Goal: Task Accomplishment & Management: Manage account settings

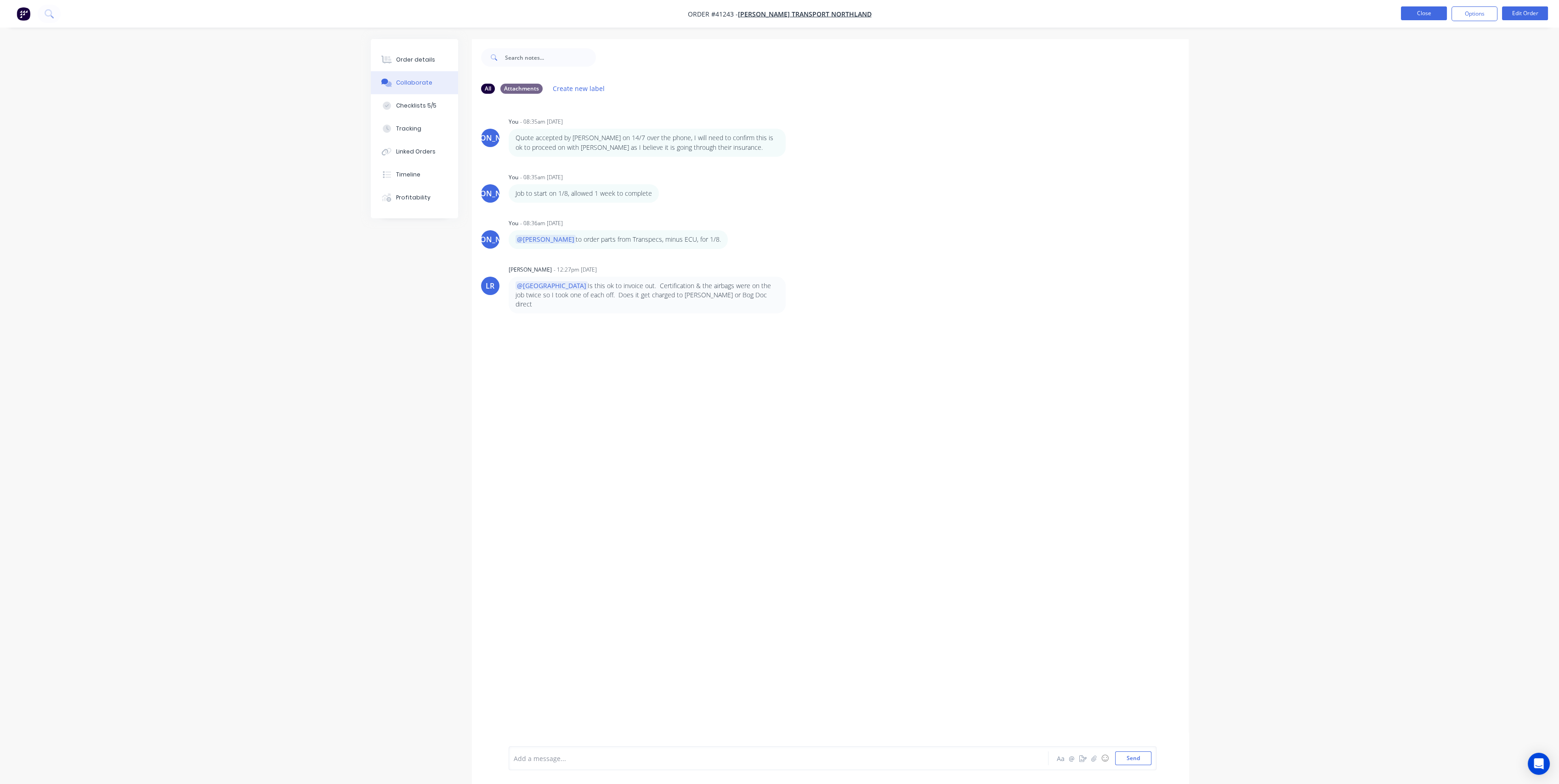
click at [1421, 11] on button "Close" at bounding box center [1423, 13] width 46 height 14
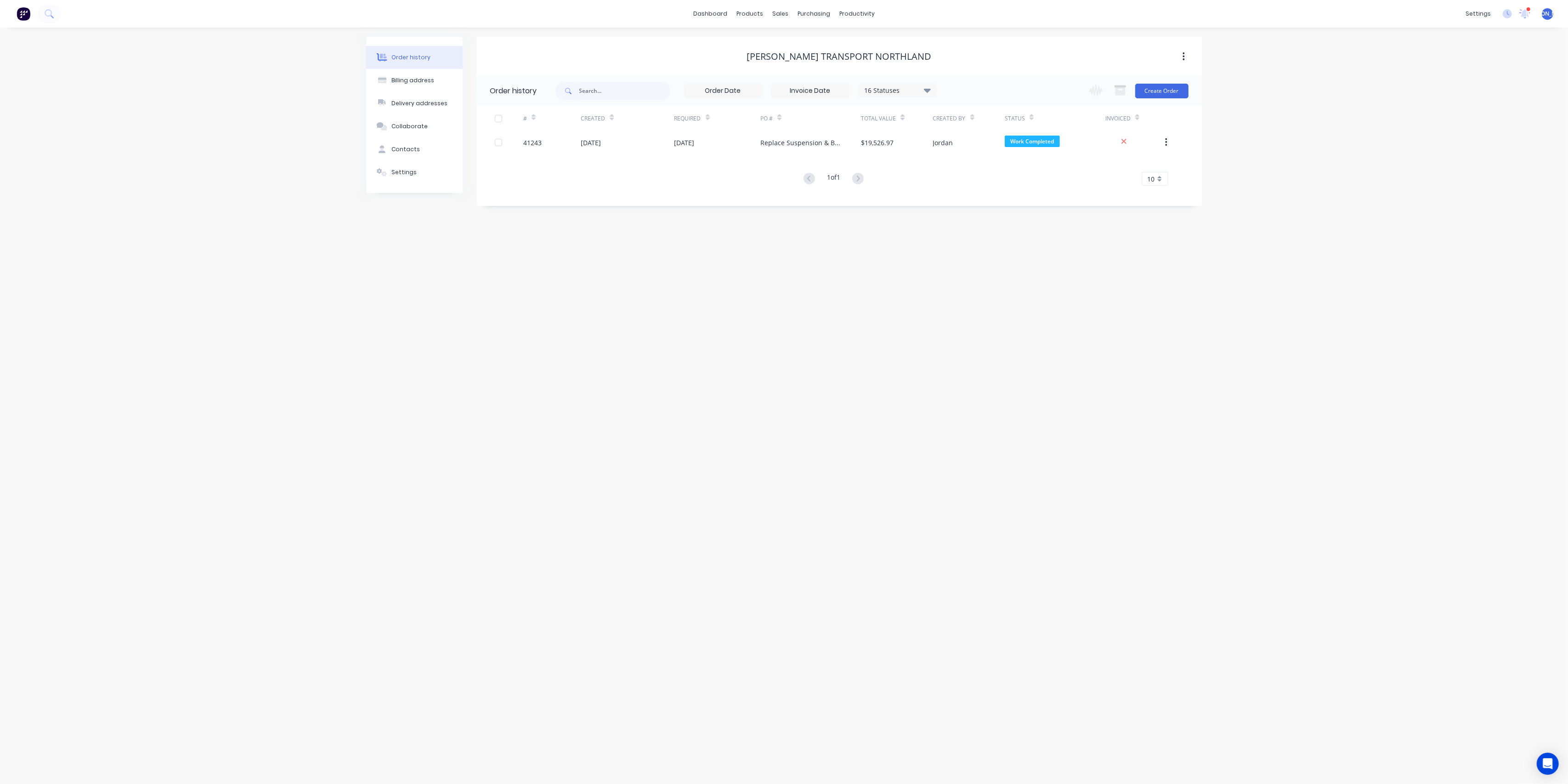
click at [1533, 13] on div "settings 1 new notifications Mark all as read Leonie mentioned you in a message…" at bounding box center [1514, 13] width 107 height 14
click at [1527, 12] on icon at bounding box center [1525, 13] width 9 height 7
click at [1292, 107] on div "PO Replace Suspension & Brake Components on 2A Tank Trailer Bog Doc" at bounding box center [1354, 108] width 209 height 10
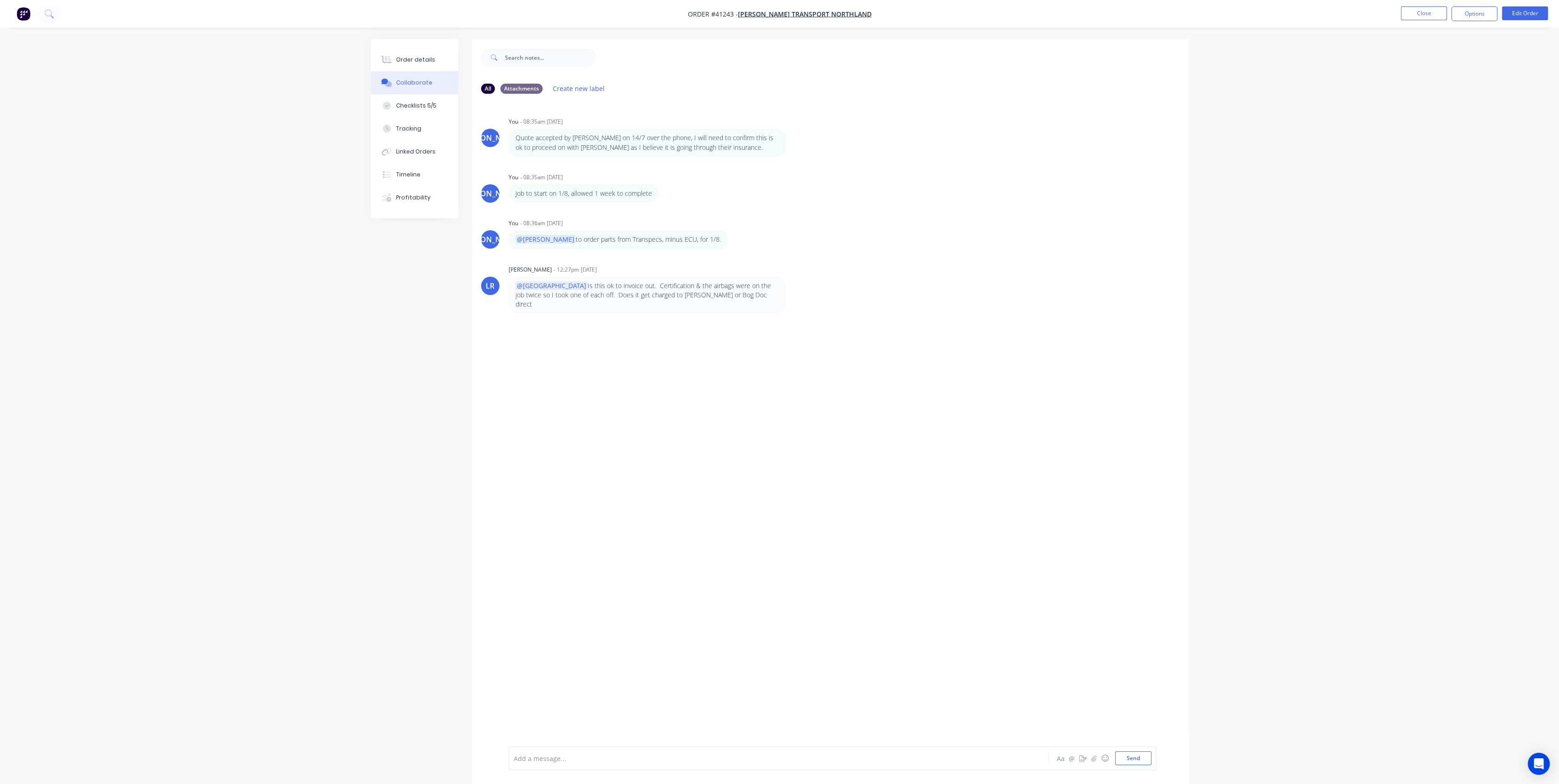
click at [578, 763] on div at bounding box center [753, 758] width 478 height 10
click at [1410, 9] on button "Close" at bounding box center [1423, 13] width 46 height 14
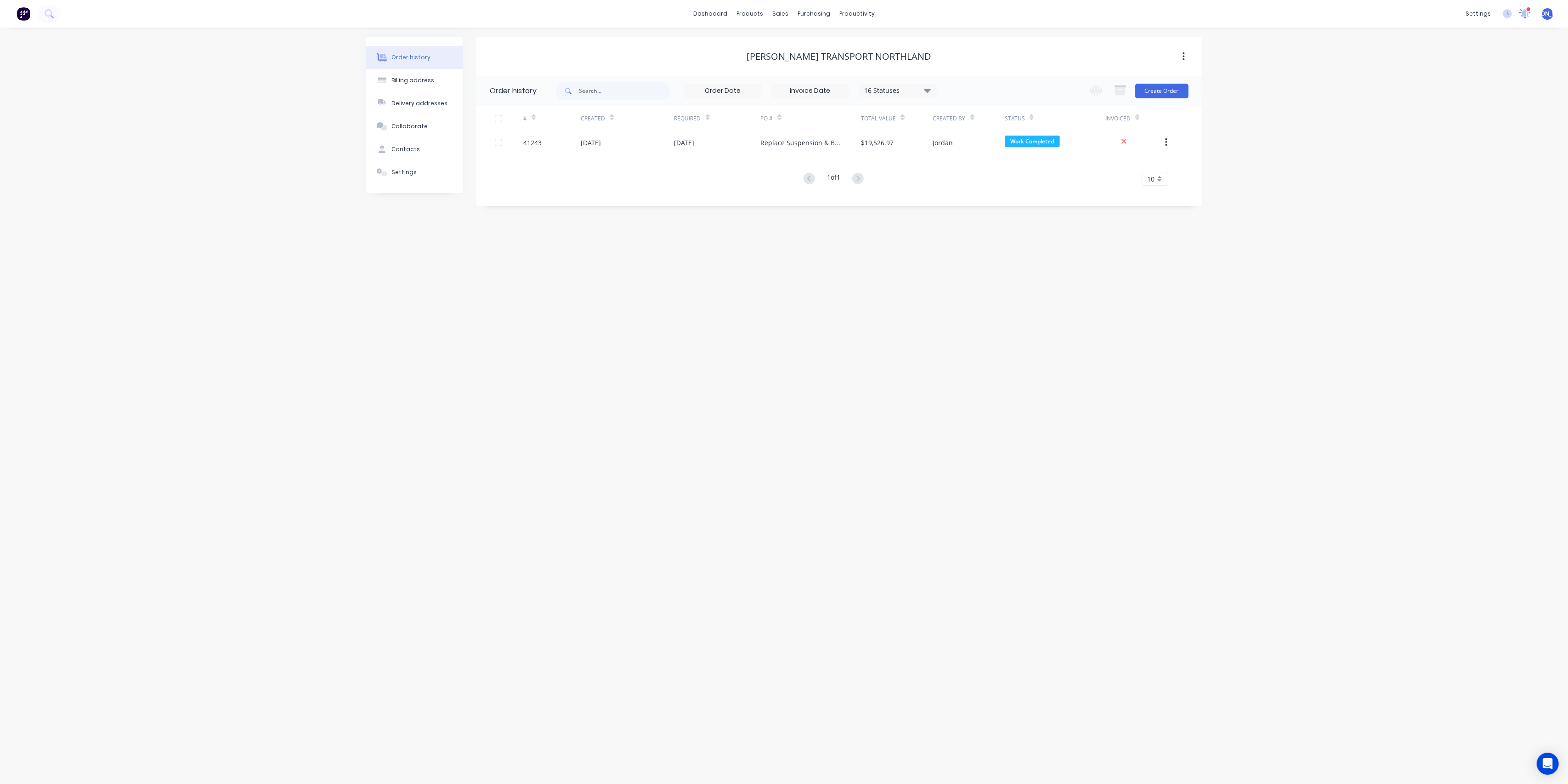
click at [1523, 10] on icon at bounding box center [1525, 13] width 12 height 9
click at [1323, 98] on div "Order # 41243" at bounding box center [1354, 98] width 209 height 10
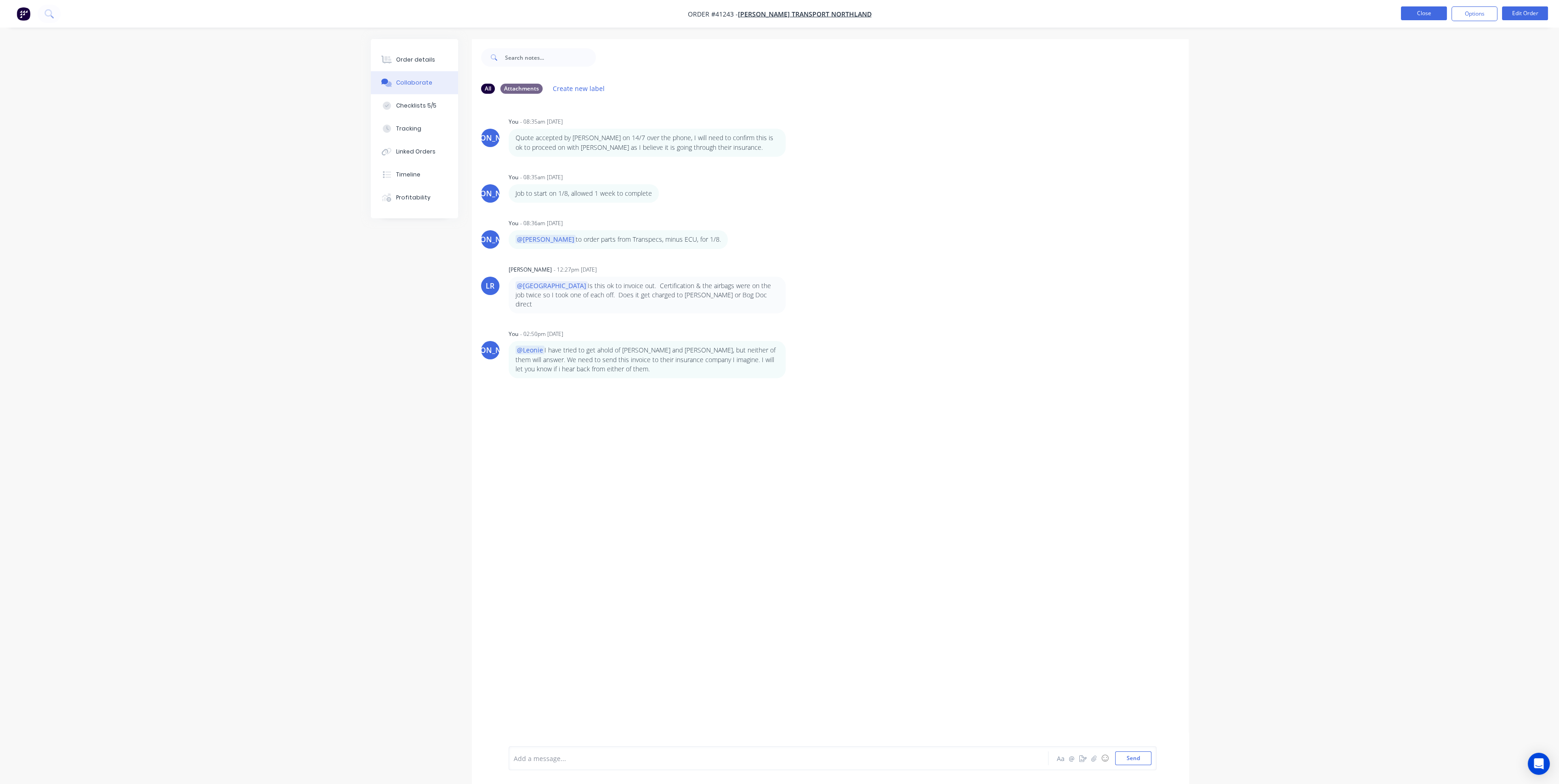
click at [1415, 16] on button "Close" at bounding box center [1423, 13] width 46 height 14
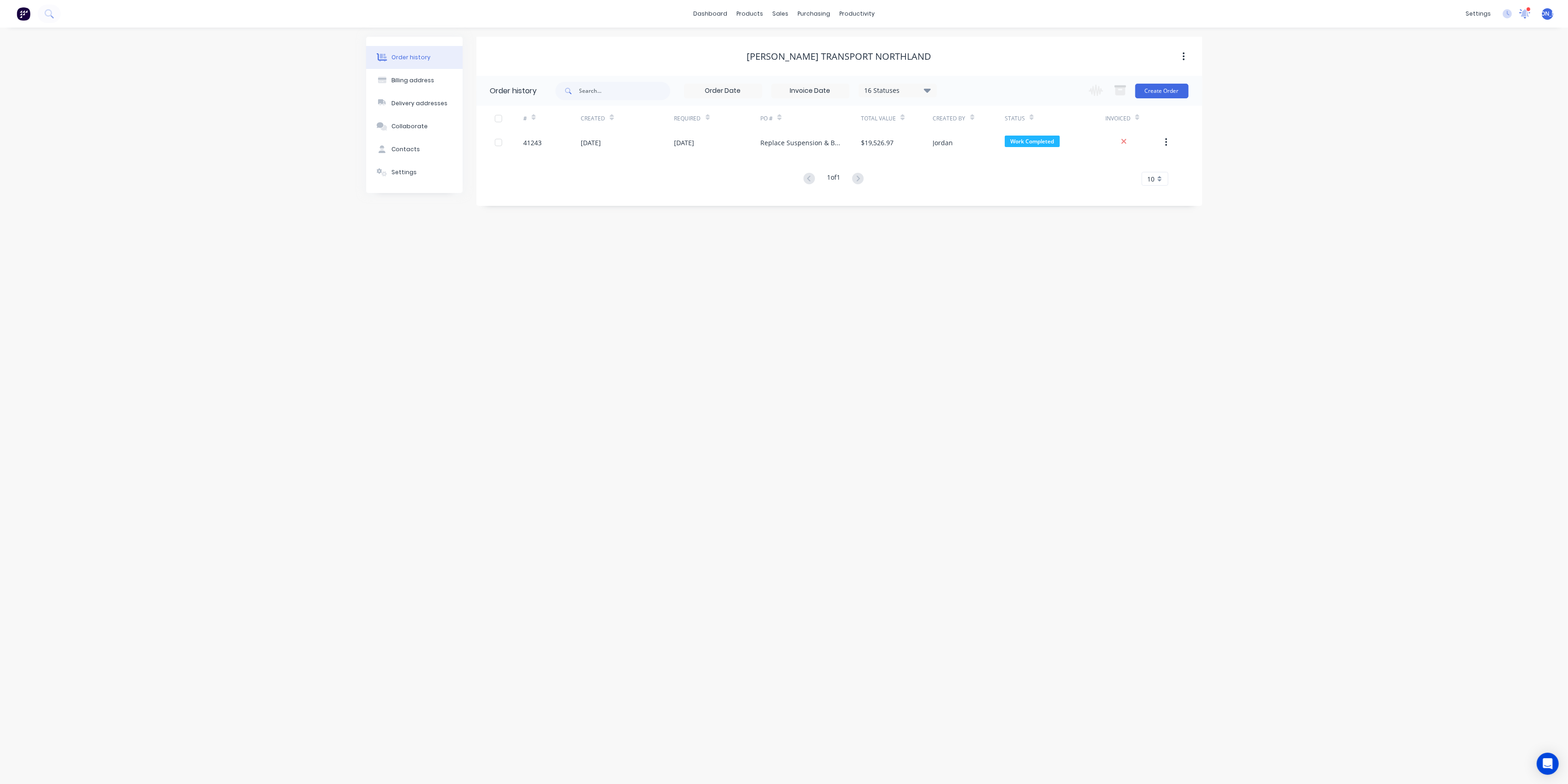
click at [1522, 12] on icon at bounding box center [1525, 13] width 13 height 10
click at [1522, 97] on button "button" at bounding box center [1525, 90] width 21 height 16
click at [1471, 119] on div "Mark as read" at bounding box center [1478, 114] width 71 height 13
click at [1446, 121] on div "Mark as read" at bounding box center [1478, 114] width 71 height 13
click at [1027, 222] on div "Order history Billing address Delivery addresses Collaborate Contacts Settings …" at bounding box center [784, 405] width 1568 height 756
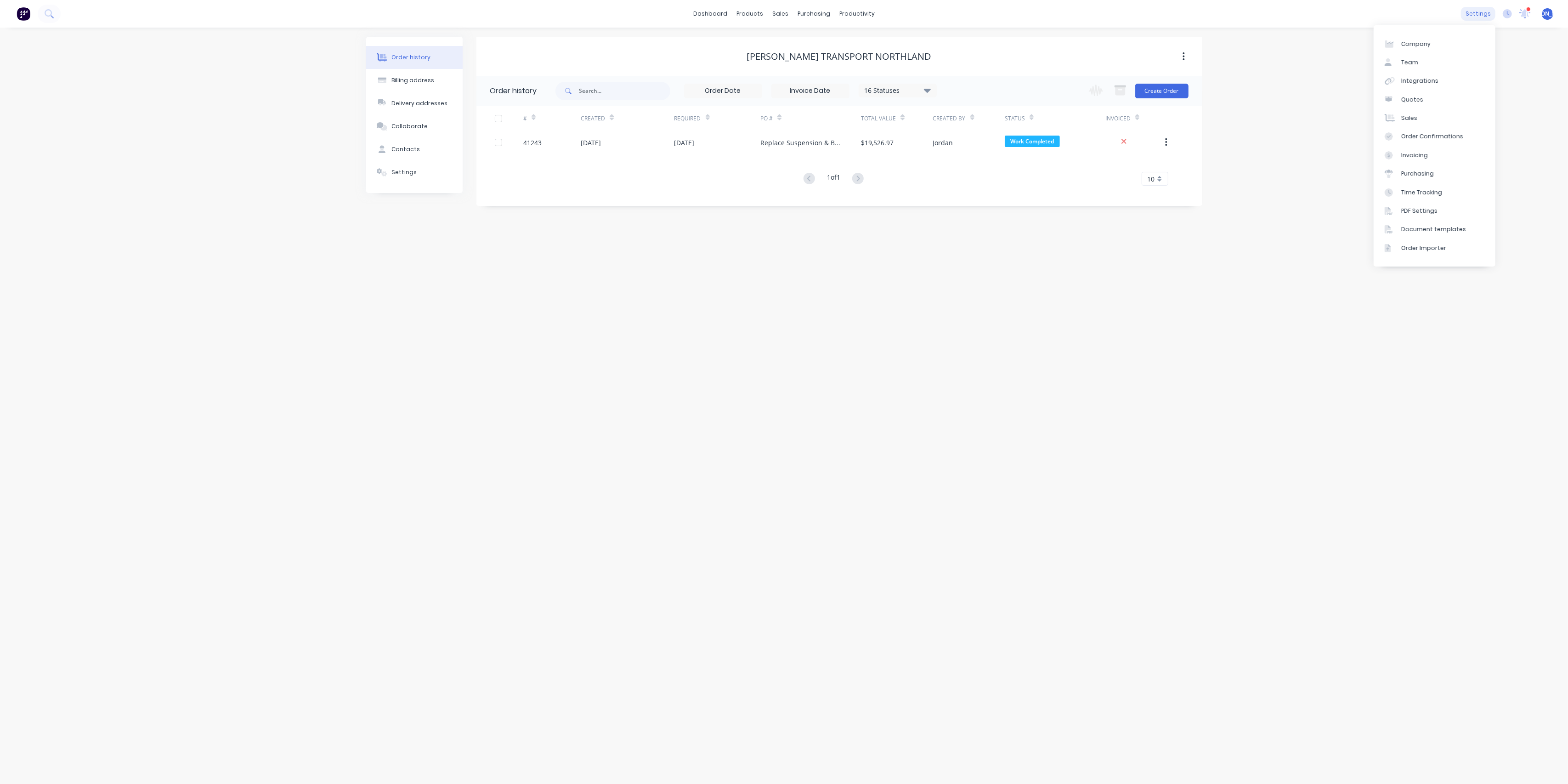
click at [1485, 13] on div "settings" at bounding box center [1478, 13] width 35 height 14
click at [1457, 54] on link "Team" at bounding box center [1435, 63] width 122 height 18
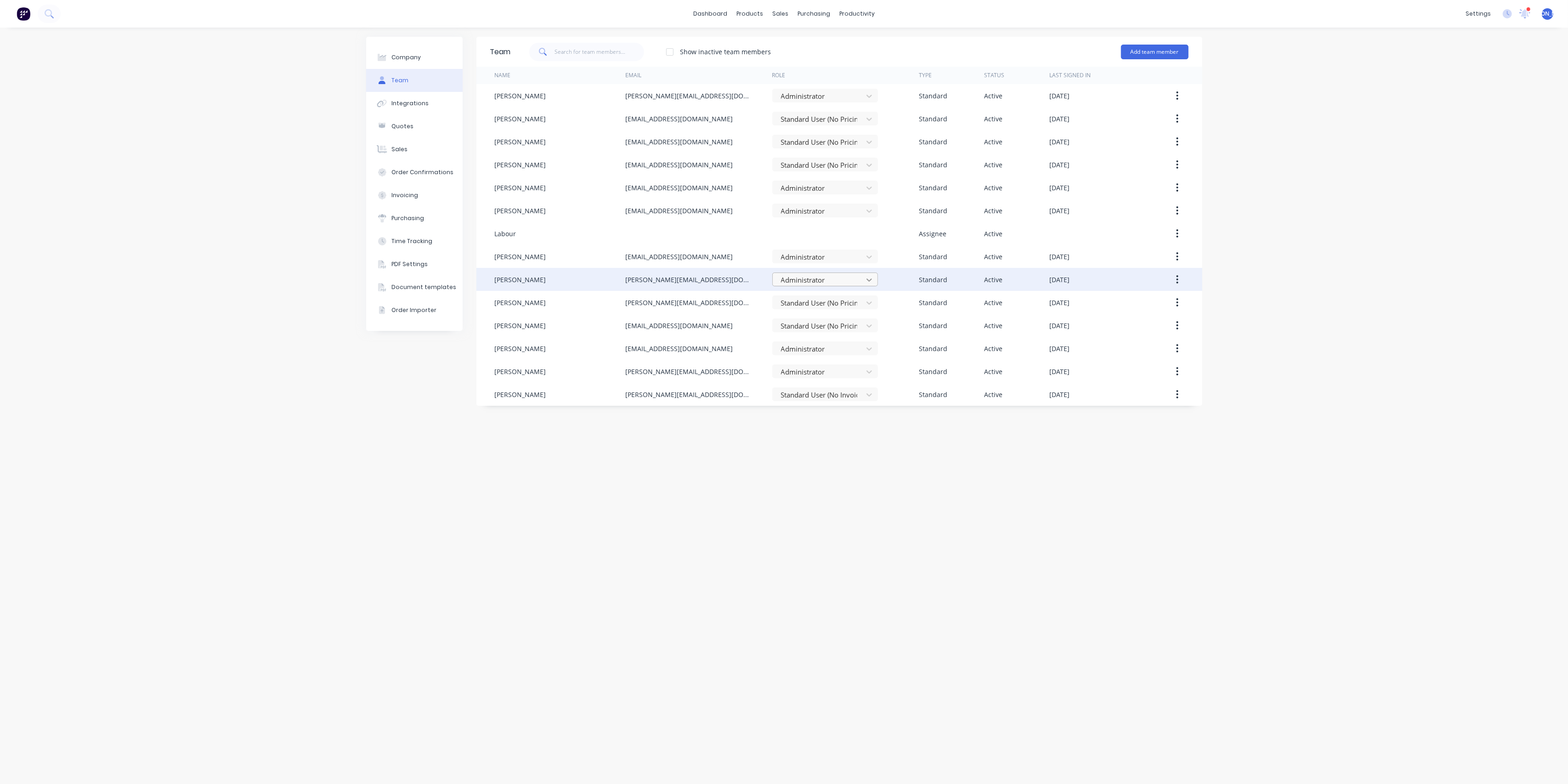
click at [873, 278] on icon at bounding box center [869, 279] width 9 height 9
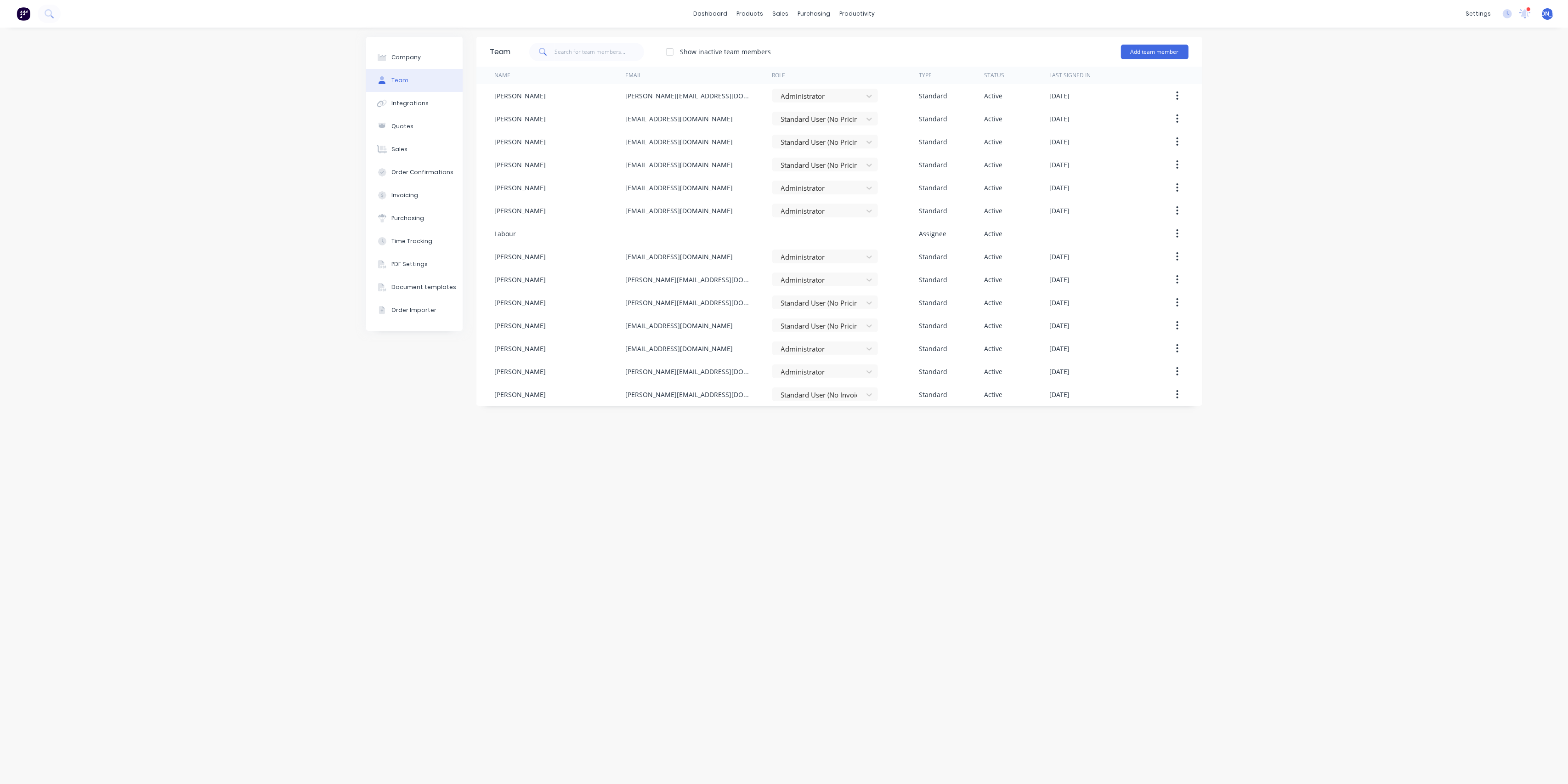
click at [829, 447] on div "Team Show inactive team members Add team member Name Email Role Type Status Las…" at bounding box center [839, 405] width 726 height 738
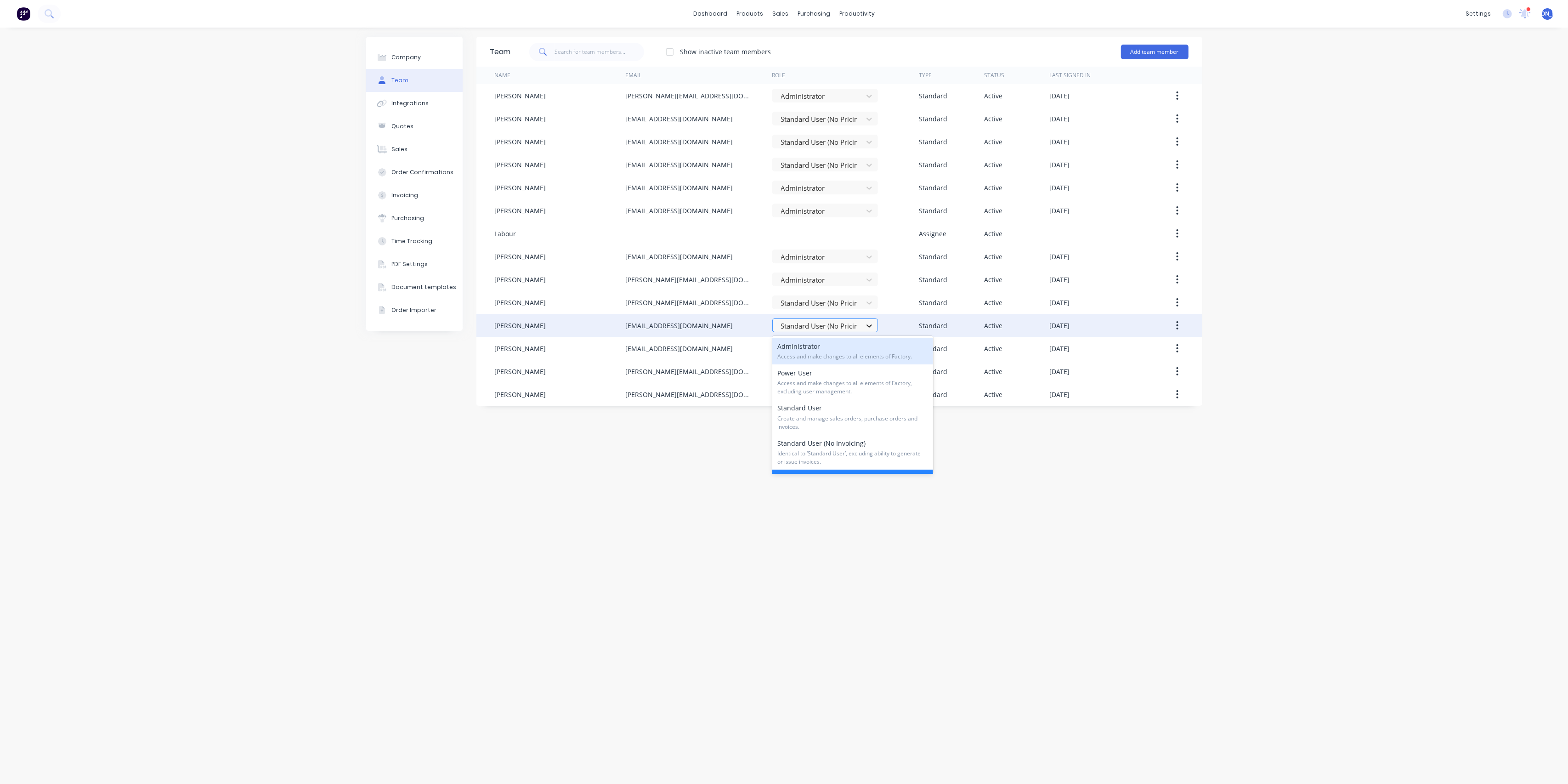
click at [866, 324] on icon at bounding box center [869, 326] width 9 height 9
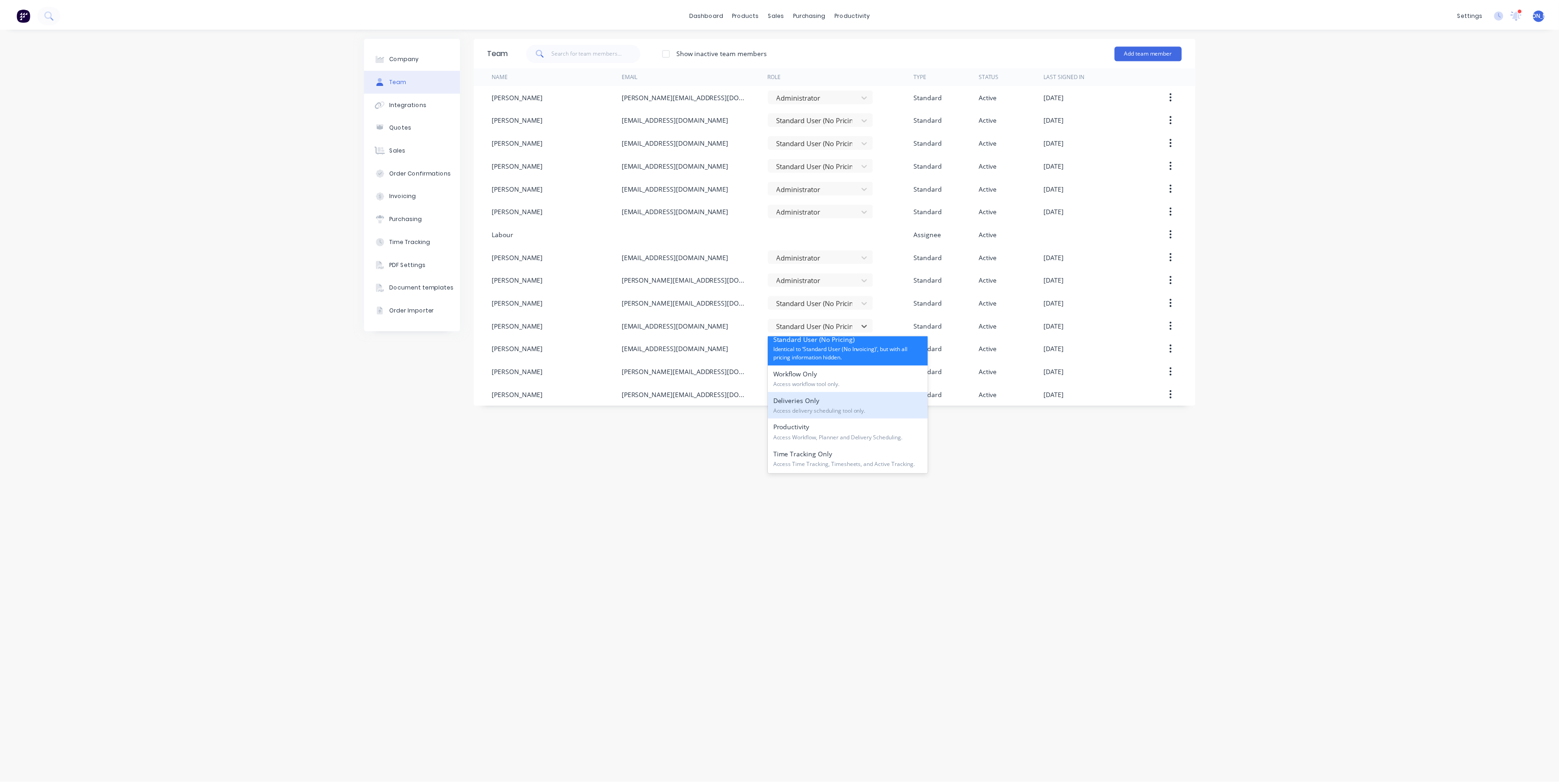
scroll to position [37, 0]
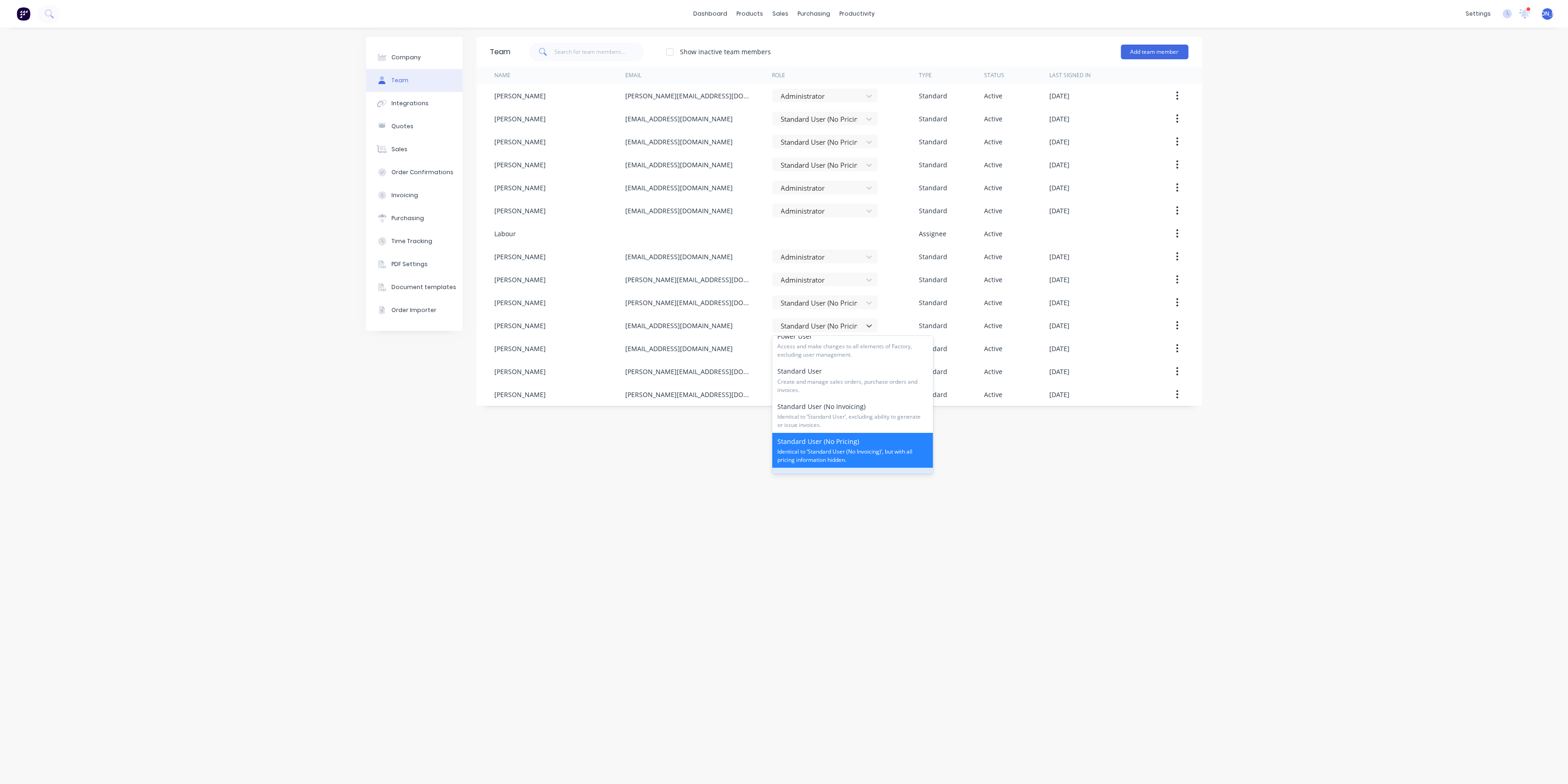
click at [919, 513] on div "Team Show inactive team members Add team member Name Email Role Type Status Las…" at bounding box center [839, 405] width 726 height 738
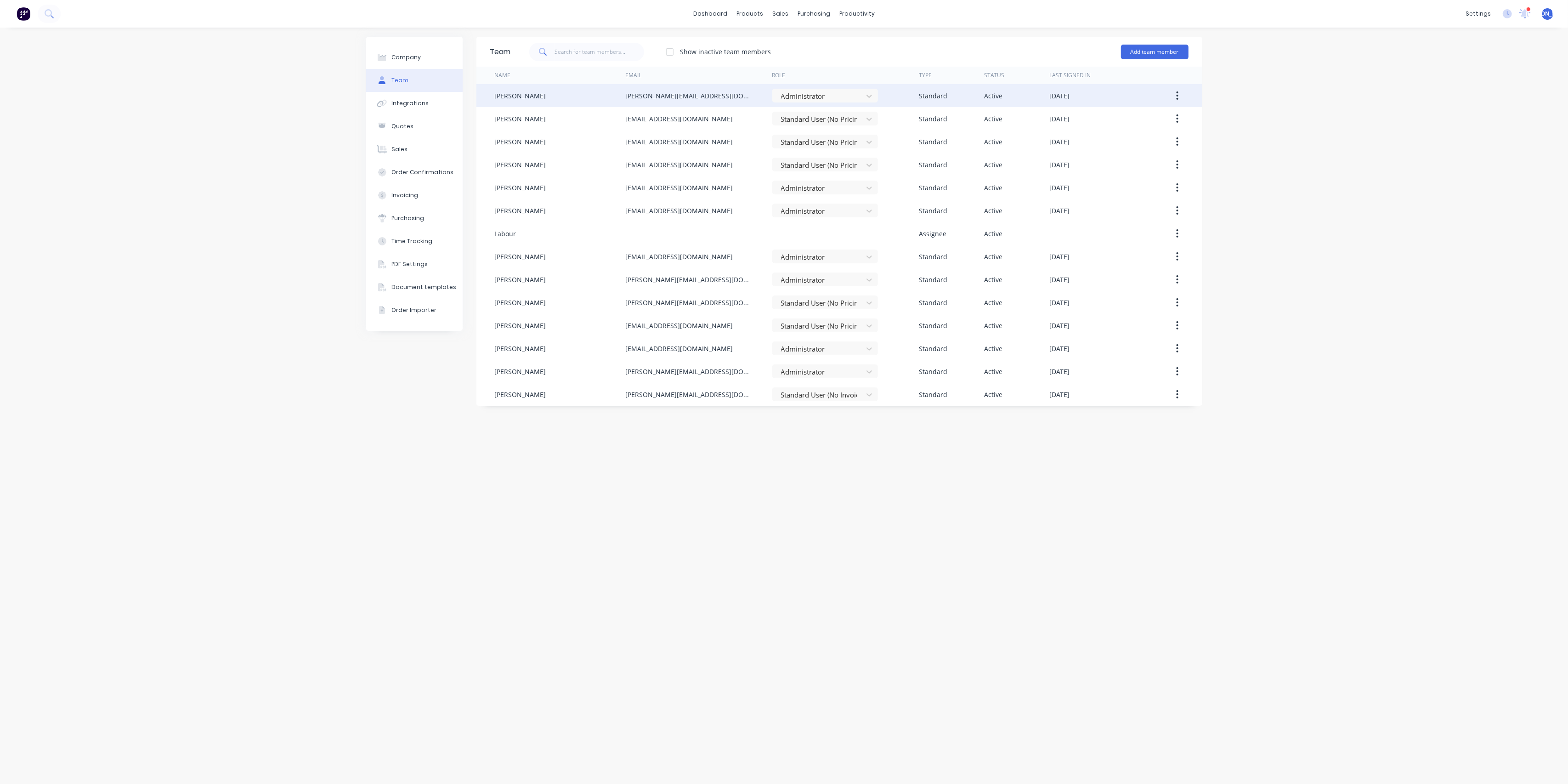
click at [1180, 91] on button "button" at bounding box center [1177, 95] width 21 height 16
click at [1139, 119] on div "Edit" at bounding box center [1145, 120] width 71 height 13
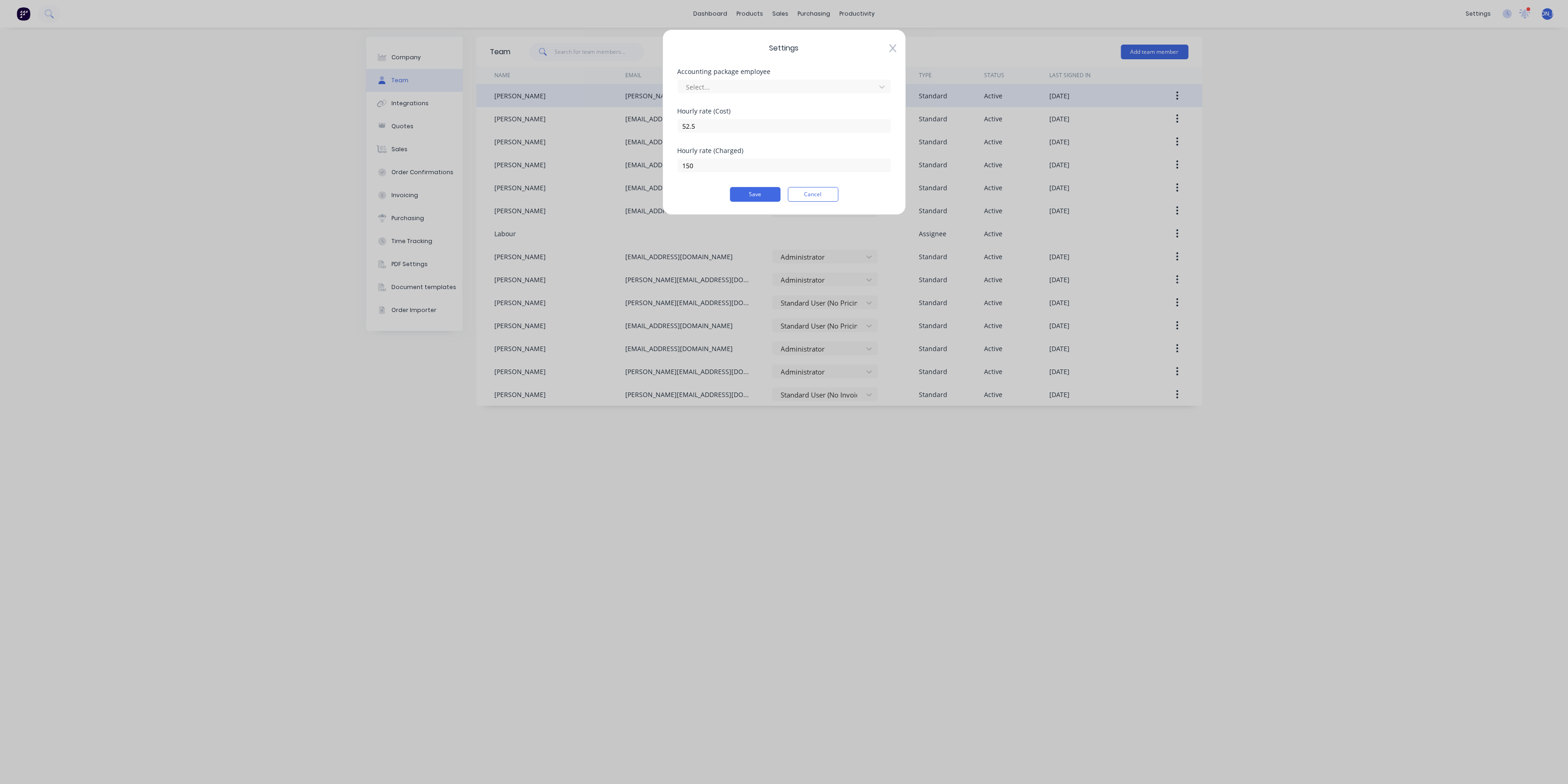
click at [896, 46] on icon at bounding box center [892, 48] width 7 height 9
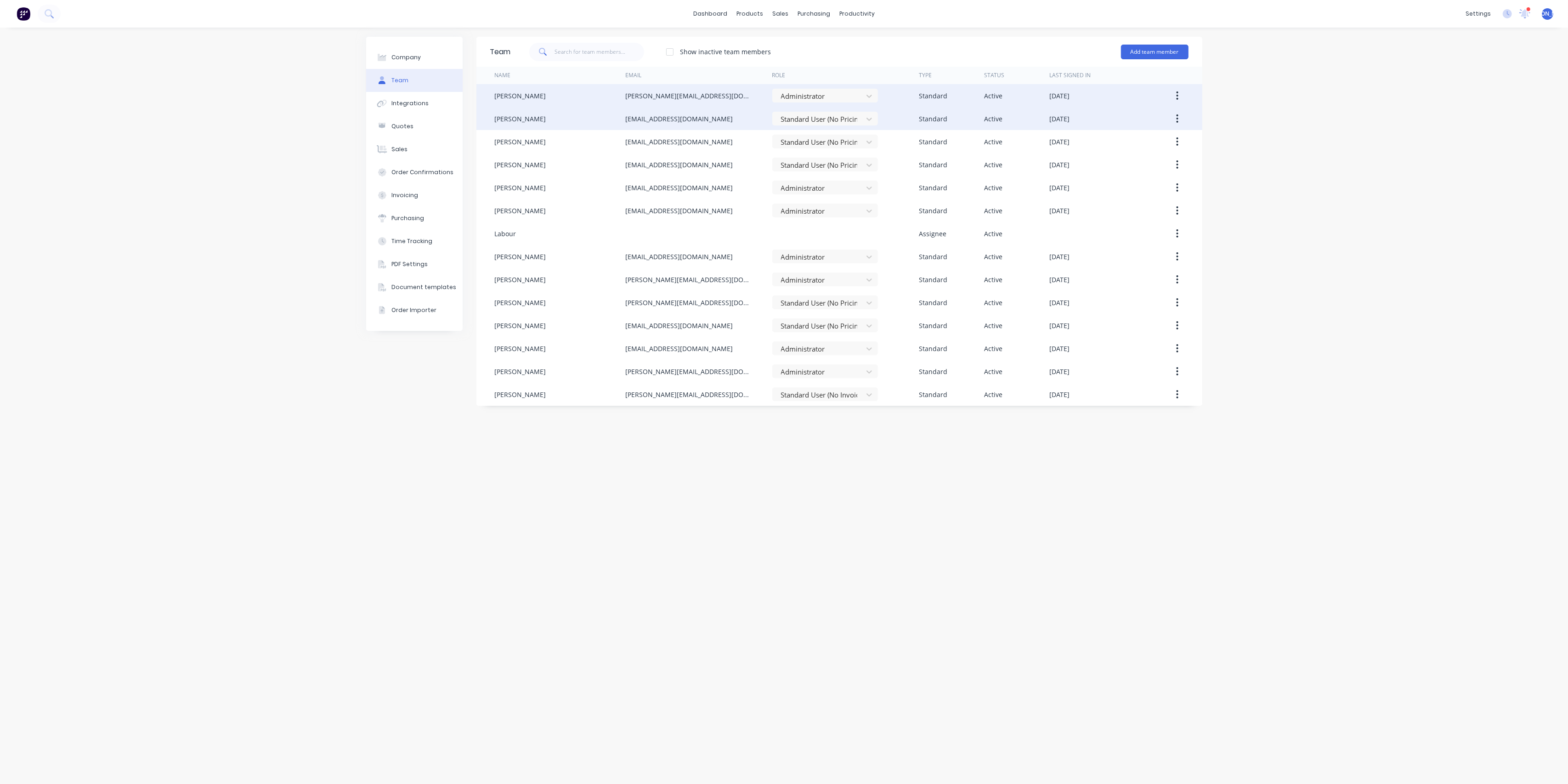
click at [1172, 118] on button "button" at bounding box center [1177, 118] width 21 height 16
click at [1144, 138] on div "Edit" at bounding box center [1145, 142] width 71 height 13
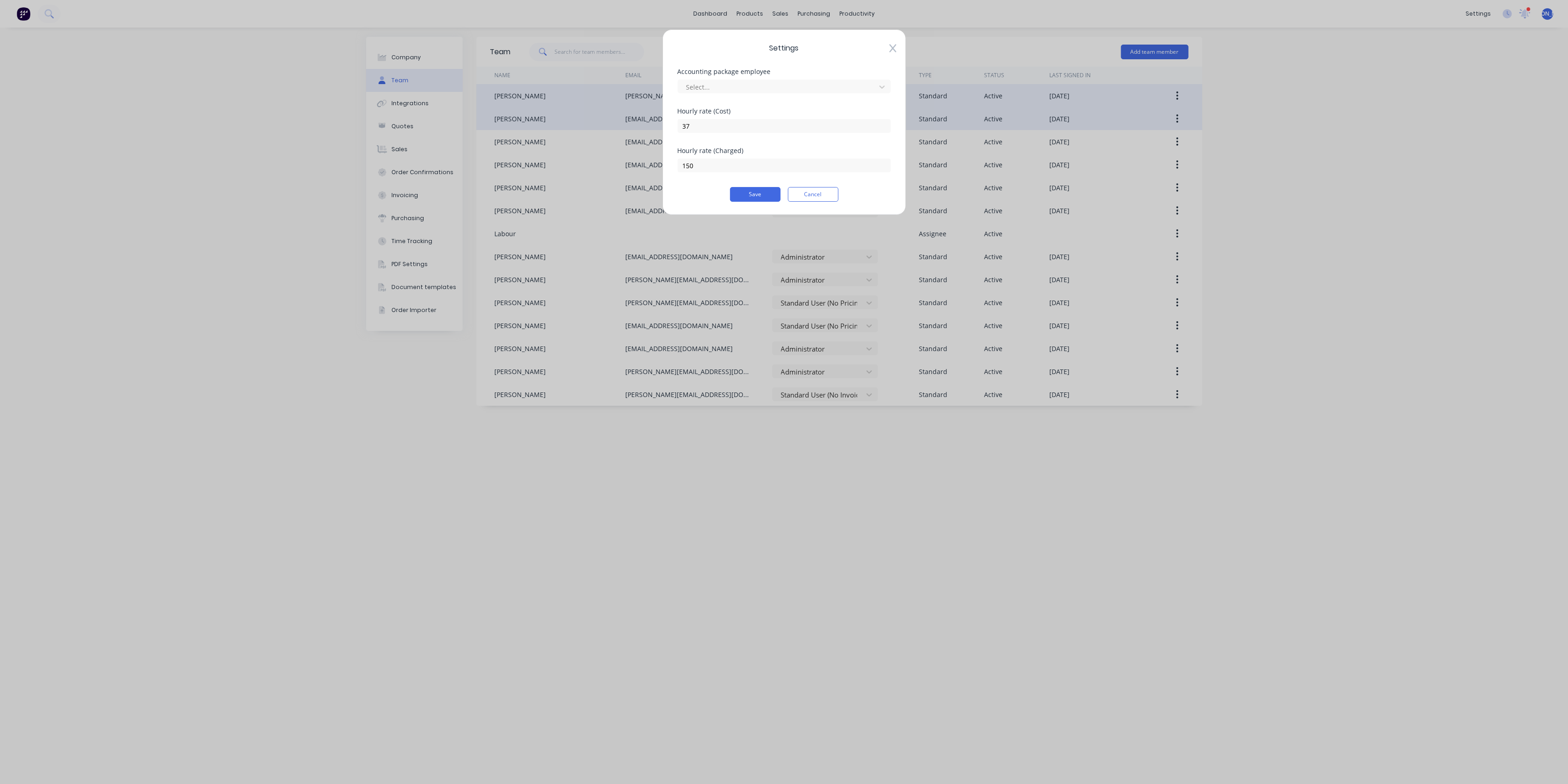
click at [895, 51] on icon at bounding box center [892, 49] width 7 height 9
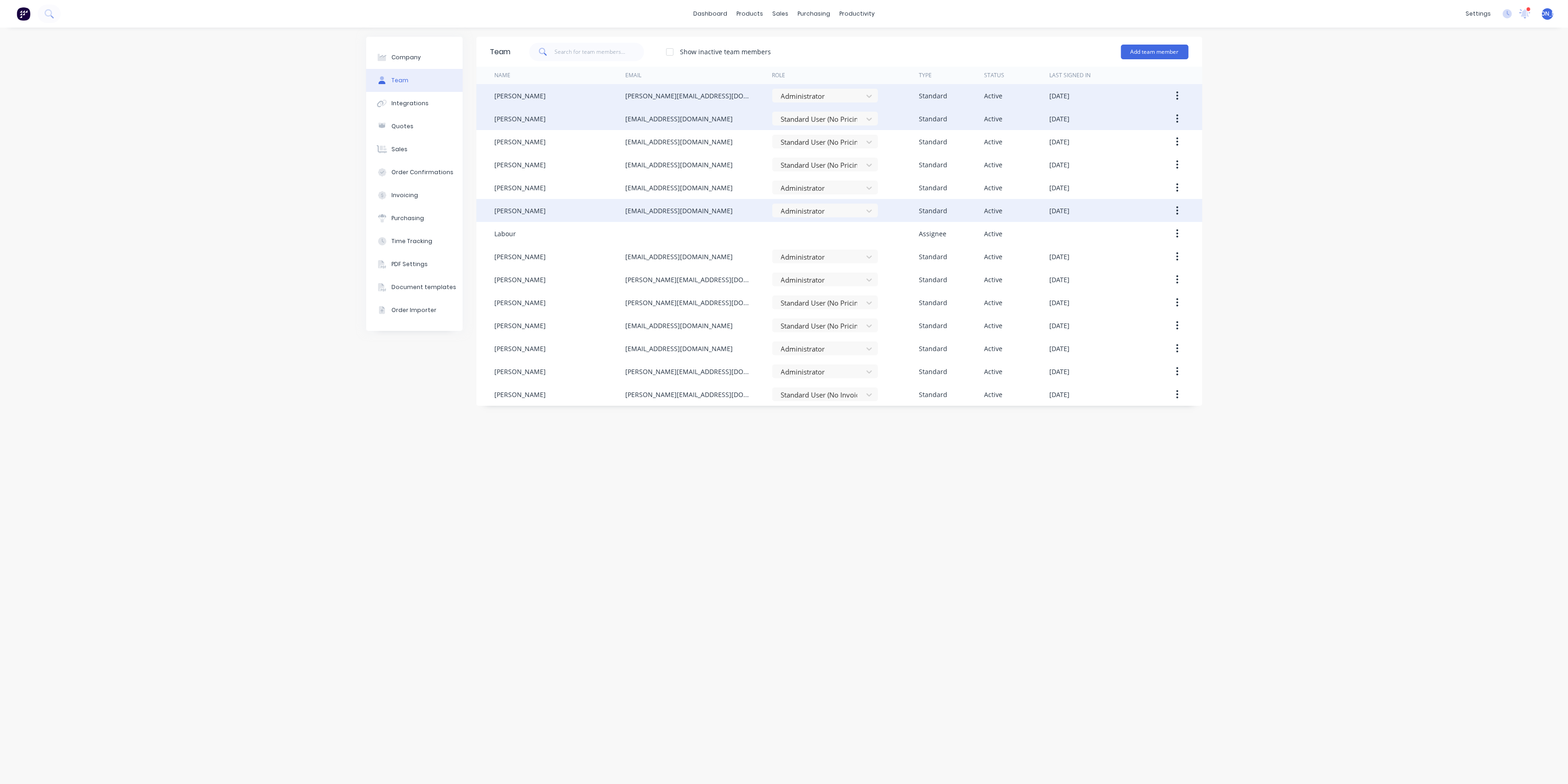
click at [1179, 212] on button "button" at bounding box center [1177, 210] width 21 height 16
click at [1160, 229] on div "Edit" at bounding box center [1145, 234] width 71 height 13
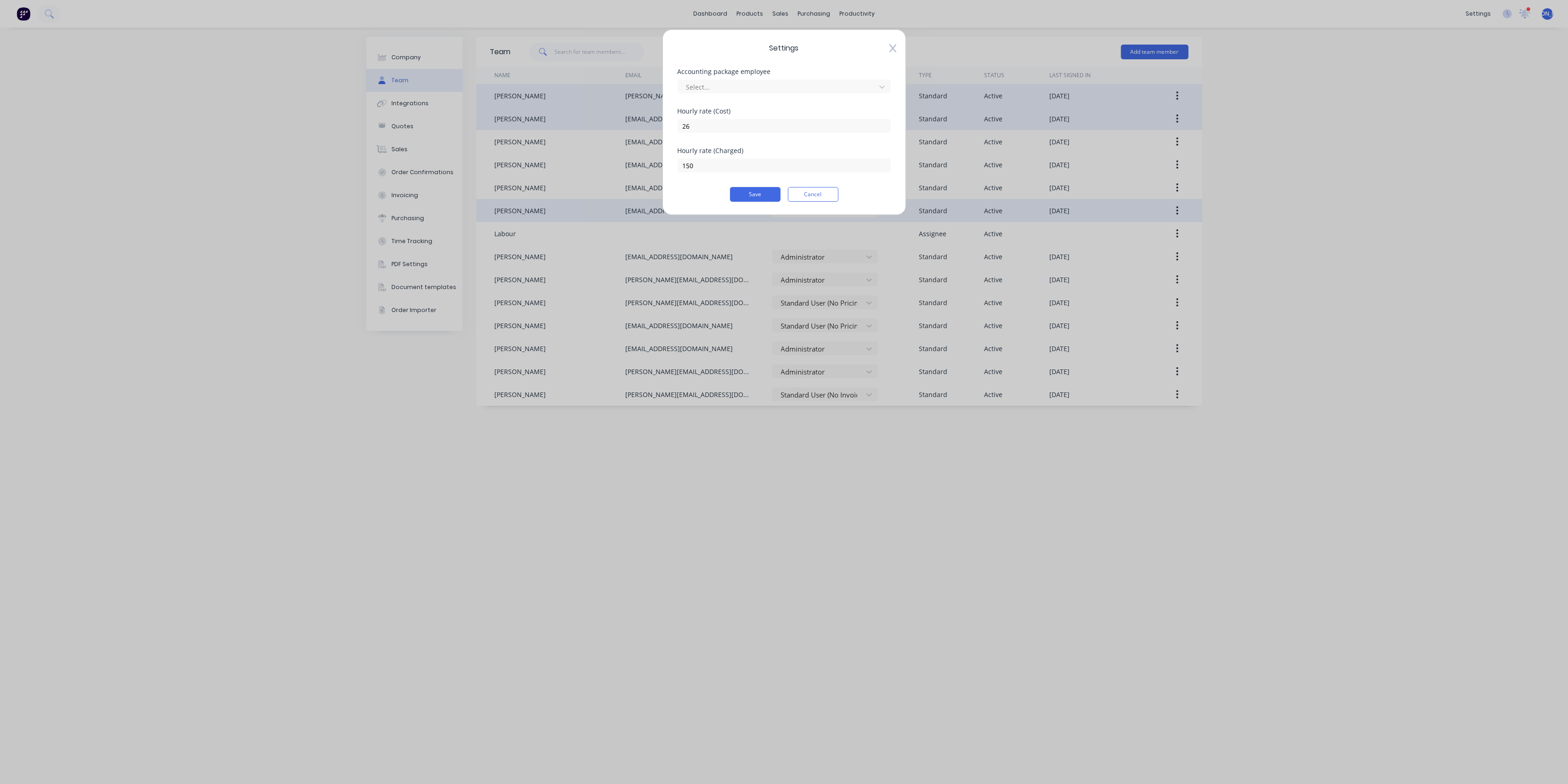
click at [892, 47] on icon at bounding box center [892, 49] width 7 height 9
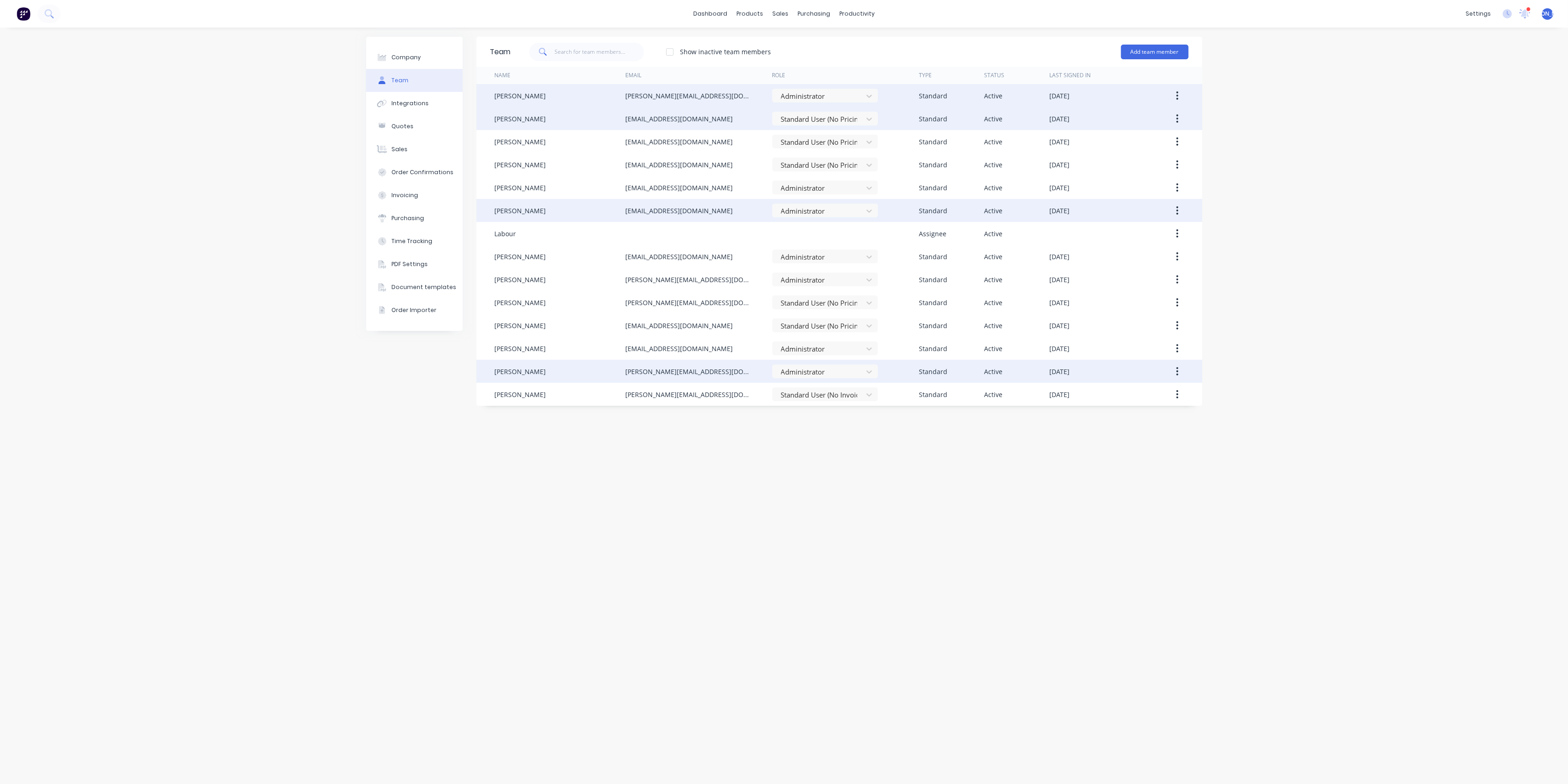
click at [1179, 371] on button "button" at bounding box center [1177, 371] width 21 height 16
click at [1157, 392] on div "Edit" at bounding box center [1145, 396] width 71 height 13
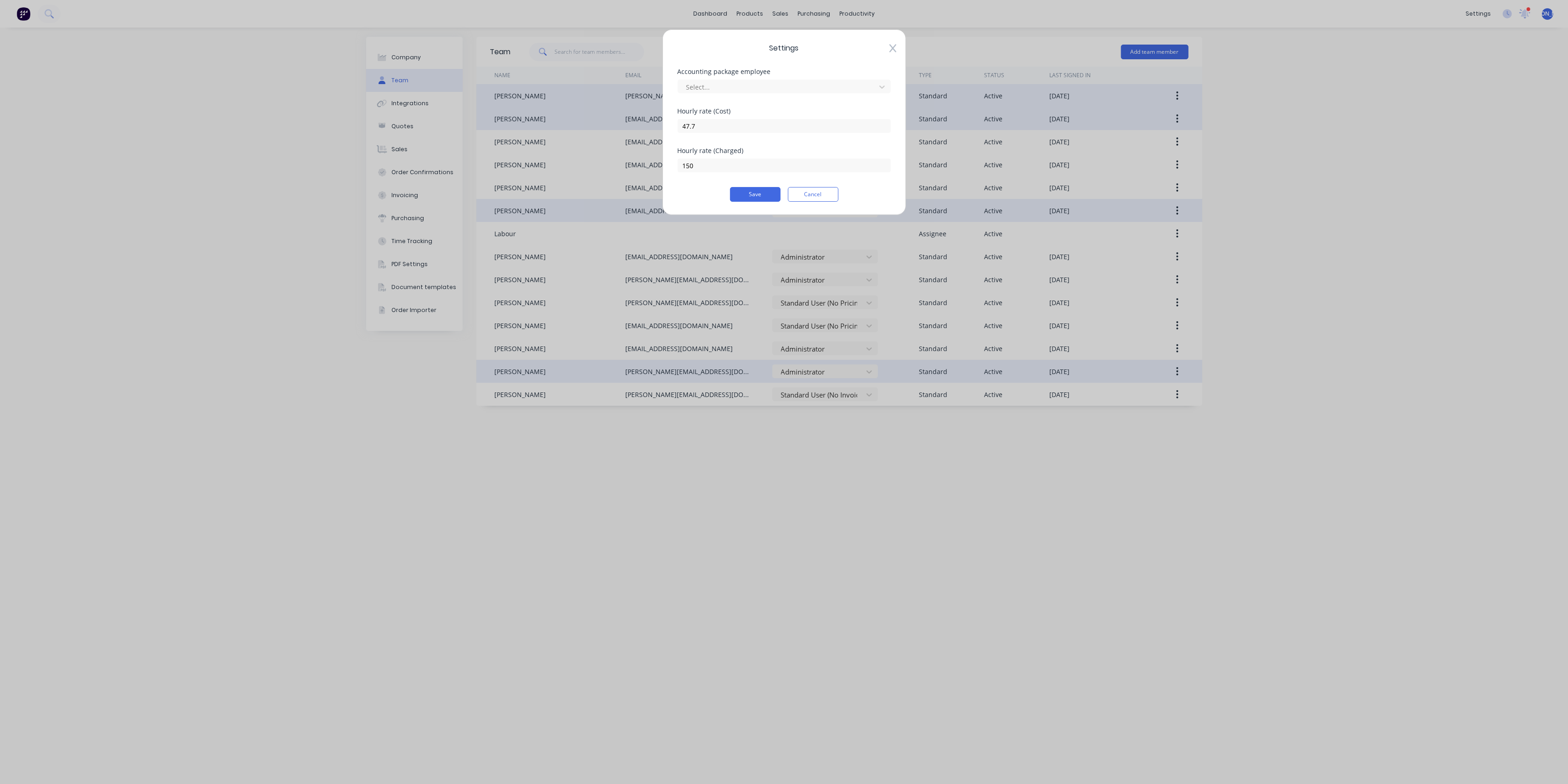
click at [895, 46] on icon at bounding box center [892, 49] width 7 height 9
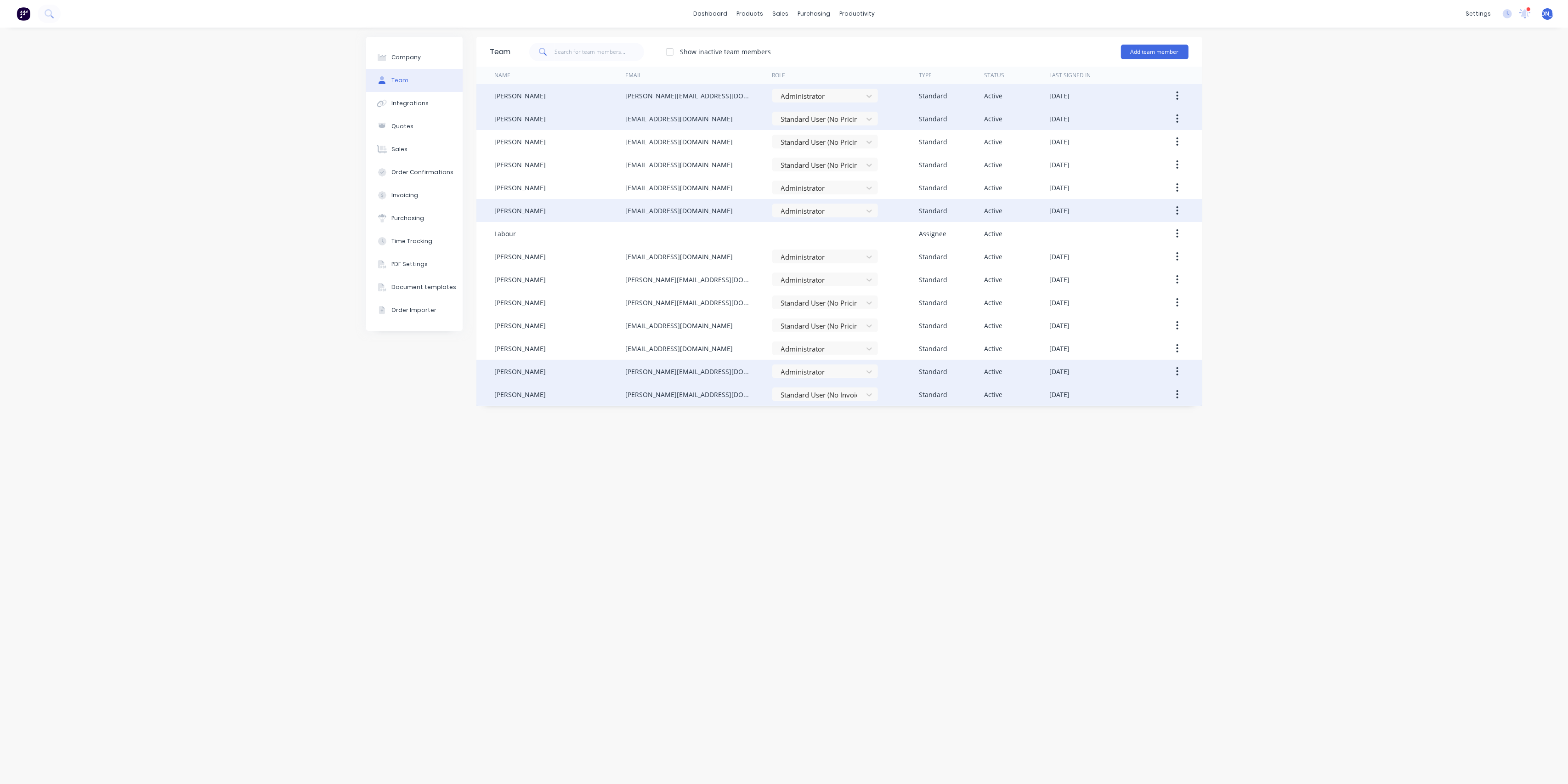
click at [1176, 394] on icon "button" at bounding box center [1177, 394] width 2 height 10
click at [1170, 420] on div "Edit" at bounding box center [1145, 418] width 71 height 13
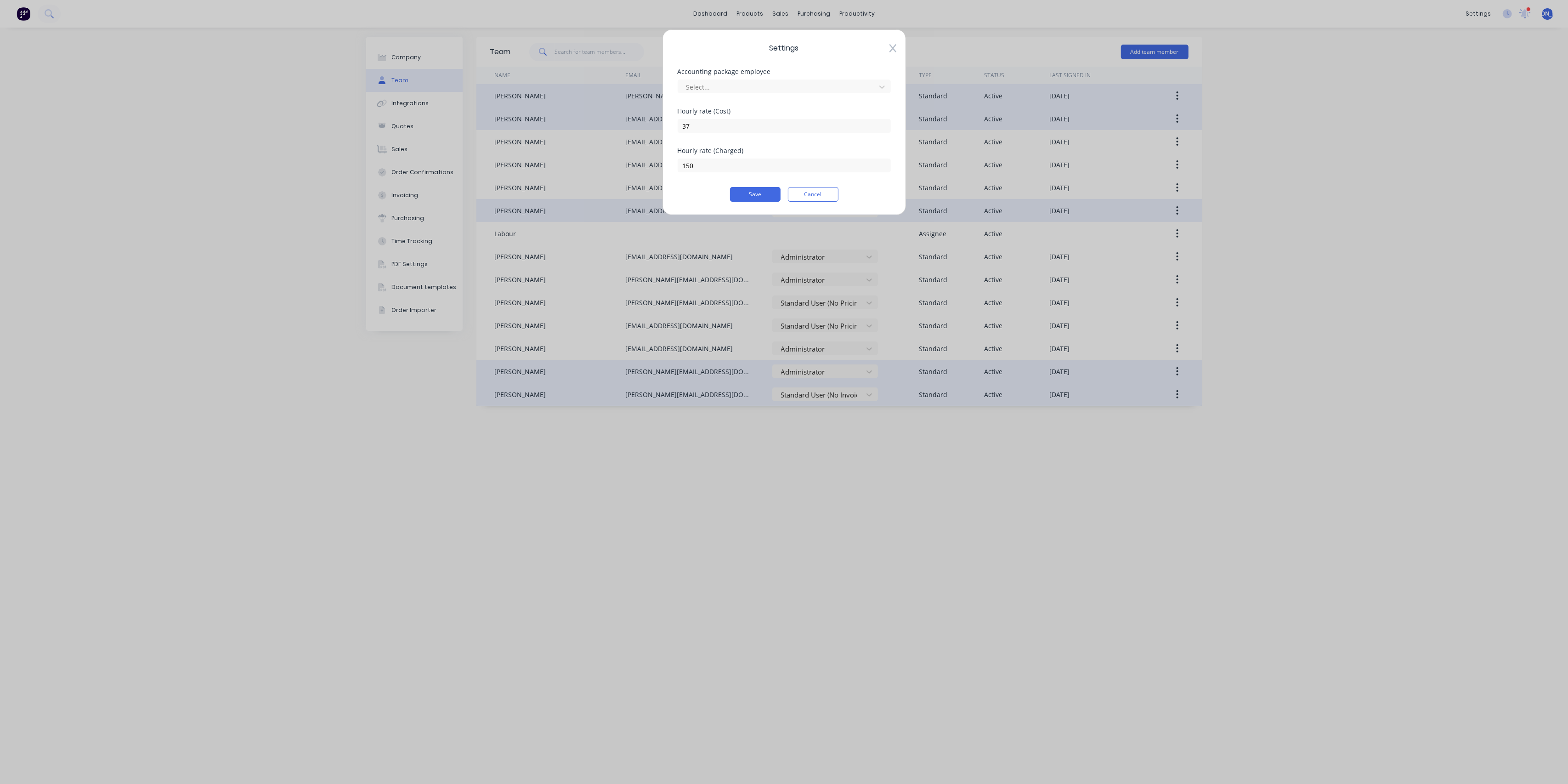
click at [896, 49] on icon at bounding box center [892, 48] width 7 height 9
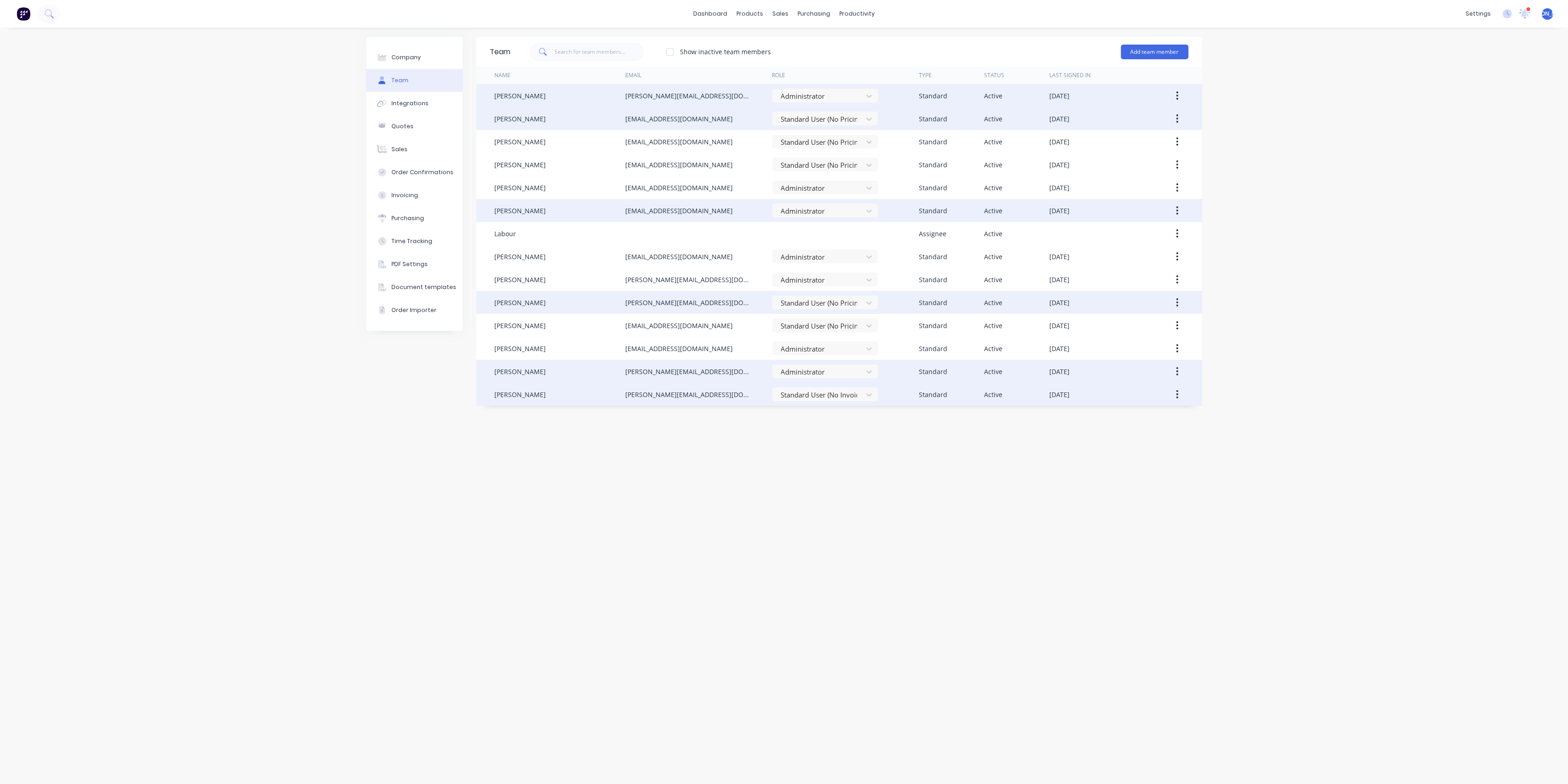
click at [1178, 305] on icon "button" at bounding box center [1177, 302] width 2 height 10
click at [1168, 327] on div "Edit" at bounding box center [1145, 326] width 71 height 13
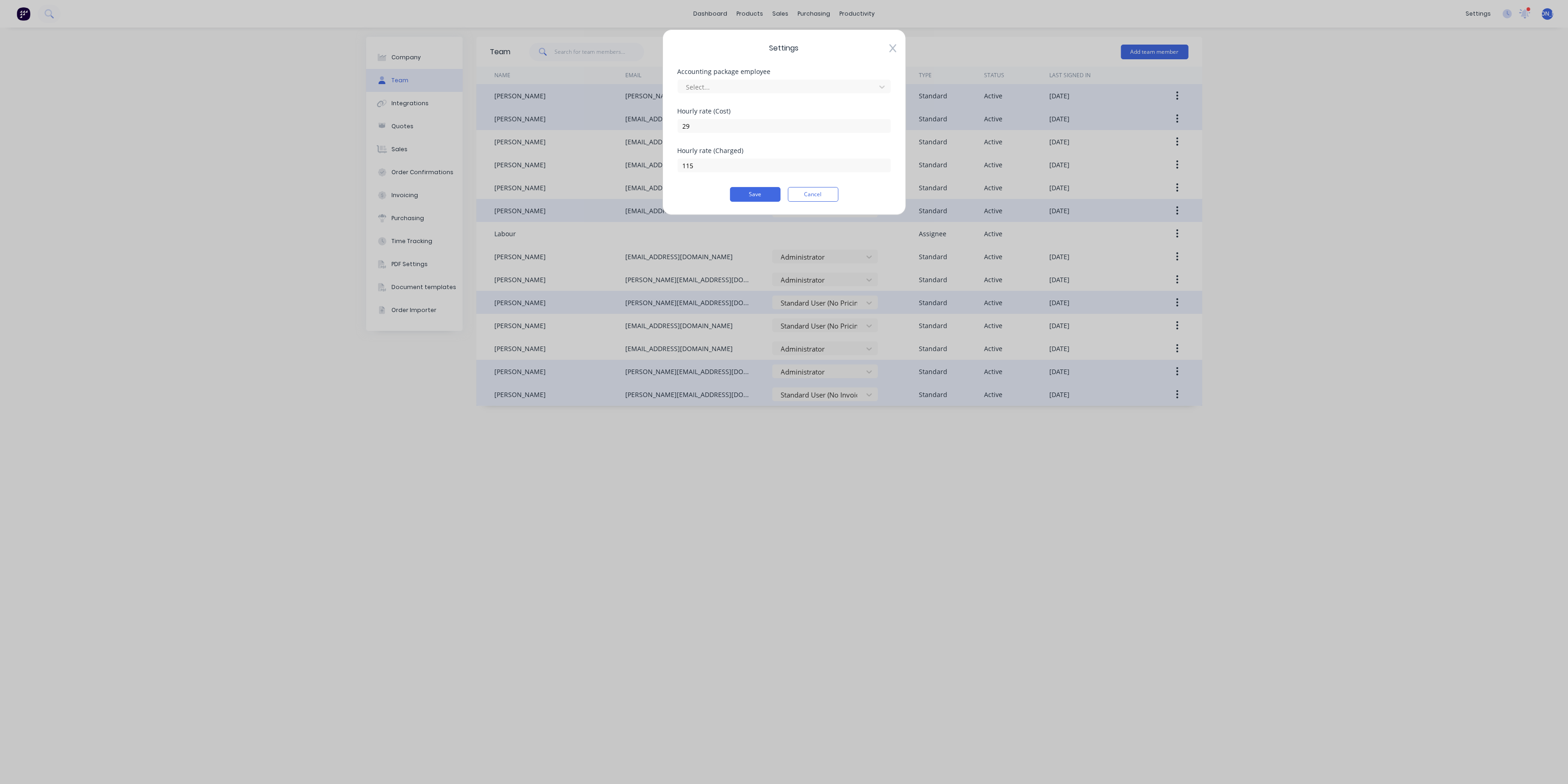
click at [896, 46] on icon at bounding box center [892, 48] width 7 height 9
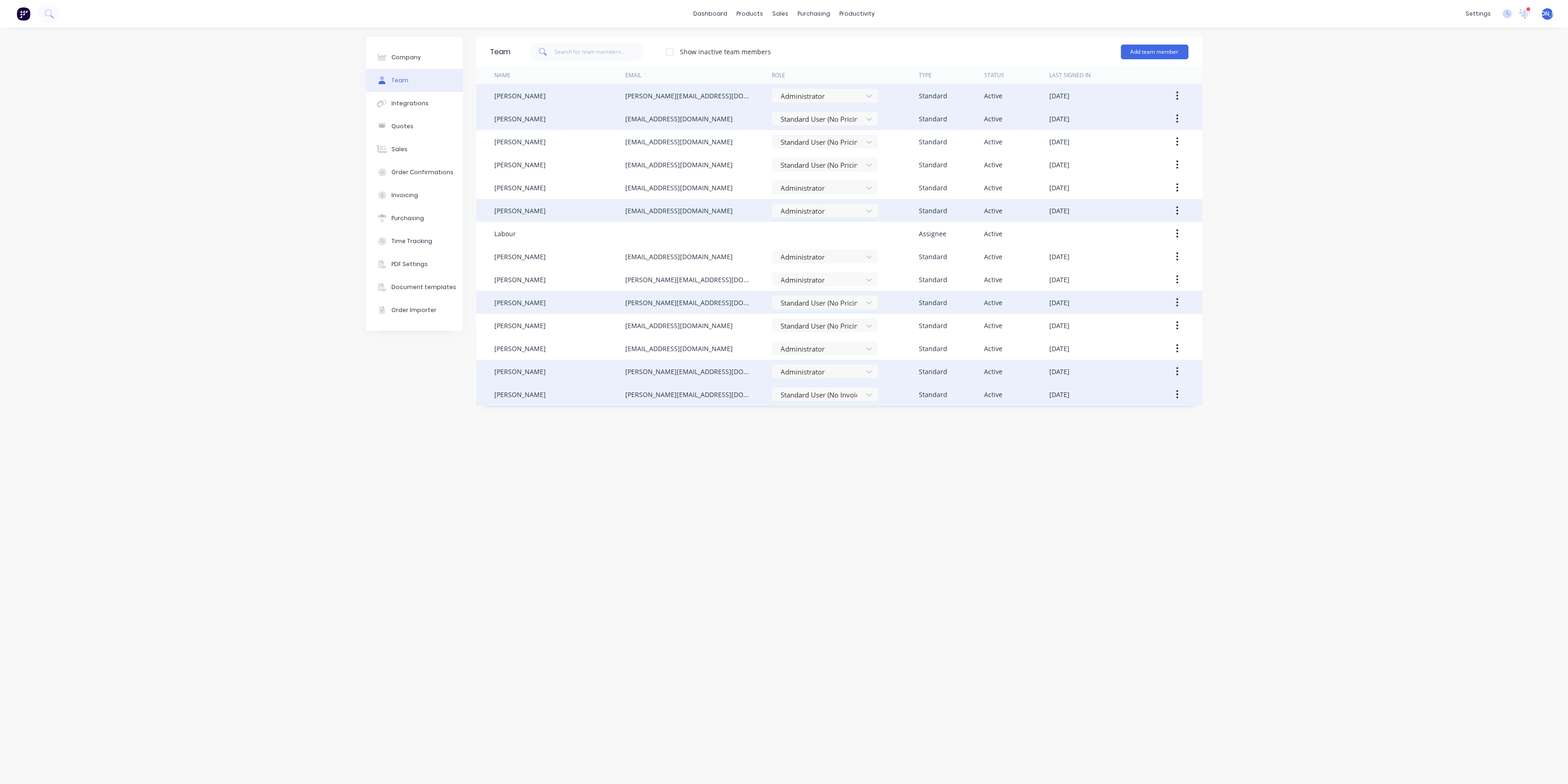
drag, startPoint x: 1371, startPoint y: 340, endPoint x: 1292, endPoint y: 313, distance: 83.5
click at [1369, 340] on div "Company Team Integrations Quotes Sales Order Confirmations Invoicing Purchasing…" at bounding box center [784, 405] width 1568 height 756
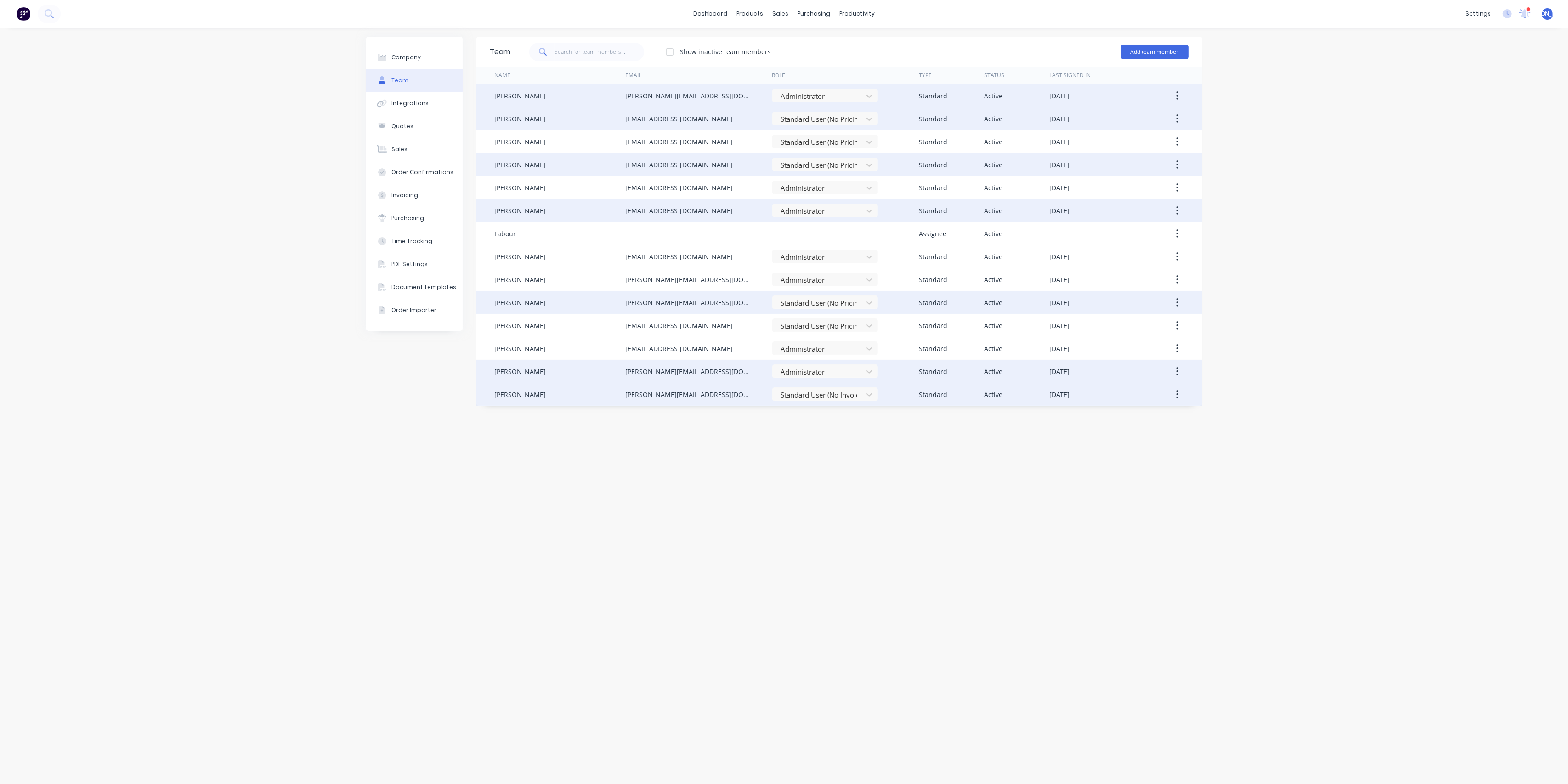
click at [1177, 161] on icon "button" at bounding box center [1177, 164] width 2 height 9
click at [1176, 185] on div "Edit" at bounding box center [1145, 189] width 71 height 13
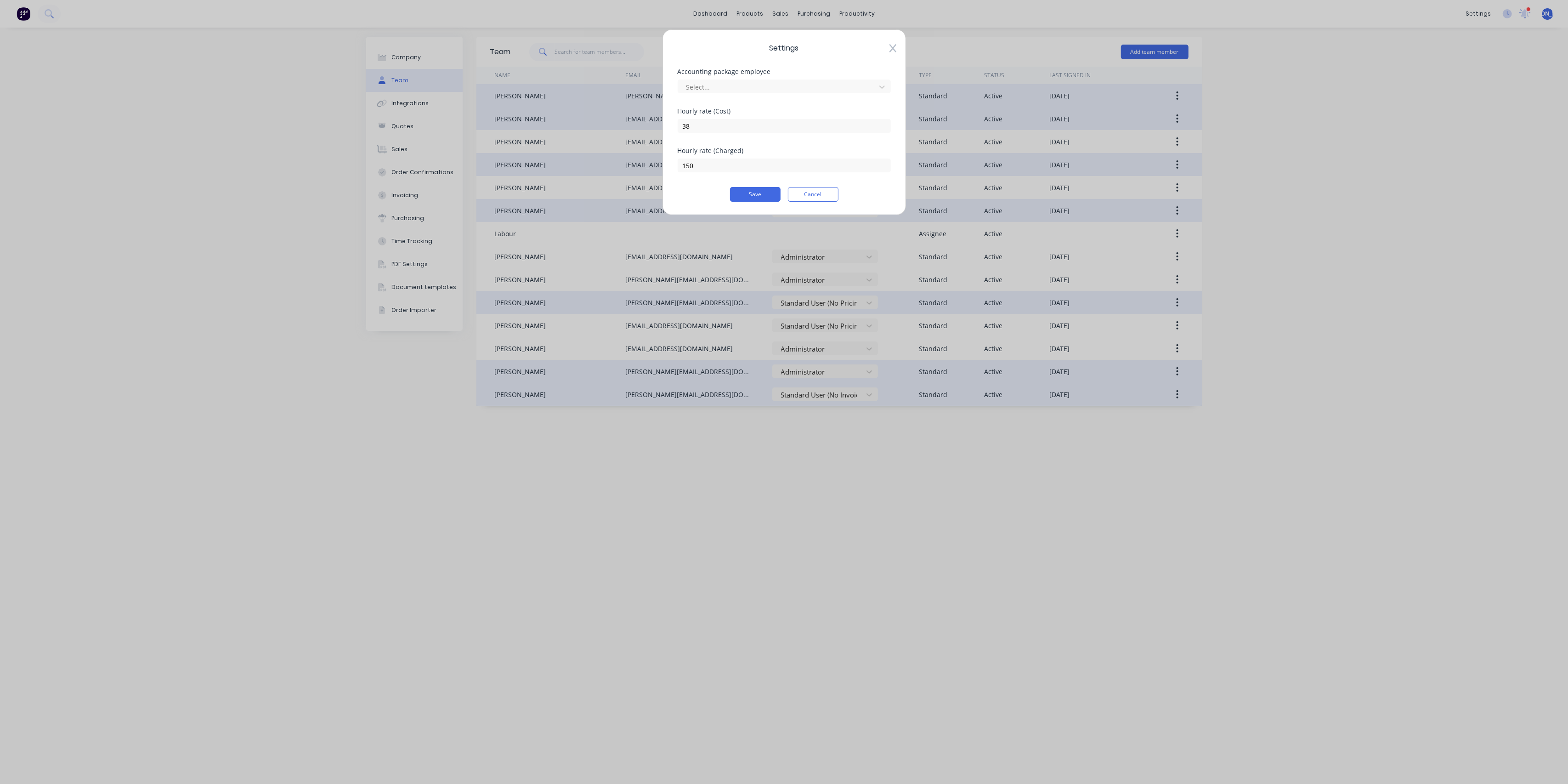
click at [893, 48] on icon at bounding box center [892, 49] width 7 height 9
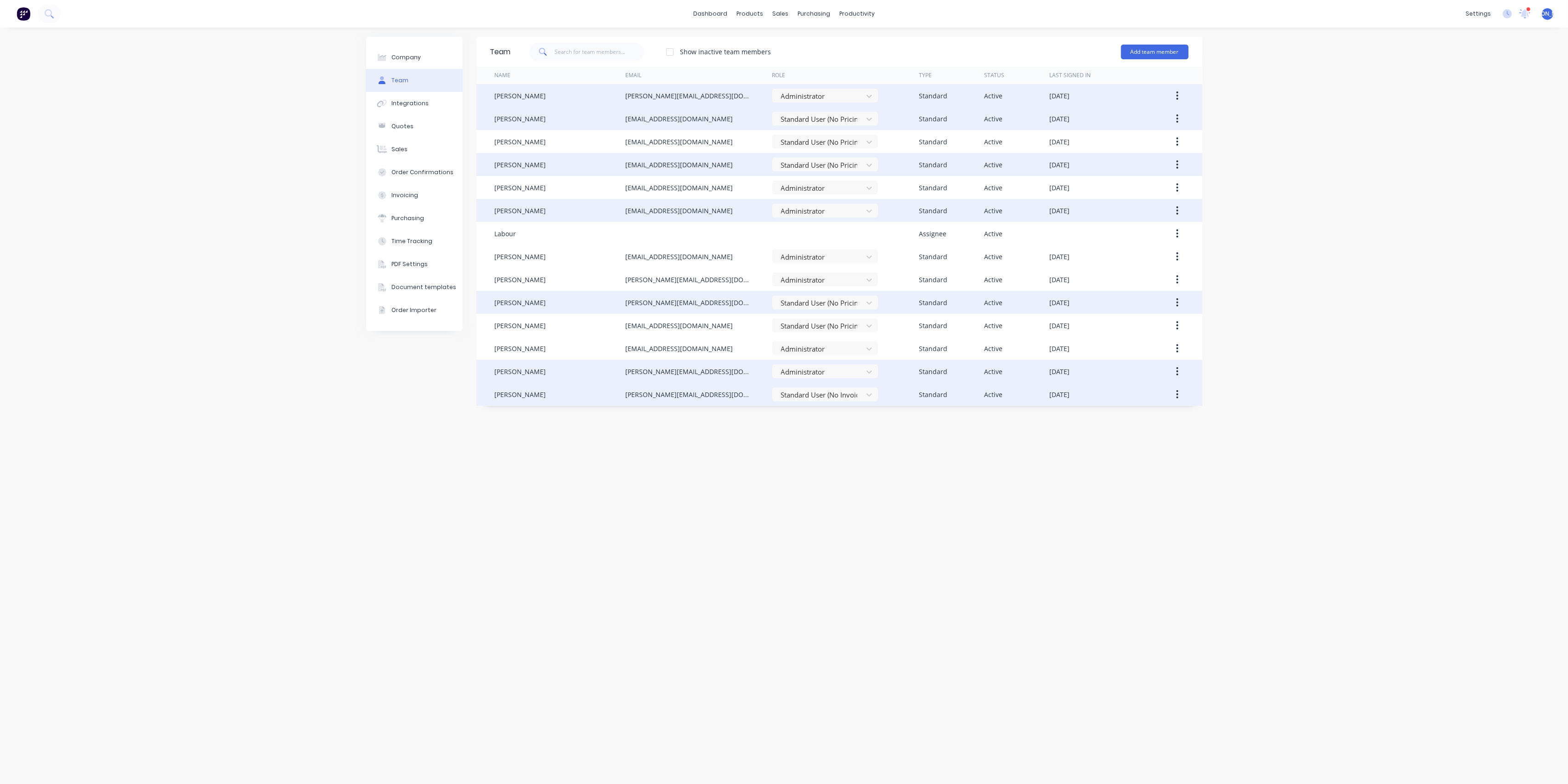
click at [1276, 333] on div "Company Team Integrations Quotes Sales Order Confirmations Invoicing Purchasing…" at bounding box center [784, 405] width 1568 height 756
click at [1530, 9] on div at bounding box center [1528, 9] width 5 height 5
click at [1335, 155] on div "Order # 41243" at bounding box center [1354, 153] width 209 height 10
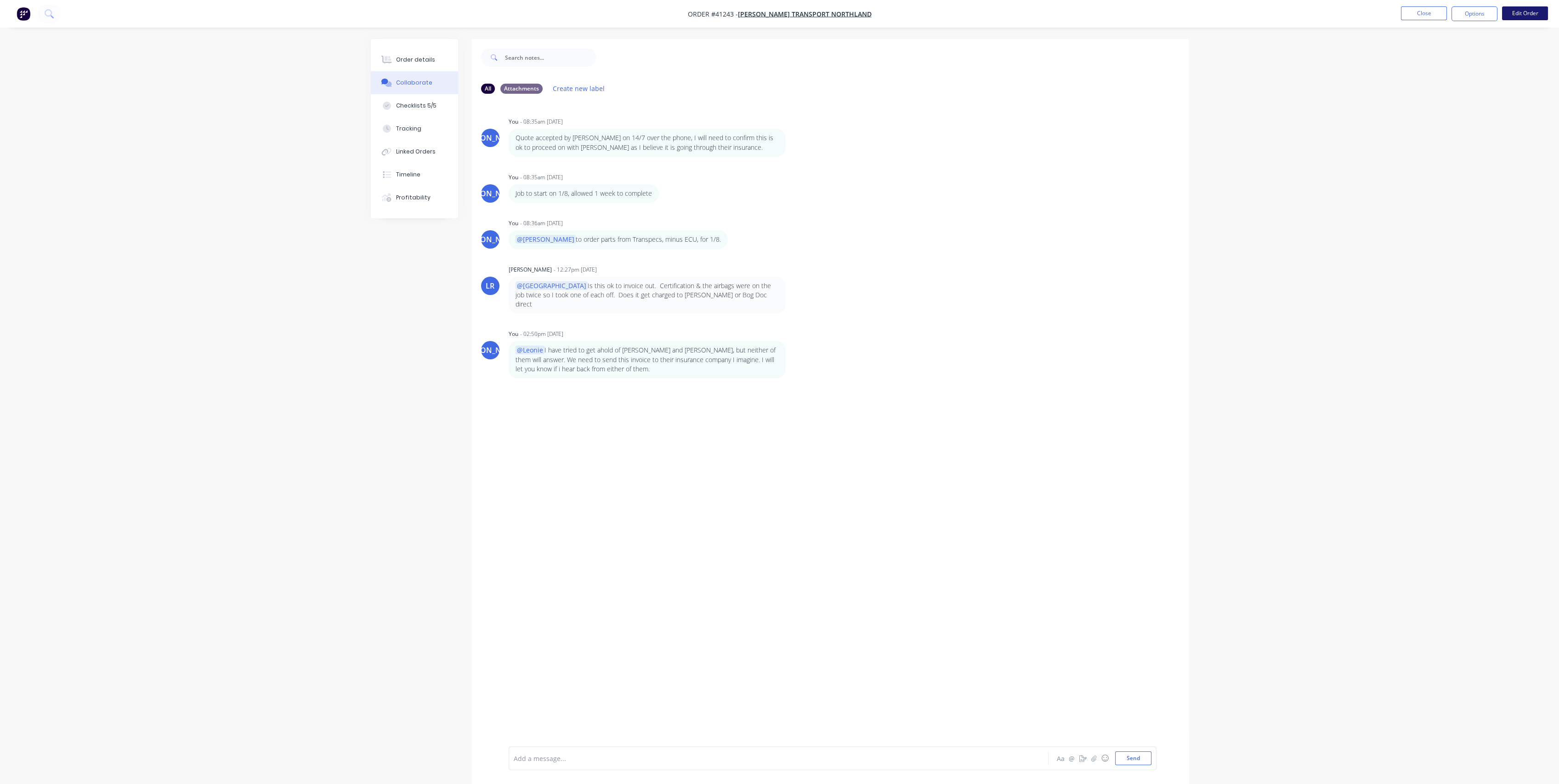
click at [1536, 13] on button "Edit Order" at bounding box center [1524, 13] width 46 height 14
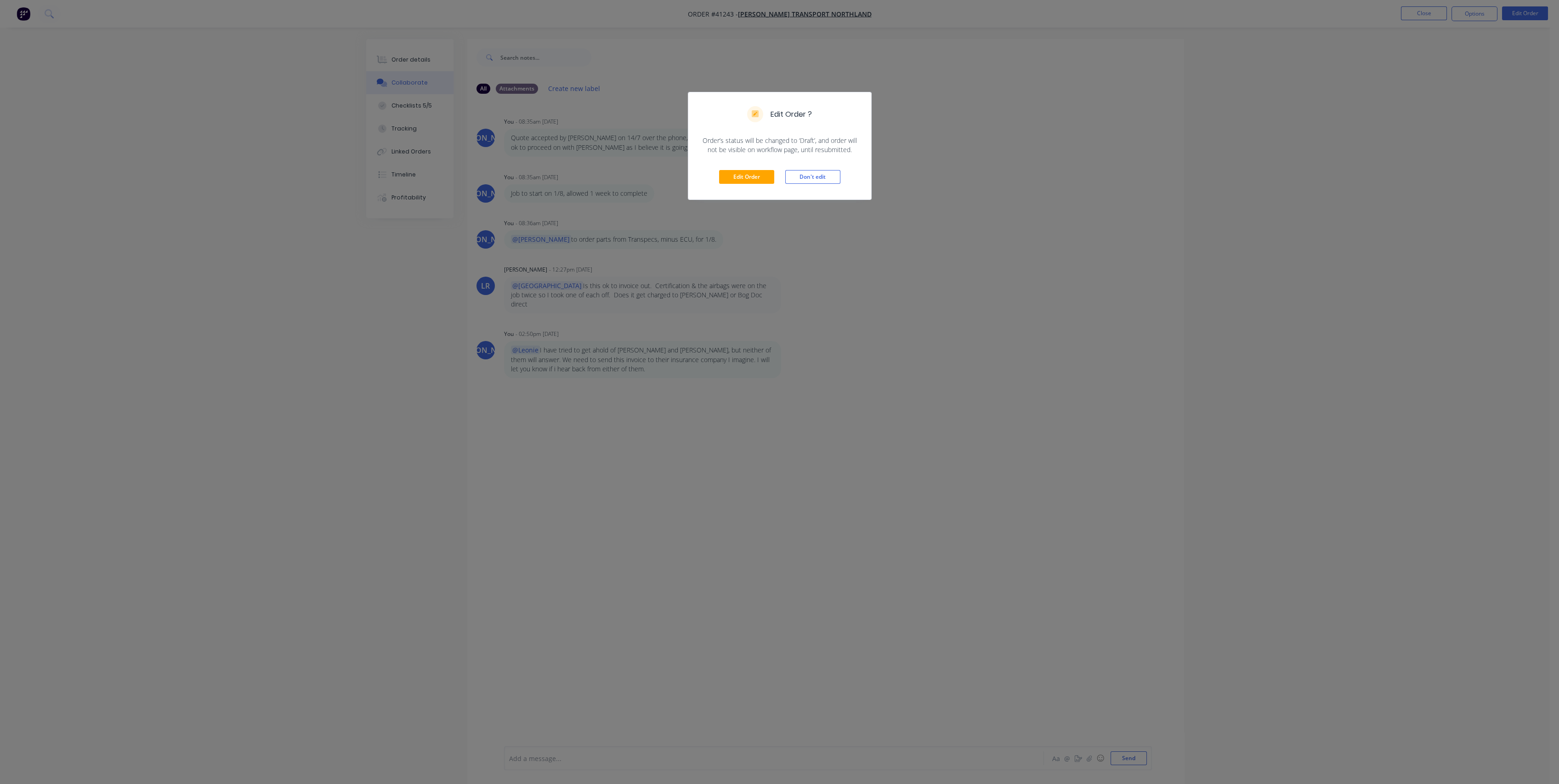
click at [1146, 130] on div "Edit Order ? Order’s status will be changed to ‘Draft’, and order will not be v…" at bounding box center [779, 392] width 1559 height 784
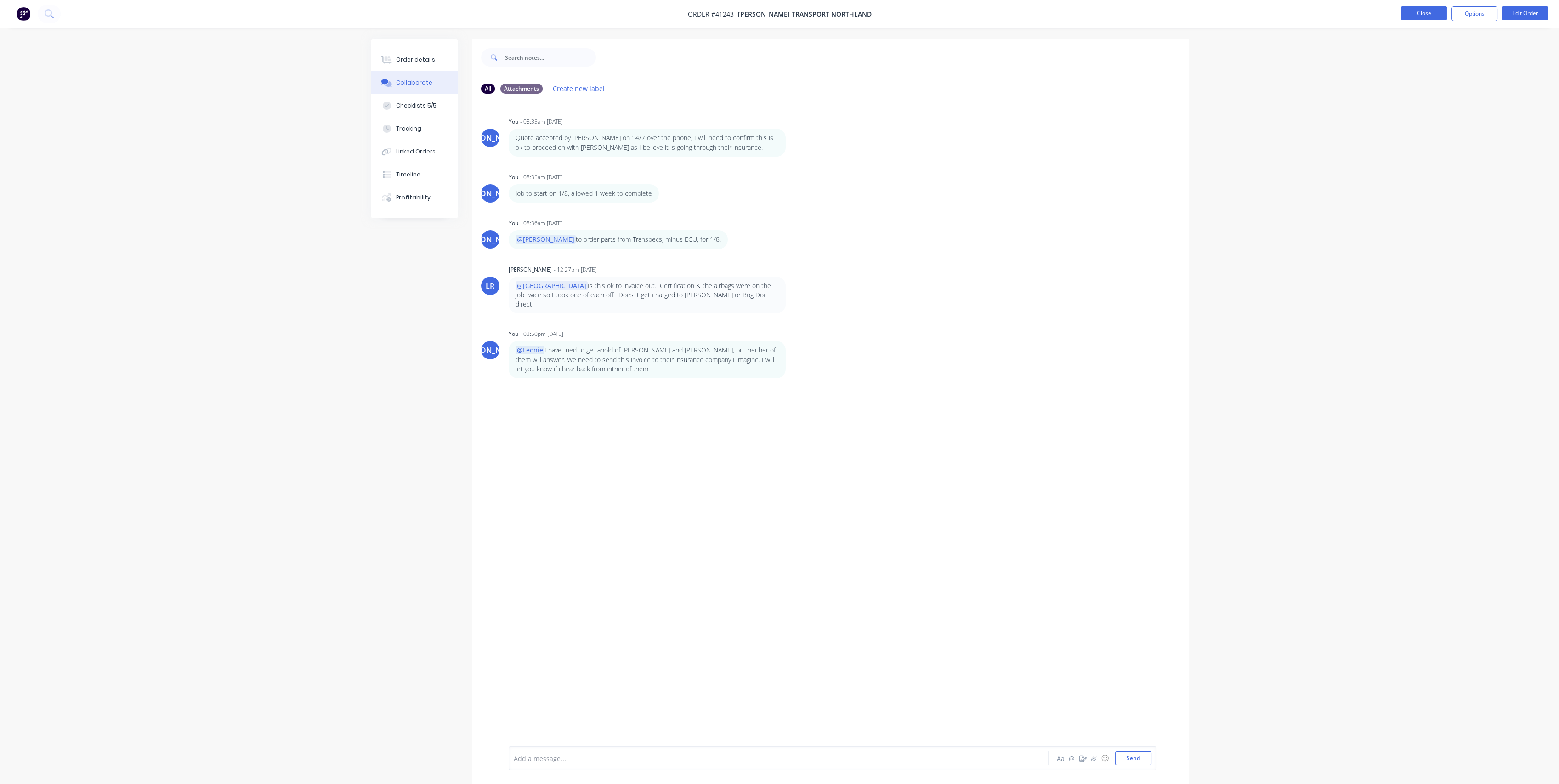
click at [1426, 8] on button "Close" at bounding box center [1423, 13] width 46 height 14
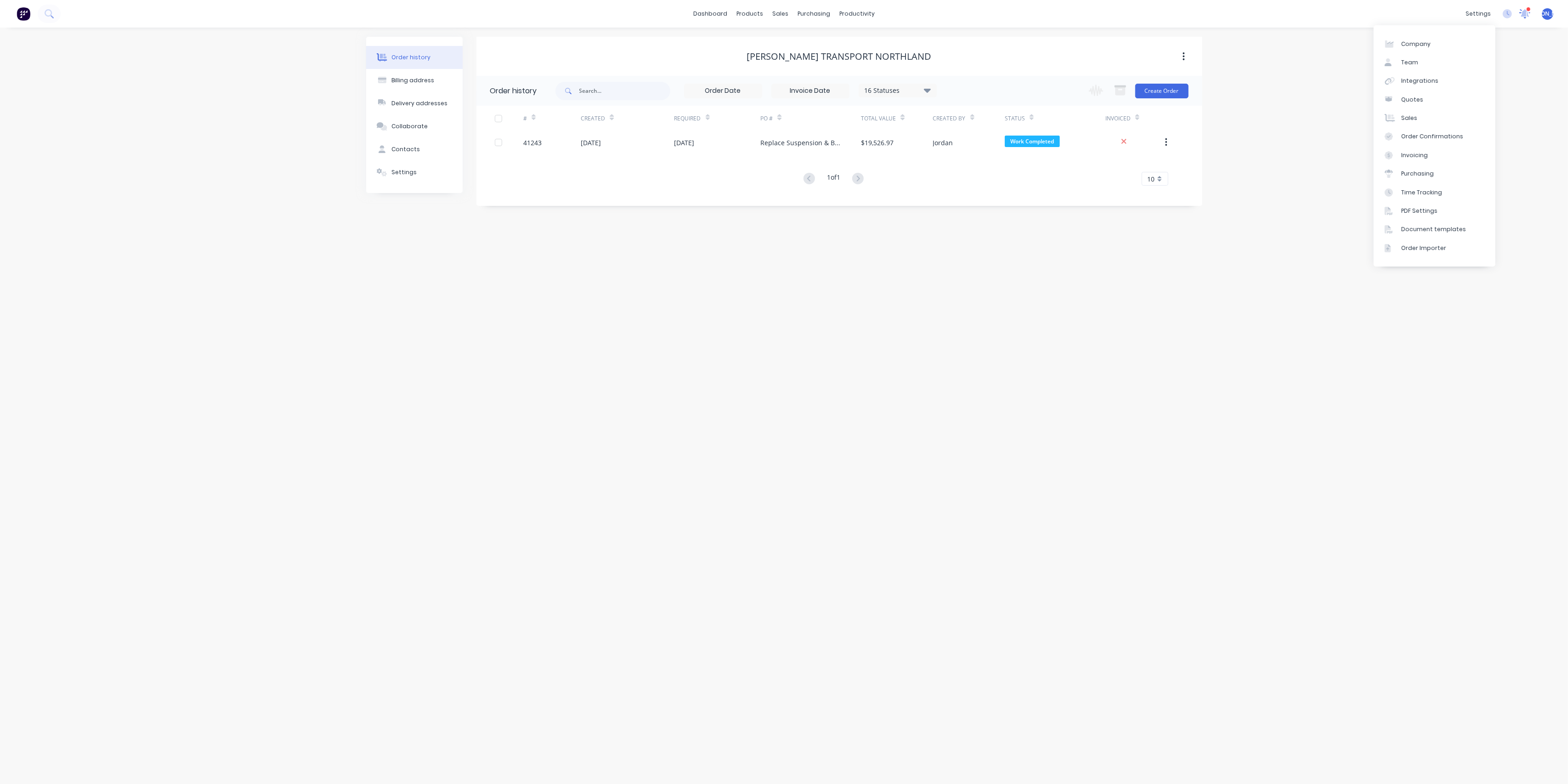
click at [1522, 9] on div at bounding box center [1525, 13] width 12 height 14
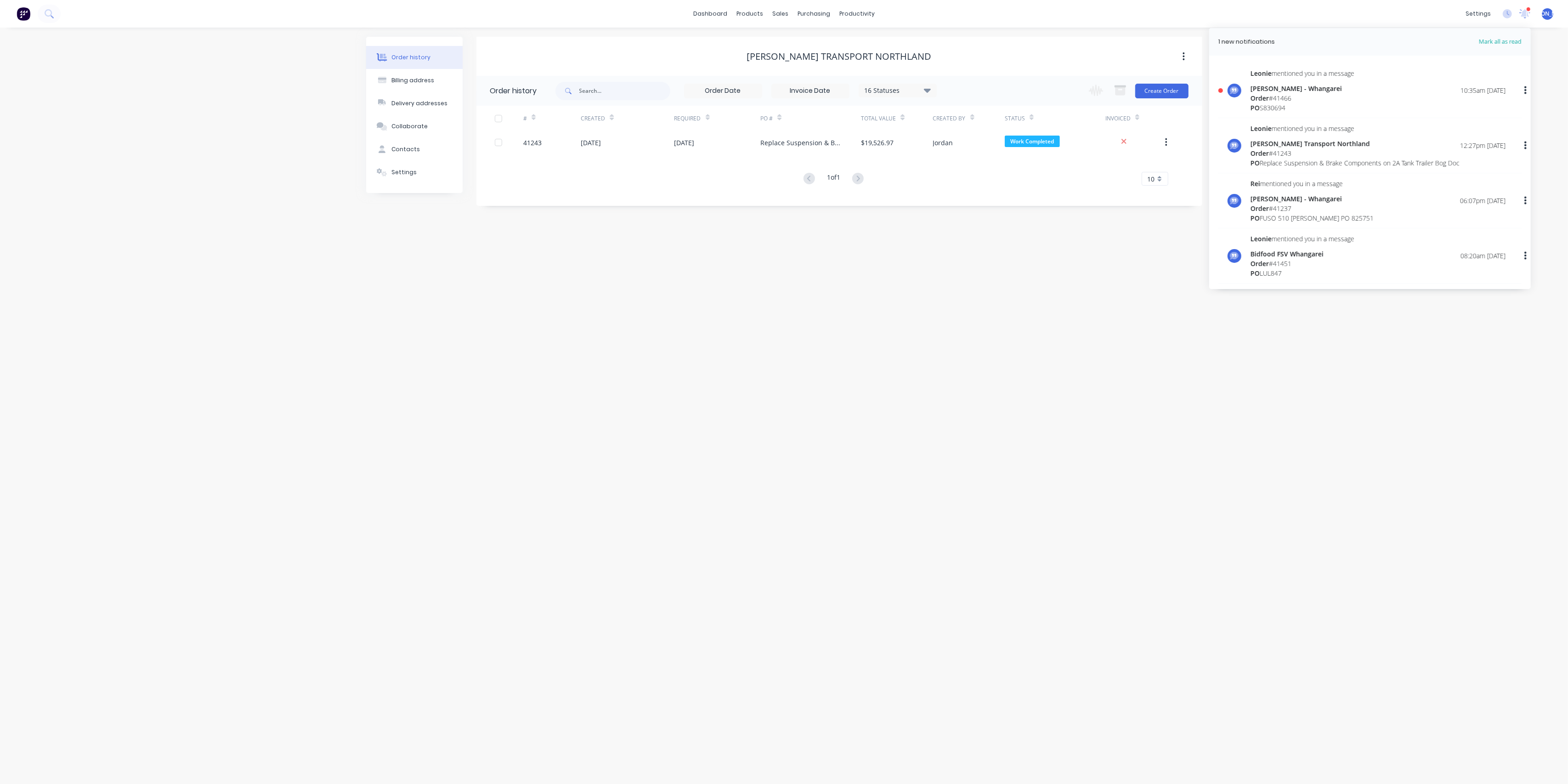
click at [1327, 91] on div "[PERSON_NAME] - Whangarei" at bounding box center [1302, 88] width 104 height 10
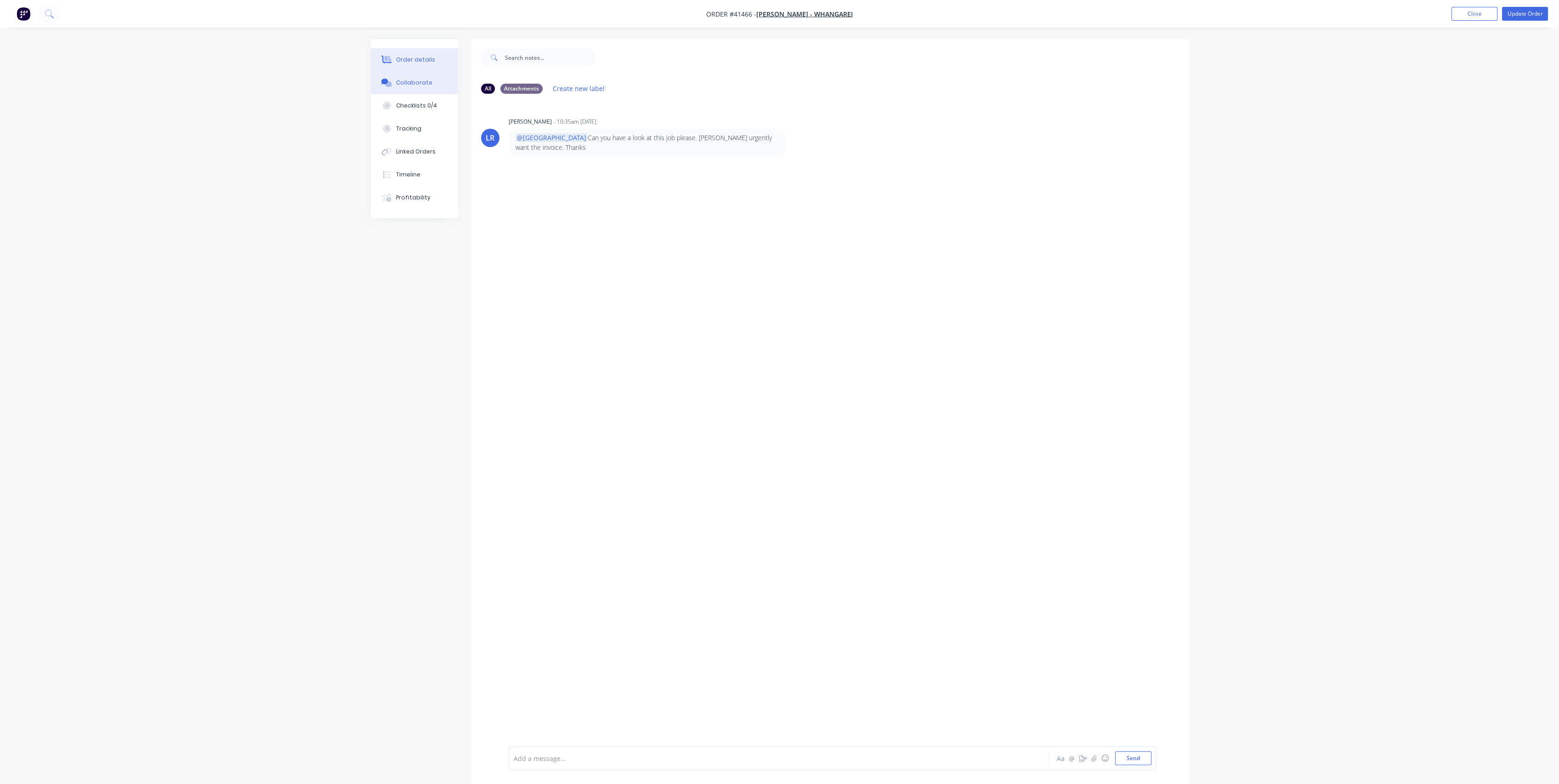
click at [421, 63] on div "Order details" at bounding box center [416, 60] width 39 height 9
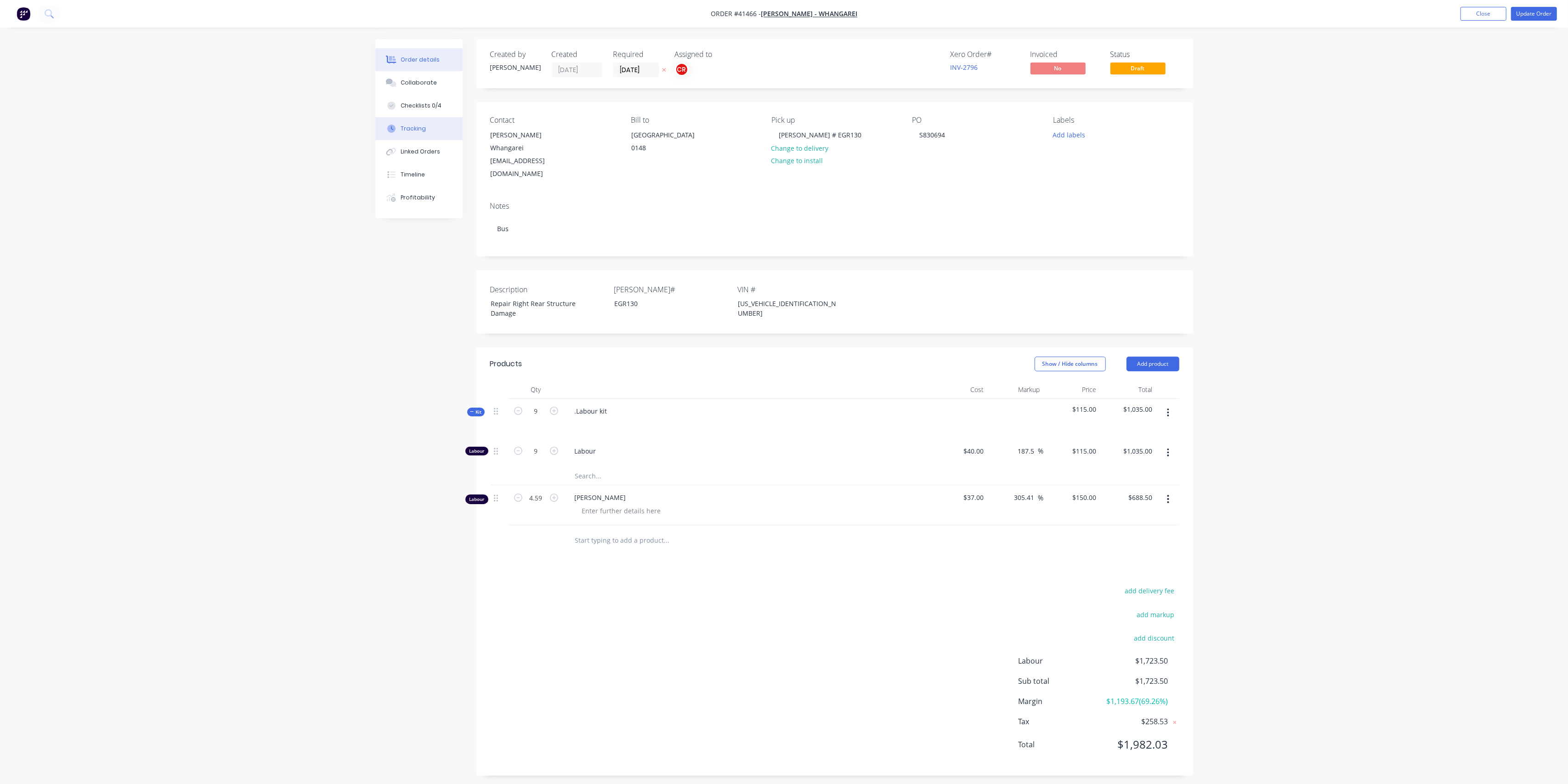
click at [435, 125] on button "Tracking" at bounding box center [419, 128] width 87 height 23
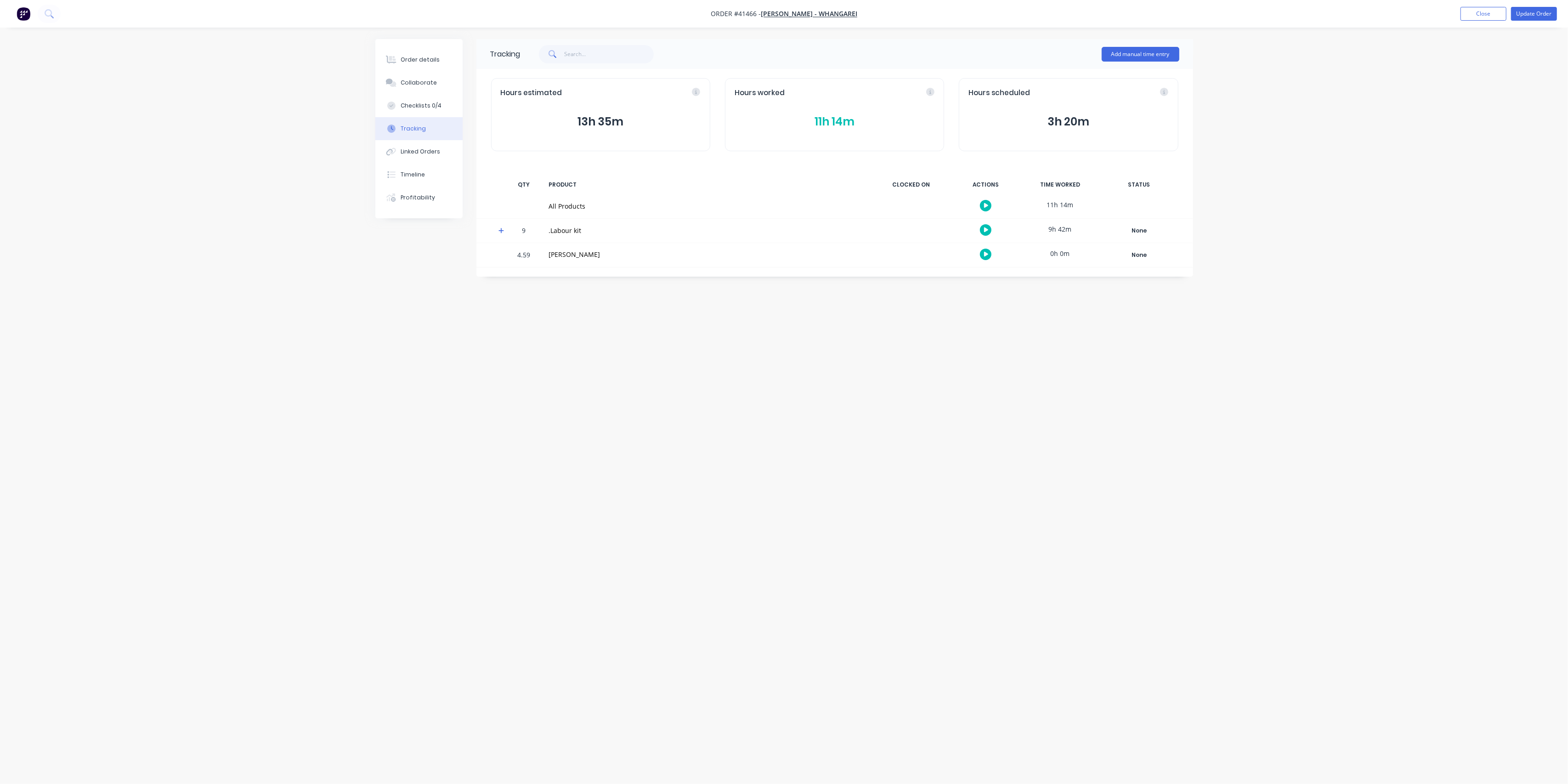
click at [838, 119] on button "11h 14m" at bounding box center [835, 122] width 200 height 18
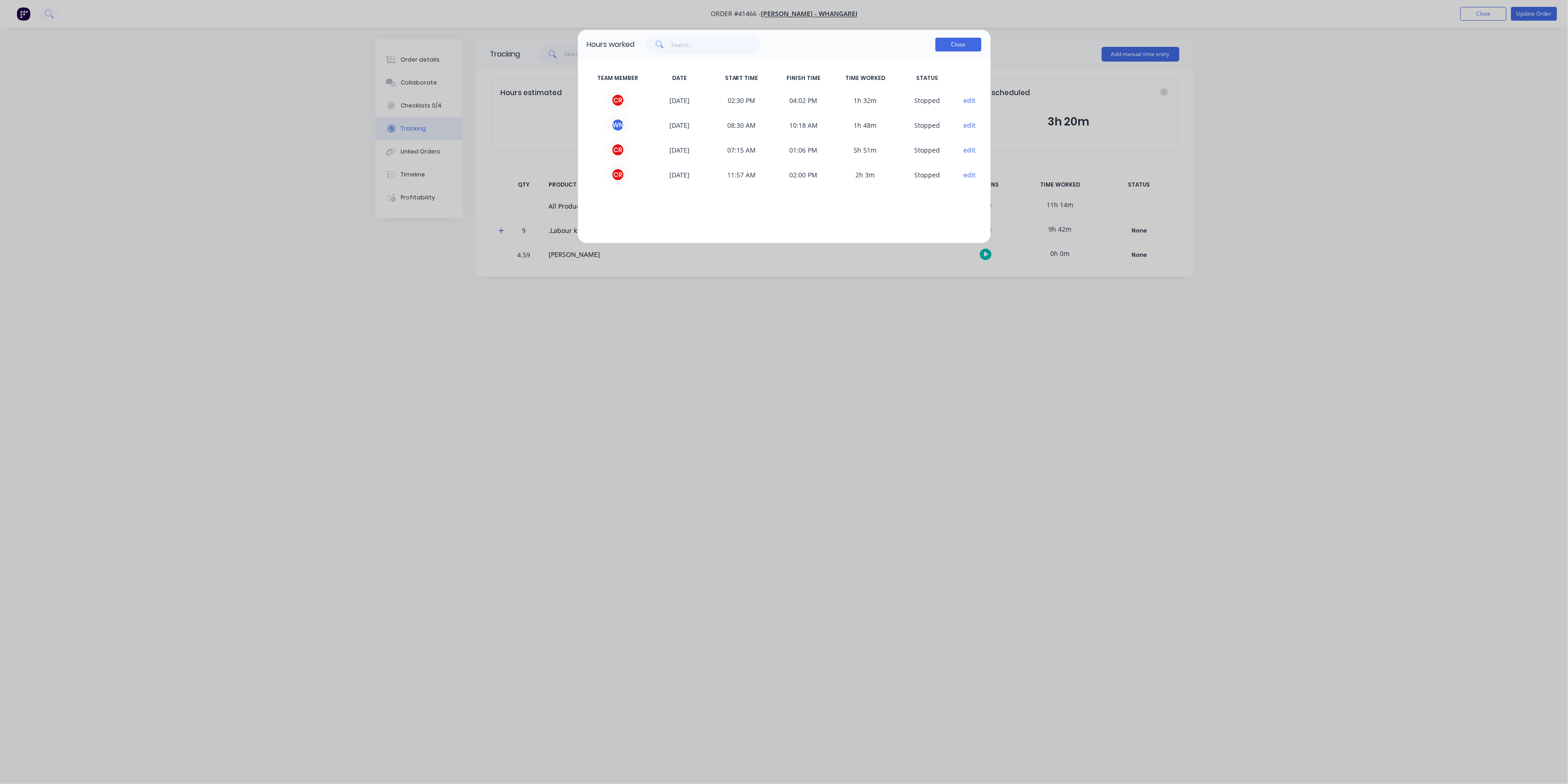
click at [948, 46] on button "Close" at bounding box center [958, 44] width 46 height 14
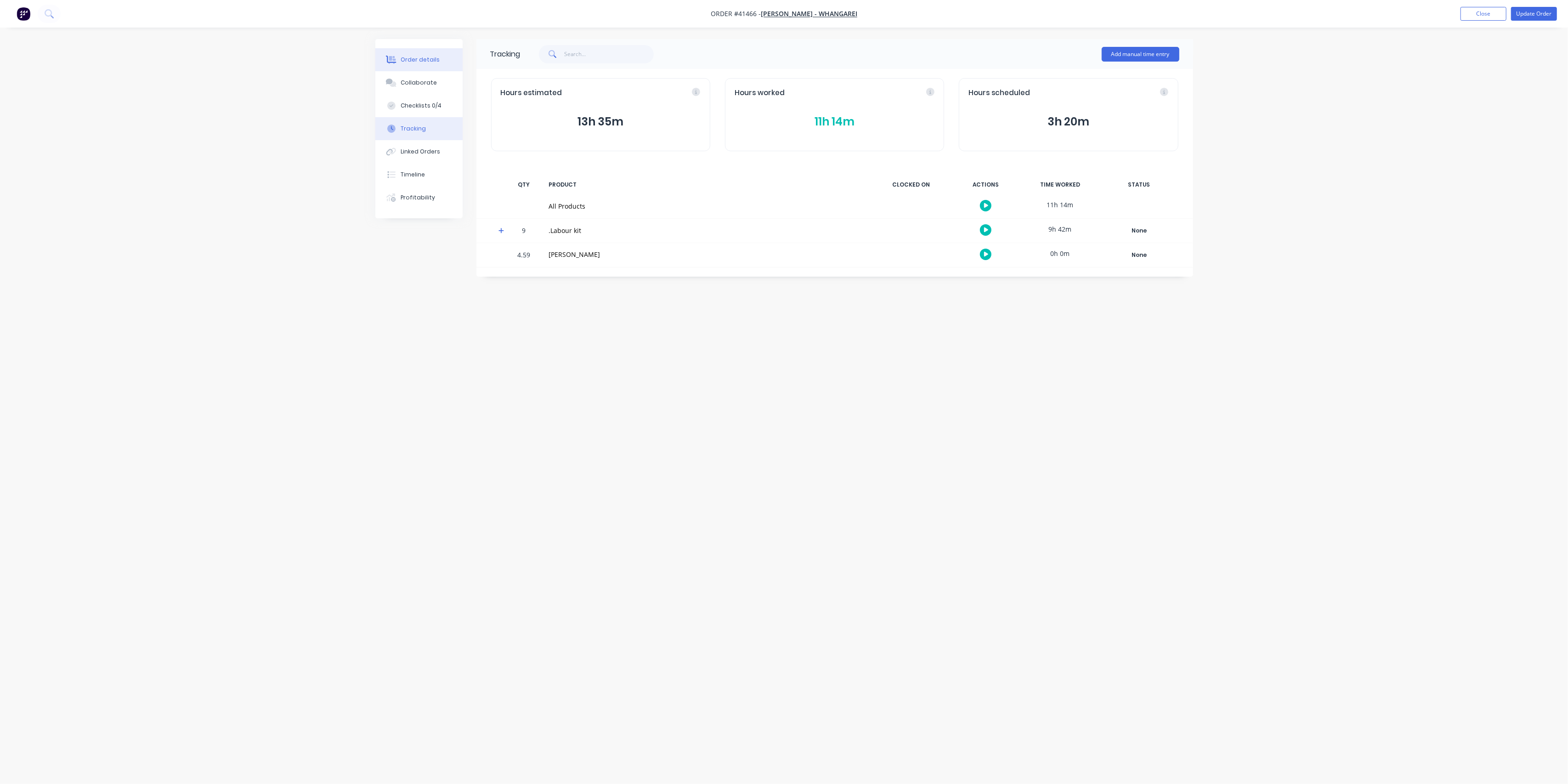
click at [415, 60] on div "Order details" at bounding box center [420, 60] width 39 height 9
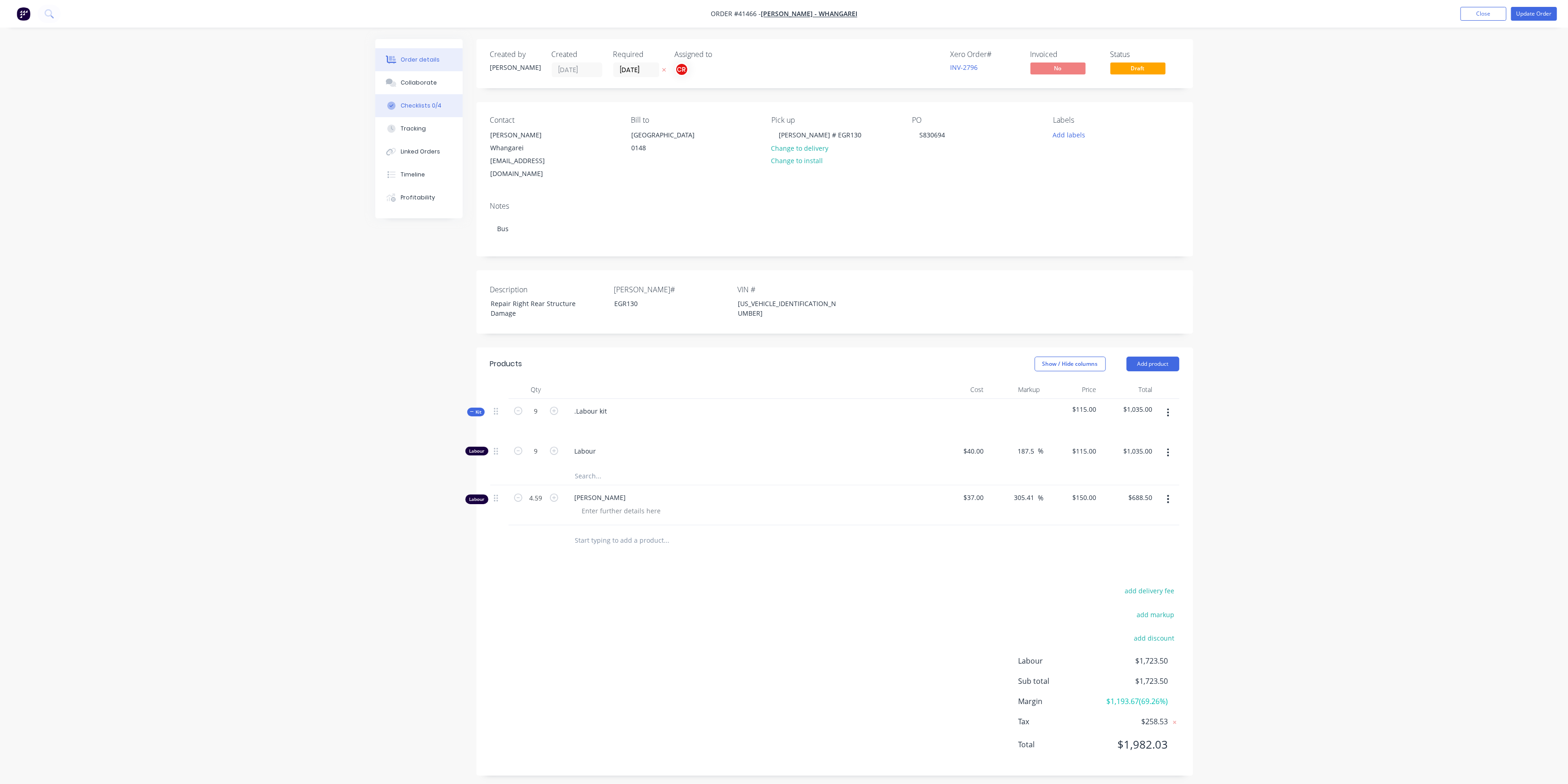
click at [406, 105] on div "Checklists 0/4" at bounding box center [421, 106] width 41 height 9
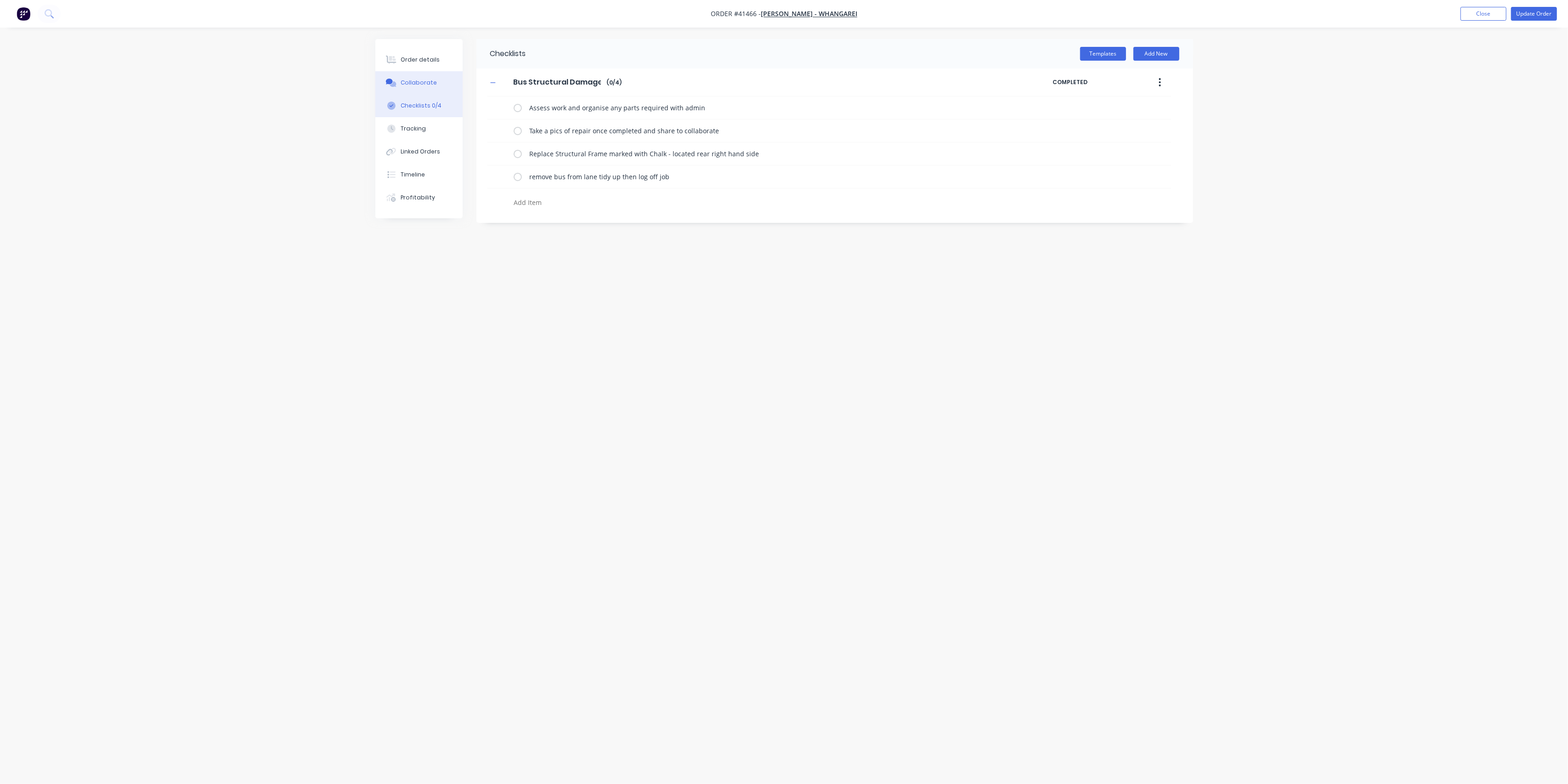
click at [428, 81] on div "Collaborate" at bounding box center [419, 83] width 37 height 9
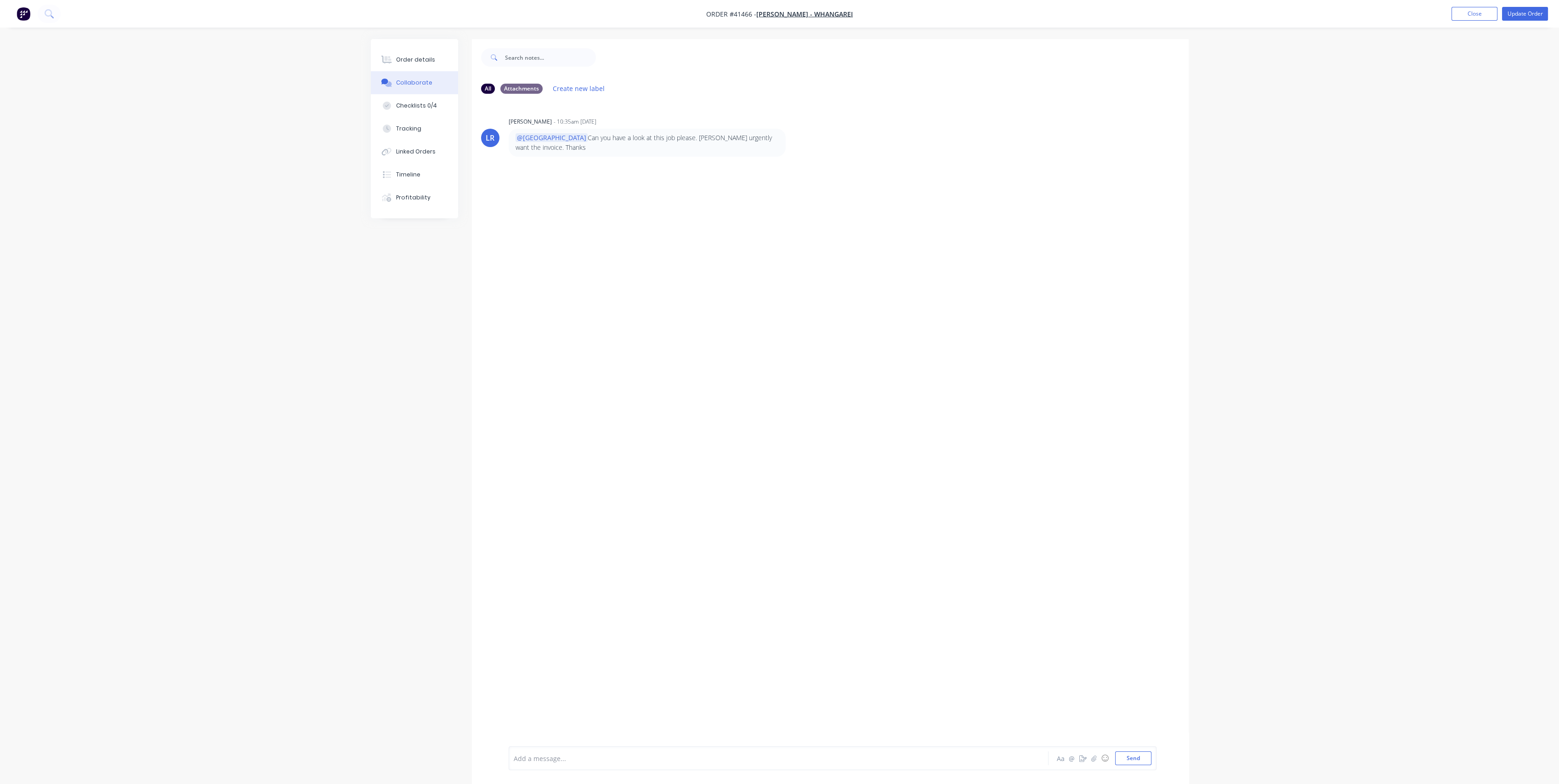
click at [595, 751] on div "Add a message..." at bounding box center [753, 758] width 478 height 14
click at [1462, 14] on button "Close" at bounding box center [1474, 13] width 46 height 14
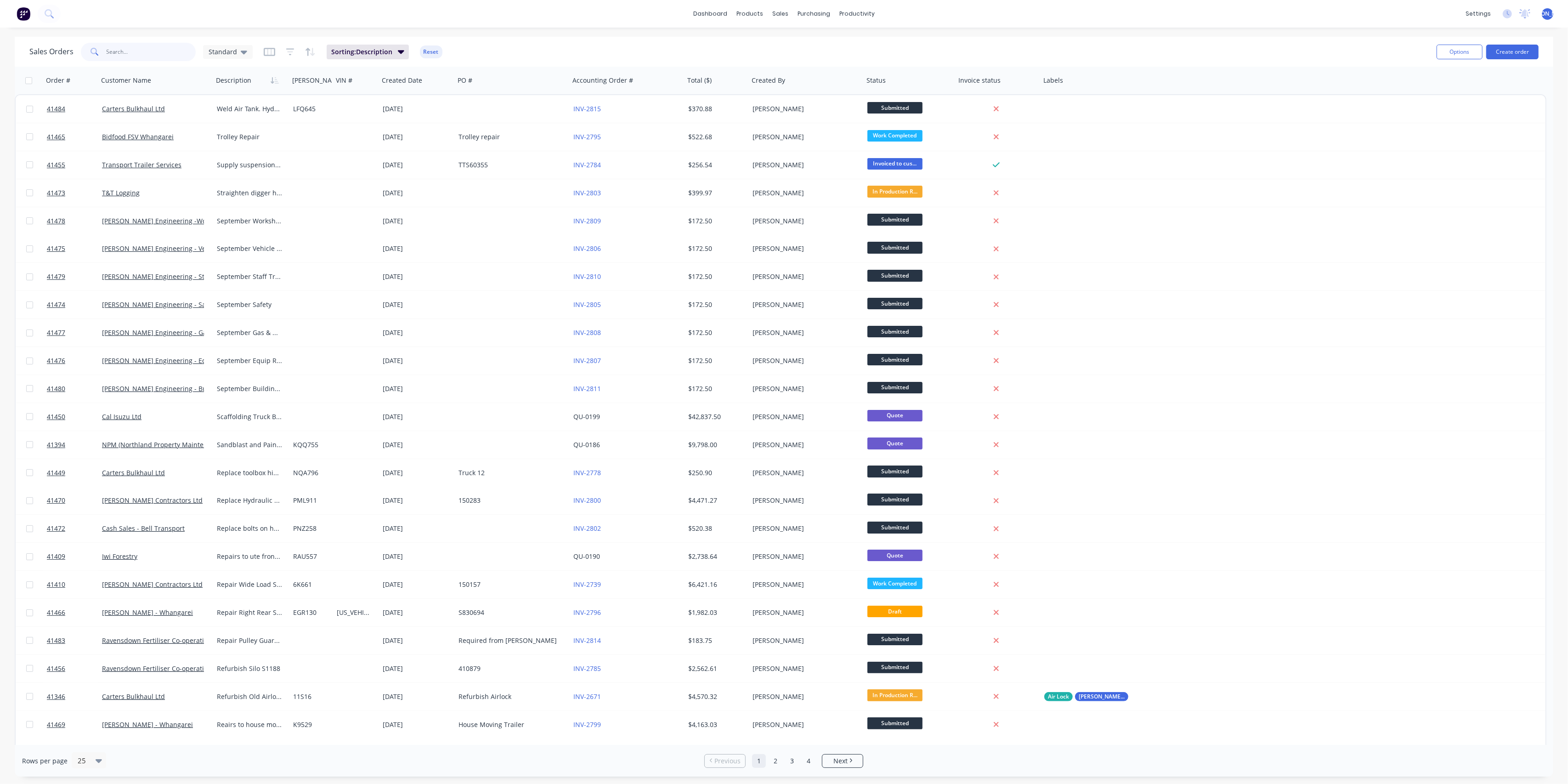
click at [147, 51] on input "text" at bounding box center [151, 52] width 89 height 18
type input "185"
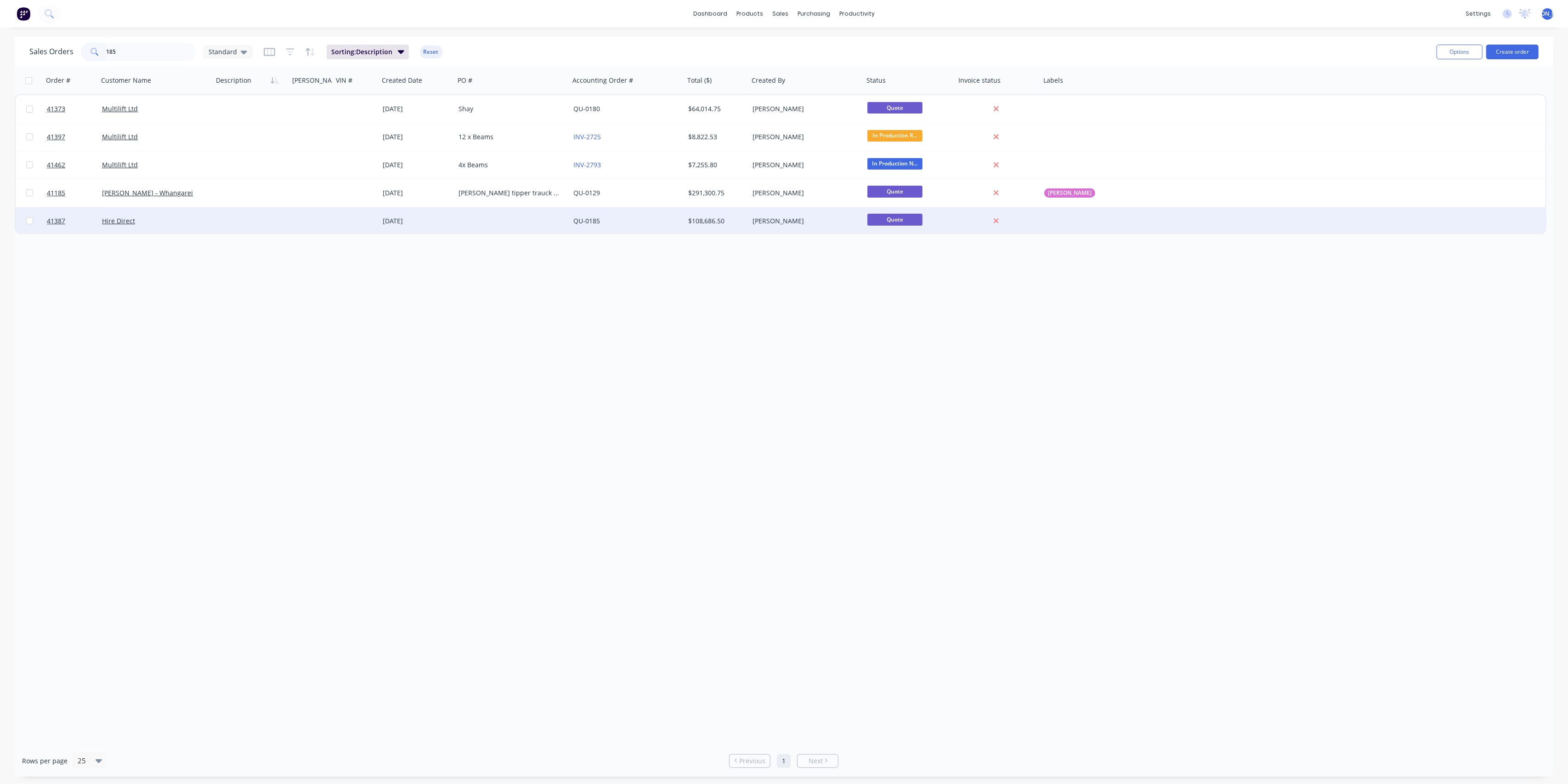
click at [256, 222] on div at bounding box center [251, 220] width 76 height 27
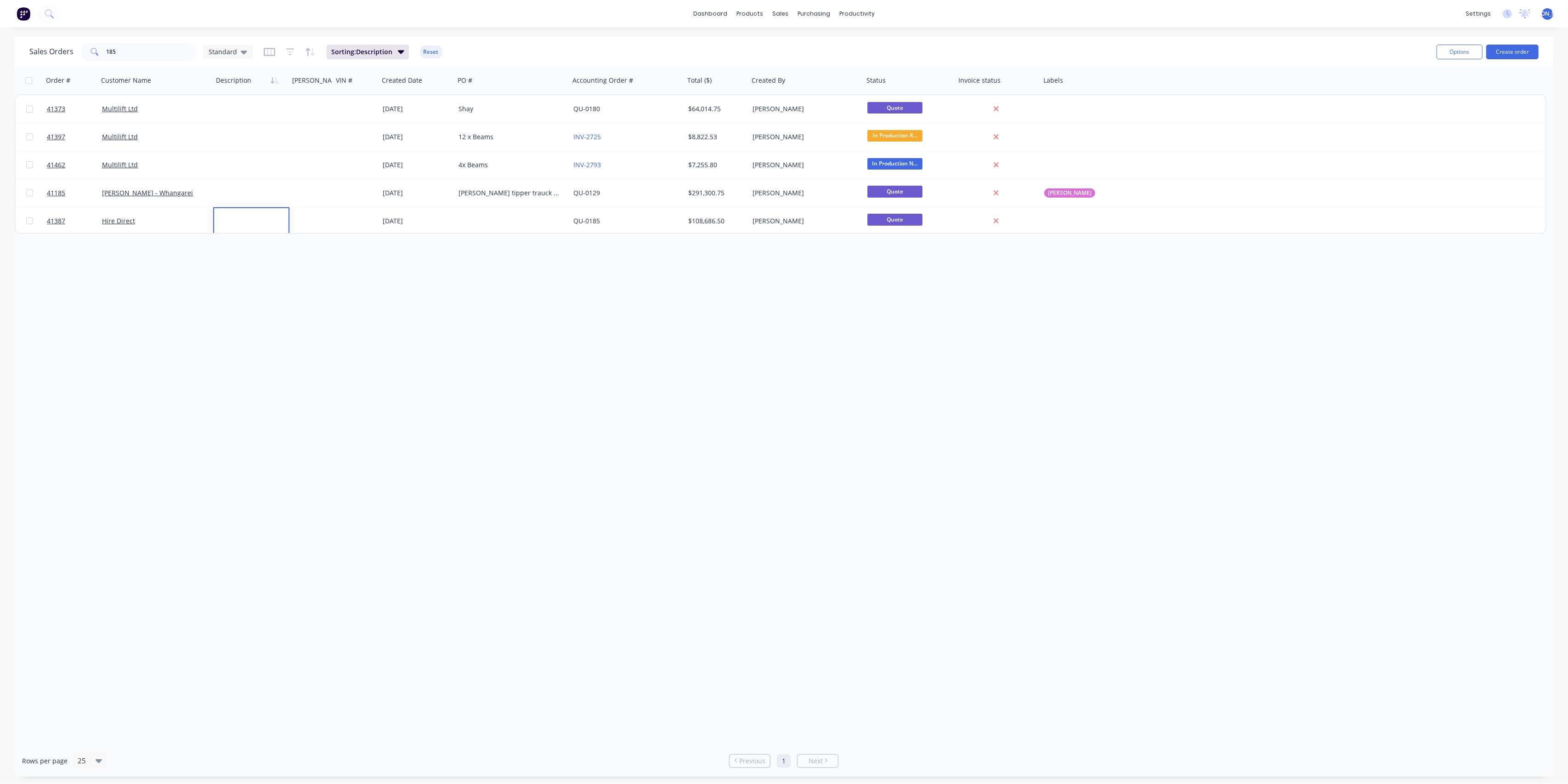
click at [121, 312] on div "Order # Customer Name Description [PERSON_NAME]# VIN # Created Date PO # Accoun…" at bounding box center [784, 405] width 1539 height 678
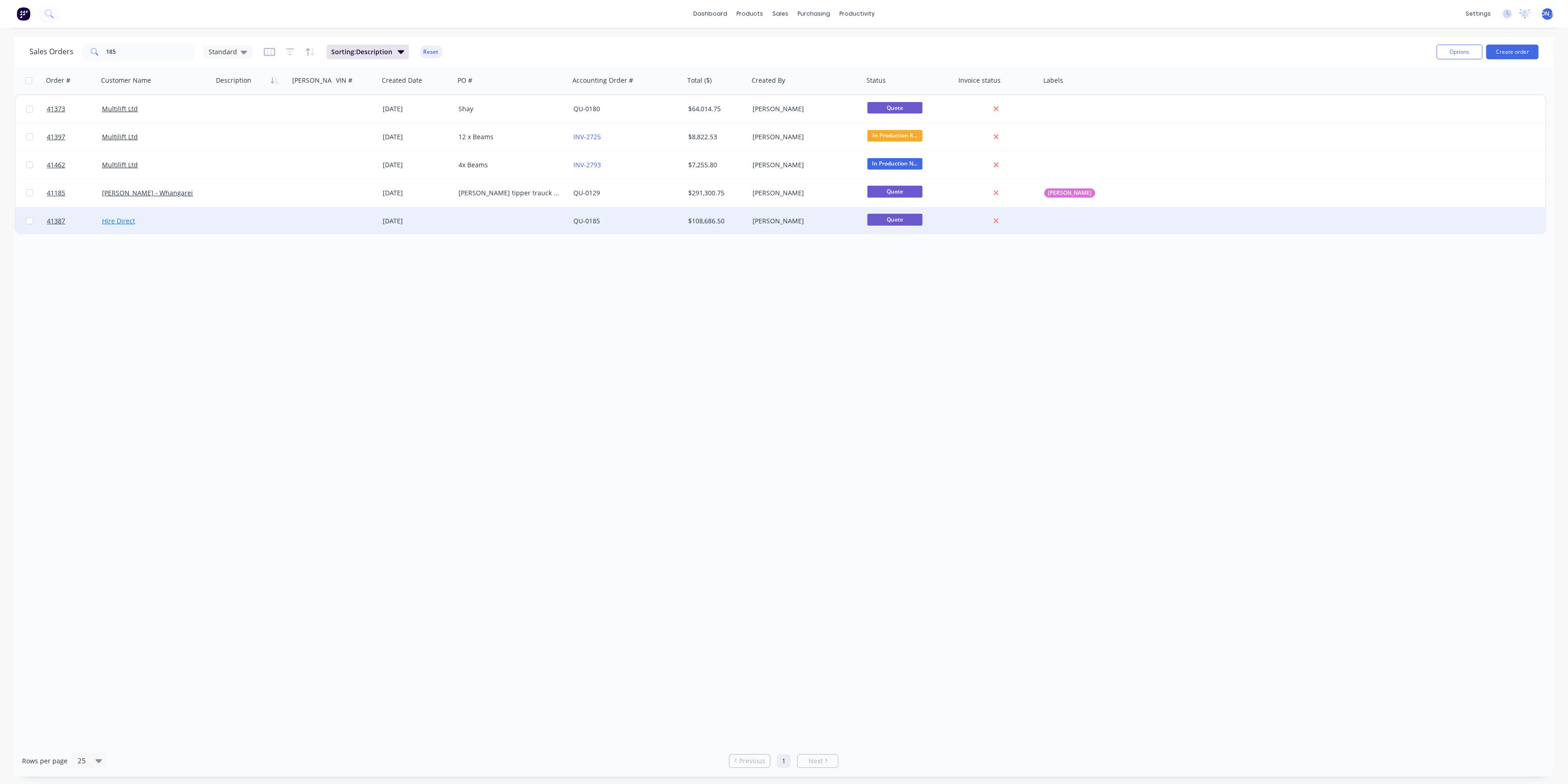
click at [111, 225] on link "Hire Direct" at bounding box center [119, 220] width 33 height 9
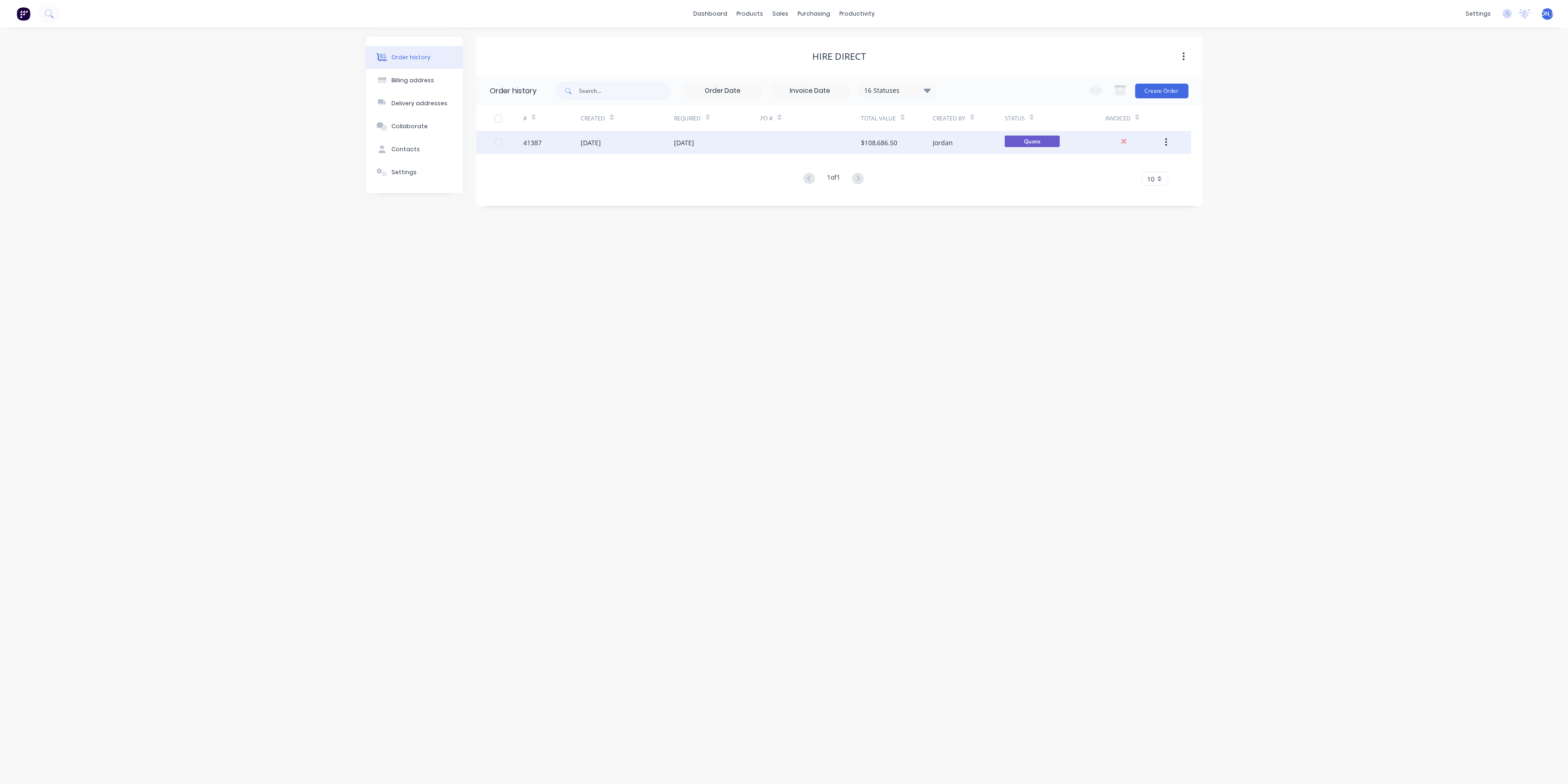
click at [744, 147] on div "[DATE]" at bounding box center [718, 142] width 86 height 23
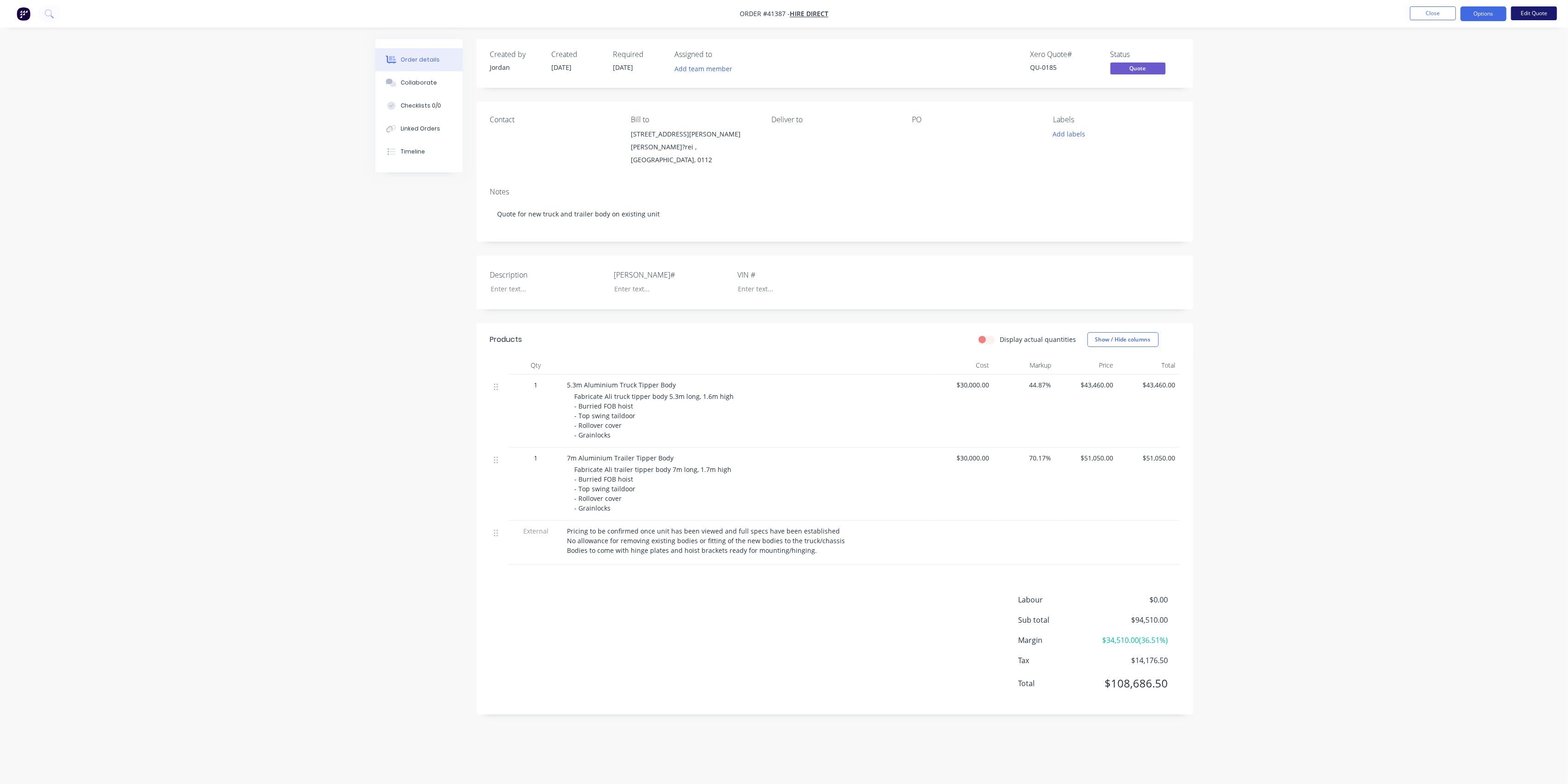
click at [1525, 12] on button "Edit Quote" at bounding box center [1533, 13] width 46 height 14
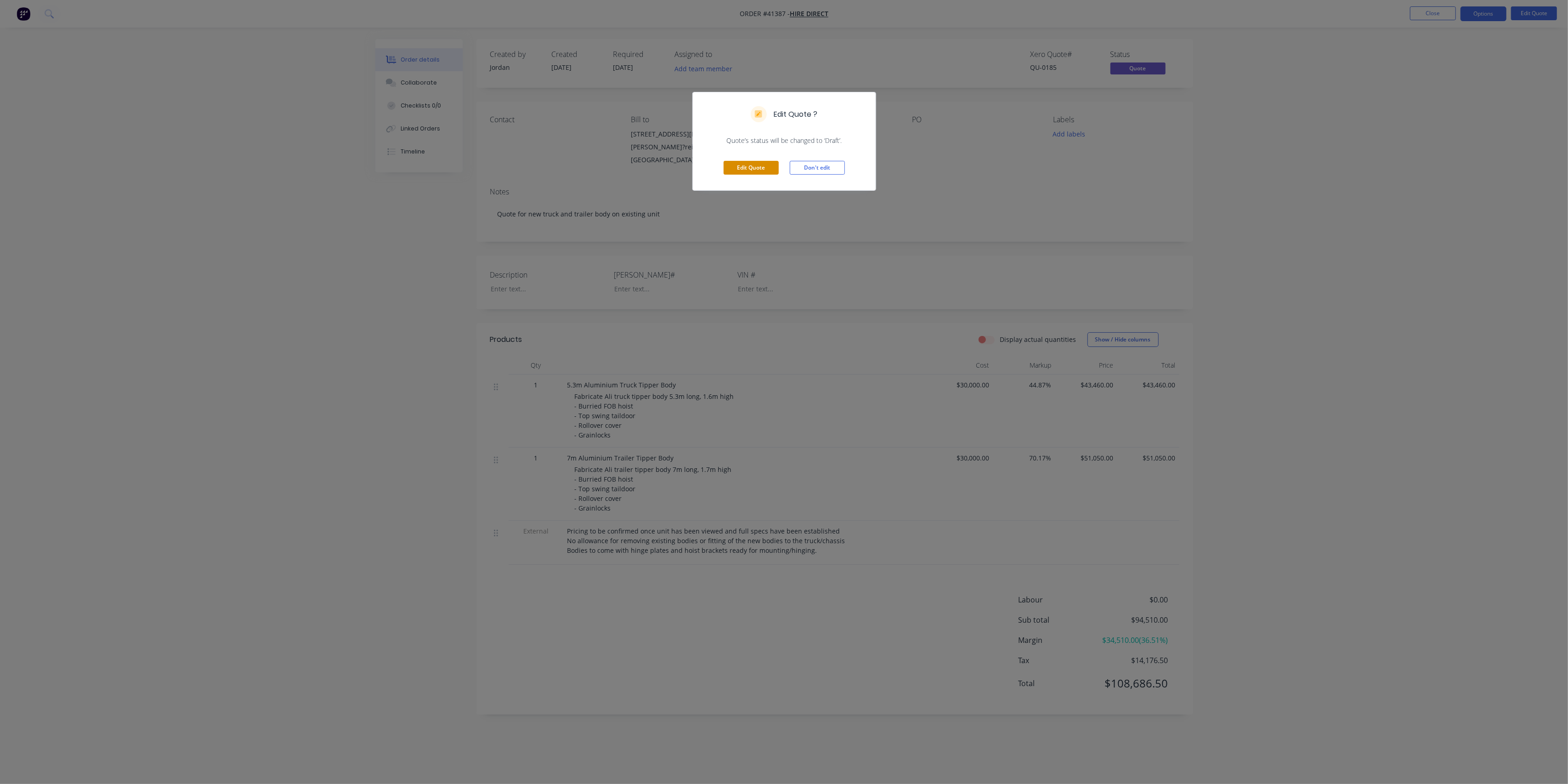
click at [754, 169] on button "Edit Quote" at bounding box center [751, 167] width 55 height 14
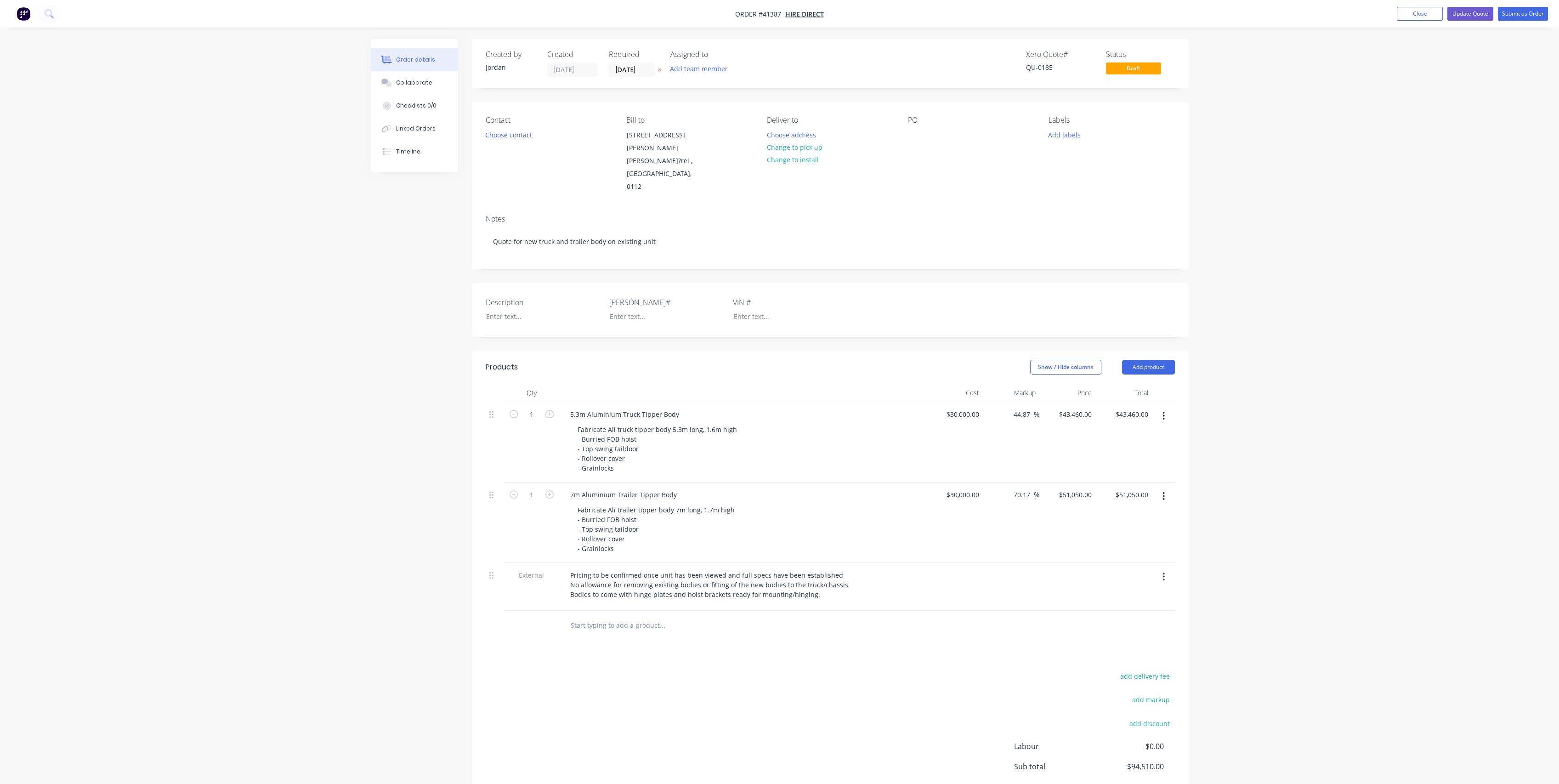
scroll to position [88, 0]
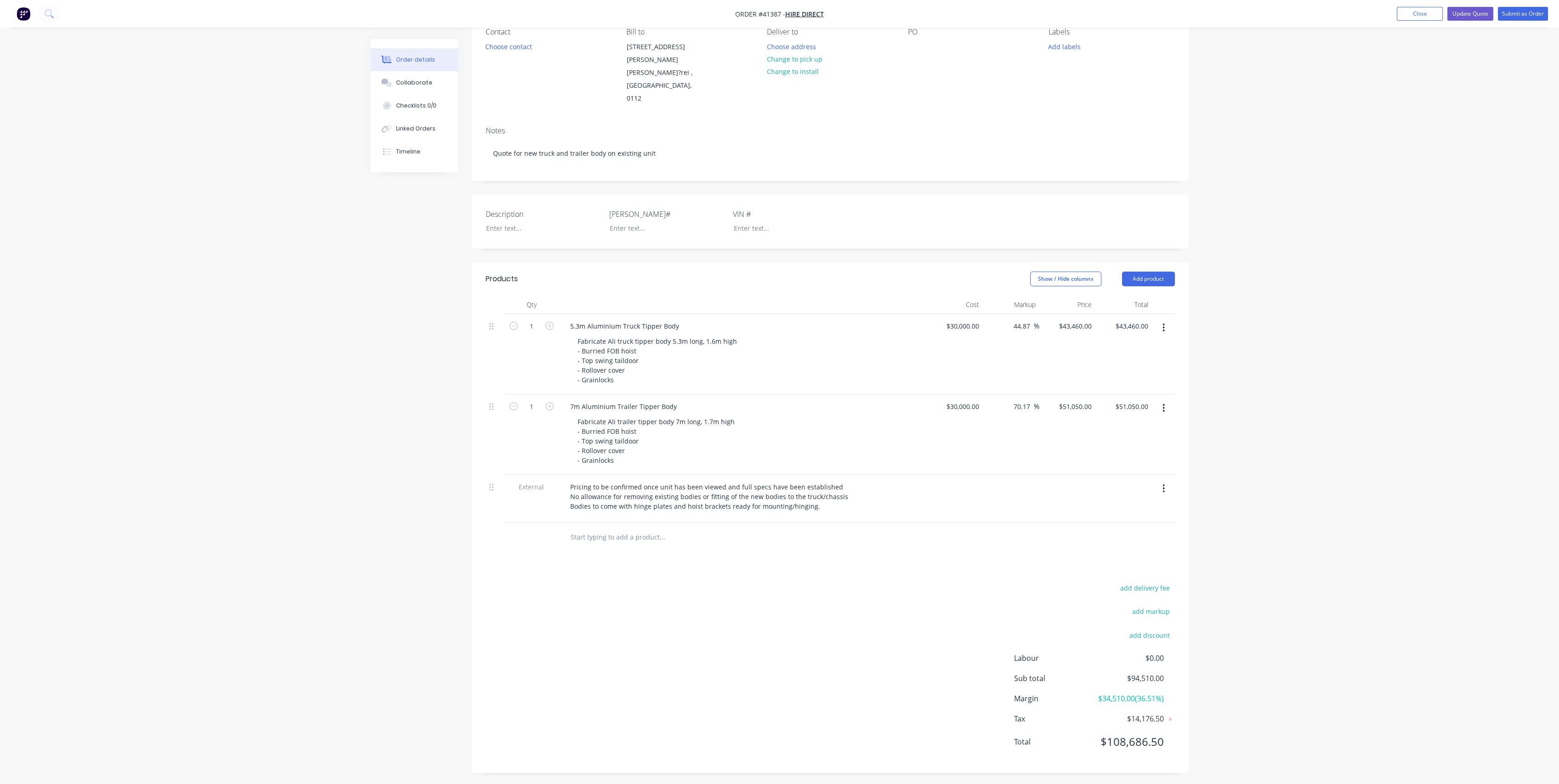
click at [827, 548] on div "Products Show / Hide columns Add product Qty Cost Markup Price Total 1 5.3m Alu…" at bounding box center [830, 517] width 716 height 511
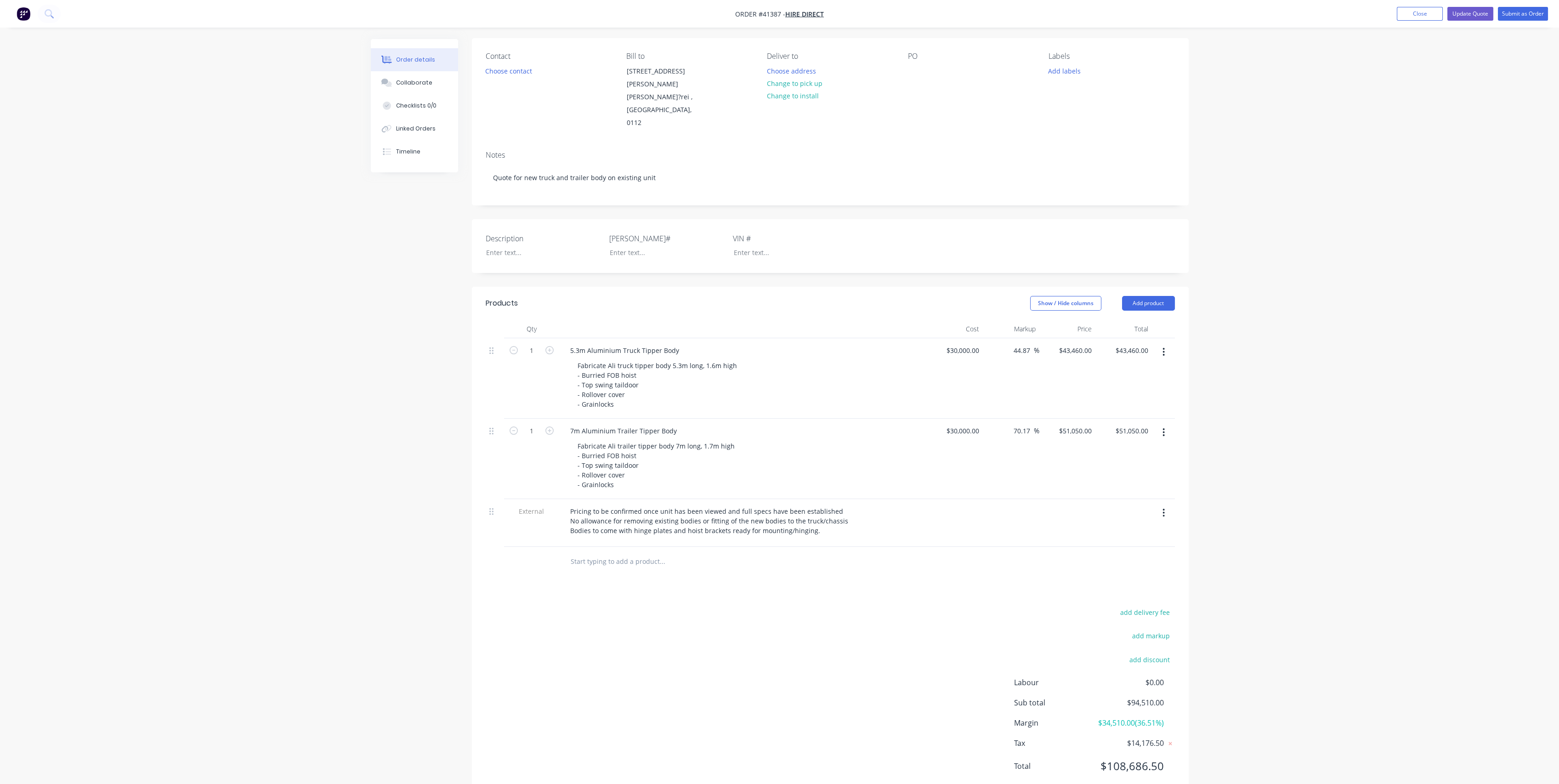
click at [273, 490] on div "Order details Collaborate Checklists 0/0 Linked Orders Timeline Order details C…" at bounding box center [779, 373] width 1559 height 875
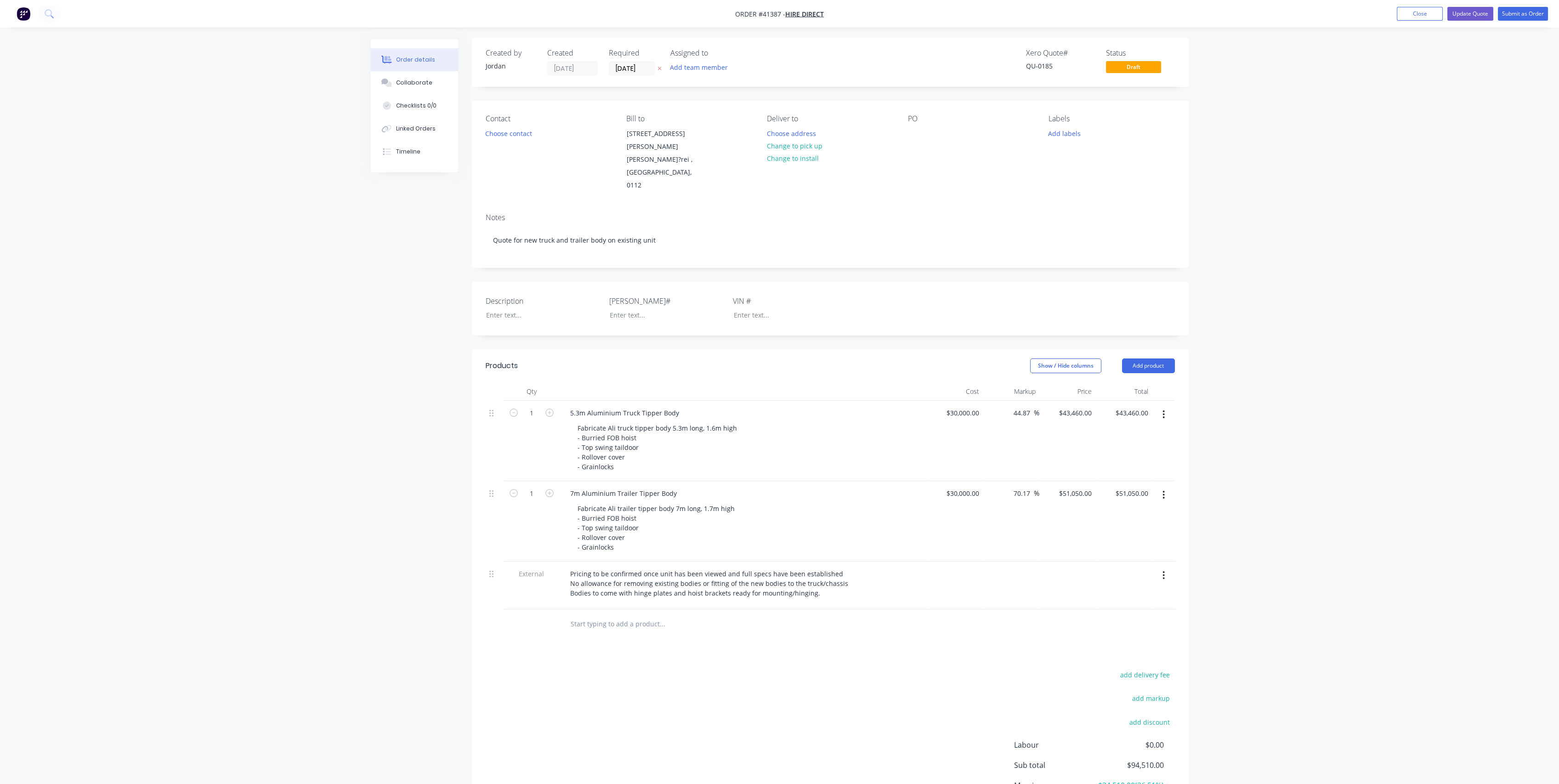
scroll to position [0, 0]
click at [1151, 360] on button "Add product" at bounding box center [1148, 367] width 53 height 15
click at [719, 709] on div "add delivery fee add markup add discount Labour $0.00 Sub total $94,510.00 Marg…" at bounding box center [830, 758] width 689 height 177
click at [1151, 360] on button "Add product" at bounding box center [1148, 367] width 53 height 15
click at [595, 616] on input "text" at bounding box center [662, 625] width 184 height 18
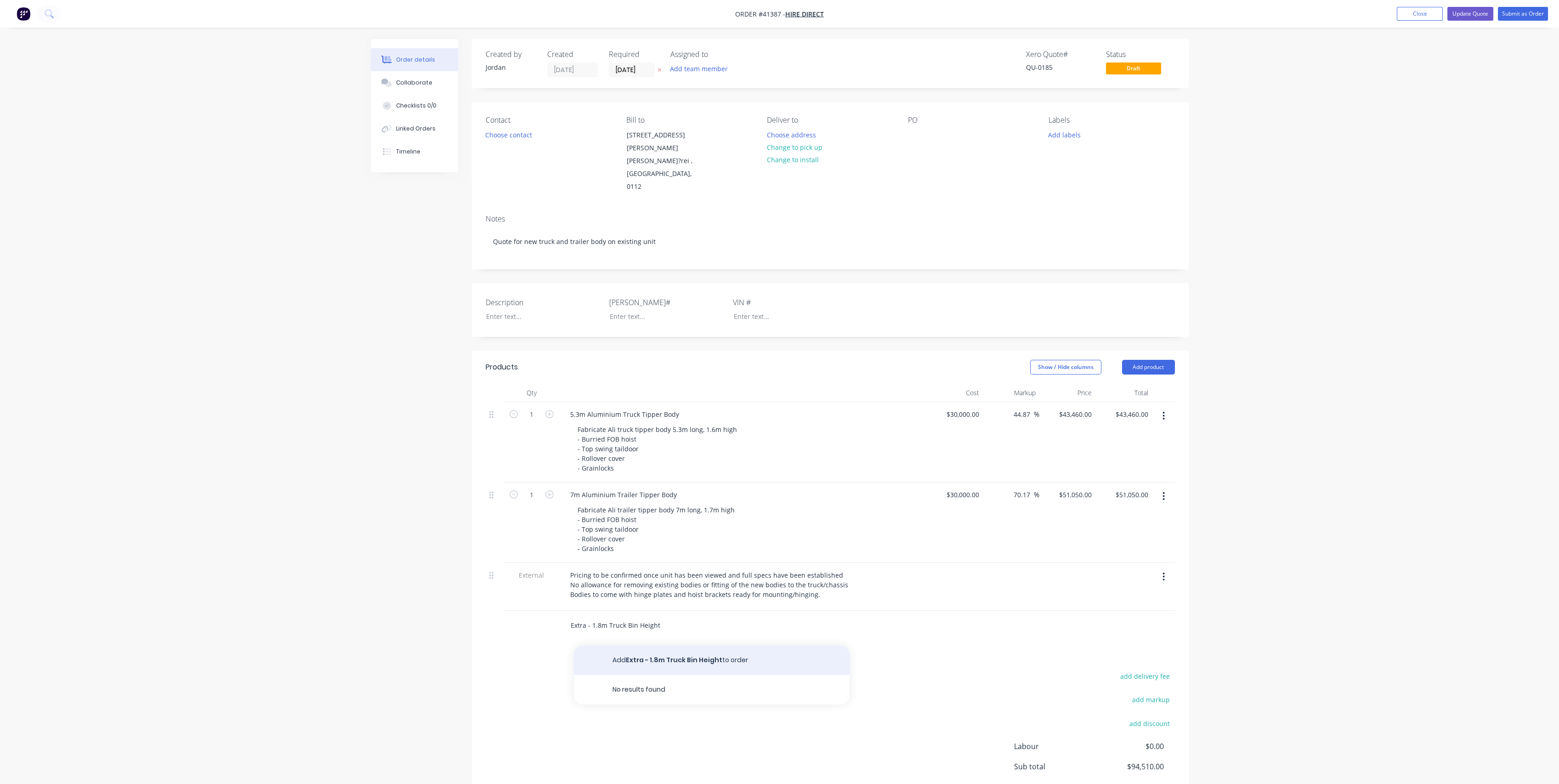
type input "Extra - 1.8m Truck Bin Height"
click at [679, 646] on button "Add Extra - 1.8m Truck Bin Height to order" at bounding box center [712, 660] width 276 height 29
click at [594, 658] on input "text" at bounding box center [662, 667] width 184 height 18
drag, startPoint x: 642, startPoint y: 654, endPoint x: 659, endPoint y: 643, distance: 20.2
click at [642, 658] on input "Extra 1.9m Trailer Bin height" at bounding box center [662, 667] width 184 height 18
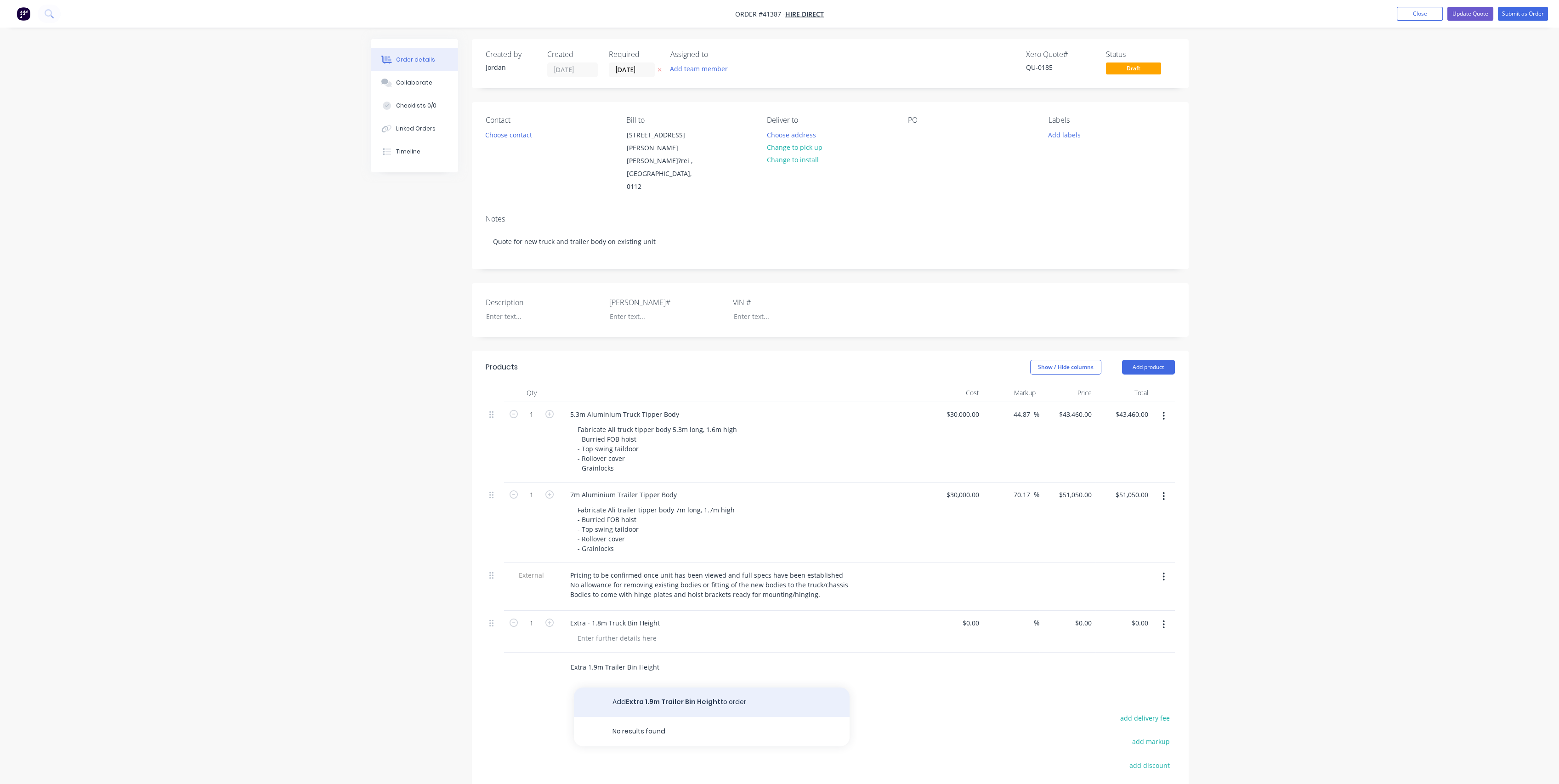
type input "Extra 1.9m Trailer Bin Height"
click at [651, 689] on button "Add Extra 1.9m Trailer Bin Height to order" at bounding box center [712, 702] width 276 height 29
click at [610, 700] on input "text" at bounding box center [662, 709] width 184 height 18
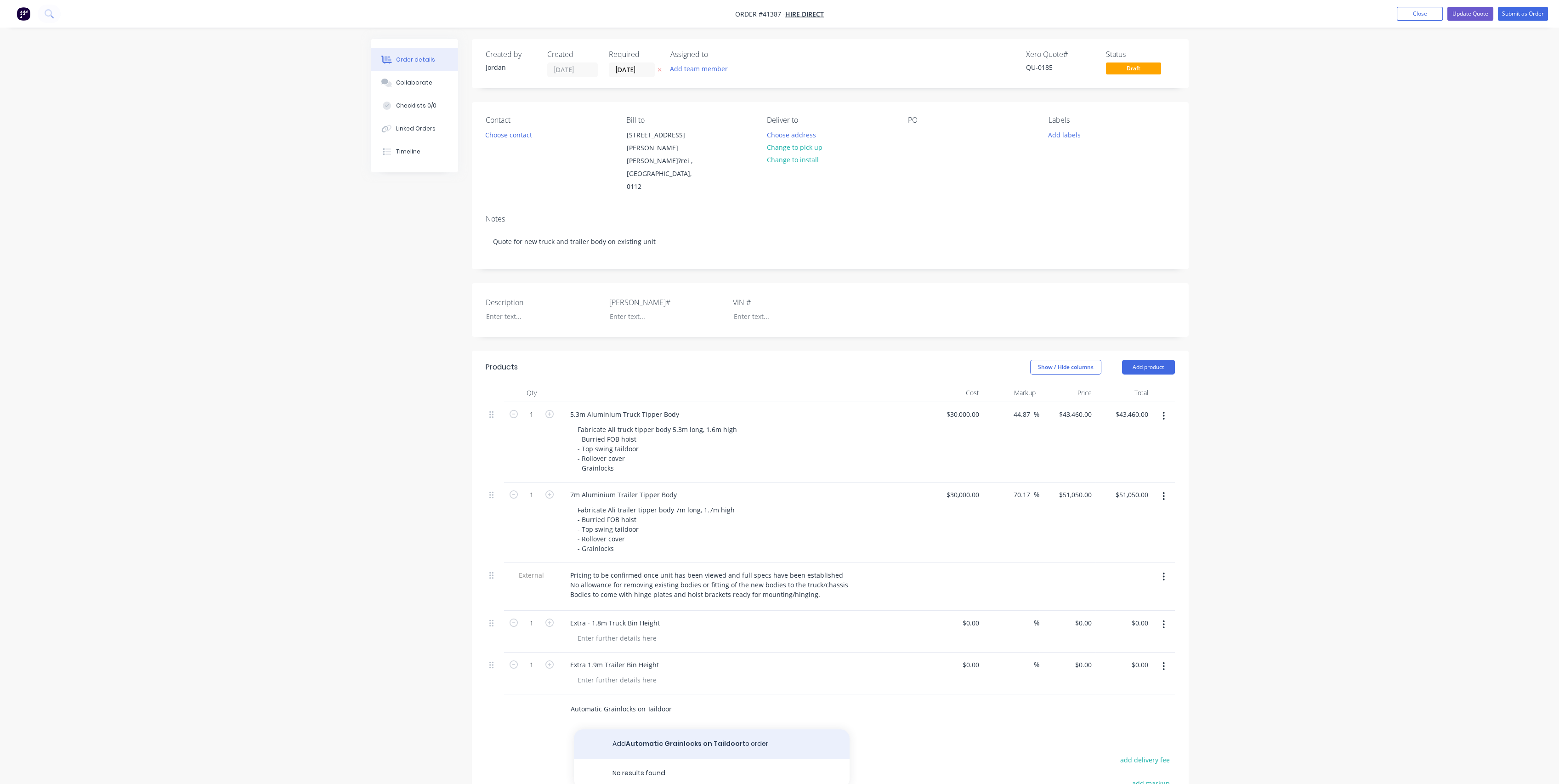
type input "Automatic Grainlocks on Taildoor"
click at [739, 735] on button "Add Automatic Grainlocks on Taildoor to order" at bounding box center [712, 744] width 276 height 29
click at [552, 702] on icon "button" at bounding box center [550, 706] width 9 height 9
type input "2"
click at [640, 715] on div at bounding box center [617, 721] width 94 height 13
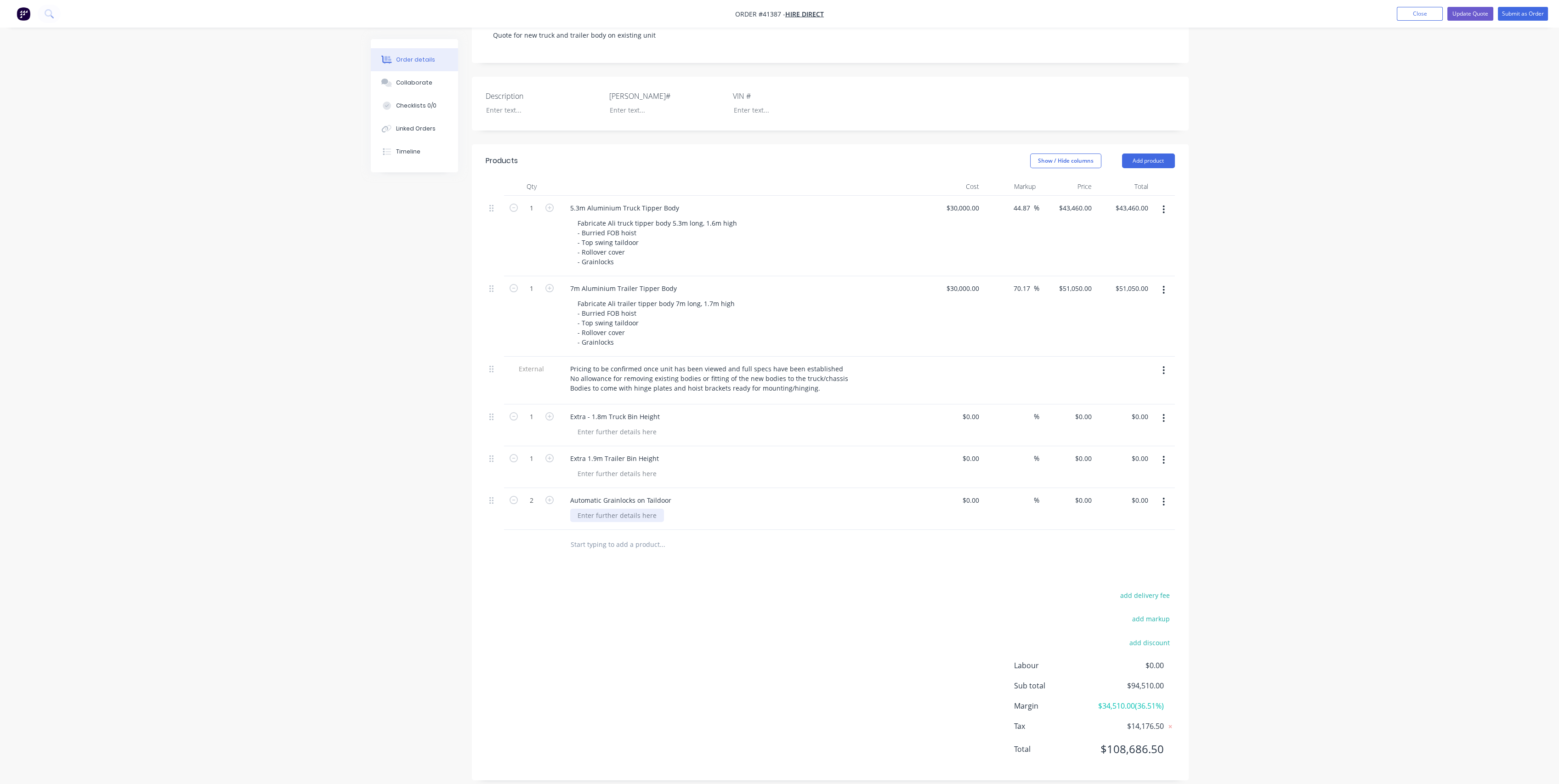
scroll to position [214, 0]
click at [412, 542] on div "Created by [PERSON_NAME] Created [DATE] Required [DATE] Assigned to Add team me…" at bounding box center [779, 306] width 818 height 961
click at [626, 418] on div at bounding box center [617, 424] width 94 height 13
click at [626, 591] on div "add delivery fee add markup add discount Labour $0.00 Sub total $94,510.00 Marg…" at bounding box center [830, 679] width 689 height 177
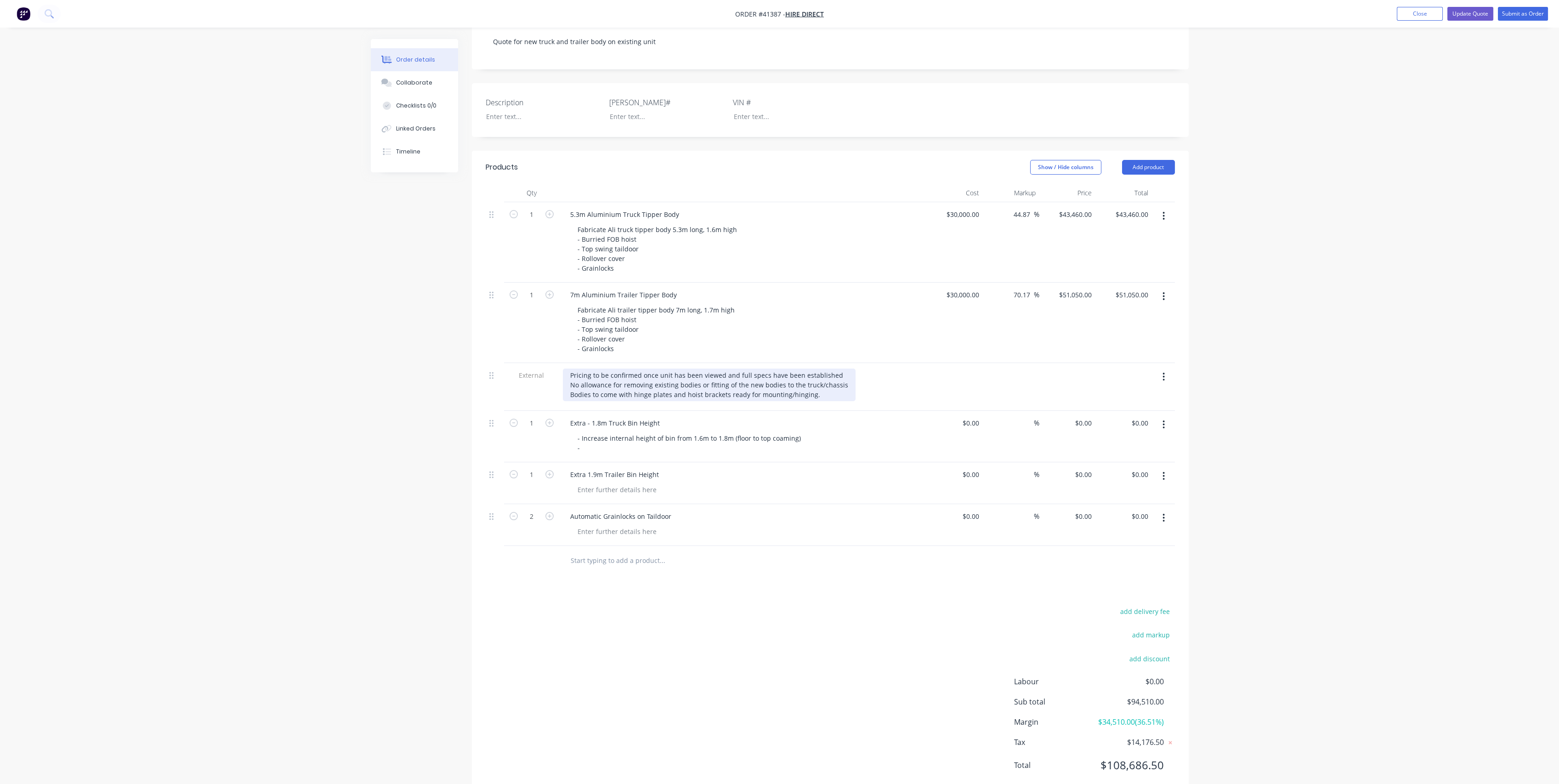
click at [784, 368] on div "Pricing to be confirmed once unit has been viewed and full specs have been esta…" at bounding box center [709, 385] width 293 height 33
click at [875, 387] on div "Pricing to be confirmed once unit has been viewed and full specs have been esta…" at bounding box center [743, 387] width 368 height 47
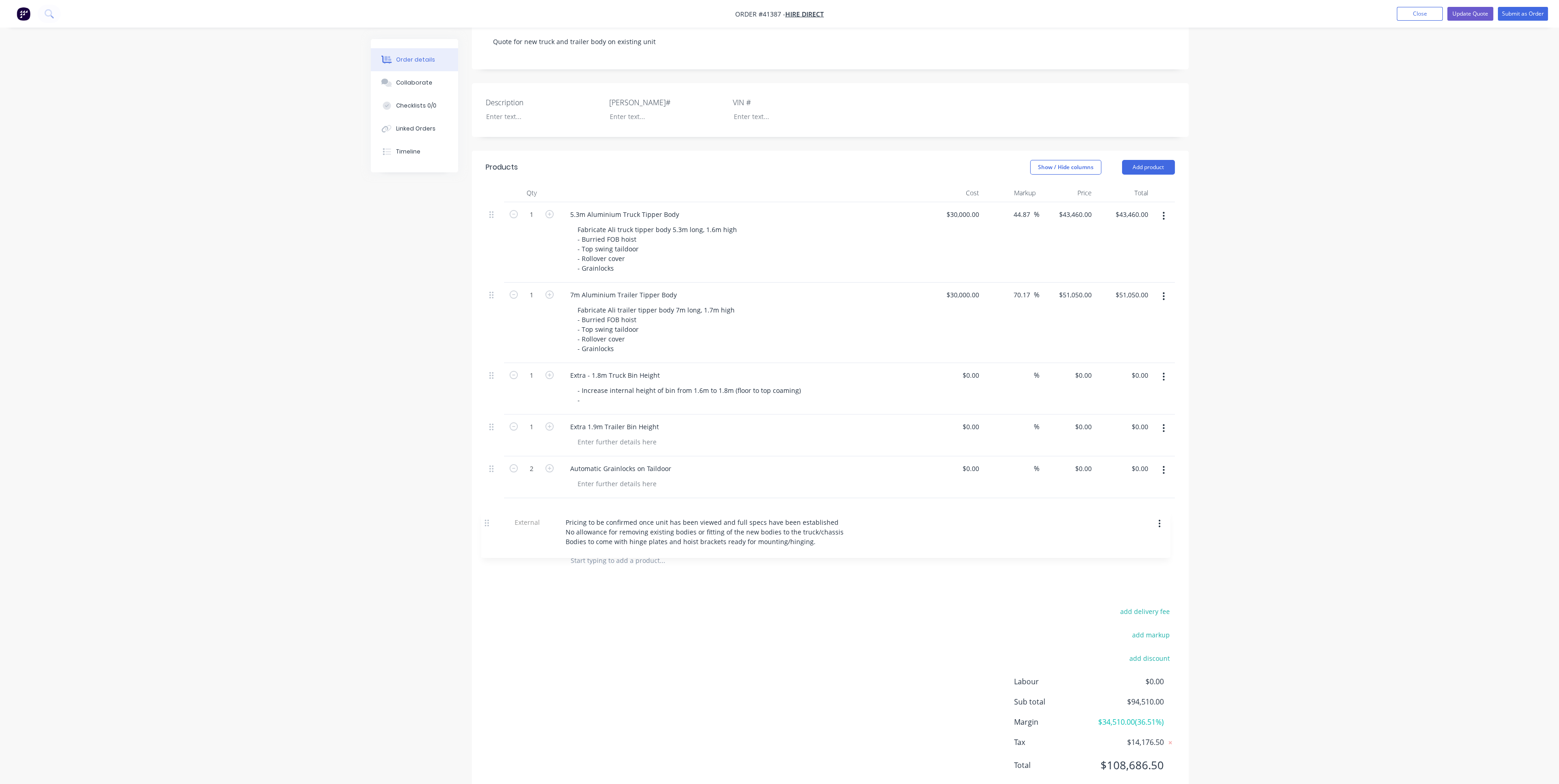
drag, startPoint x: 492, startPoint y: 360, endPoint x: 488, endPoint y: 525, distance: 165.0
click at [488, 525] on div "1 5.3m Aluminium Truck Tipper Body Fabricate Ali truck tipper body 5.3m long, 1…" at bounding box center [830, 374] width 689 height 344
click at [570, 462] on div "Automatic Grainlocks on Taildoor" at bounding box center [621, 469] width 116 height 13
click at [606, 388] on div "- Increase internal height of bin from 1.6m to 1.8m (floor to top coaming) -" at bounding box center [689, 395] width 238 height 23
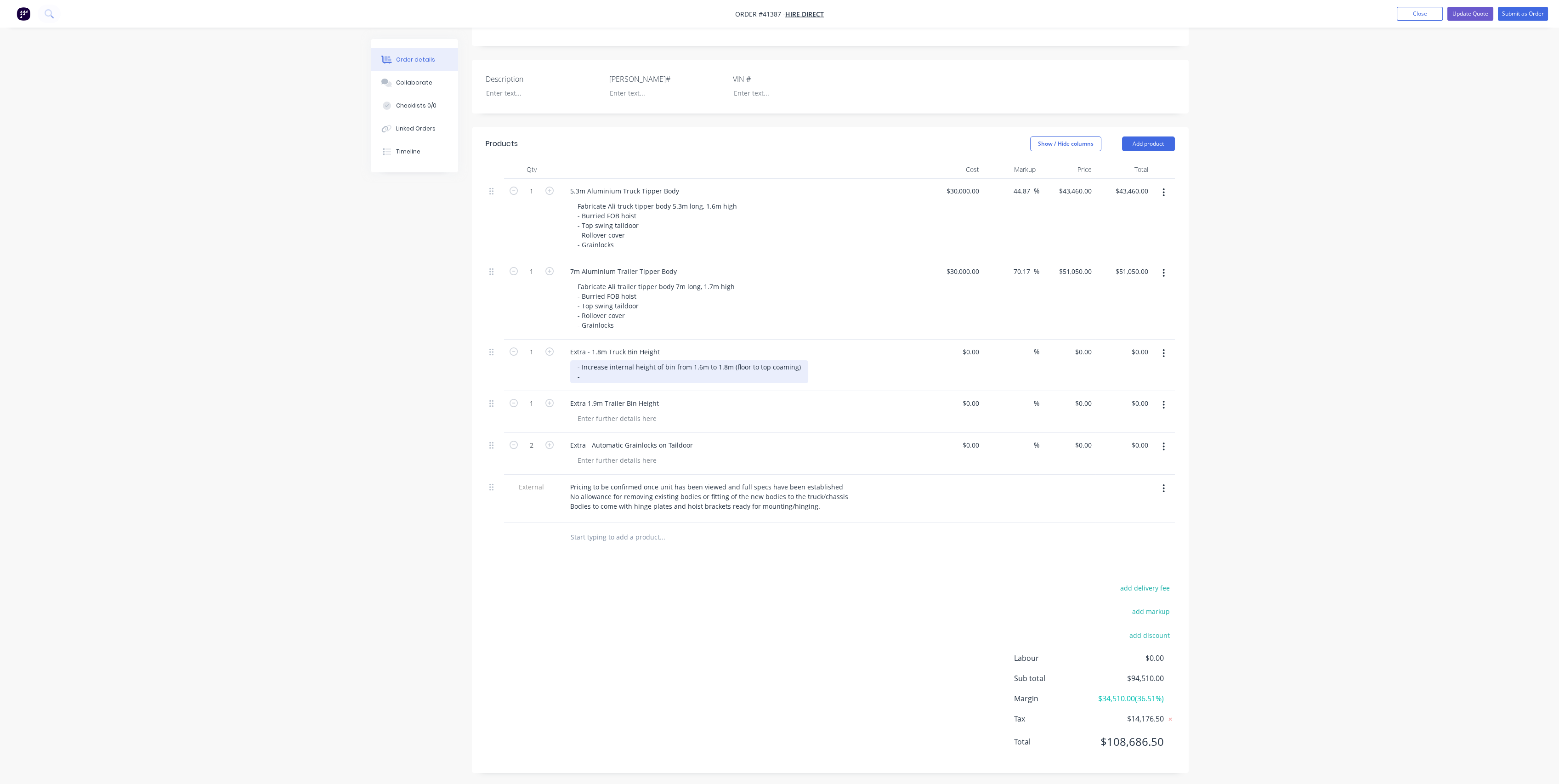
scroll to position [224, 0]
click at [589, 366] on div "- Increase internal height of bin from 1.6m to 1.8m (floor to top coaming) -" at bounding box center [689, 371] width 238 height 23
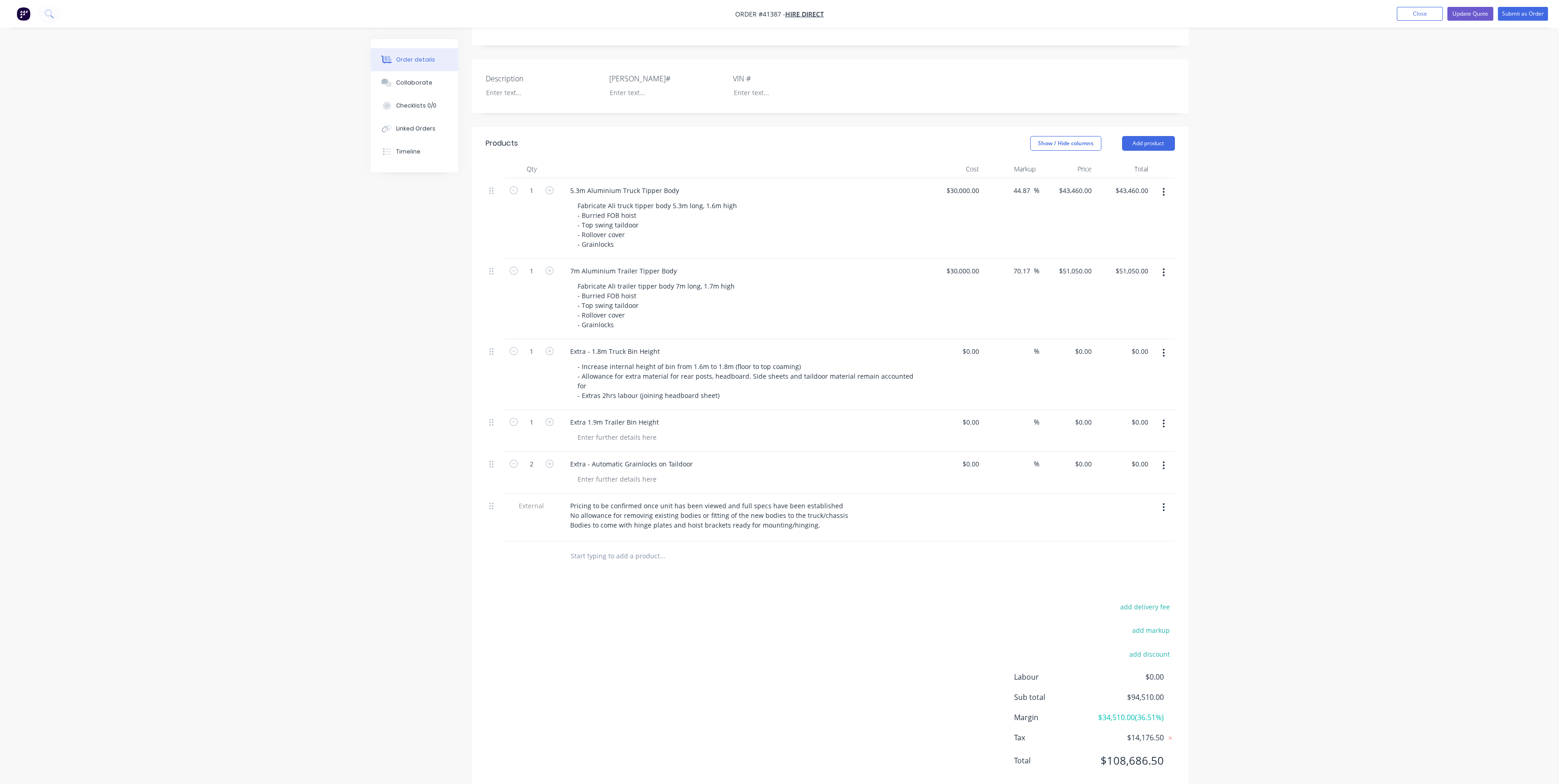
click at [765, 430] on div at bounding box center [747, 437] width 353 height 13
drag, startPoint x: 576, startPoint y: 351, endPoint x: 745, endPoint y: 373, distance: 170.4
click at [745, 373] on div "- Increase internal height of bin from 1.6m to 1.8m (floor to top coaming) - Al…" at bounding box center [747, 380] width 353 height 42
copy div "- Increase internal height of bin from 1.6m to 1.8m (floor to top coaming) - Al…"
click at [588, 430] on div at bounding box center [617, 437] width 94 height 13
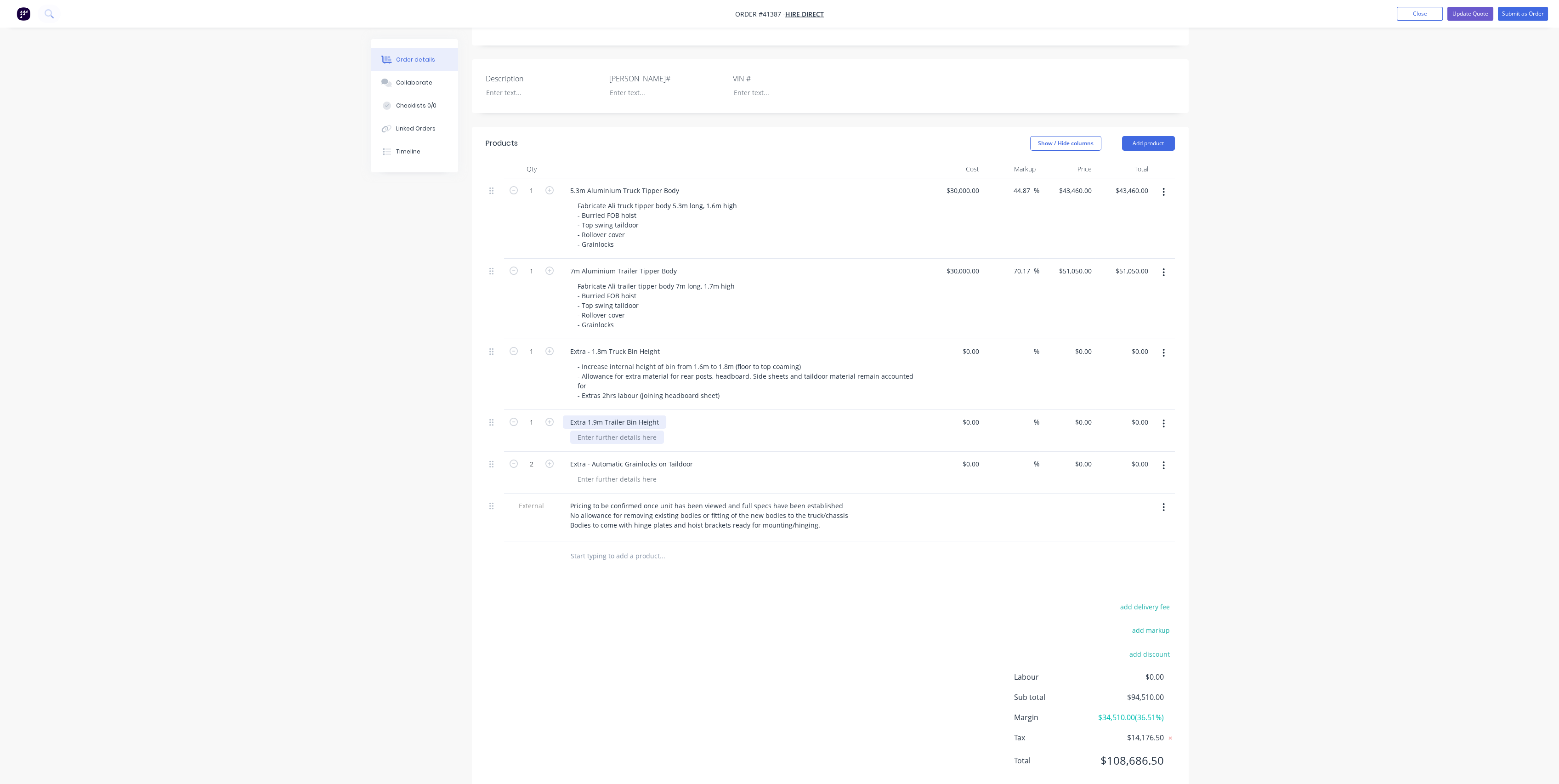
paste div
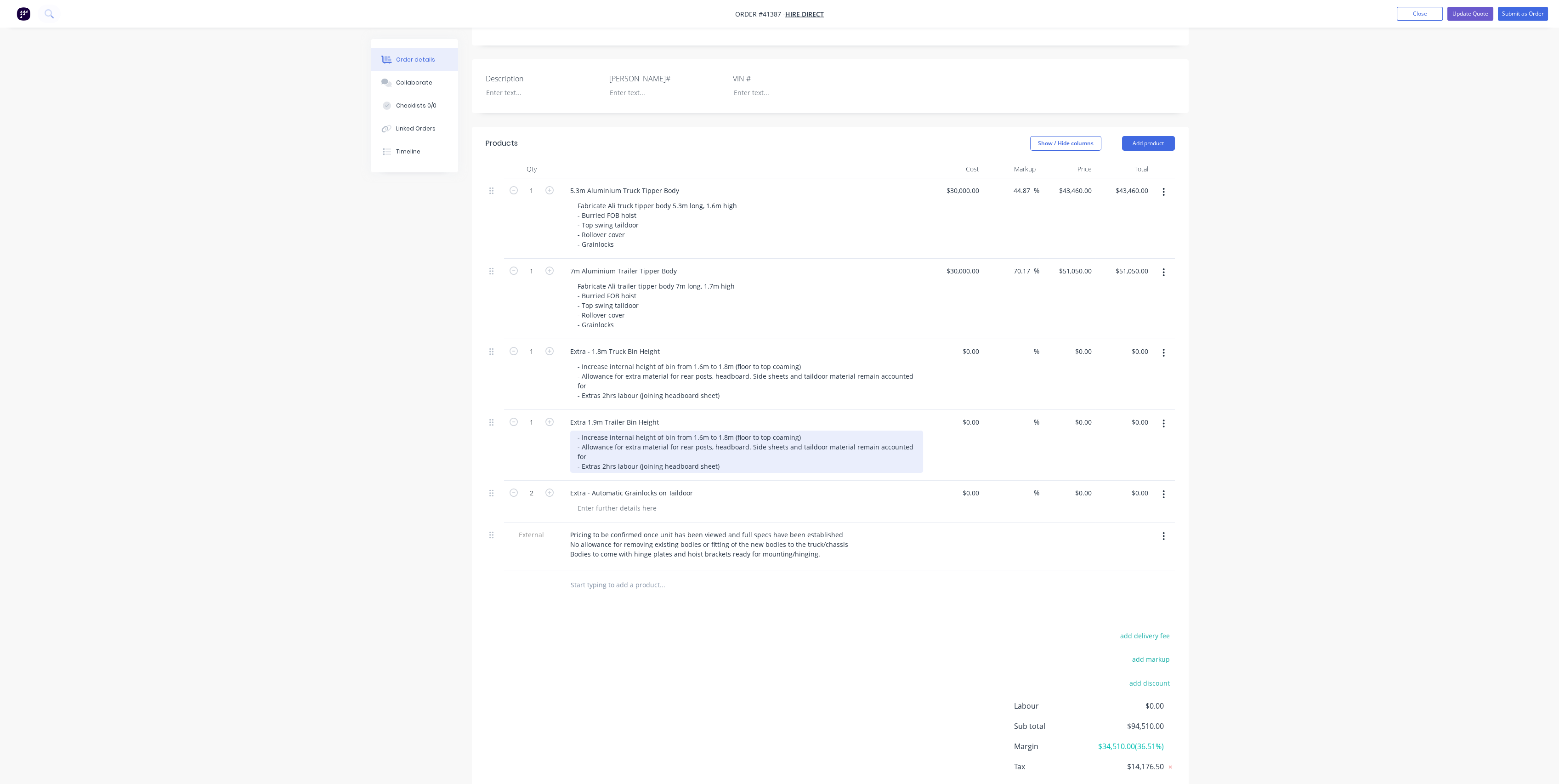
click at [696, 430] on div "- Increase internal height of bin from 1.6m to 1.8m (floor to top coaming) - Al…" at bounding box center [747, 451] width 353 height 42
click at [520, 629] on div "add delivery fee add markup add discount Labour $0.00 Sub total $94,510.00 Marg…" at bounding box center [830, 718] width 689 height 177
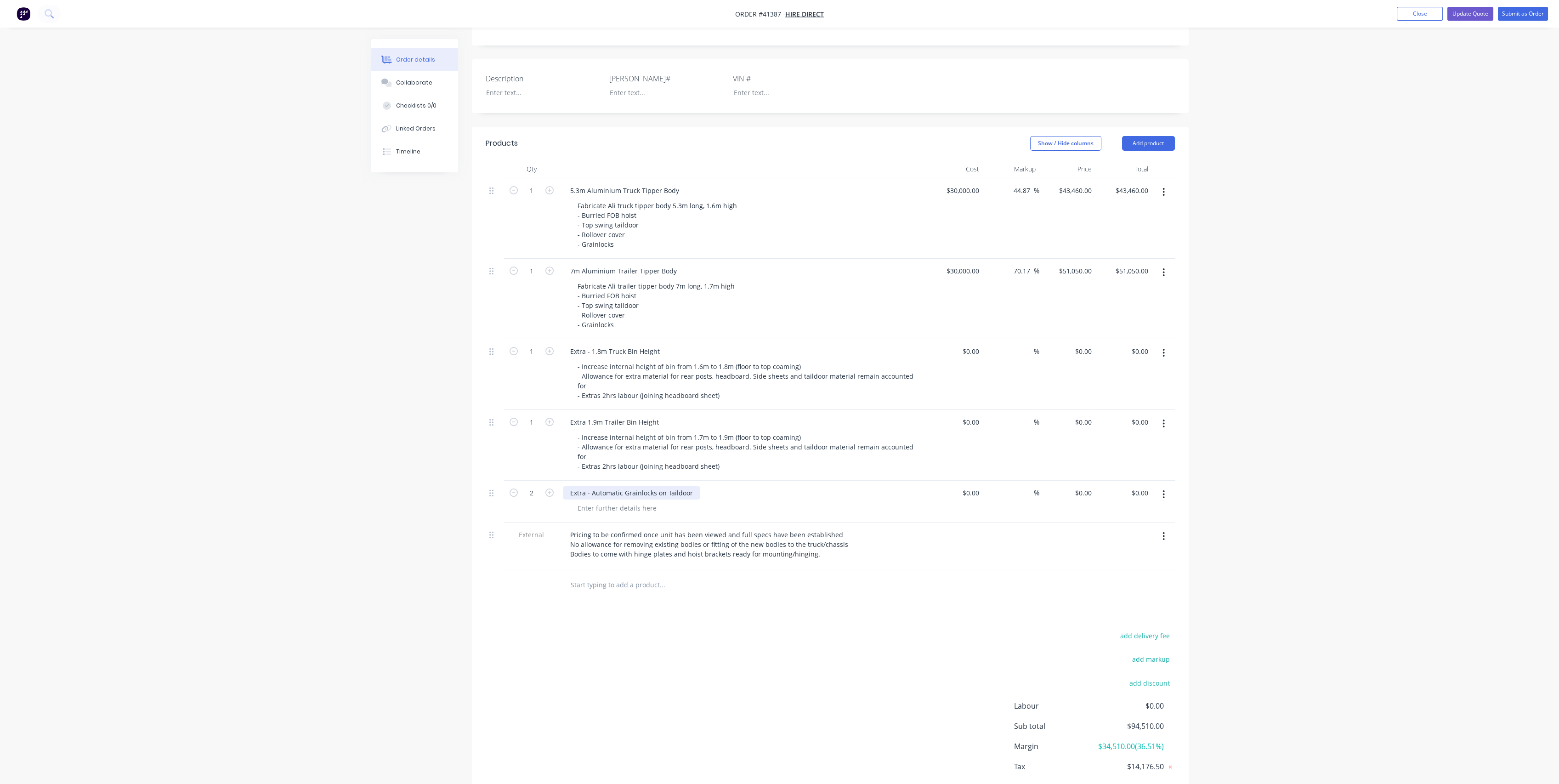
click at [693, 486] on div "Extra - Automatic Grainlocks on Taildoor" at bounding box center [632, 493] width 138 height 13
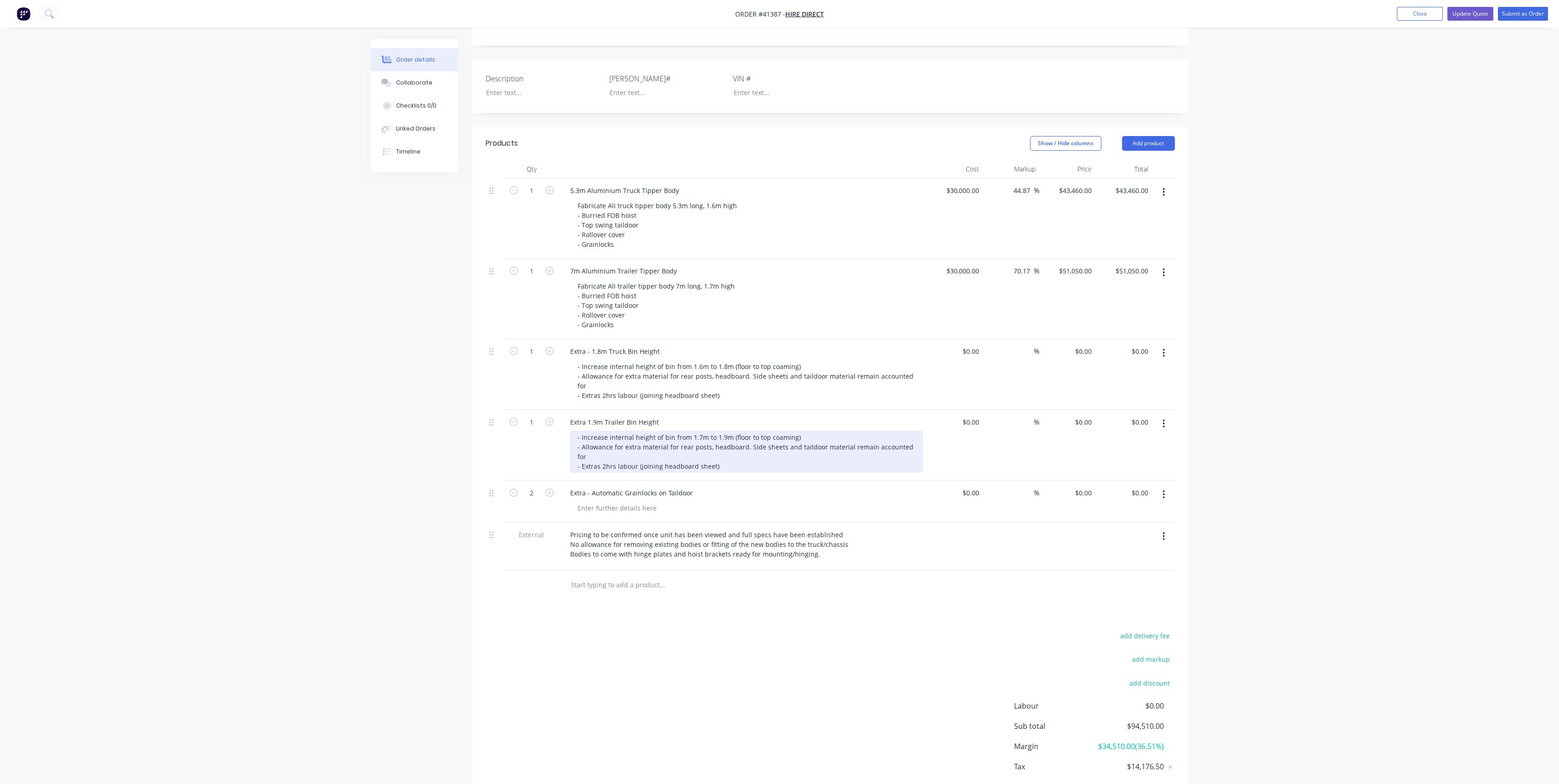
click at [659, 430] on div "- Increase internal height of bin from 1.7m to 1.9m (floor to top coaming) - Al…" at bounding box center [747, 451] width 353 height 42
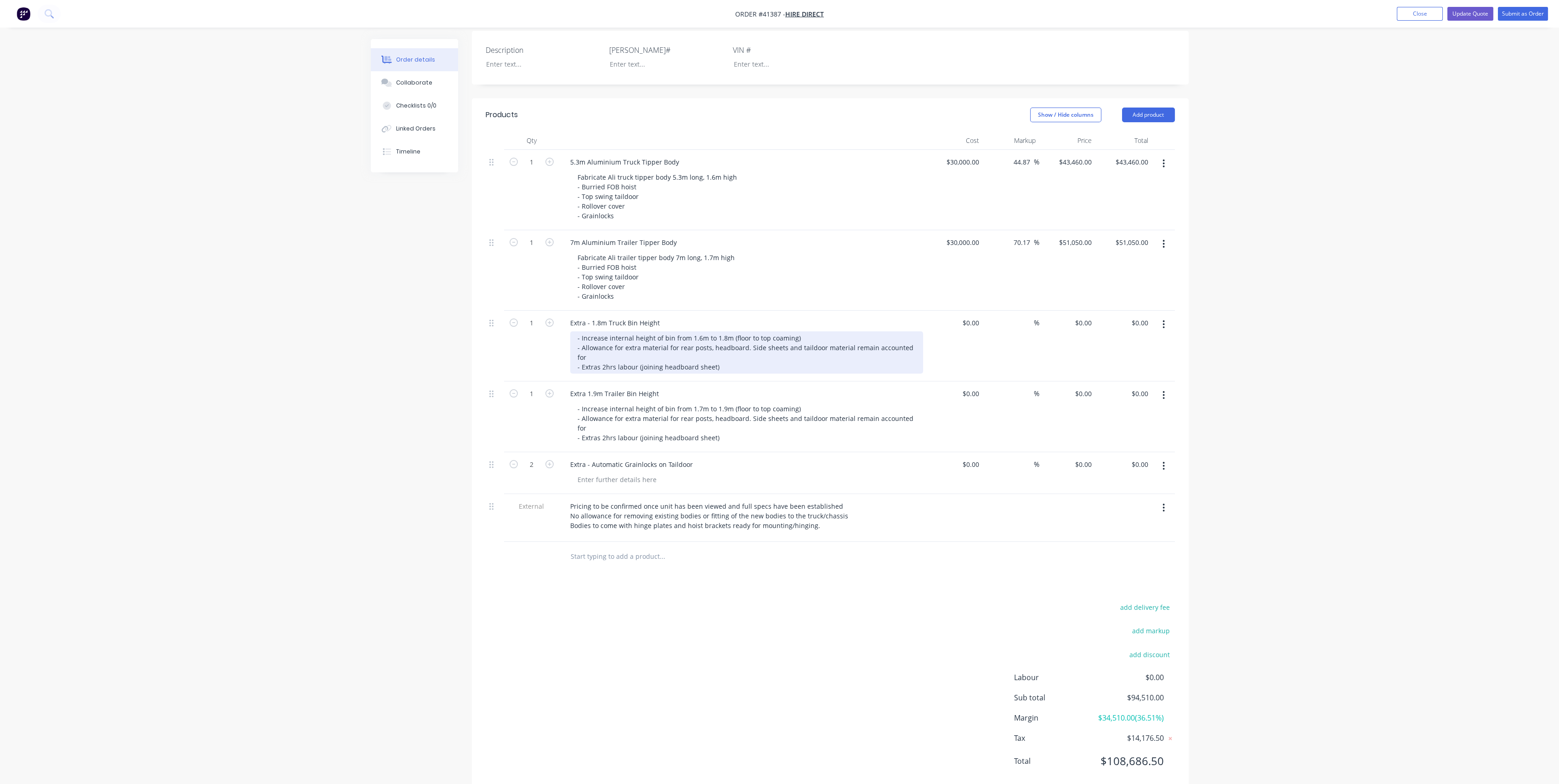
click at [661, 342] on div "- Increase internal height of bin from 1.6m to 1.8m (floor to top coaming) - Al…" at bounding box center [747, 352] width 353 height 42
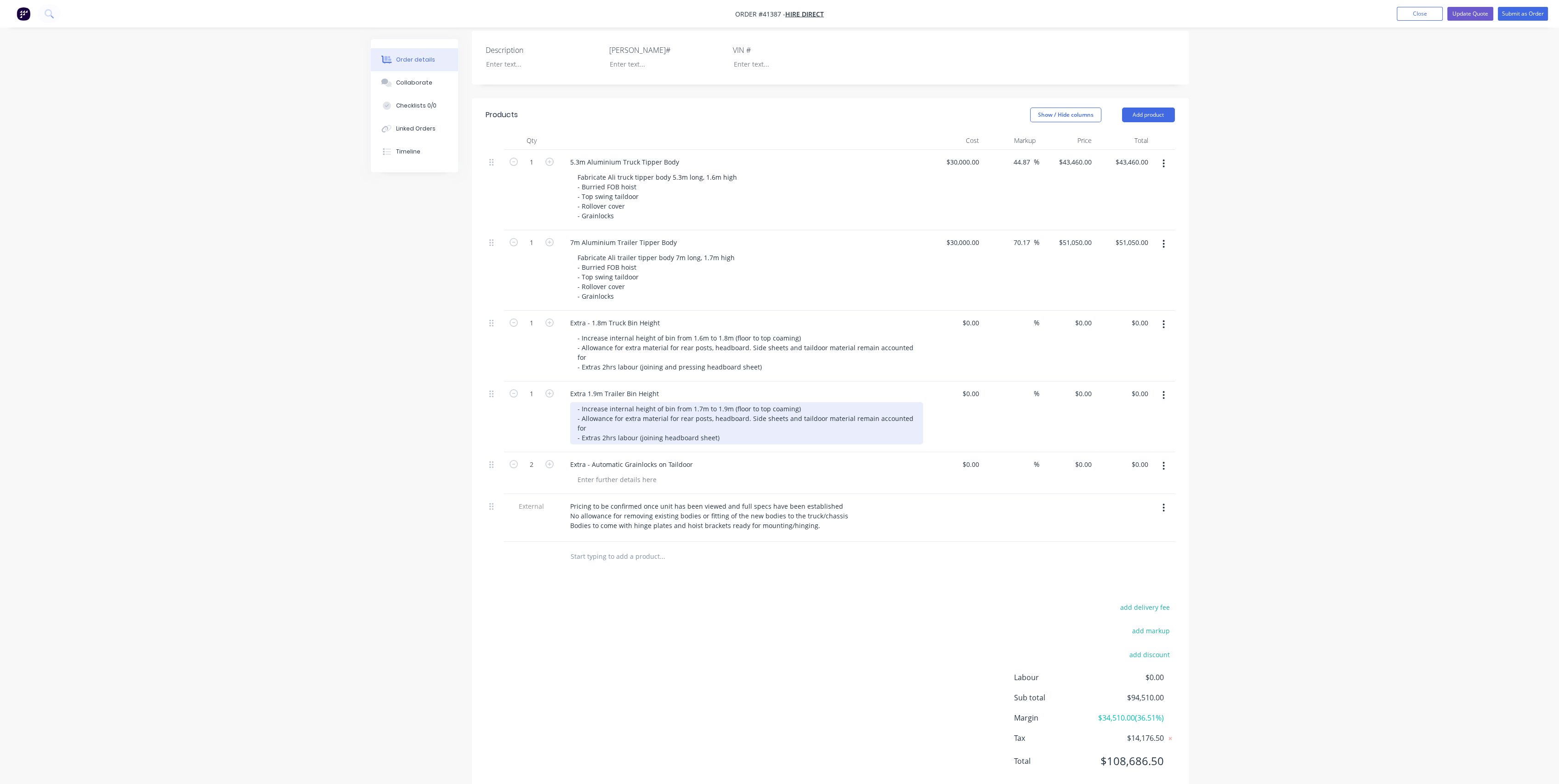
click at [743, 402] on div "- Increase internal height of bin from 1.7m to 1.9m (floor to top coaming) - Al…" at bounding box center [747, 422] width 353 height 42
drag, startPoint x: 821, startPoint y: 393, endPoint x: 857, endPoint y: 392, distance: 36.0
click at [857, 402] on div "- Increase internal height of bin from 1.7m to 1.9m (floor to top coaming) - Al…" at bounding box center [747, 422] width 353 height 42
click at [868, 402] on div "- Increase internal height of bin from 1.7m to 1.9m (floor to top coaming) - Al…" at bounding box center [747, 422] width 353 height 42
click at [968, 310] on div "$0.00" at bounding box center [955, 346] width 57 height 71
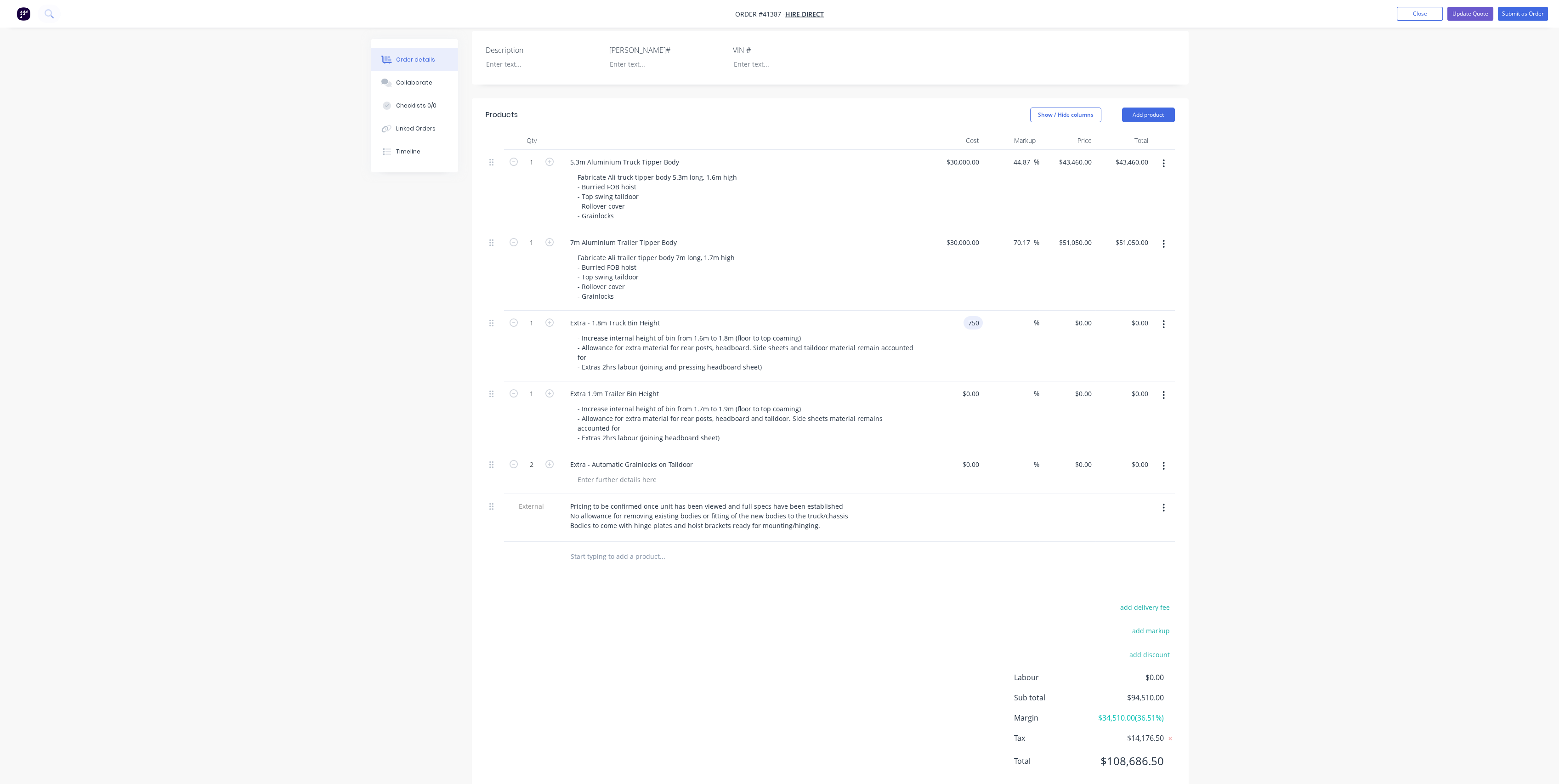
type input "$750.00"
type input "50"
type input "$1,125.00"
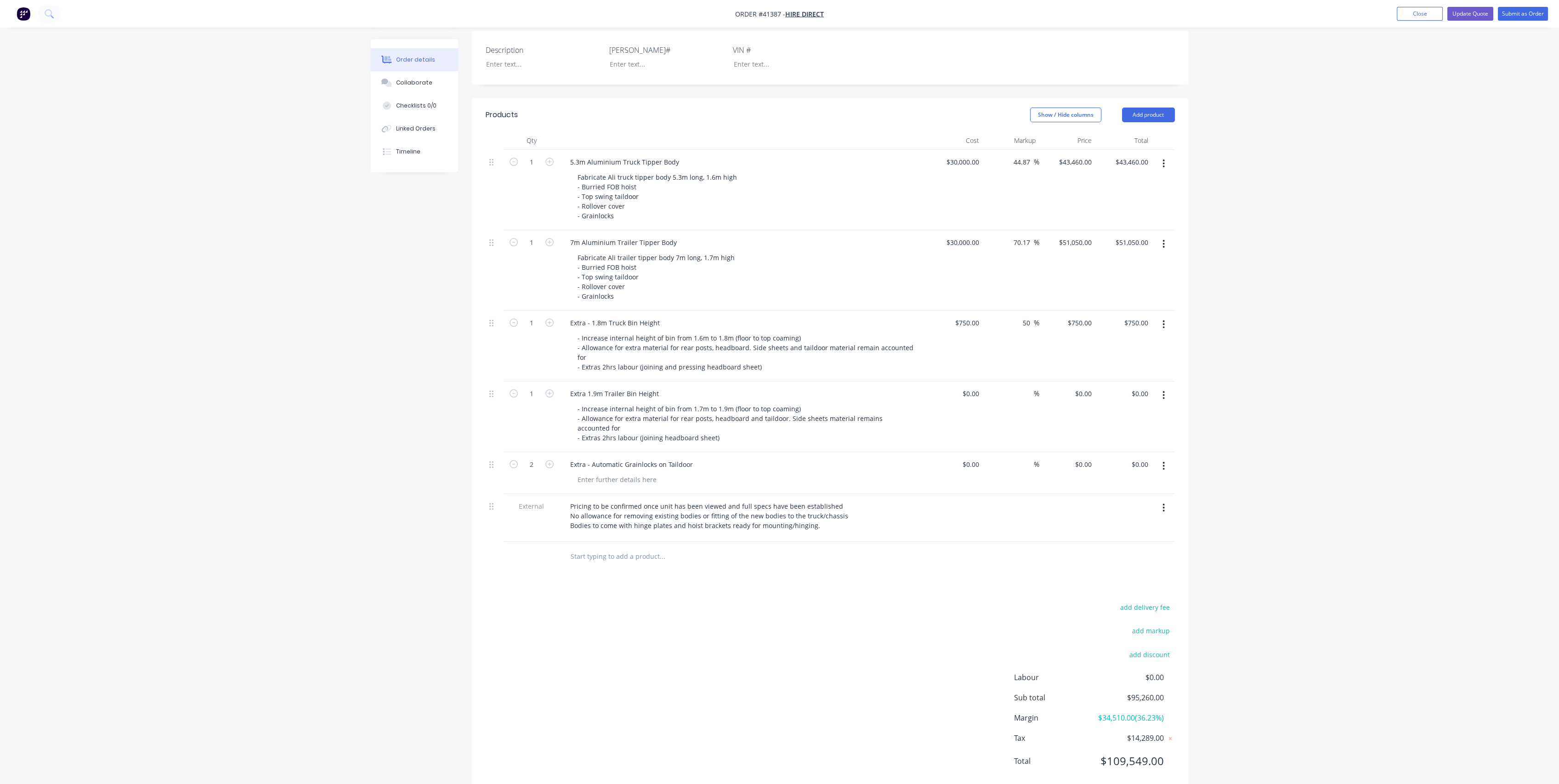
type input "$1,125.00"
click at [985, 542] on div at bounding box center [830, 556] width 689 height 30
click at [975, 387] on input at bounding box center [972, 394] width 21 height 13
type input "1"
type input "$990.00"
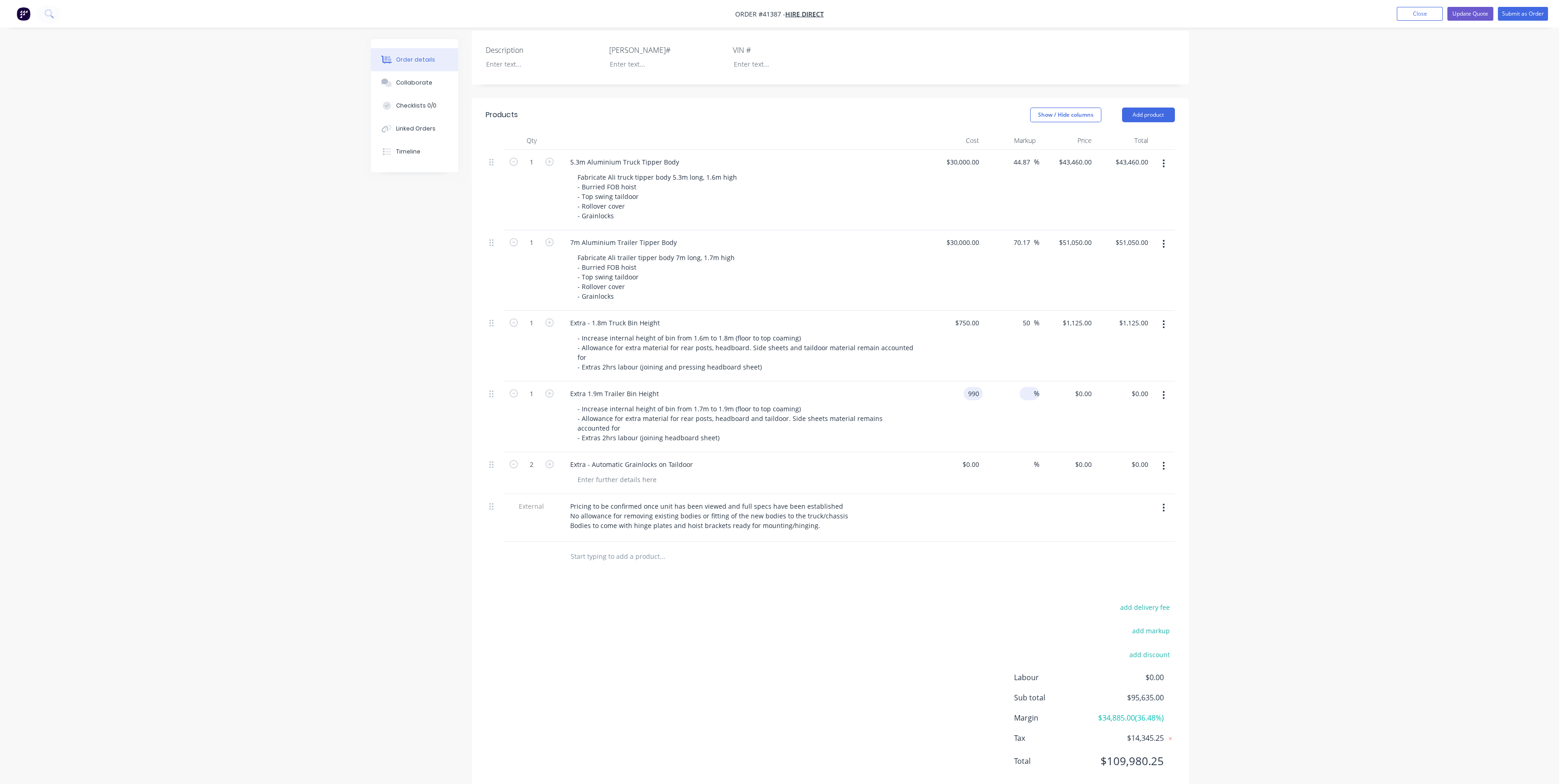
type input "$990.00"
type input "50"
type input "1485"
type input "$1,485.00"
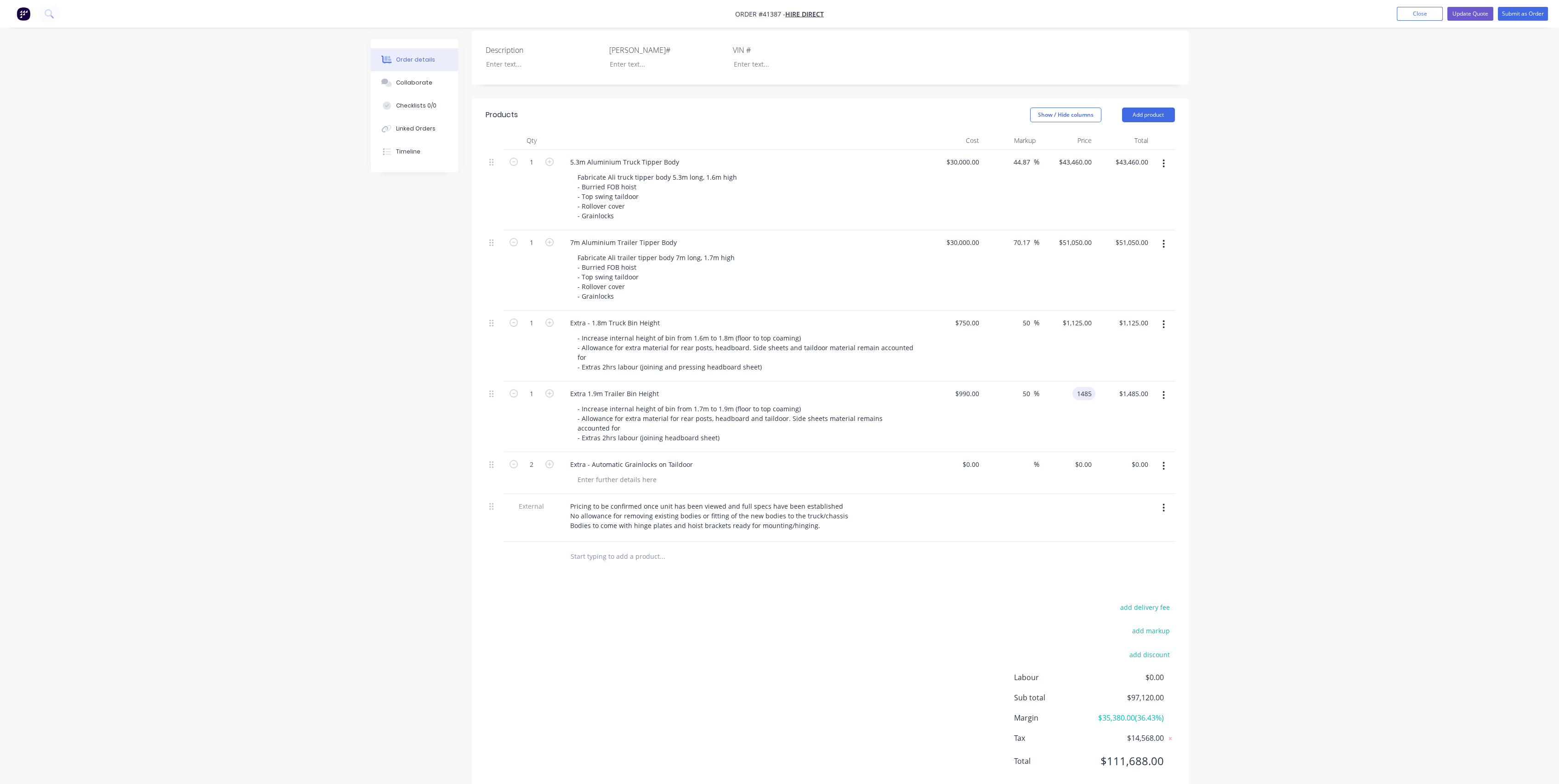
type input "$1,485.00"
click at [788, 560] on div "Products Show / Hide columns Add product Qty Cost Markup Price Total 1 5.3m Alu…" at bounding box center [830, 446] width 716 height 694
click at [617, 473] on div at bounding box center [617, 480] width 94 height 13
click at [724, 473] on div "Add air operated automatic grailocks" at bounding box center [747, 480] width 353 height 13
click at [690, 473] on div "Add air operated automatic grailocks" at bounding box center [634, 480] width 128 height 13
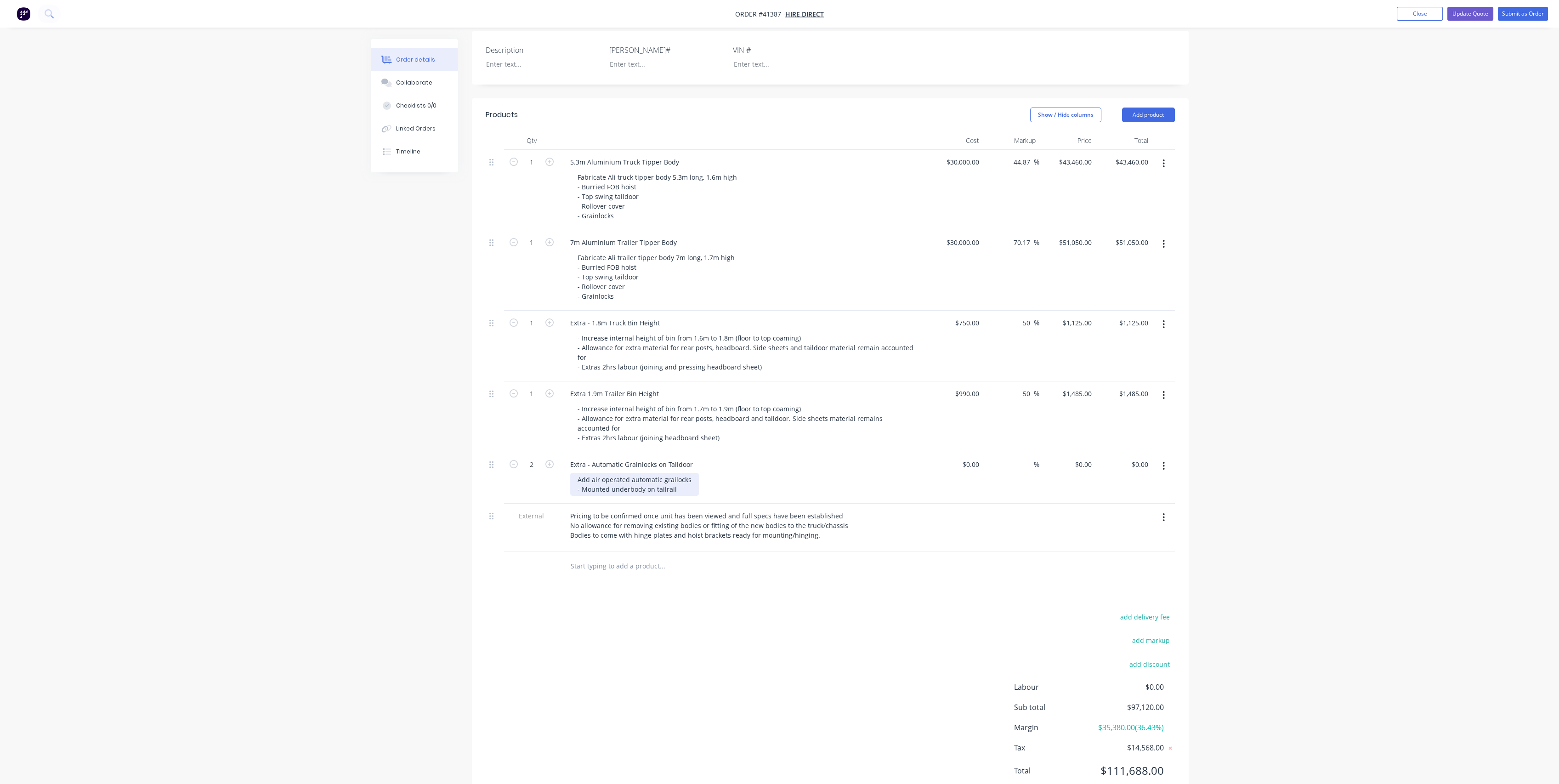
drag, startPoint x: 578, startPoint y: 446, endPoint x: 627, endPoint y: 428, distance: 52.2
click at [578, 473] on div "Add air operated automatic grailocks - Mounted underbody on tailrail" at bounding box center [634, 485] width 128 height 23
click at [674, 473] on div "- Add air operated automatic grailocks - Mounted underbody on tailrail" at bounding box center [637, 485] width 133 height 23
click at [784, 567] on div "Products Show / Hide columns Add product Qty Cost Markup Price Total 1 5.3m Alu…" at bounding box center [830, 450] width 716 height 704
click at [974, 458] on input at bounding box center [972, 464] width 21 height 13
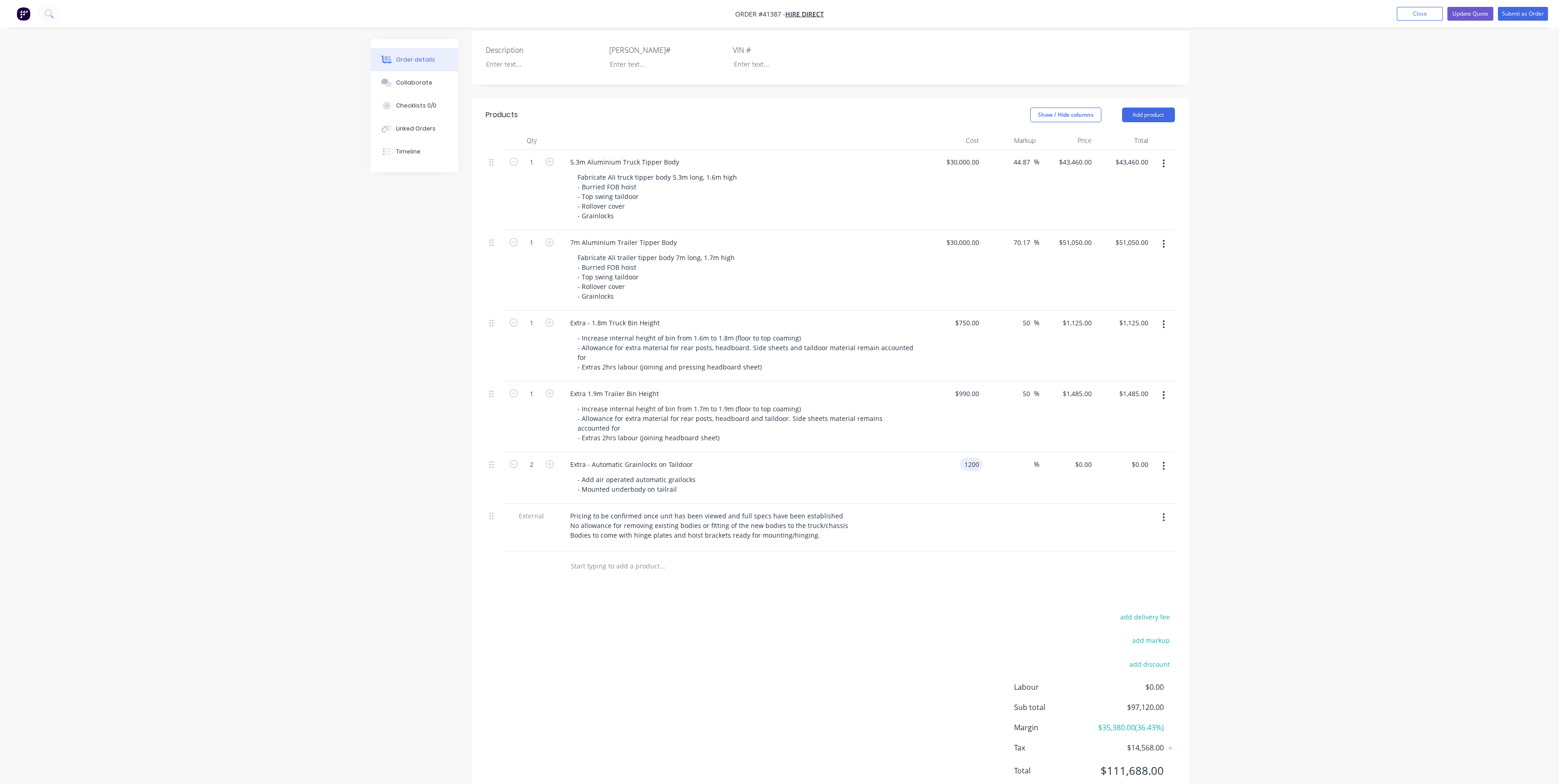
type input "$1,200.00"
type input "$2,400.00"
type input "40"
type input "$1,680.00"
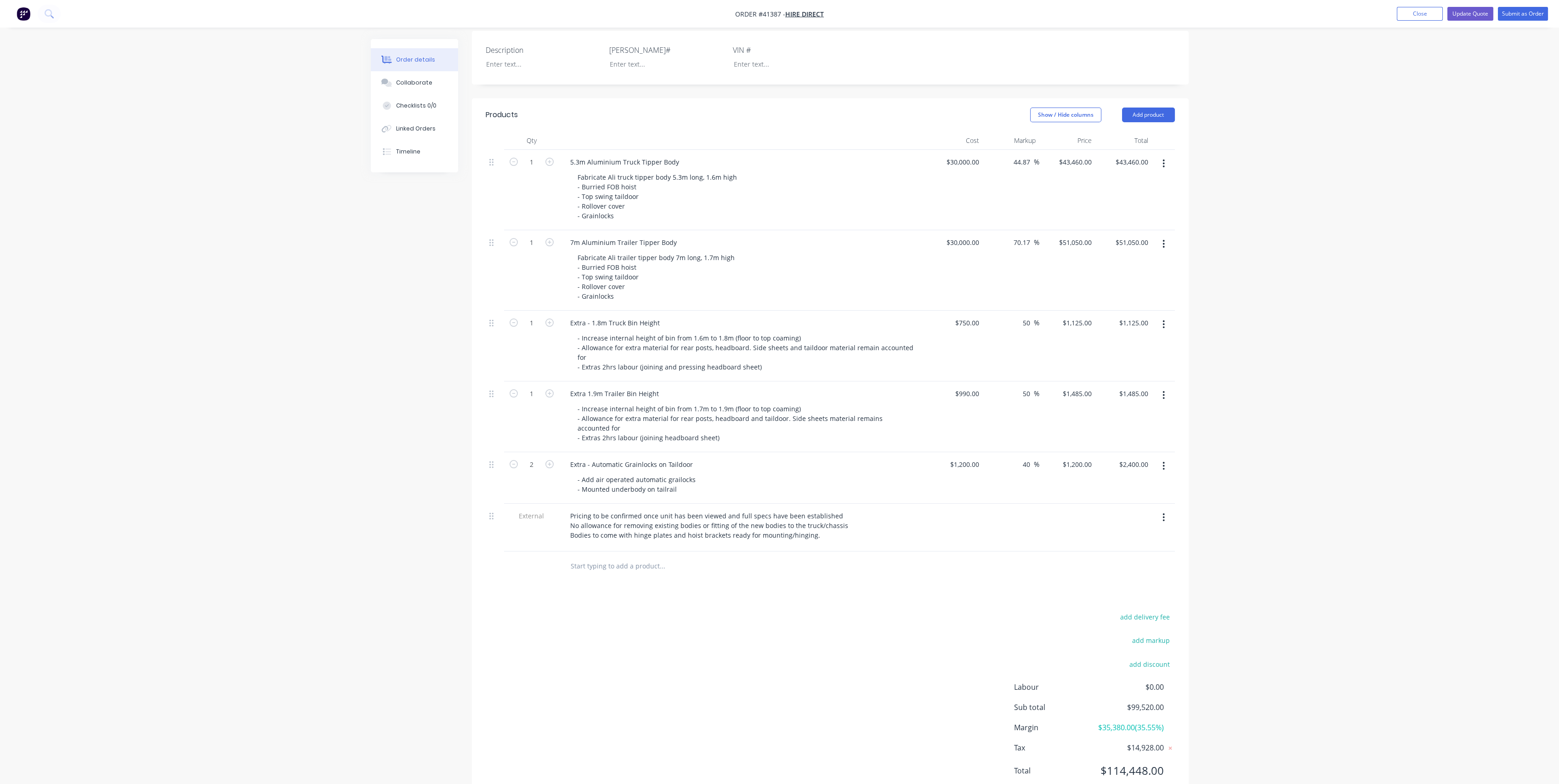
type input "$3,360.00"
click at [984, 503] on div at bounding box center [1011, 527] width 57 height 47
click at [973, 458] on input "1200" at bounding box center [965, 464] width 33 height 13
type input "$600.00"
type input "$840.00"
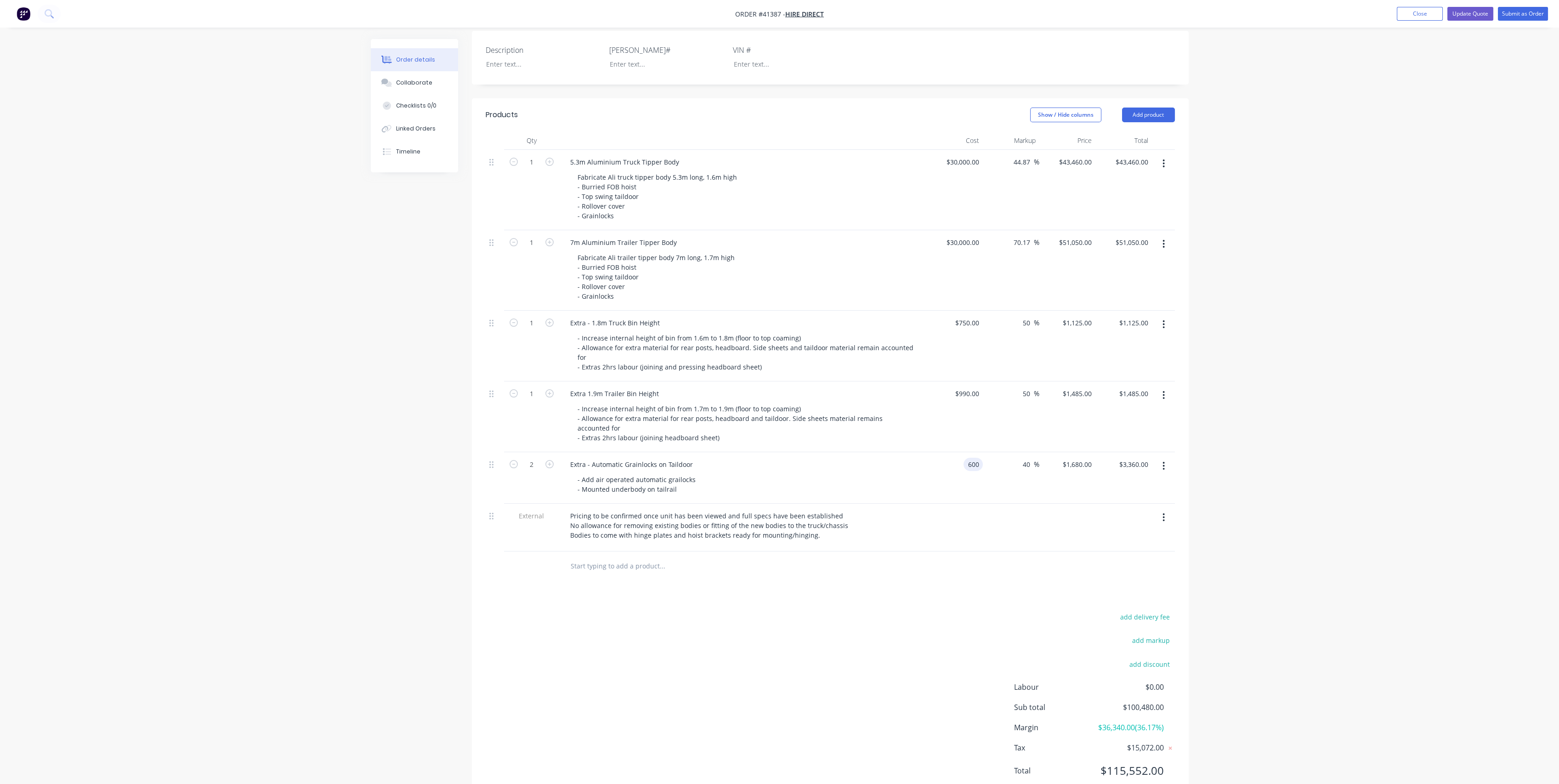
type input "$1,680.00"
click at [973, 503] on div at bounding box center [955, 527] width 57 height 47
click at [975, 458] on input "600" at bounding box center [969, 464] width 29 height 13
type input "$750.00"
type input "$1,050.00"
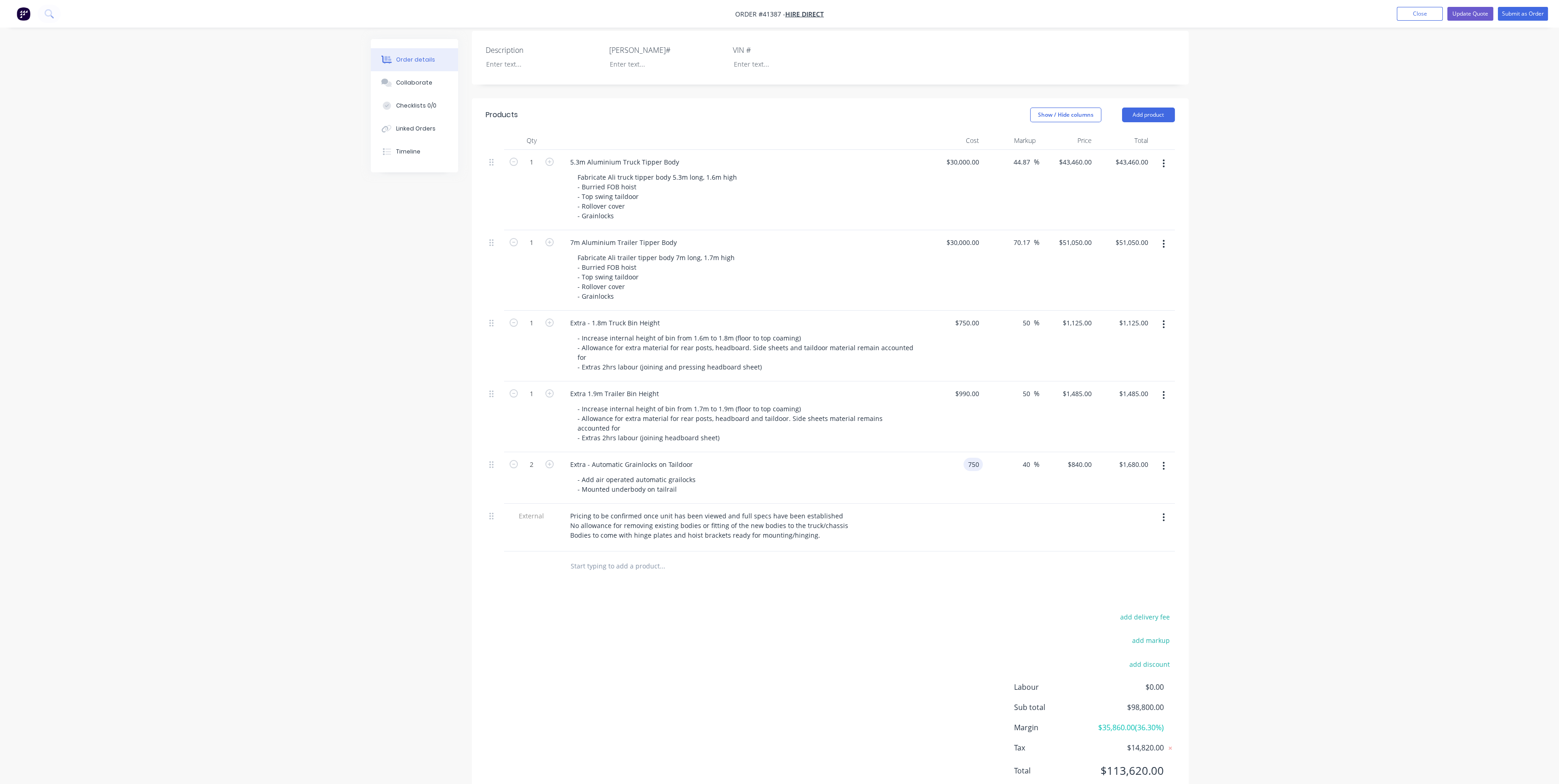
type input "$2,100.00"
click at [940, 462] on div "$750.00 750" at bounding box center [955, 478] width 57 height 52
click at [973, 458] on input "750" at bounding box center [969, 464] width 29 height 13
type input "$600.00"
type input "$840.00"
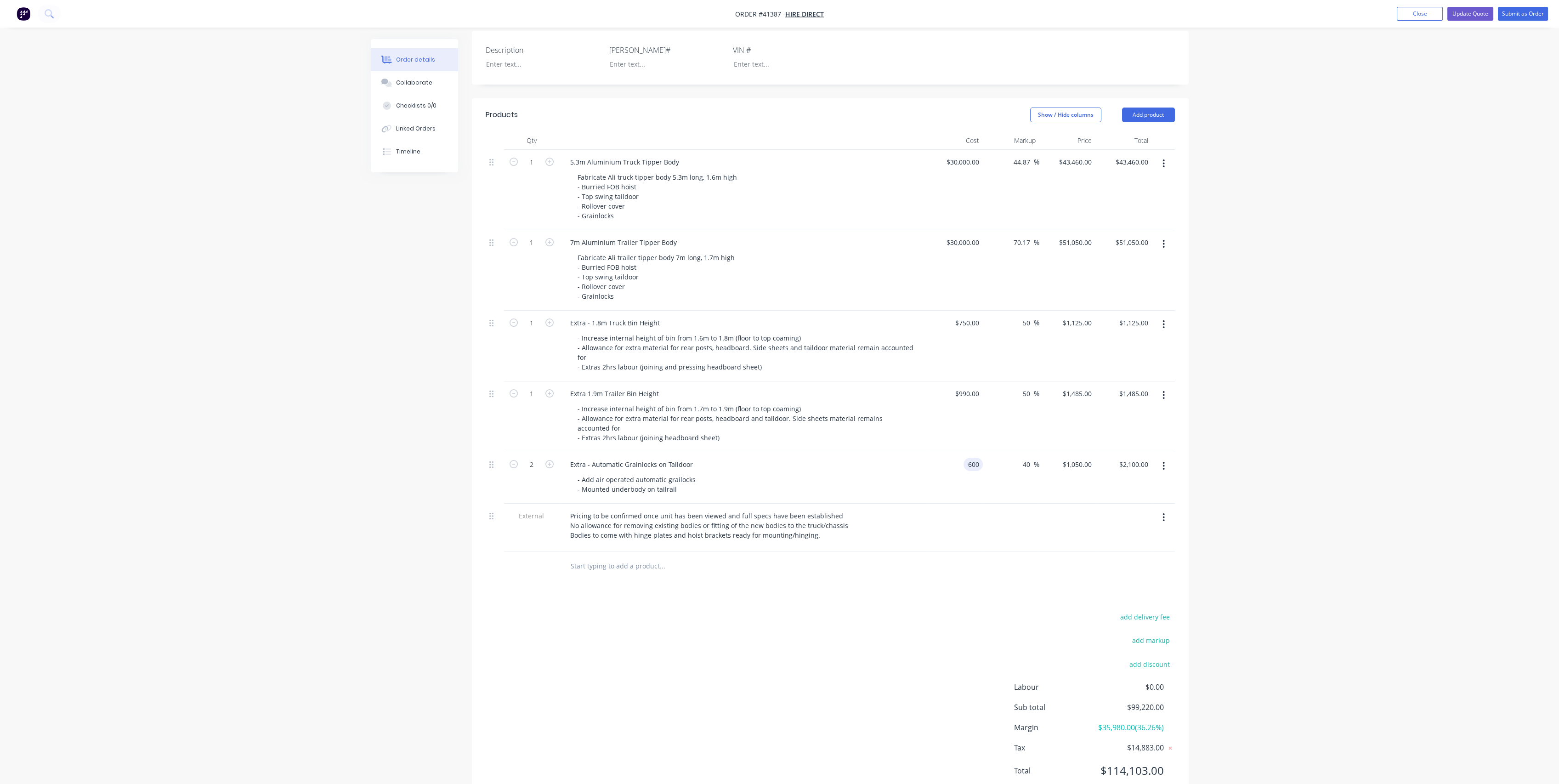
type input "$1,680.00"
click at [1005, 551] on div at bounding box center [830, 566] width 689 height 30
click at [686, 473] on div "- Add air operated automatic grailocks - Mounted underbody on tailrail" at bounding box center [637, 485] width 133 height 23
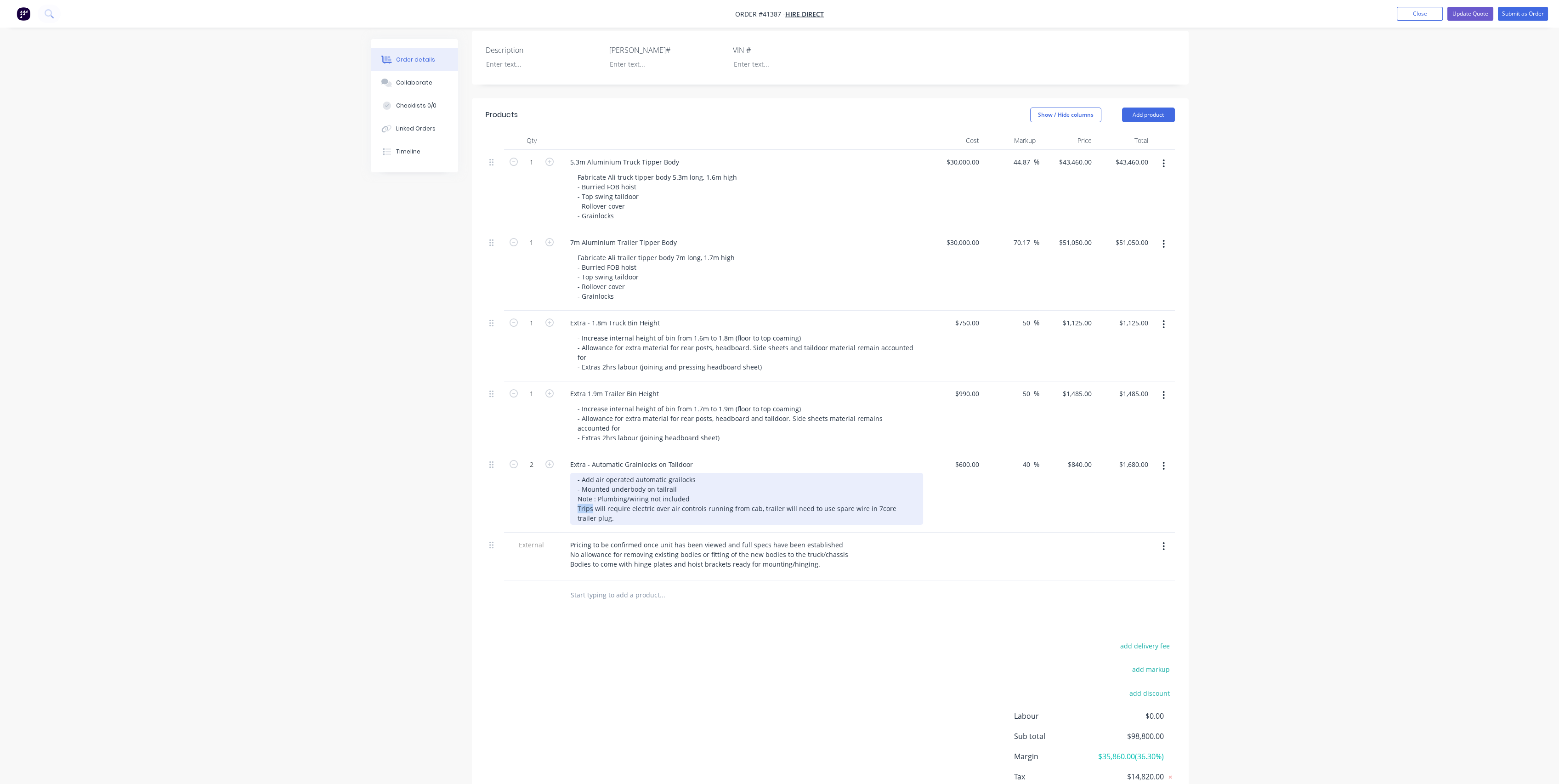
drag, startPoint x: 591, startPoint y: 475, endPoint x: 575, endPoint y: 475, distance: 16.0
click at [576, 475] on div "- Add air operated automatic grailocks - Mounted underbody on tailrail Note : P…" at bounding box center [747, 499] width 353 height 52
click at [771, 475] on div "- Add air operated automatic grailocks - Mounted underbody on tailrail Note : P…" at bounding box center [747, 499] width 353 height 52
click at [579, 474] on div "- Add air operated automatic grailocks - Mounted underbody on tailrail Note : P…" at bounding box center [747, 499] width 353 height 52
click at [794, 475] on div "- Add air operated automatic grailocks - Mounted underbody on tailrail Note : P…" at bounding box center [747, 499] width 353 height 52
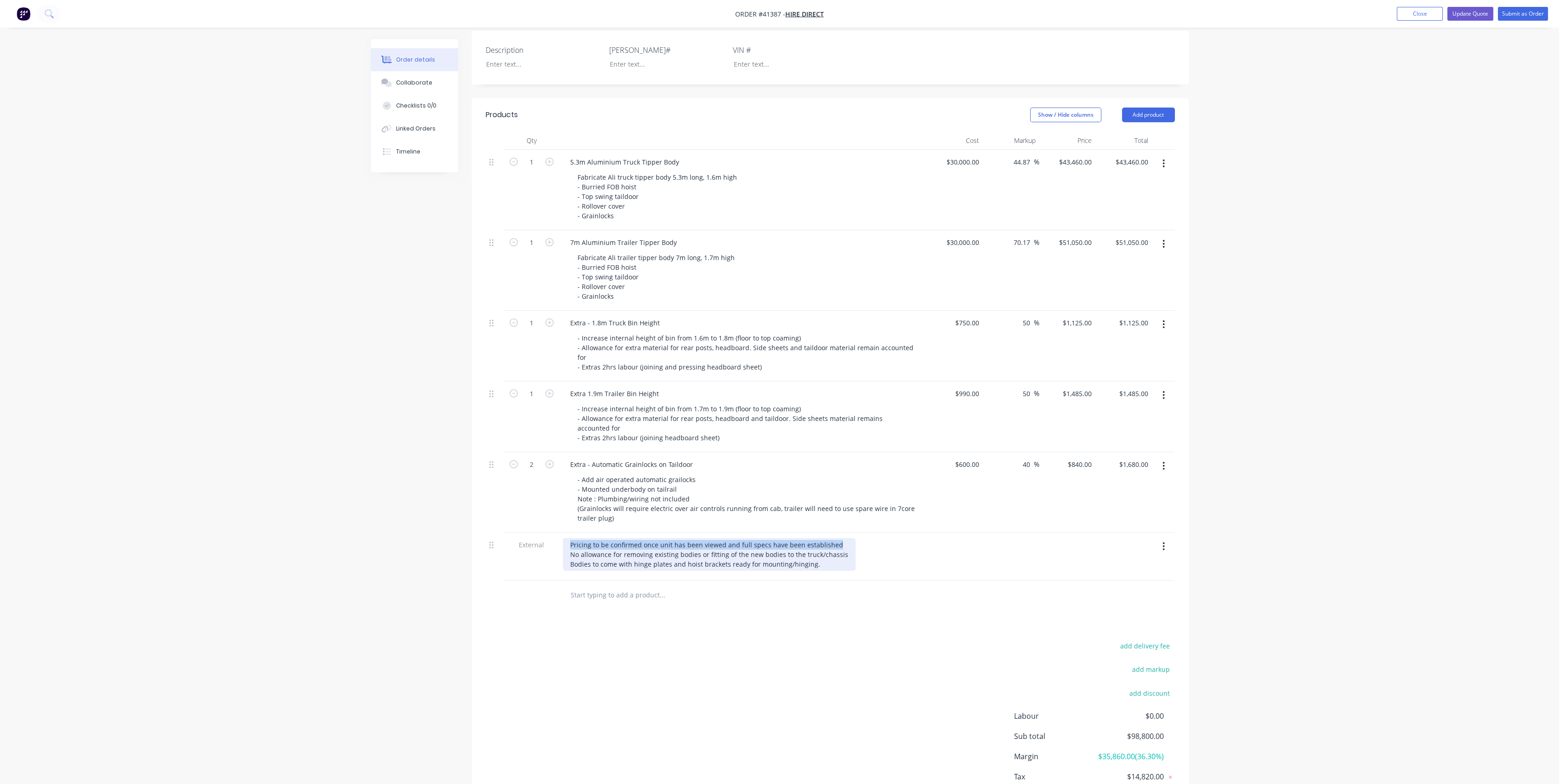
drag, startPoint x: 836, startPoint y: 512, endPoint x: 567, endPoint y: 509, distance: 269.0
click at [567, 538] on div "Pricing to be confirmed once unit has been viewed and full specs have been esta…" at bounding box center [709, 555] width 293 height 33
click at [570, 538] on div "No allowance for removing existing bodies or fitting of the new bodies to the t…" at bounding box center [709, 550] width 293 height 23
click at [711, 583] on div "Products Show / Hide columns Add product Qty Cost Markup Price Total 1 5.3m Alu…" at bounding box center [830, 460] width 716 height 723
click at [1032, 458] on input "40" at bounding box center [1028, 464] width 12 height 13
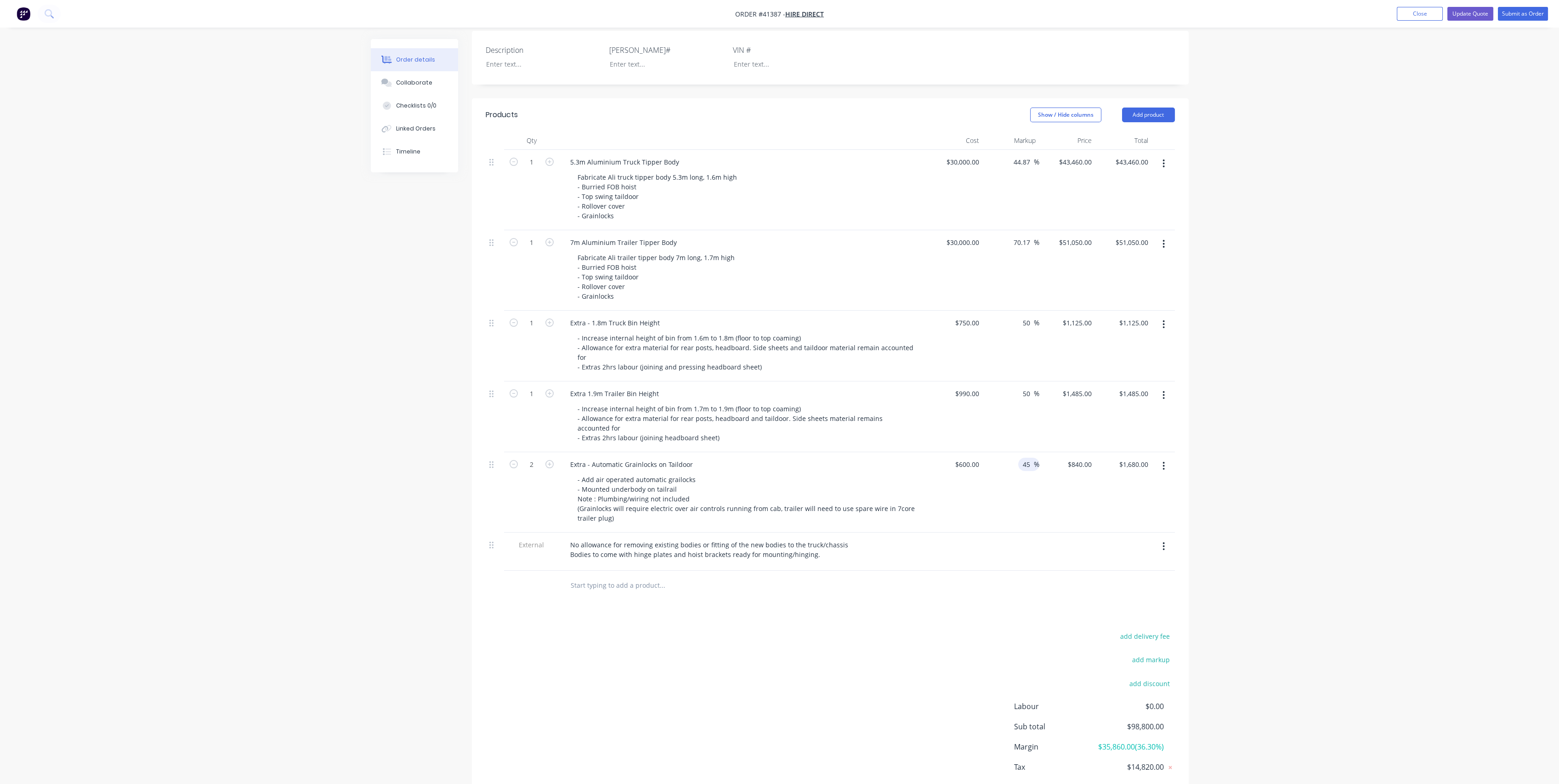
type input "45"
type input "$870.00"
type input "$1,740.00"
click at [1039, 477] on div "$870.00 $870.00" at bounding box center [1067, 492] width 57 height 80
click at [709, 332] on div "- Increase internal height of bin from 1.6m to 1.8m (floor to top coaming) - Al…" at bounding box center [747, 352] width 353 height 42
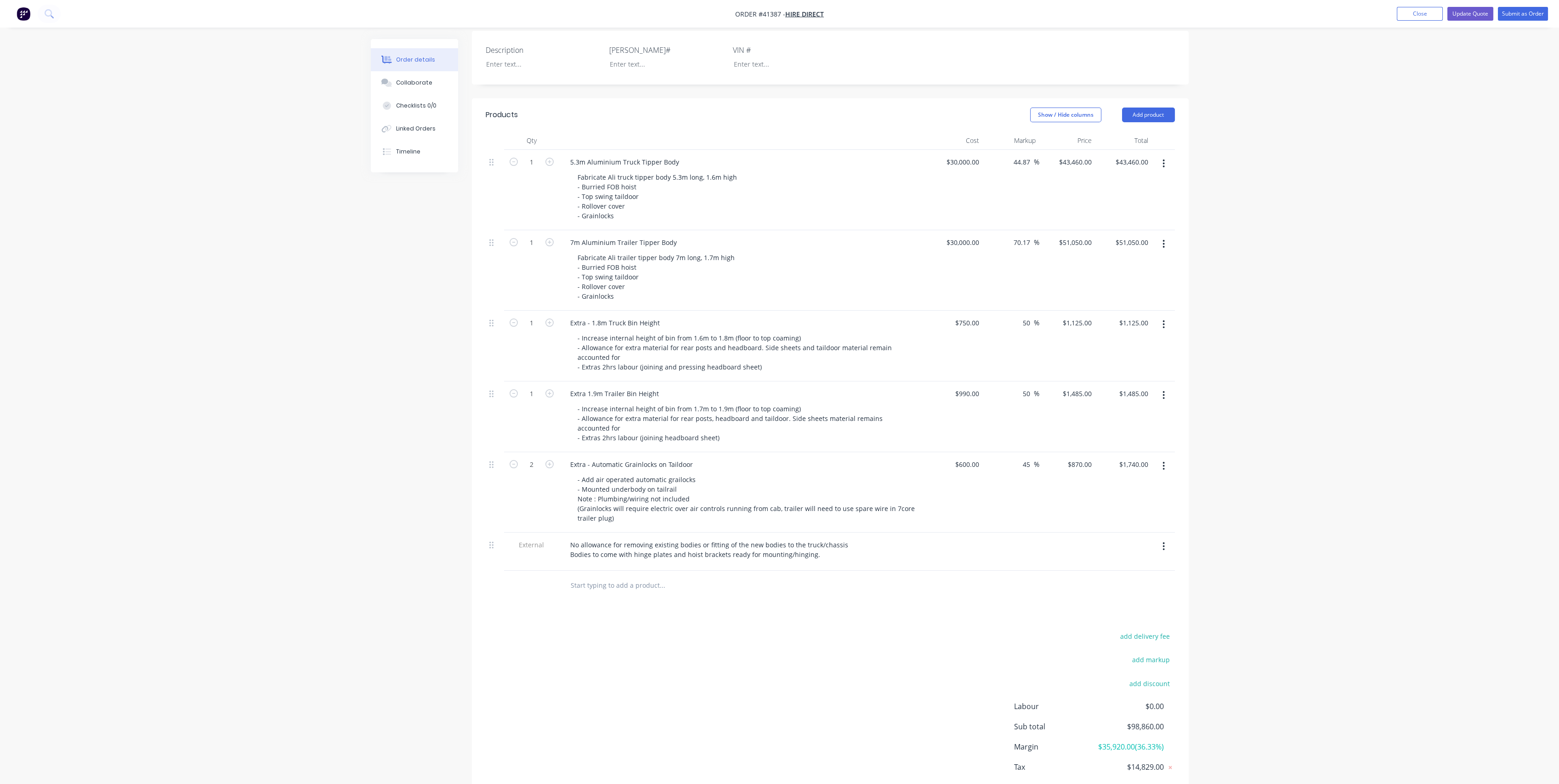
click at [366, 381] on div "Order details Collaborate Checklists 0/0 Linked Orders Timeline Order details C…" at bounding box center [780, 311] width 836 height 1048
click at [1468, 12] on button "Update Quote" at bounding box center [1470, 13] width 46 height 14
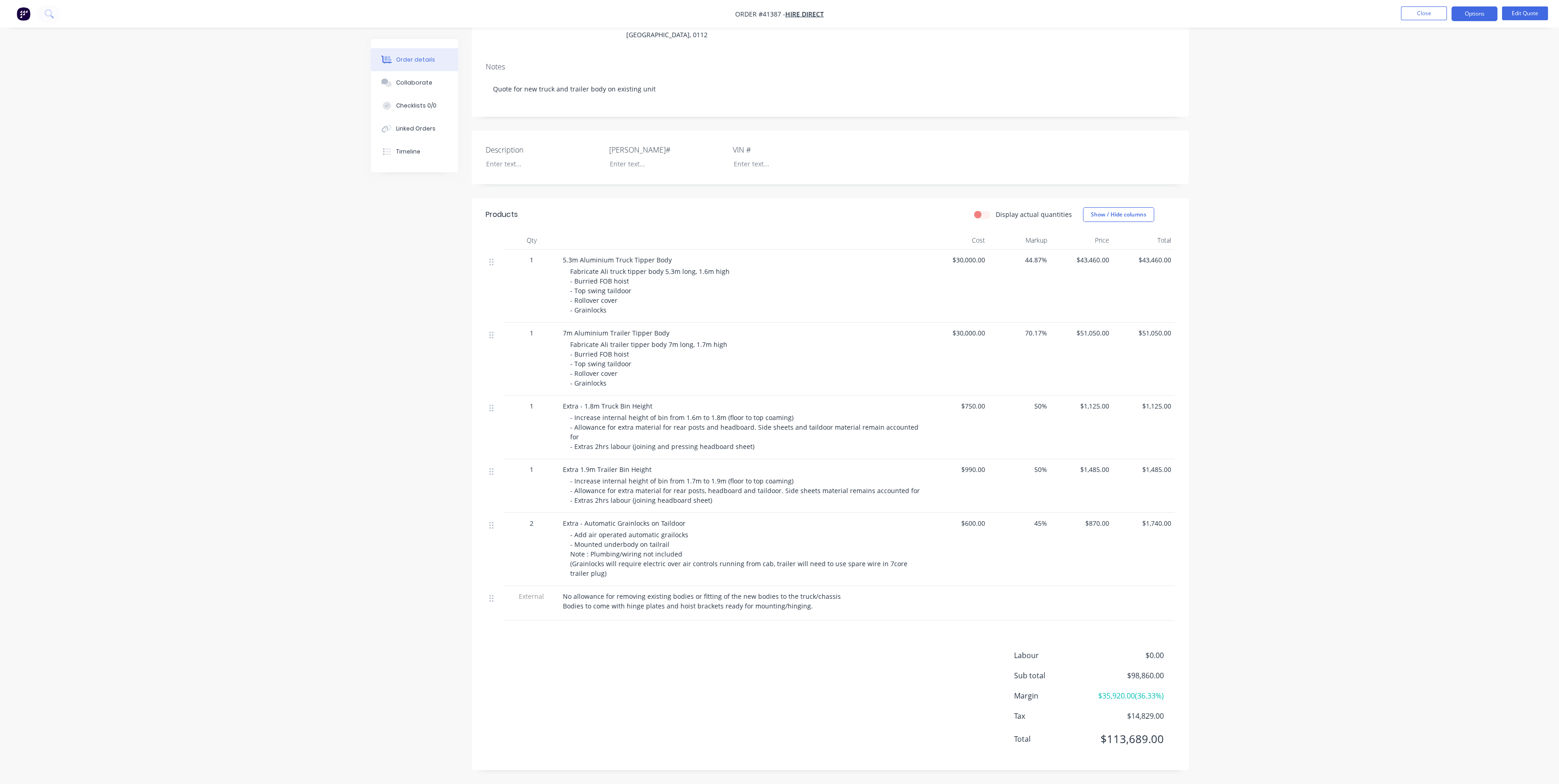
scroll to position [127, 0]
click at [615, 299] on span "Fabricate Ali truck tipper body 5.3m long, 1.6m high - Burried FOB hoist - Top …" at bounding box center [650, 291] width 159 height 47
click at [1519, 9] on button "Edit Quote" at bounding box center [1524, 13] width 46 height 14
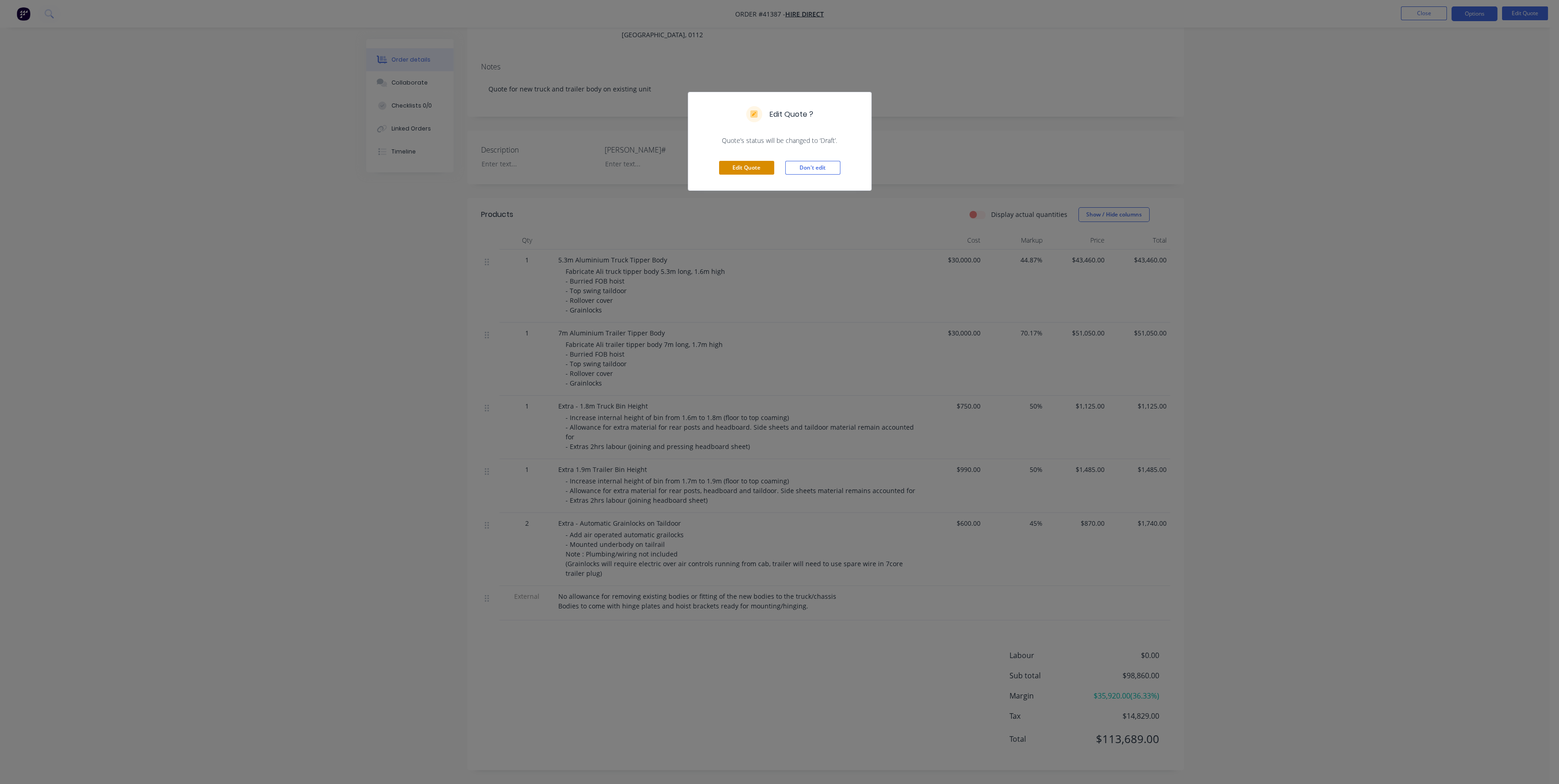
click at [732, 168] on button "Edit Quote" at bounding box center [746, 167] width 55 height 14
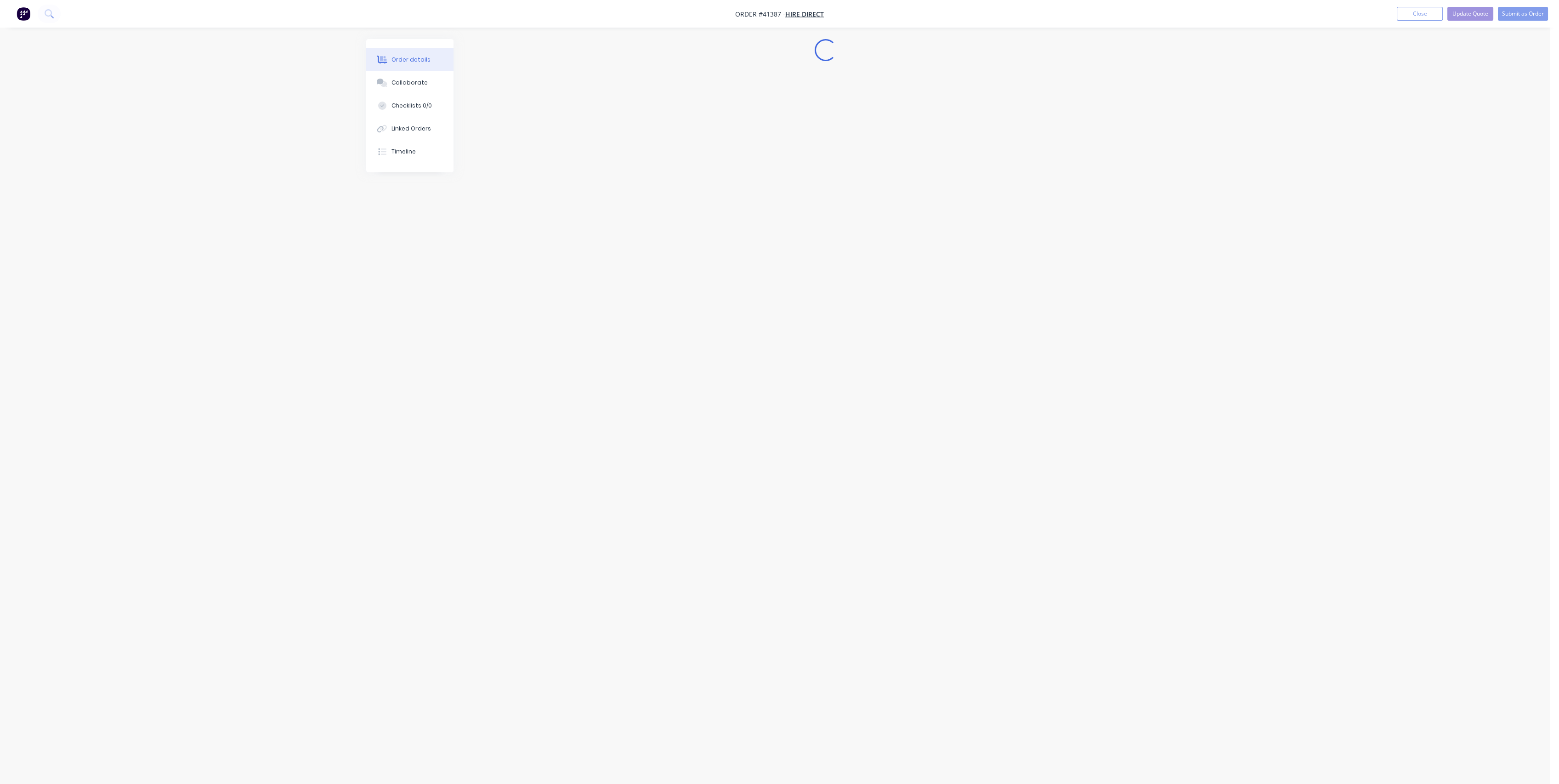
scroll to position [0, 0]
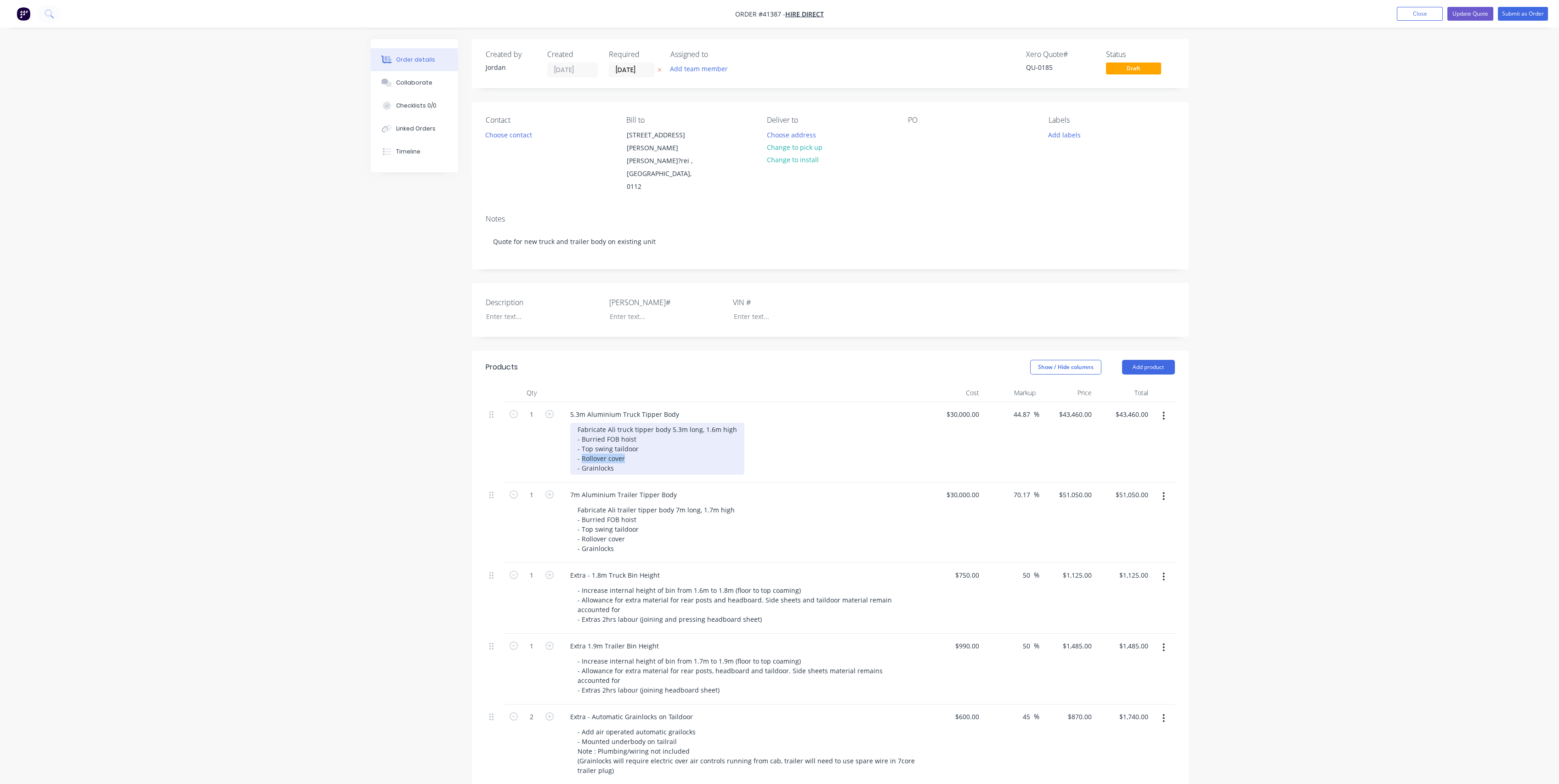
drag, startPoint x: 625, startPoint y: 443, endPoint x: 581, endPoint y: 444, distance: 44.0
click at [581, 444] on div "Fabricate Ali truck tipper body 5.3m long, 1.6m high - Burried FOB hoist - Top …" at bounding box center [657, 448] width 174 height 52
drag, startPoint x: 621, startPoint y: 524, endPoint x: 581, endPoint y: 525, distance: 40.0
click at [581, 525] on div "Fabricate Ali trailer tipper body 7m long, 1.7m high - Burried FOB hoist - Top …" at bounding box center [656, 528] width 172 height 52
click at [877, 518] on div "Fabricate Ali trailer tipper body 7m long, 1.7m high - Burried FOB hoist - Top …" at bounding box center [747, 528] width 353 height 52
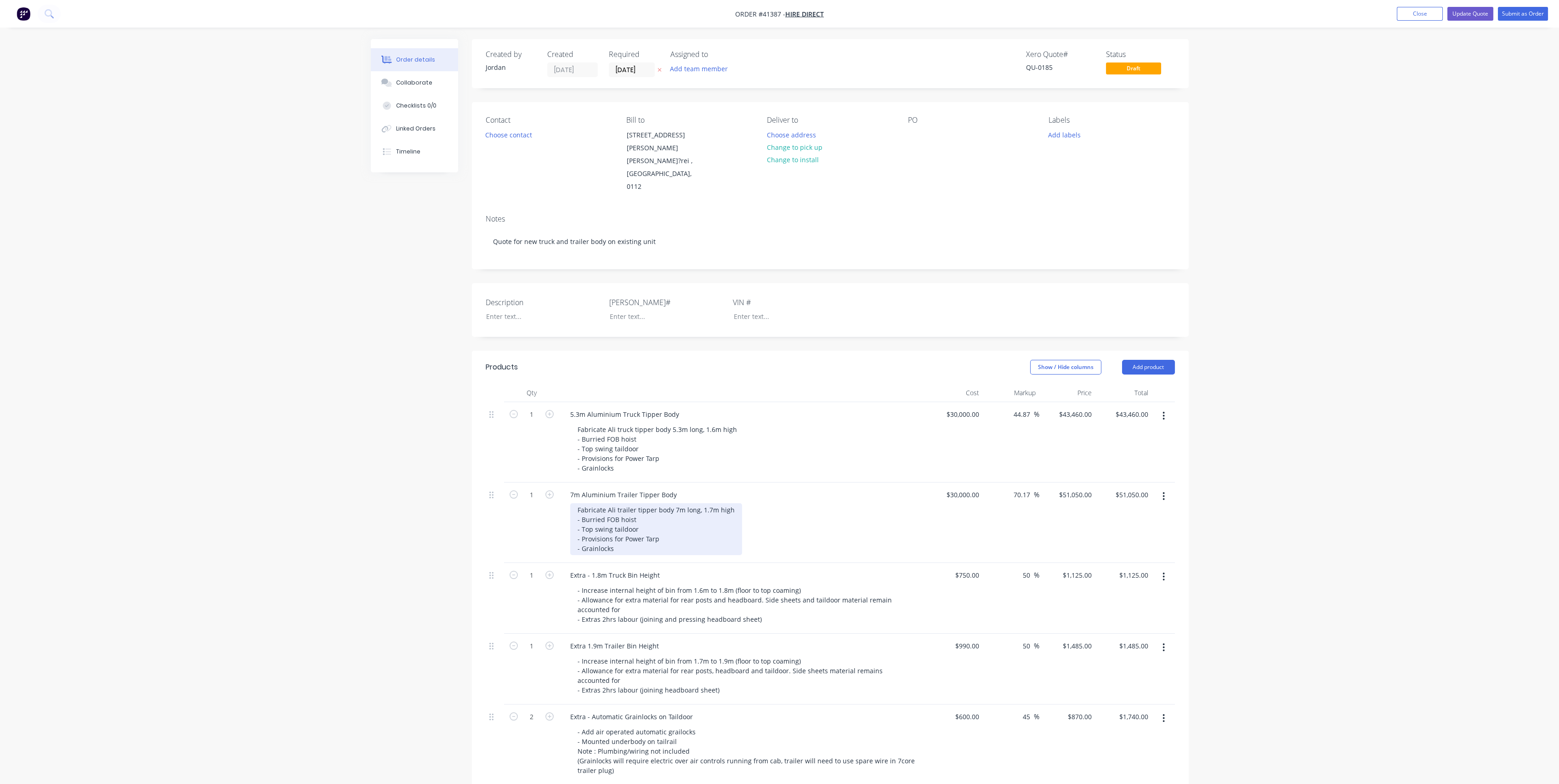
drag, startPoint x: 661, startPoint y: 525, endPoint x: 675, endPoint y: 516, distance: 16.6
click at [662, 523] on div "Fabricate Ali trailer tipper body 7m long, 1.7m high - Burried FOB hoist - Top …" at bounding box center [656, 528] width 172 height 52
click at [676, 447] on div "Fabricate Ali truck tipper body 5.3m long, 1.6m high - Burried FOB hoist - Top …" at bounding box center [657, 448] width 174 height 52
click at [822, 450] on div "Fabricate Ali truck tipper body 5.3m long, 1.6m high - Burried FOB hoist - Top …" at bounding box center [747, 448] width 353 height 52
drag, startPoint x: 614, startPoint y: 454, endPoint x: 570, endPoint y: 453, distance: 44.0
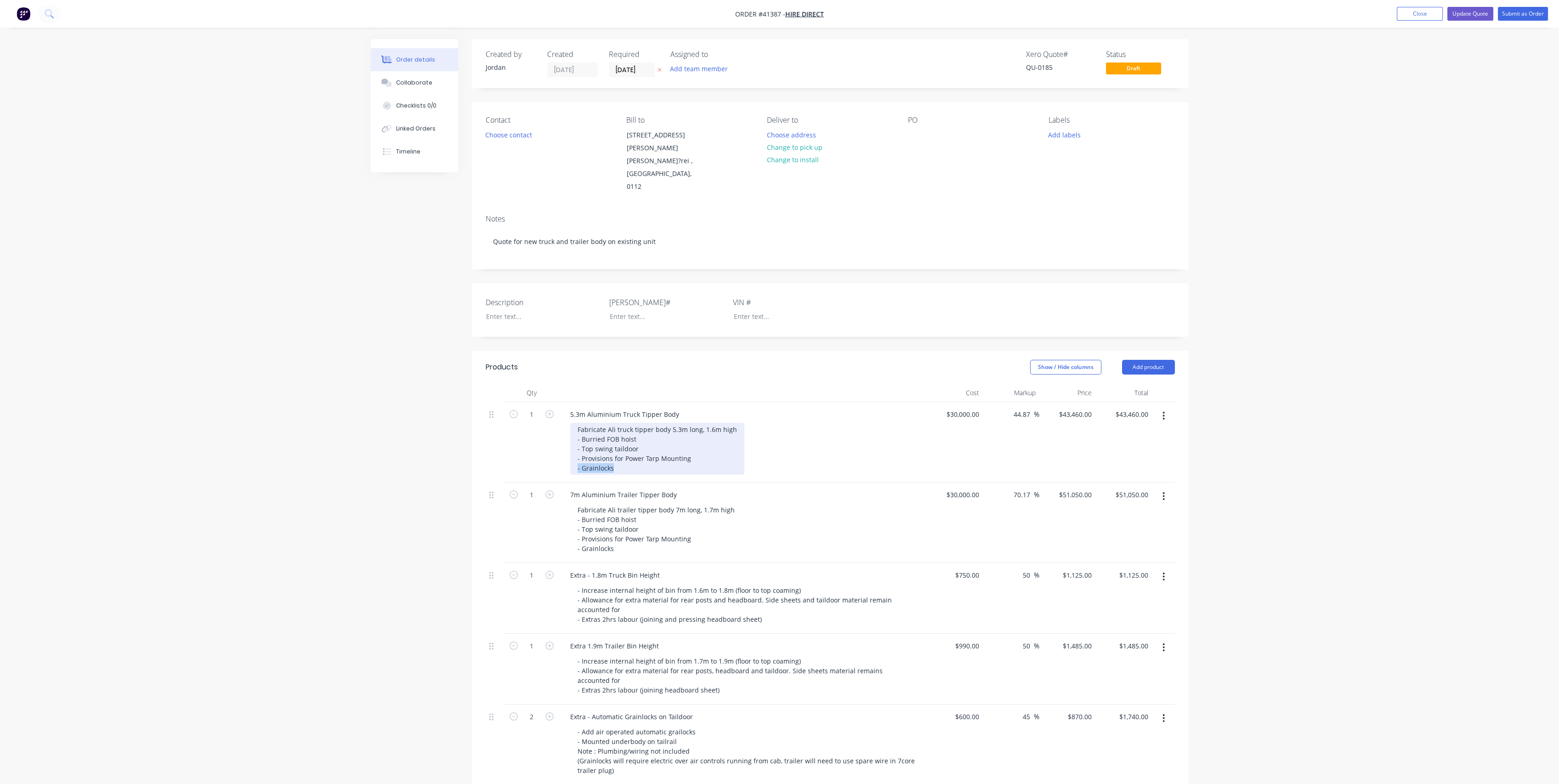
click at [570, 453] on div "Fabricate Ali truck tipper body 5.3m long, 1.6m high - Burried FOB hoist - Top …" at bounding box center [657, 448] width 174 height 52
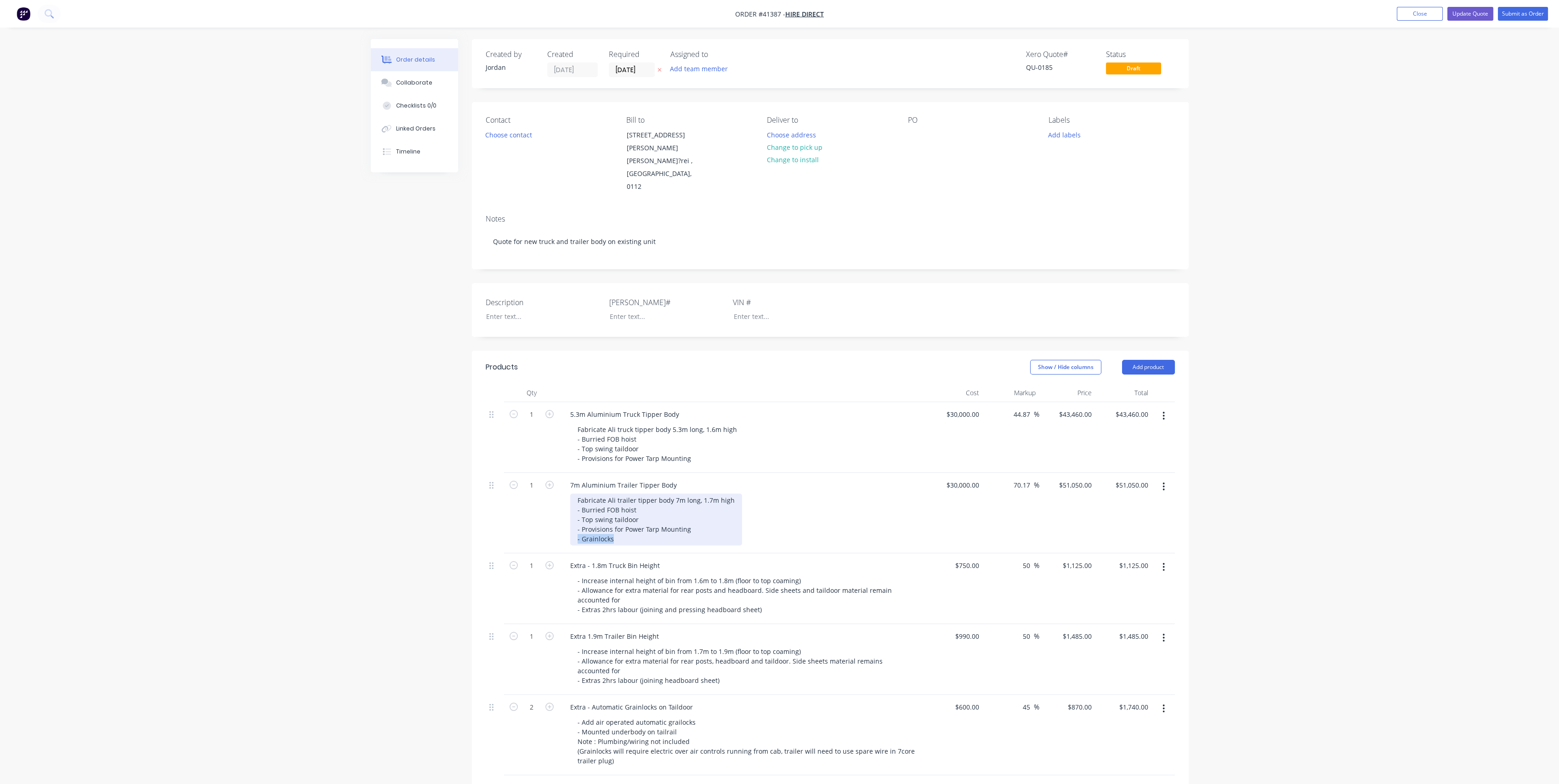
drag, startPoint x: 571, startPoint y: 531, endPoint x: 531, endPoint y: 527, distance: 40.2
click at [531, 527] on div "1 7m Aluminium Trailer Tipper Body Fabricate Ali trailer tipper body 7m long, 1…" at bounding box center [830, 513] width 689 height 80
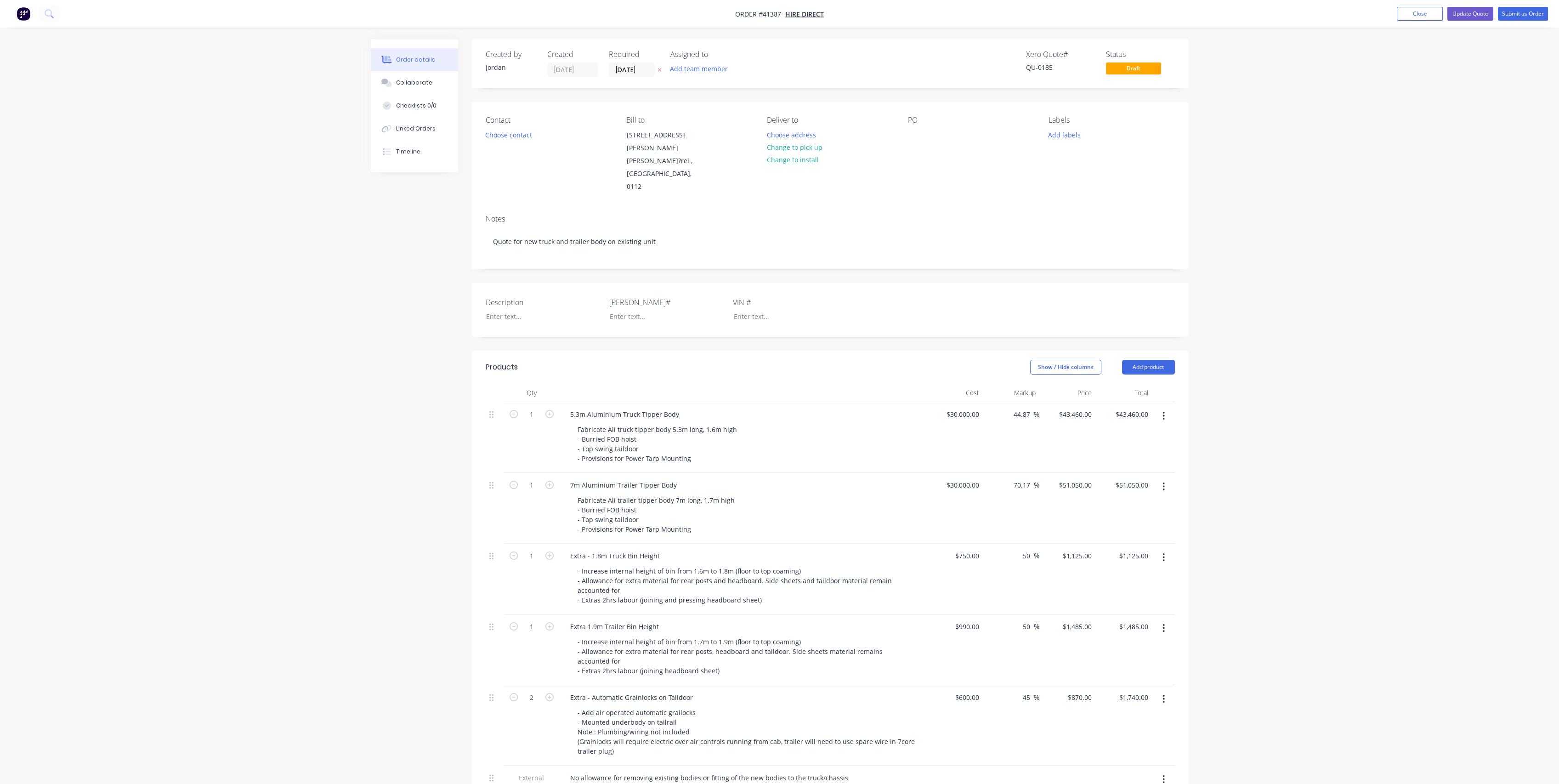
click at [794, 513] on div "Fabricate Ali trailer tipper body 7m long, 1.7m high - Burried FOB hoist - Top …" at bounding box center [747, 514] width 353 height 42
type input "43460.00"
click at [1127, 407] on input "43460.00" at bounding box center [1135, 414] width 32 height 13
type input "30000"
type input "$43,460.00"
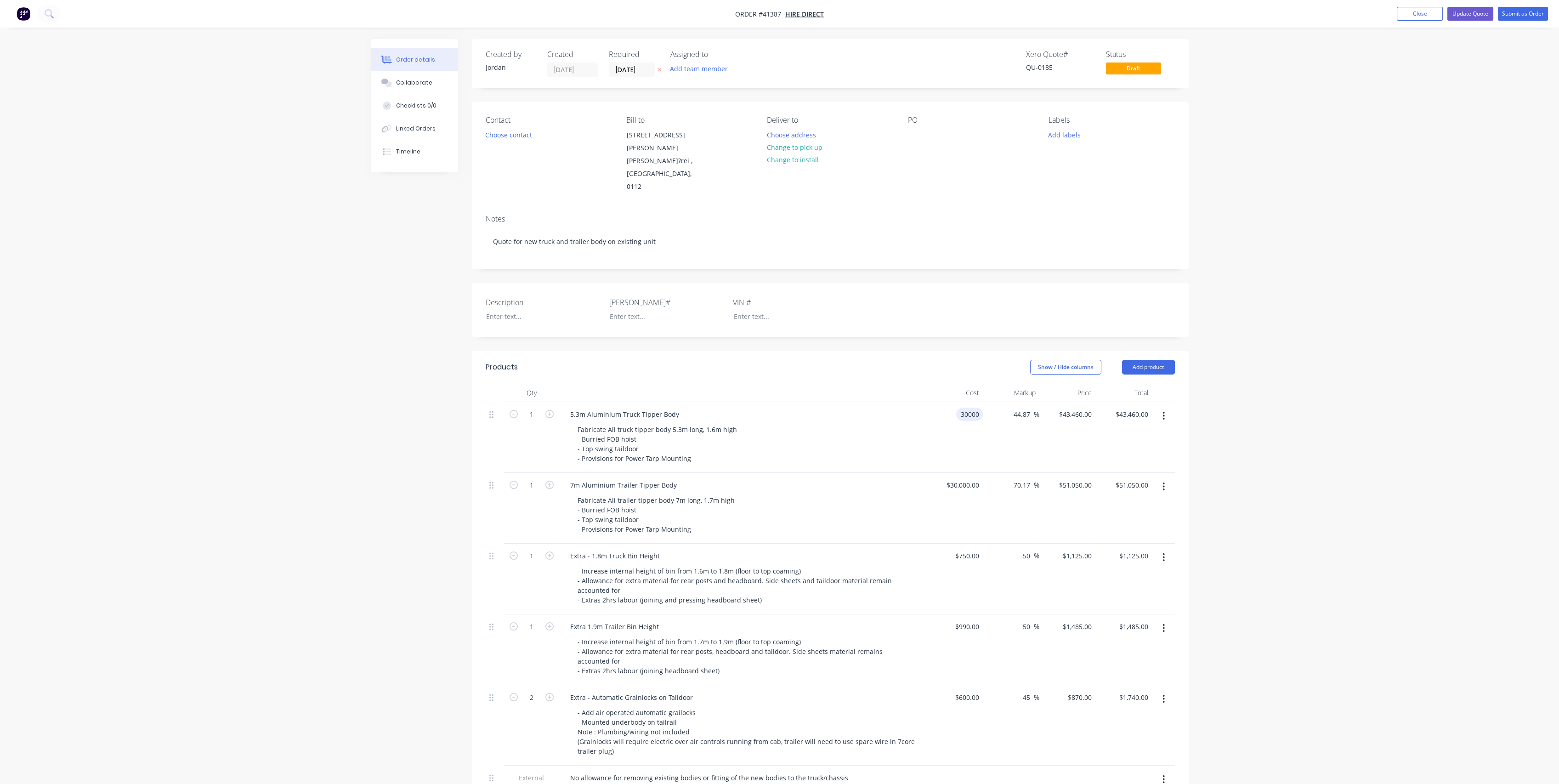
click at [967, 407] on input "30000" at bounding box center [972, 414] width 23 height 13
type input "$29,000.00"
type input "$42,011.3333"
type input "$42,011.33"
click at [899, 428] on div "Fabricate Ali truck tipper body 5.3m long, 1.6m high - Burried FOB hoist - Top …" at bounding box center [747, 443] width 353 height 42
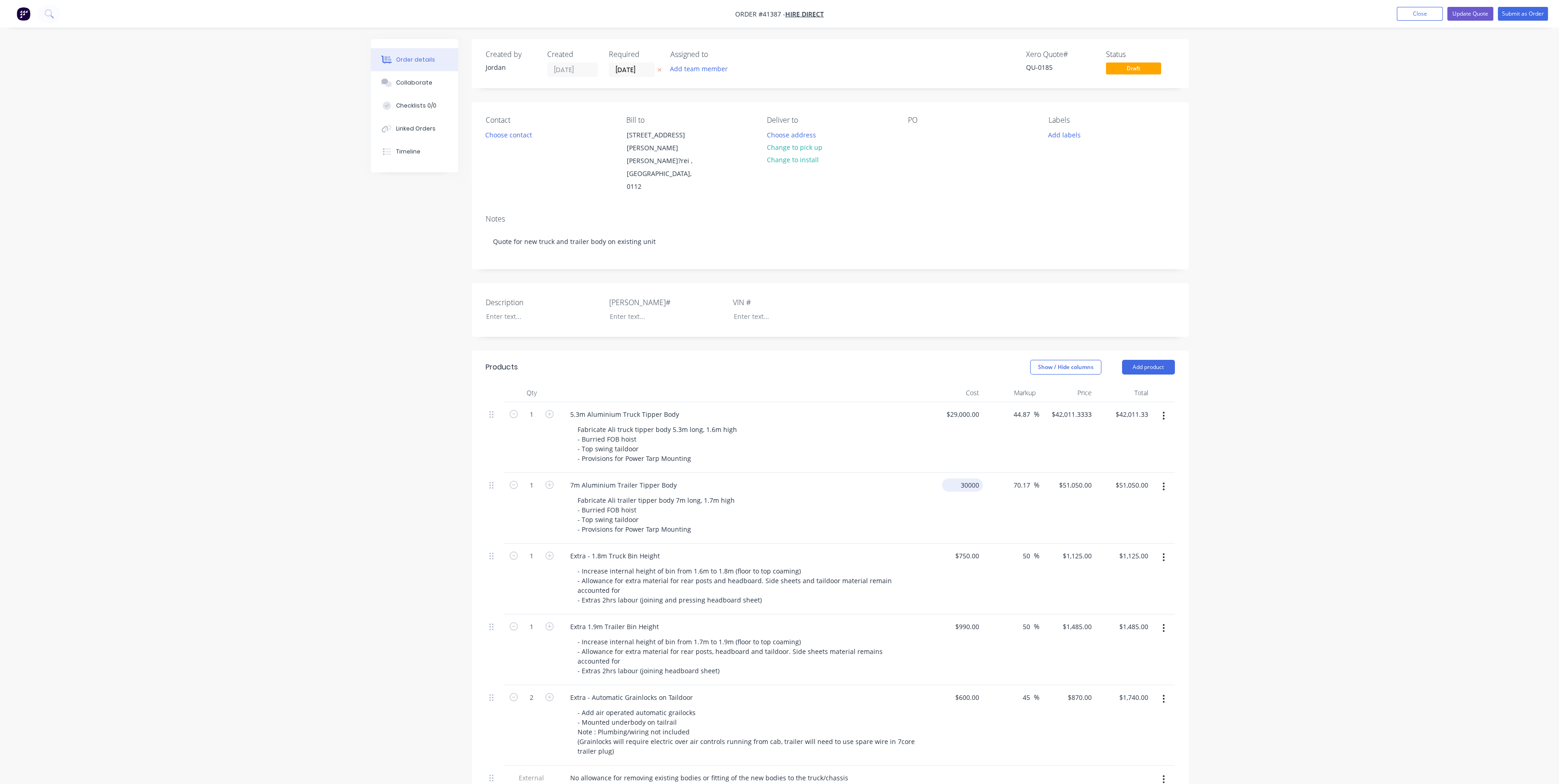
click at [970, 478] on input "30000" at bounding box center [964, 485] width 37 height 13
type input "$29,000.00"
type input "$49,348.3333"
type input "$49,348.33"
click at [909, 494] on div "Fabricate Ali trailer tipper body 7m long, 1.7m high - Burried FOB hoist - Top …" at bounding box center [747, 514] width 353 height 42
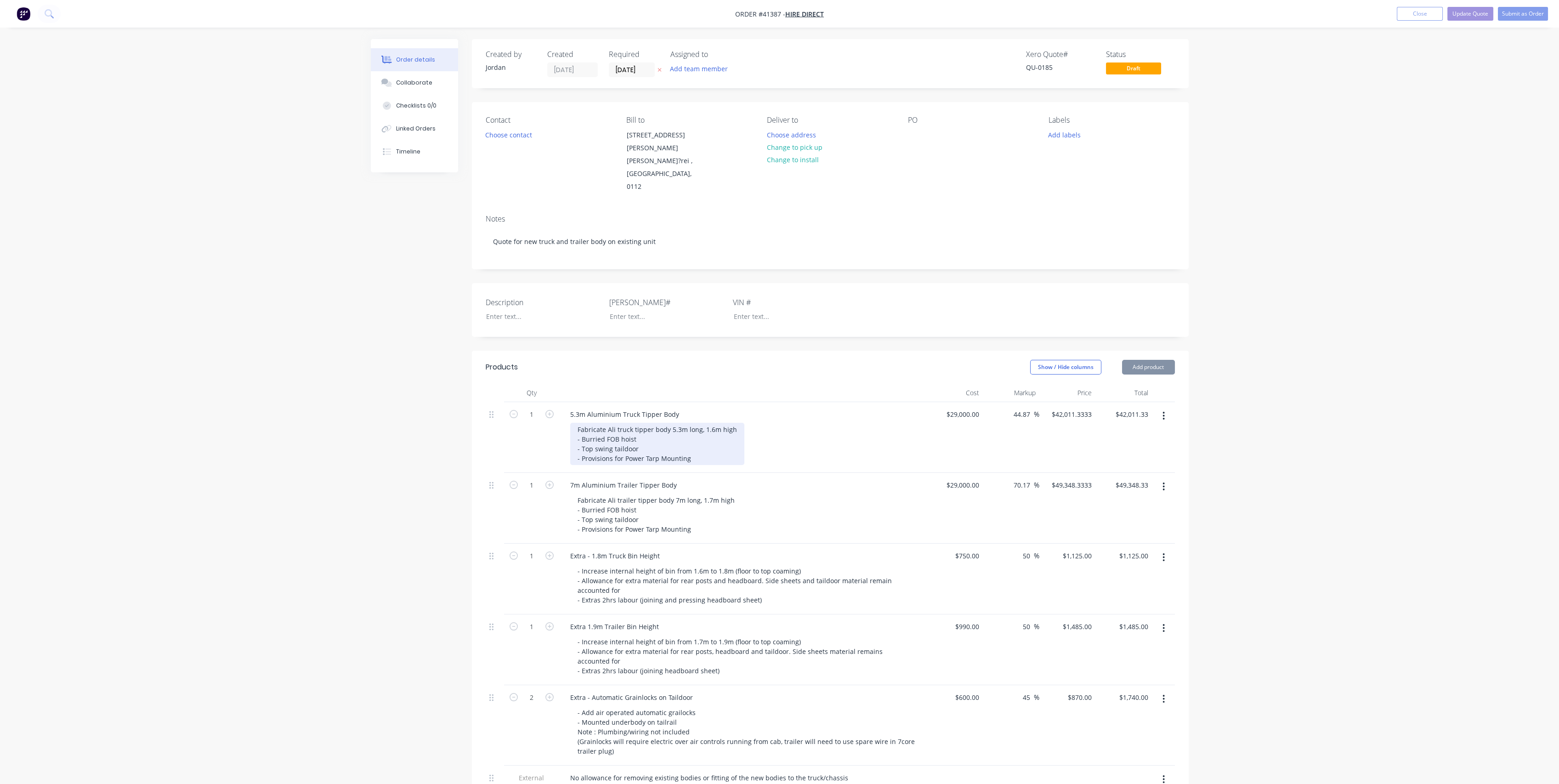
click at [693, 446] on div "Fabricate Ali truck tipper body 5.3m long, 1.6m high - Burried FOB hoist - Top …" at bounding box center [657, 443] width 174 height 42
click at [681, 445] on div "Fabricate Ali truck tipper body 5.3m long, 1.6m high - Burried FOB hoist - Top …" at bounding box center [657, 443] width 174 height 42
drag, startPoint x: 688, startPoint y: 445, endPoint x: 736, endPoint y: 441, distance: 48.2
click at [689, 444] on div "Fabricate Ali truck tipper body 5.3m long, 1.6m high - Burried FOB hoist - Top …" at bounding box center [657, 443] width 174 height 42
click at [675, 442] on div "Fabricate Ali truck tipper body 5.3m long, 1.6m high - Burried FOB hoist - Top …" at bounding box center [657, 443] width 174 height 42
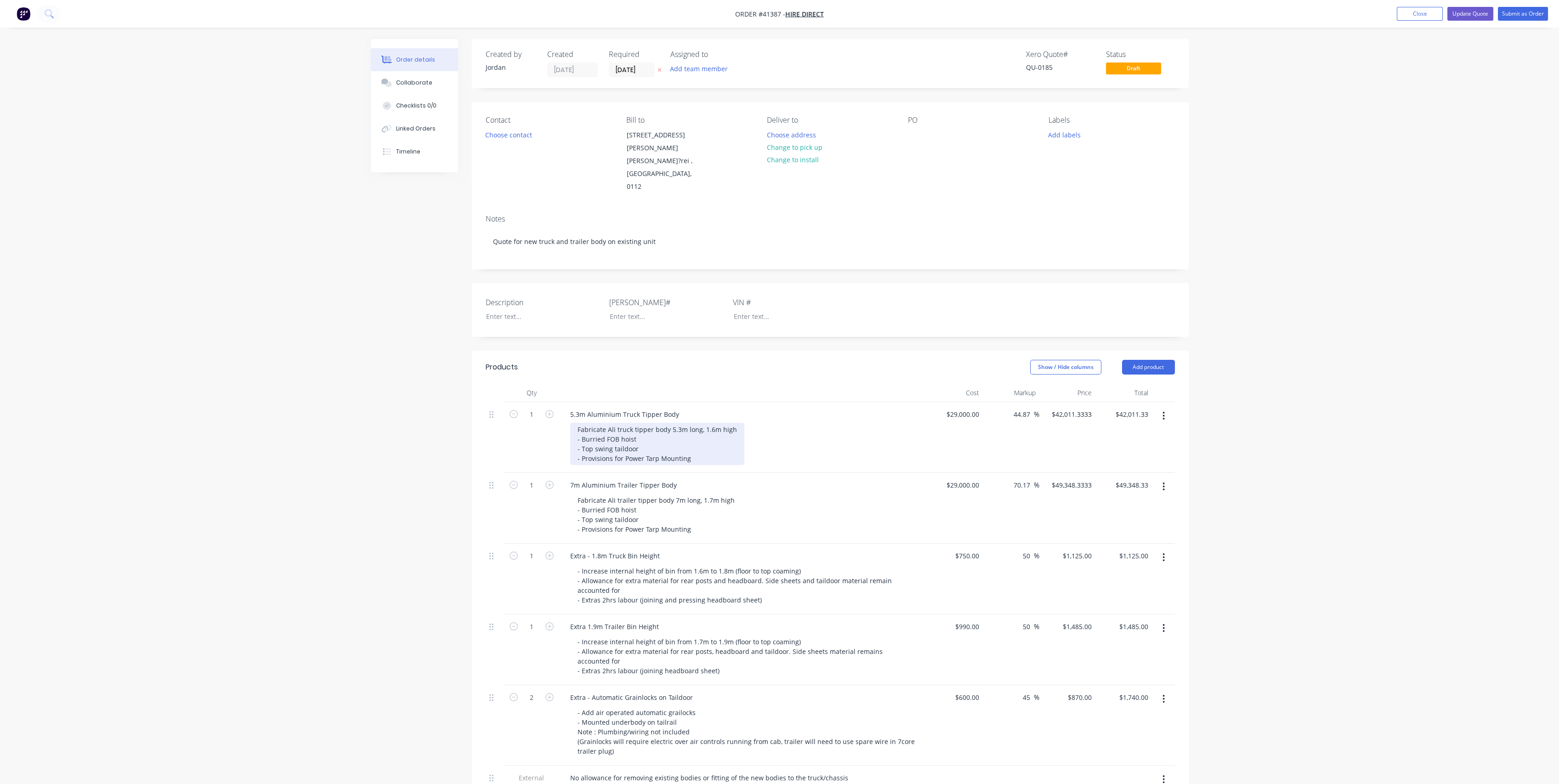
click at [691, 443] on div "Fabricate Ali truck tipper body 5.3m long, 1.6m high - Burried FOB hoist - Top …" at bounding box center [657, 443] width 174 height 42
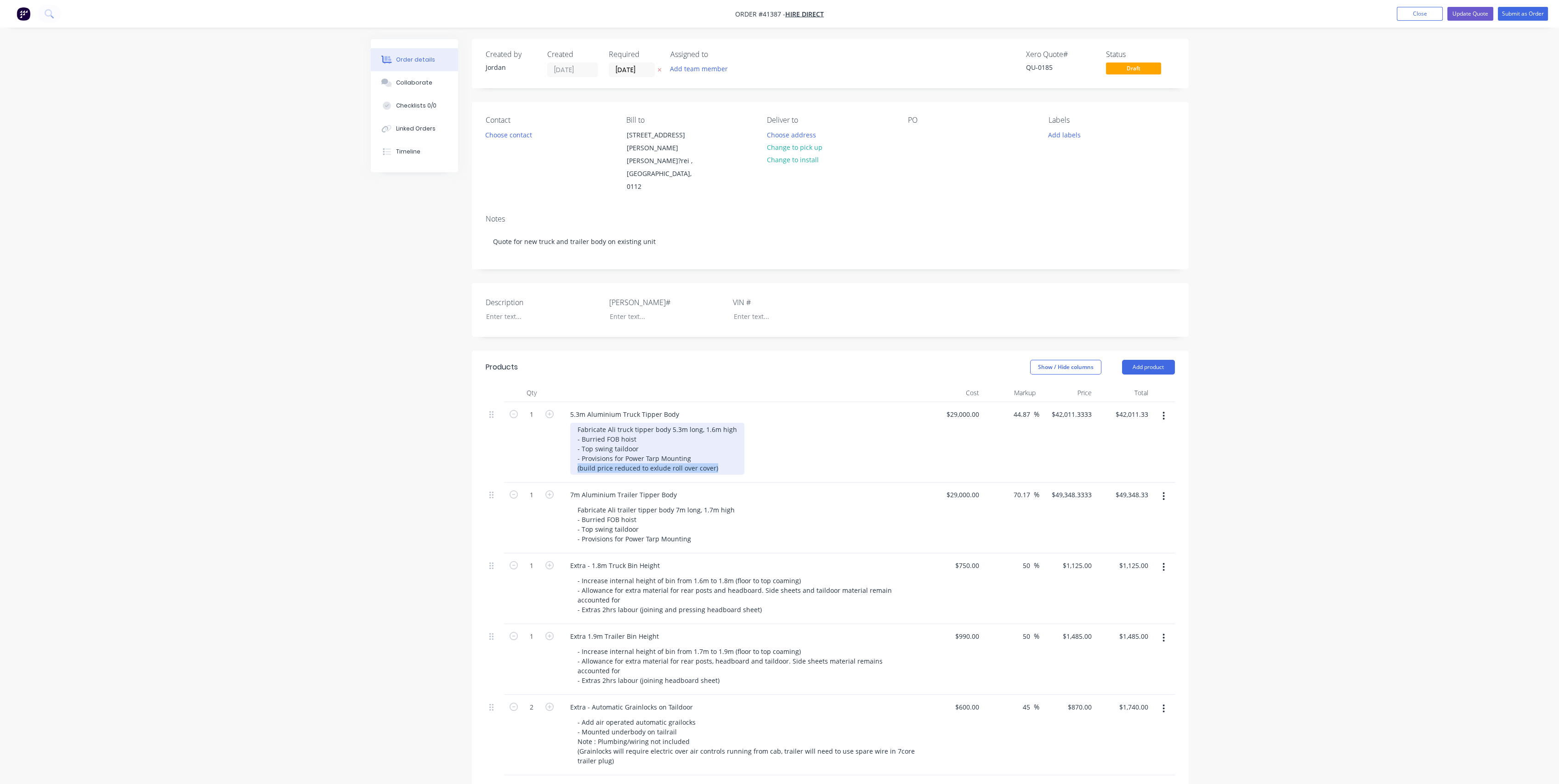
copy div "(build price reduced to exlude roll over cover)"
click at [685, 525] on div "Fabricate Ali trailer tipper body 7m long, 1.7m high - Burried FOB hoist - Top …" at bounding box center [656, 523] width 172 height 42
click at [701, 527] on div "Fabricate Ali trailer tipper body 7m long, 1.7m high - Burried FOB hoist - Top …" at bounding box center [656, 523] width 172 height 42
click at [808, 529] on div "Fabricate Ali trailer tipper body 7m long, 1.7m high - Burried FOB hoist - Top …" at bounding box center [747, 528] width 353 height 52
click at [511, 514] on div "1" at bounding box center [531, 522] width 55 height 80
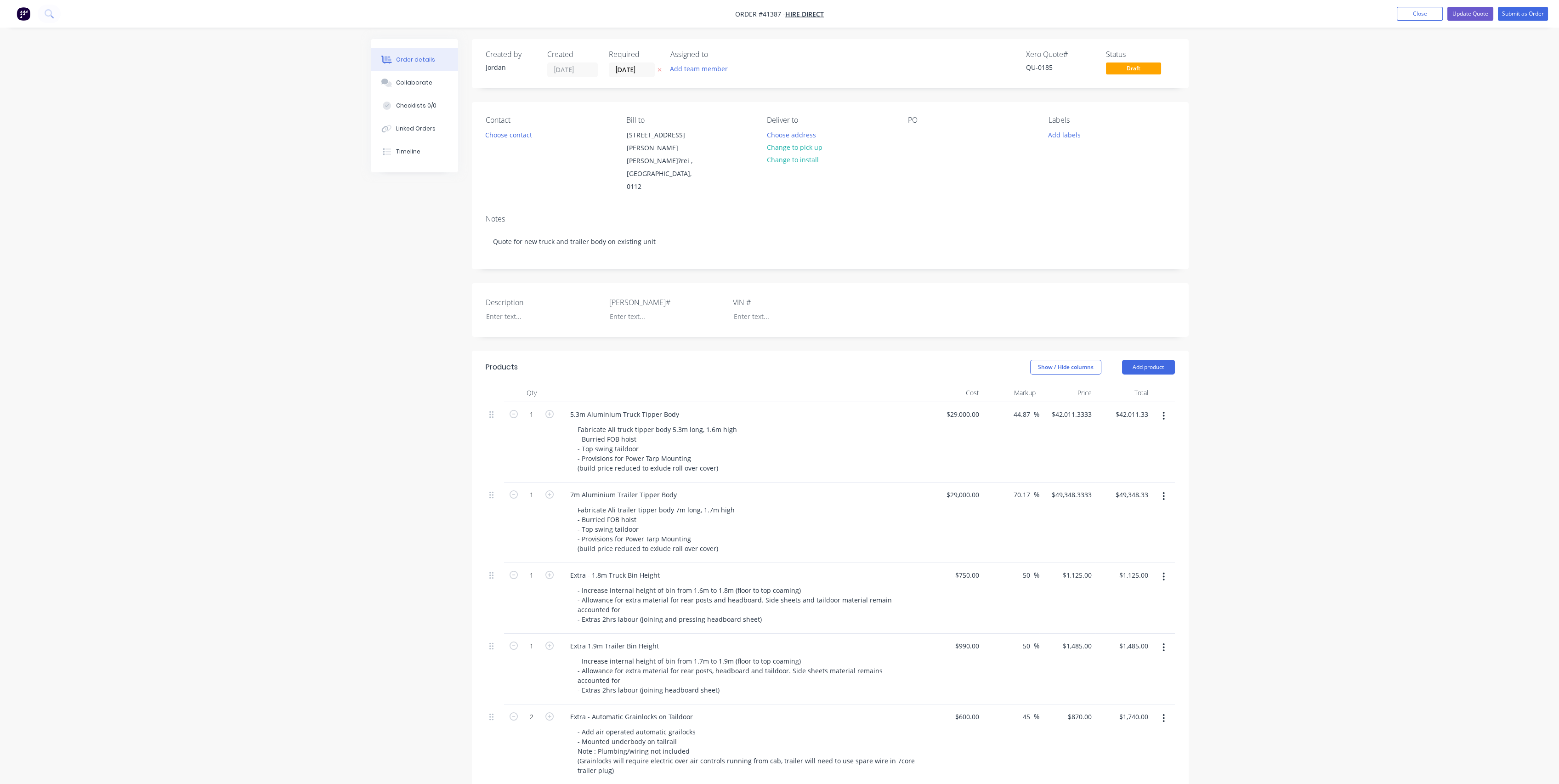
click at [1297, 427] on div "Order details Collaborate Checklists 0/0 Linked Orders Timeline Order details C…" at bounding box center [779, 544] width 1559 height 1087
click at [1473, 13] on button "Update Quote" at bounding box center [1470, 13] width 46 height 14
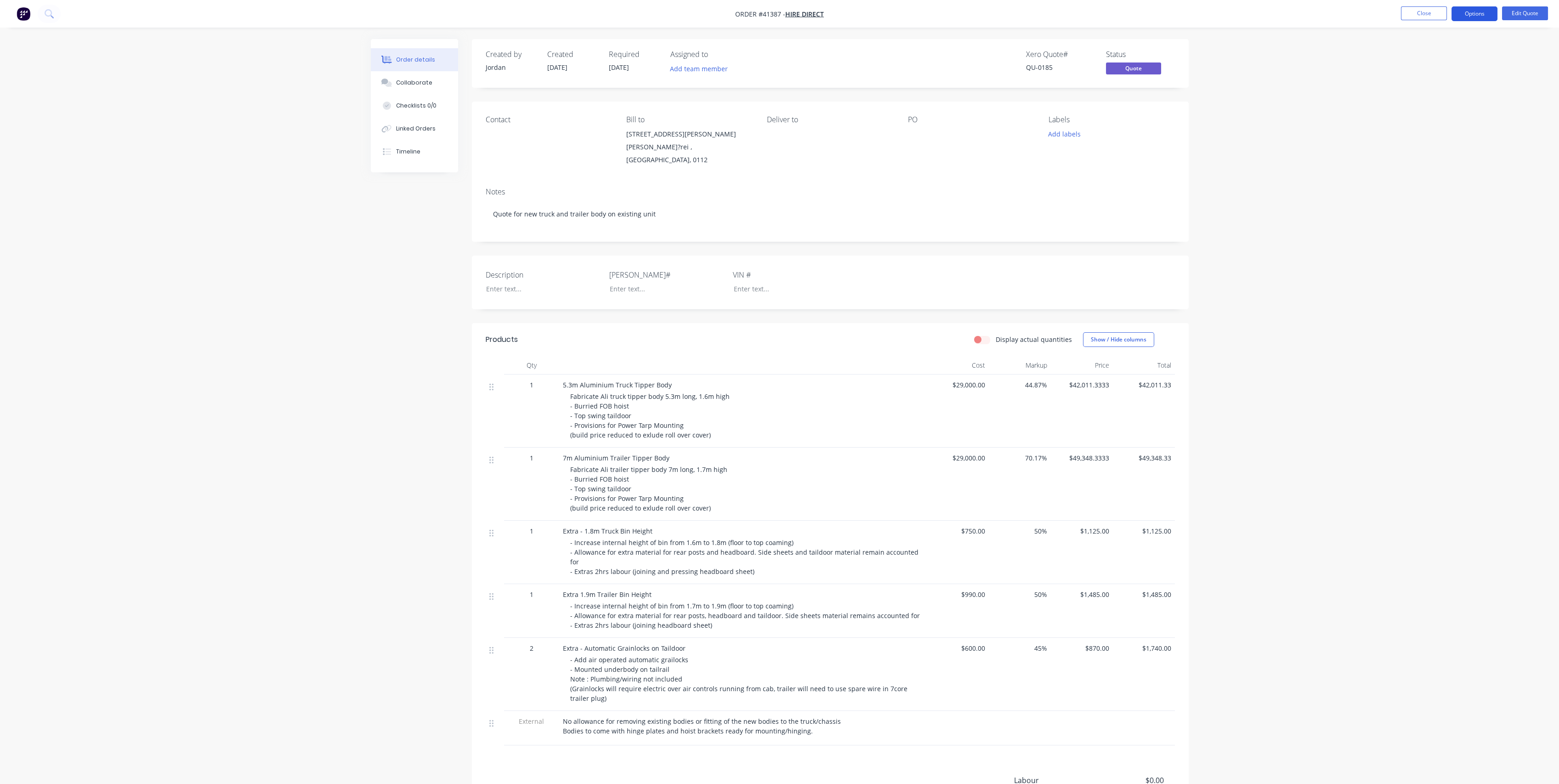
click at [1481, 9] on button "Options" at bounding box center [1474, 14] width 46 height 15
click at [1445, 57] on div "Quote" at bounding box center [1446, 56] width 85 height 13
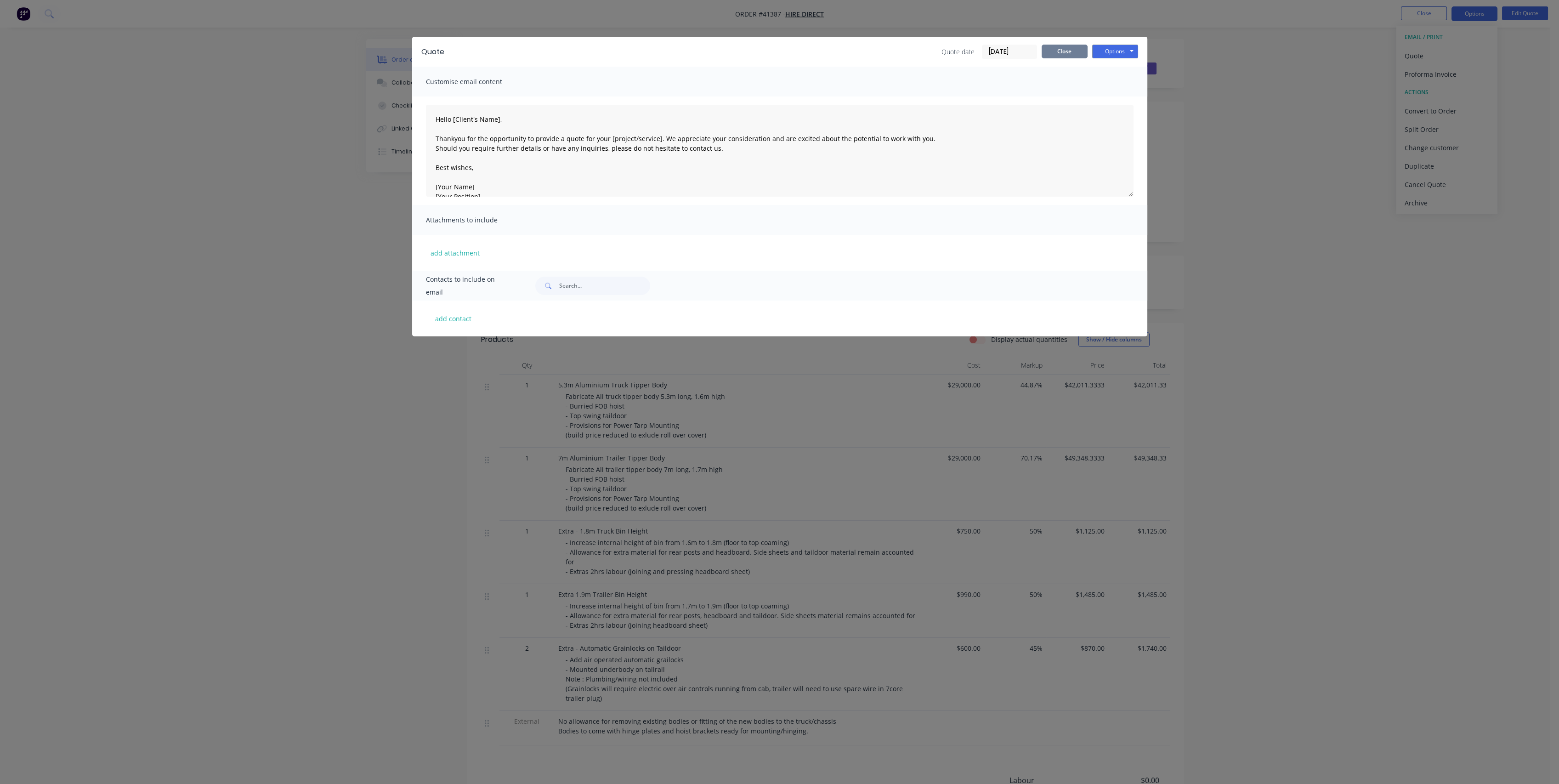
click at [1062, 52] on button "Close" at bounding box center [1064, 51] width 46 height 14
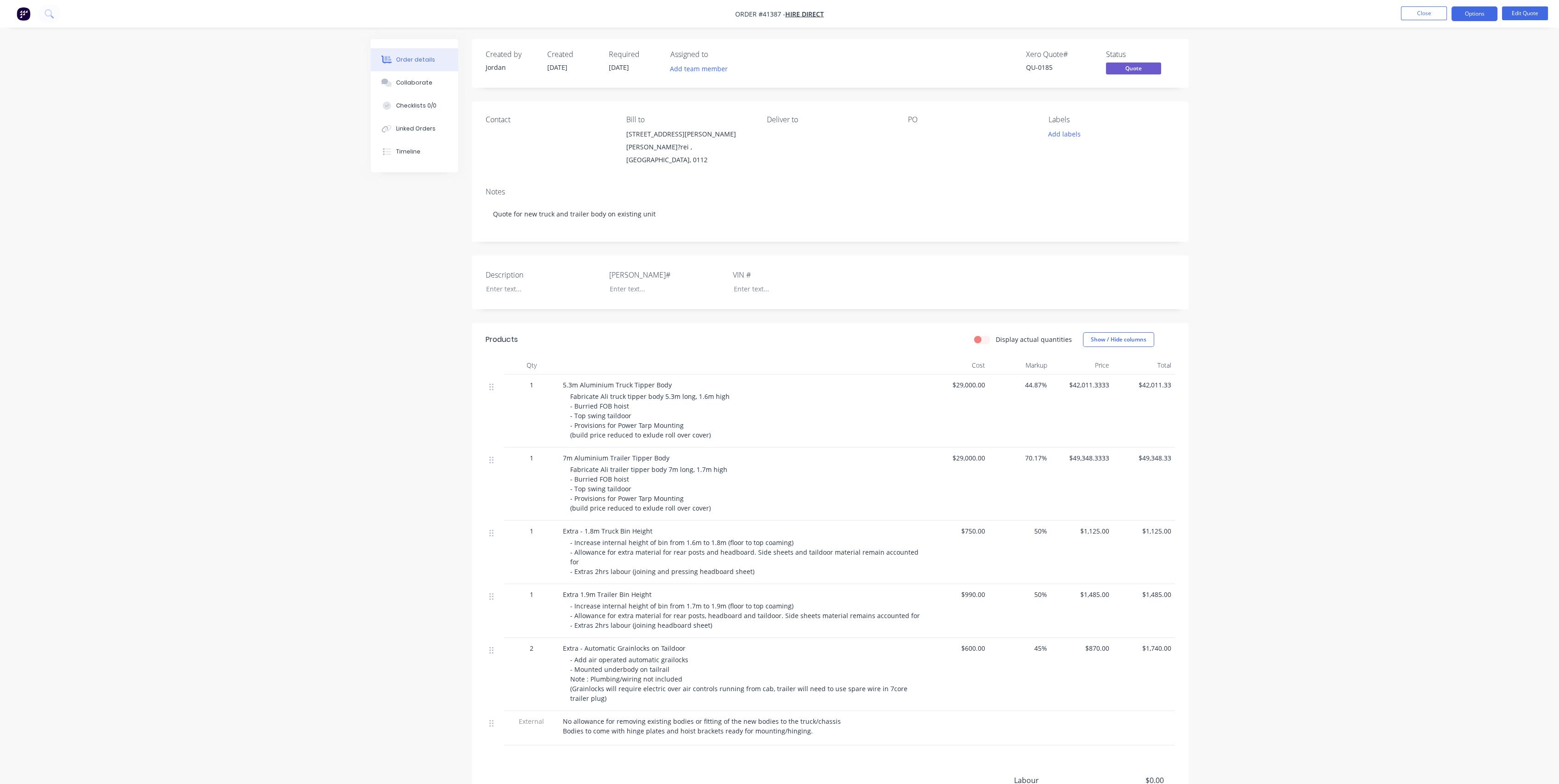
click at [1241, 113] on div "Order details Collaborate Checklists 0/0 Linked Orders Timeline Order details C…" at bounding box center [779, 454] width 1559 height 909
click at [1426, 12] on button "Close" at bounding box center [1423, 13] width 46 height 14
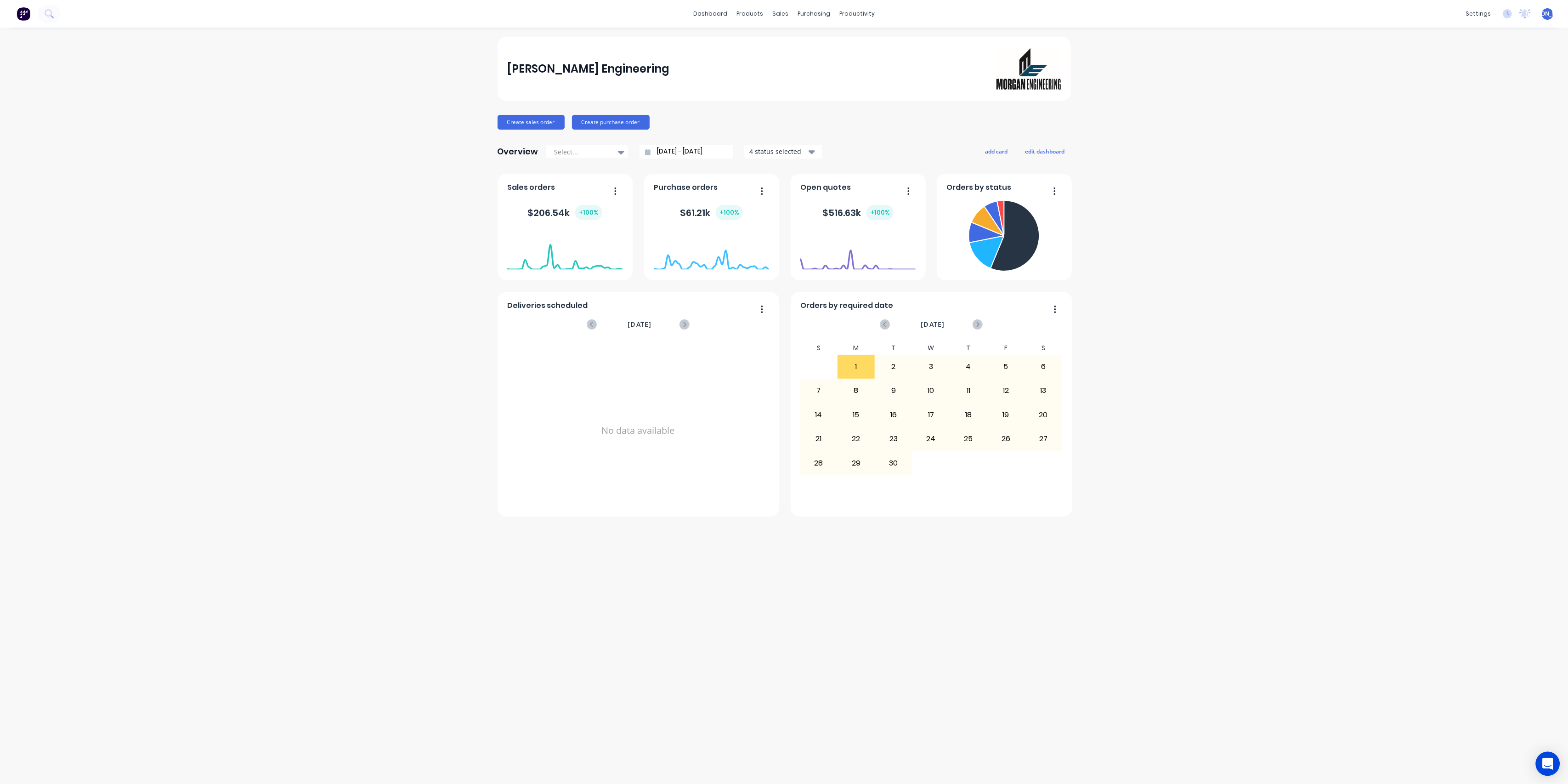
click at [1552, 757] on div "Open Intercom Messenger" at bounding box center [1548, 764] width 24 height 24
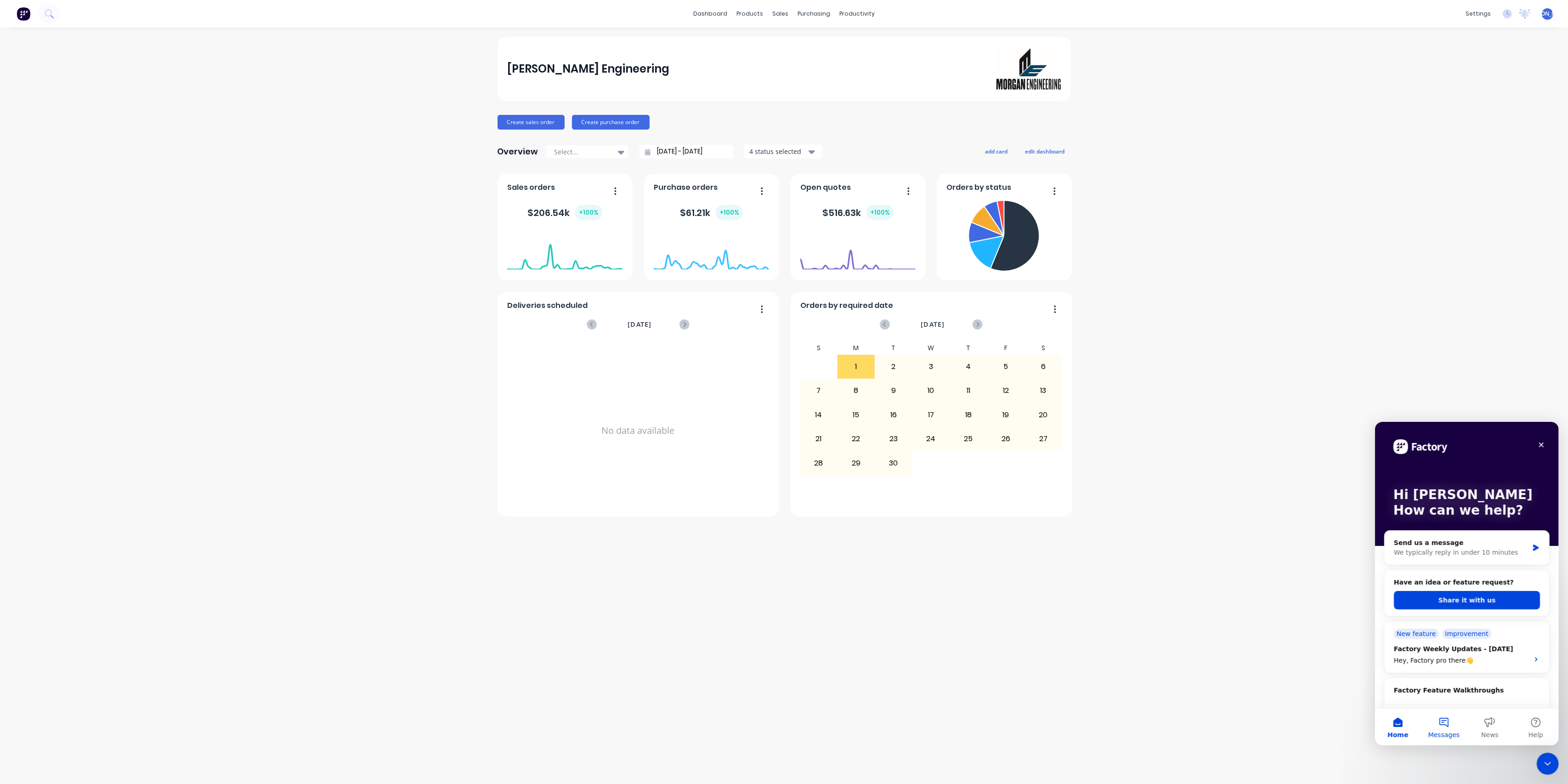
click at [1441, 724] on button "Messages" at bounding box center [1443, 726] width 46 height 37
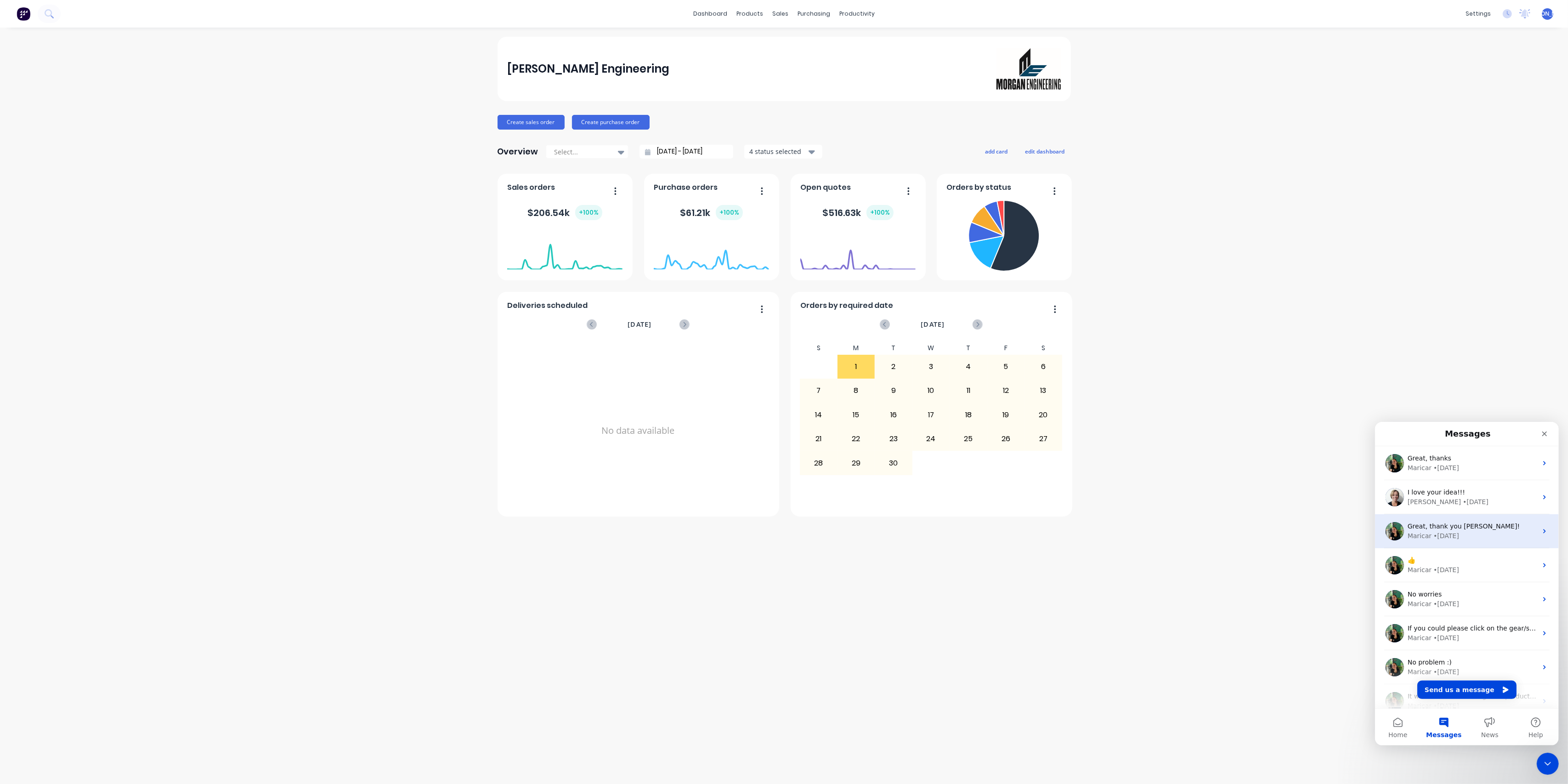
click at [1535, 524] on div "Great, thank you Maricar! Maricar • 4w ago" at bounding box center [1466, 531] width 184 height 34
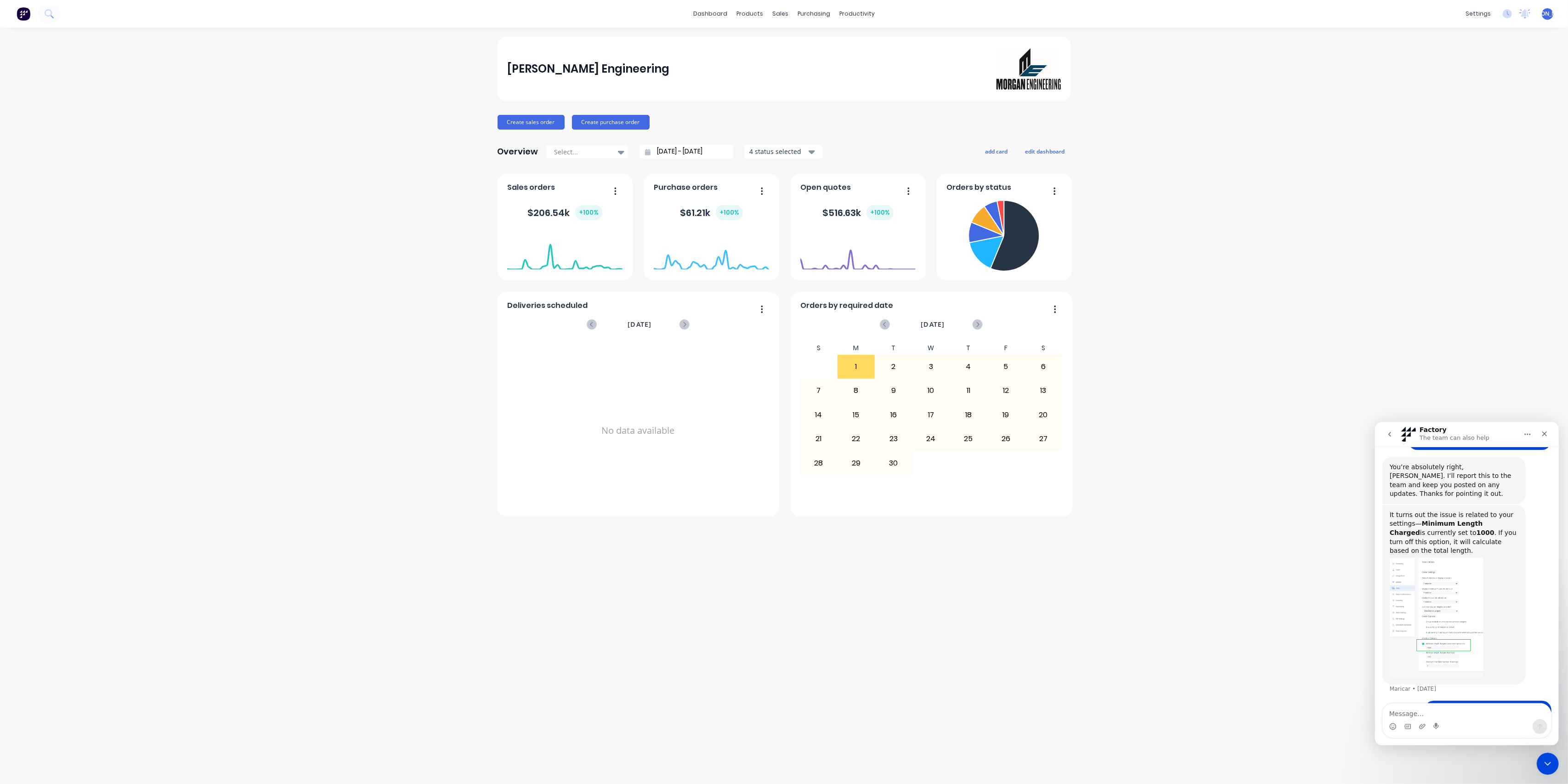
scroll to position [298, 0]
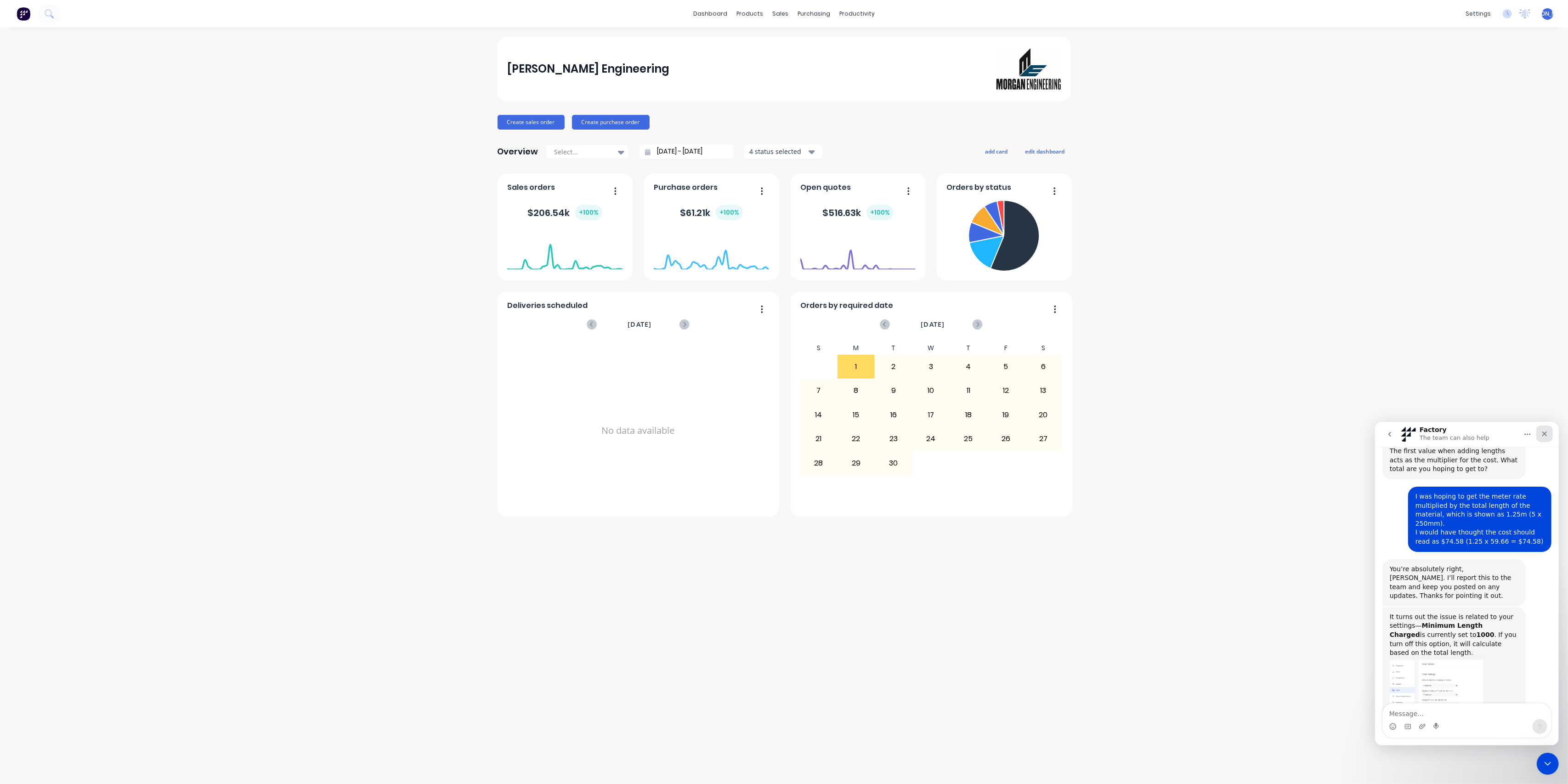
click at [1543, 432] on icon "Close" at bounding box center [1544, 433] width 5 height 5
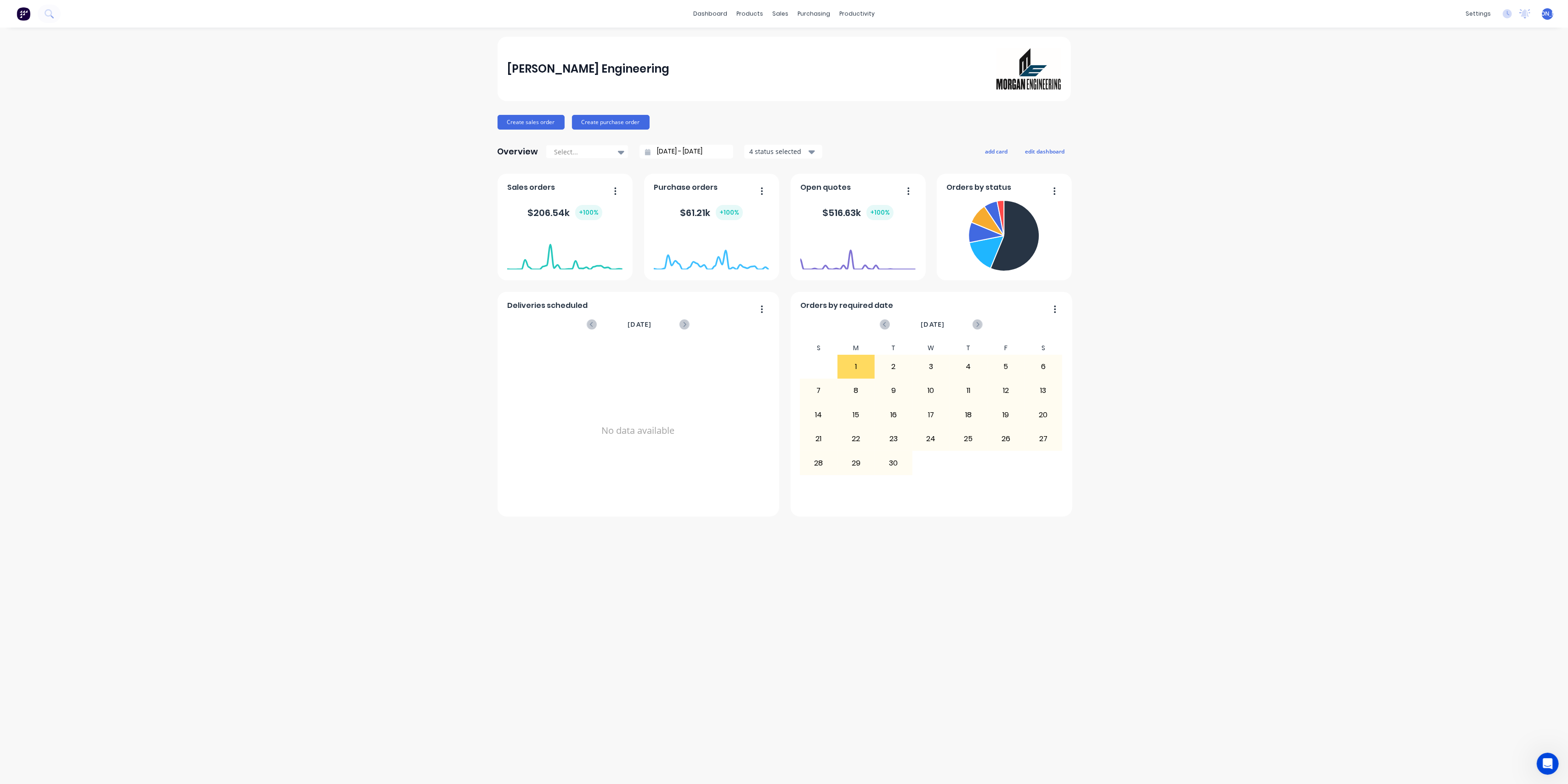
scroll to position [400, 0]
click at [1542, 769] on div "Open Intercom Messenger" at bounding box center [1547, 762] width 30 height 30
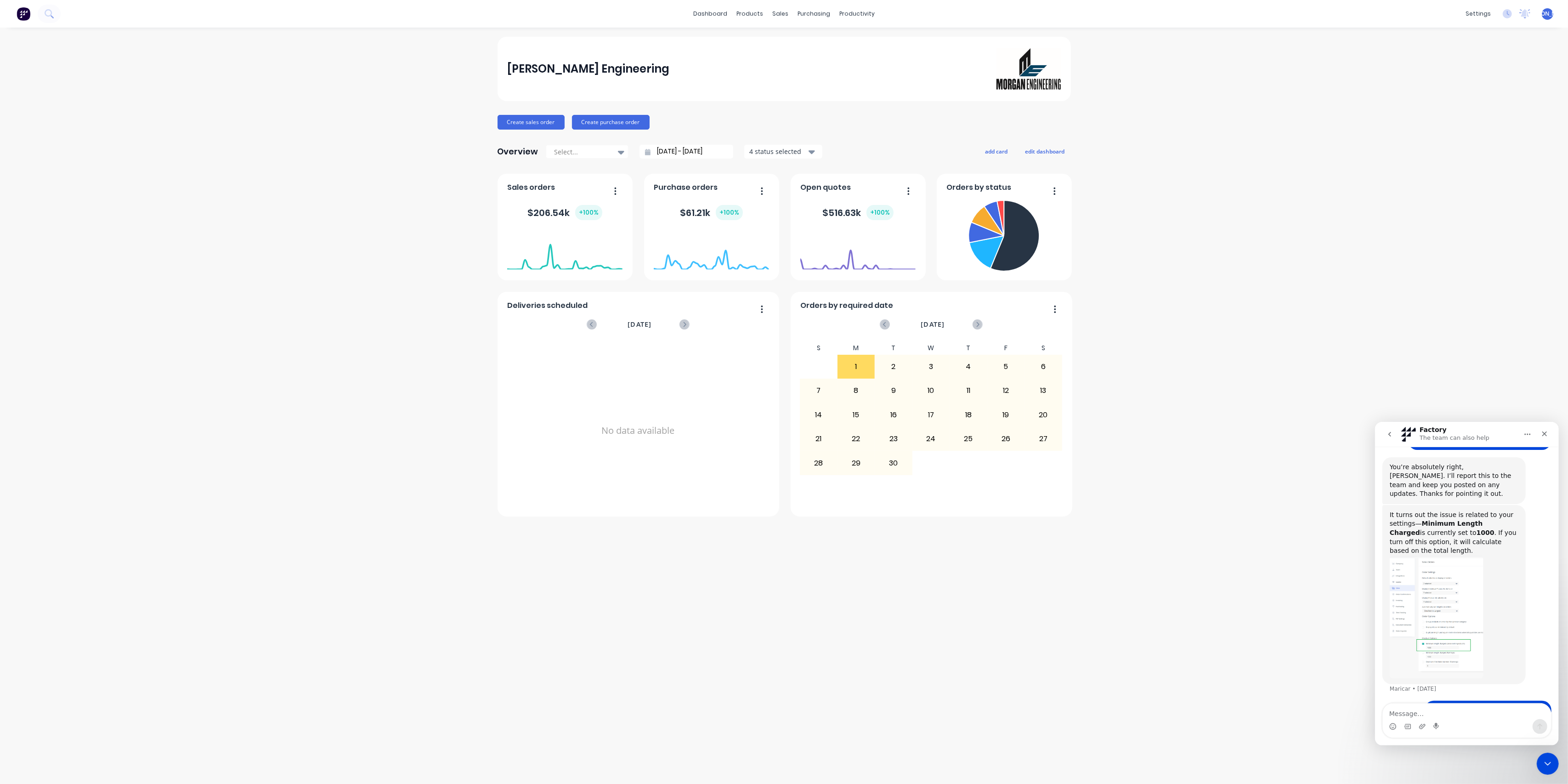
click at [1393, 431] on button "go back" at bounding box center [1389, 433] width 18 height 18
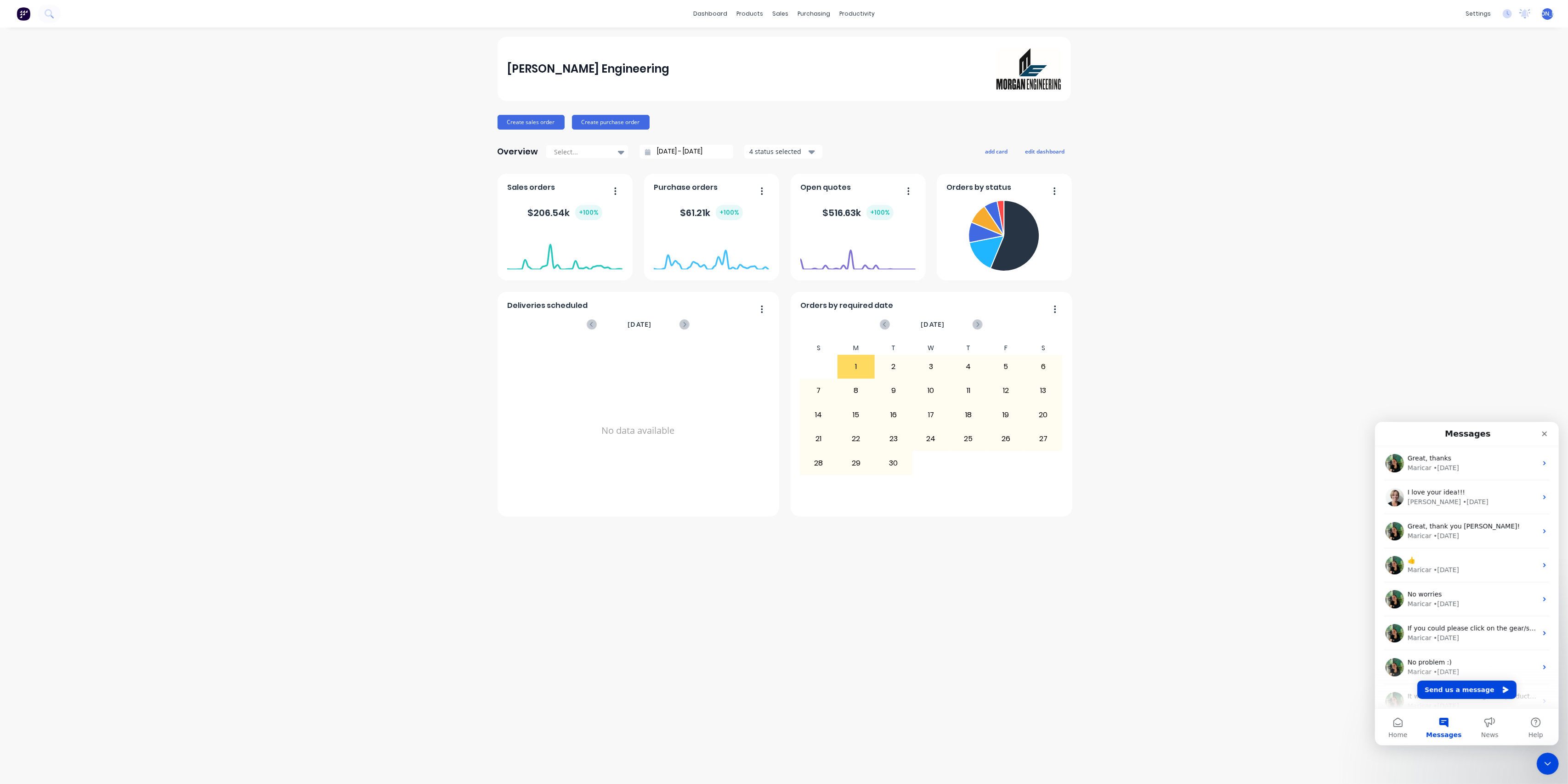
scroll to position [0, 0]
click at [1473, 565] on div "Maricar • 5w ago" at bounding box center [1472, 570] width 130 height 10
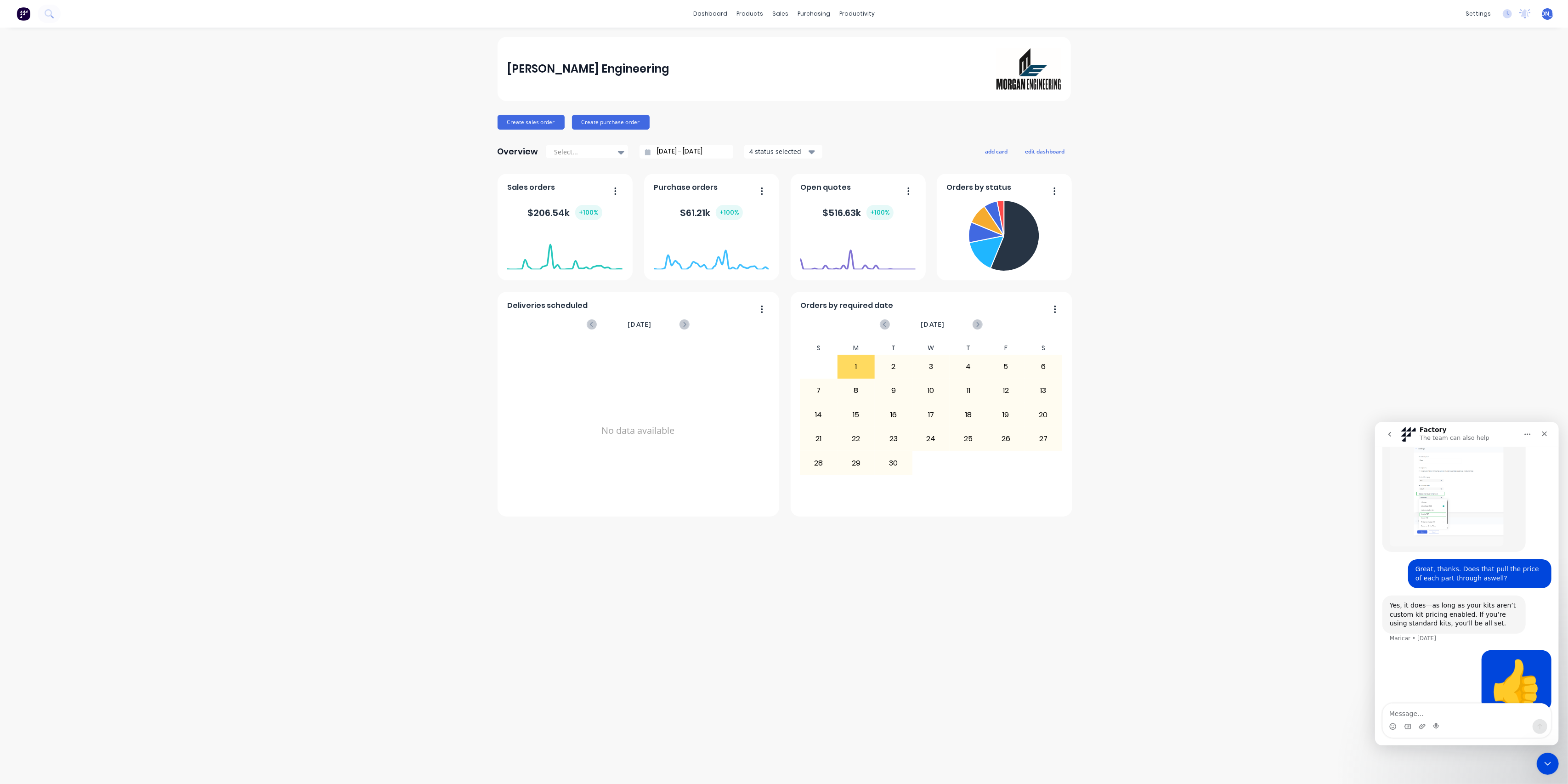
scroll to position [1, 0]
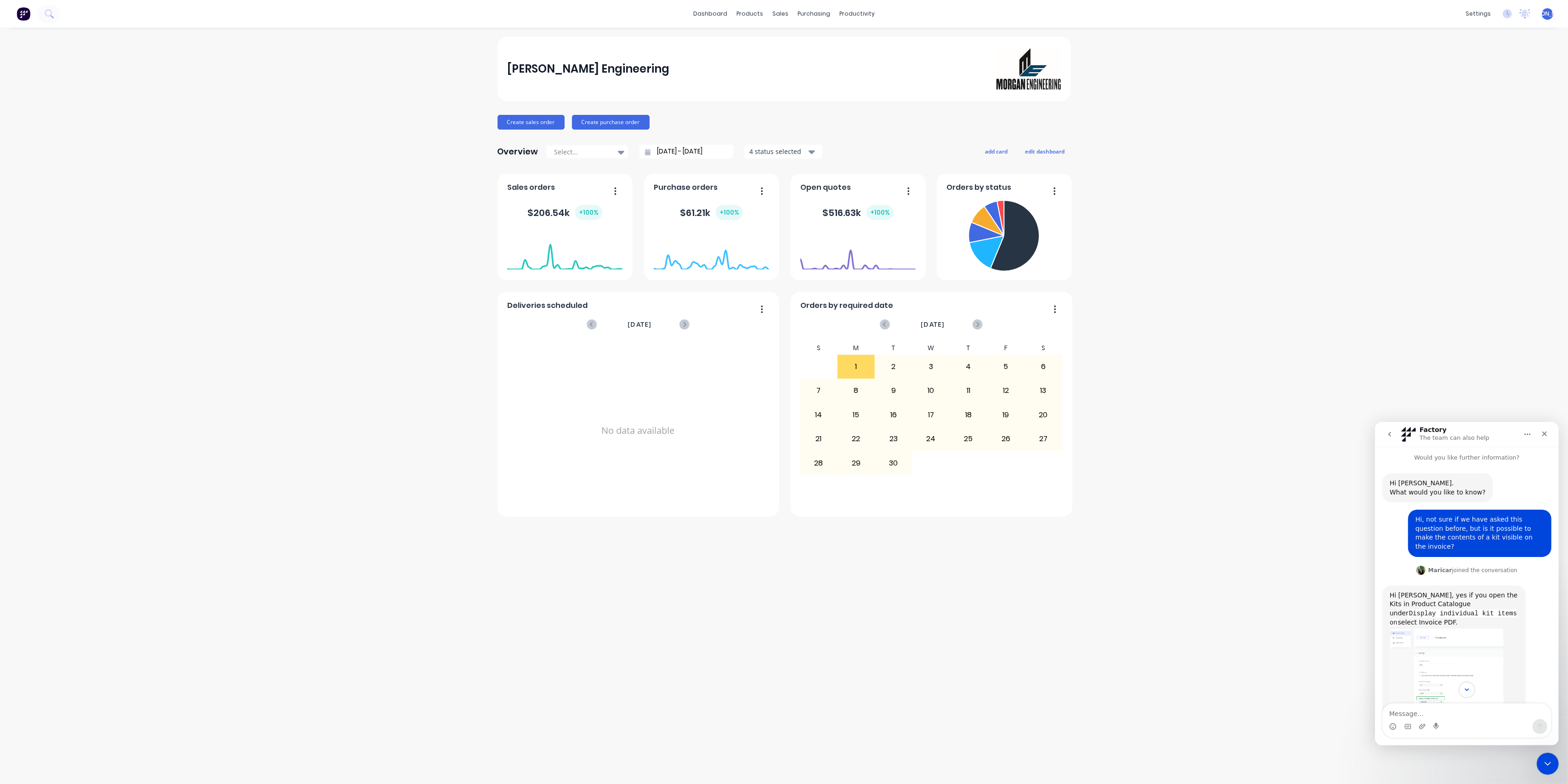
click at [1391, 433] on icon "go back" at bounding box center [1389, 433] width 7 height 7
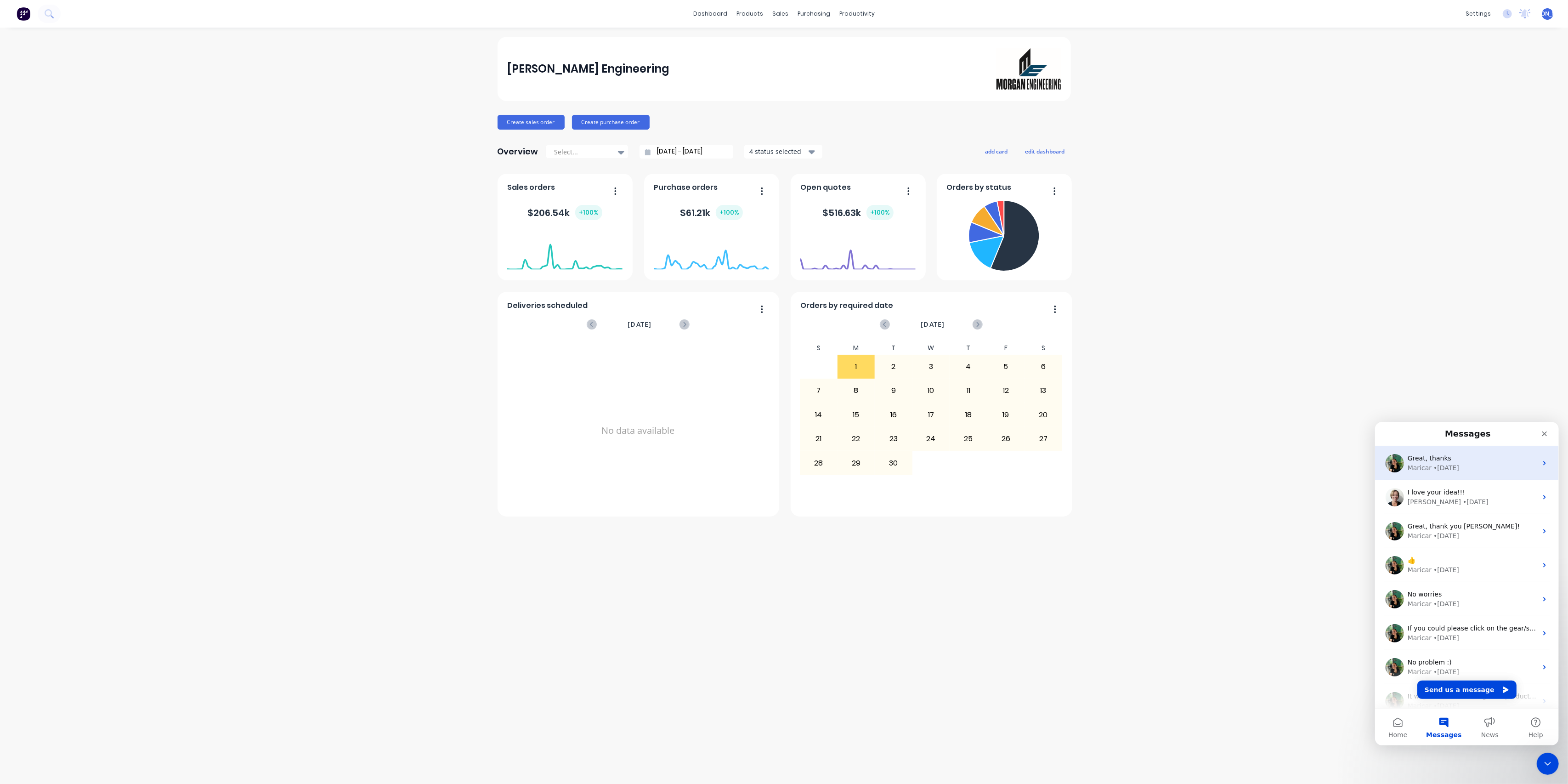
click at [1443, 471] on div "• 2w ago" at bounding box center [1446, 467] width 26 height 10
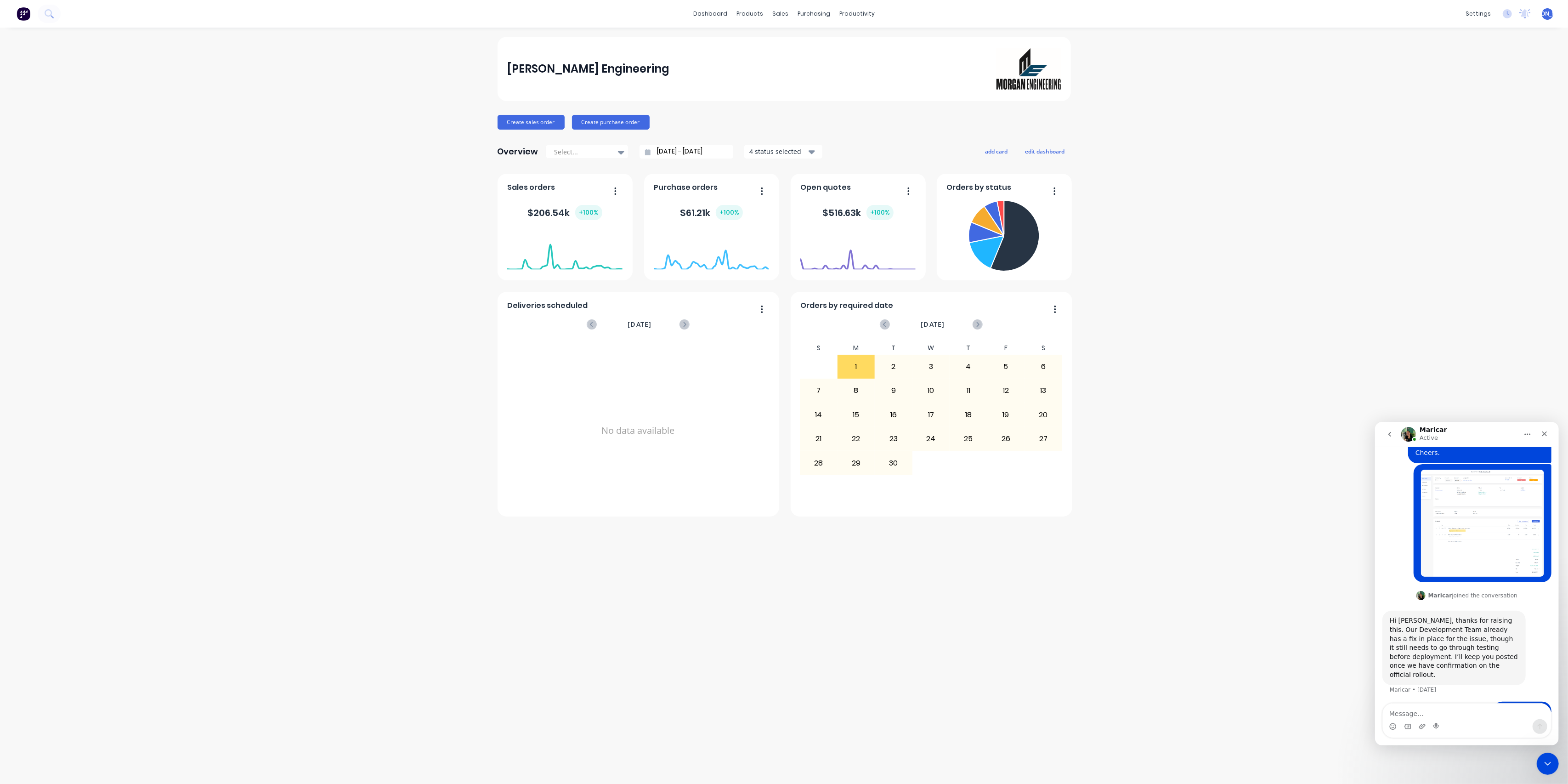
scroll to position [186, 0]
click at [1387, 433] on icon "go back" at bounding box center [1389, 433] width 7 height 7
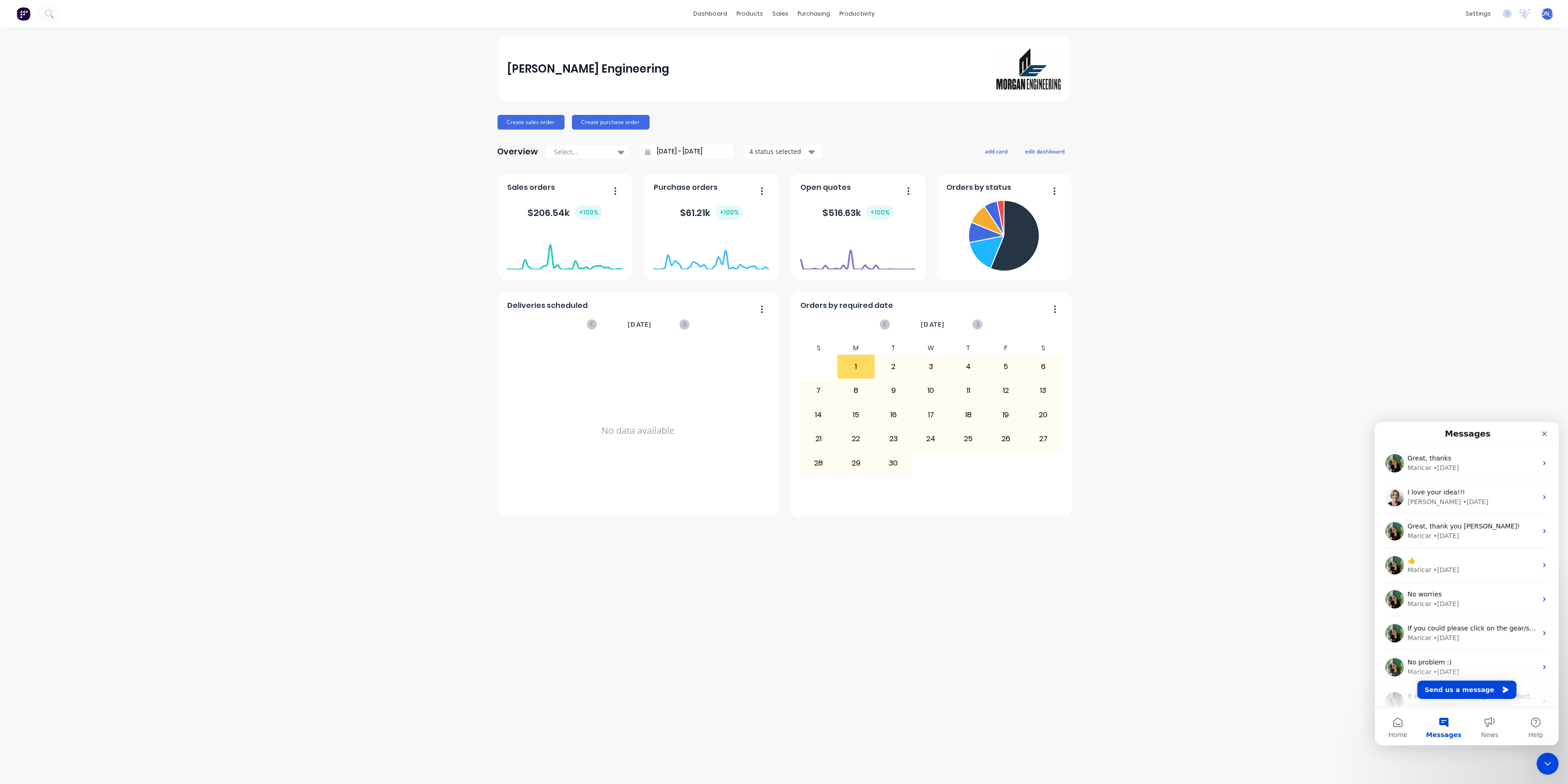
scroll to position [0, 0]
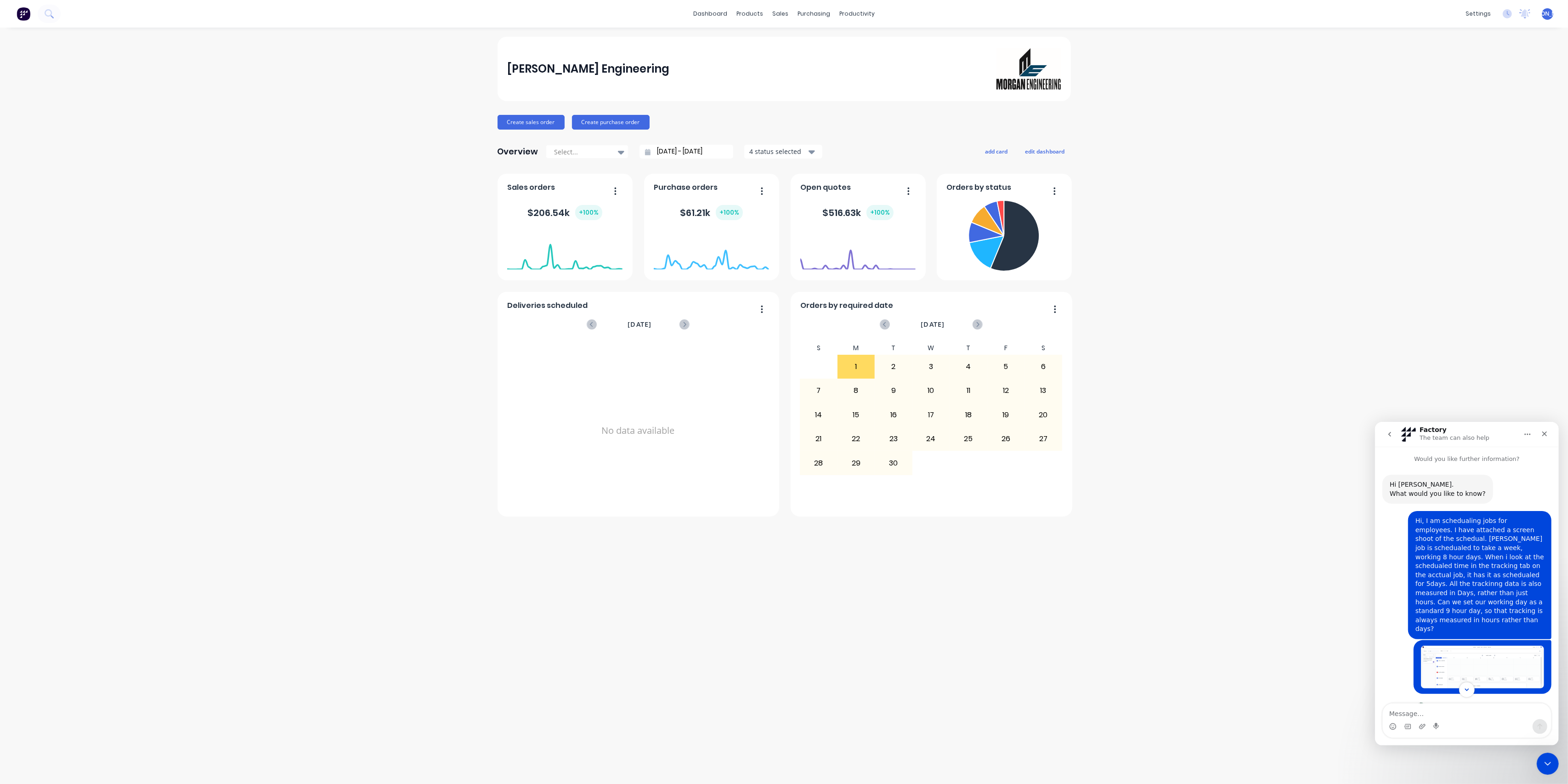
click at [1393, 432] on button "go back" at bounding box center [1389, 433] width 18 height 18
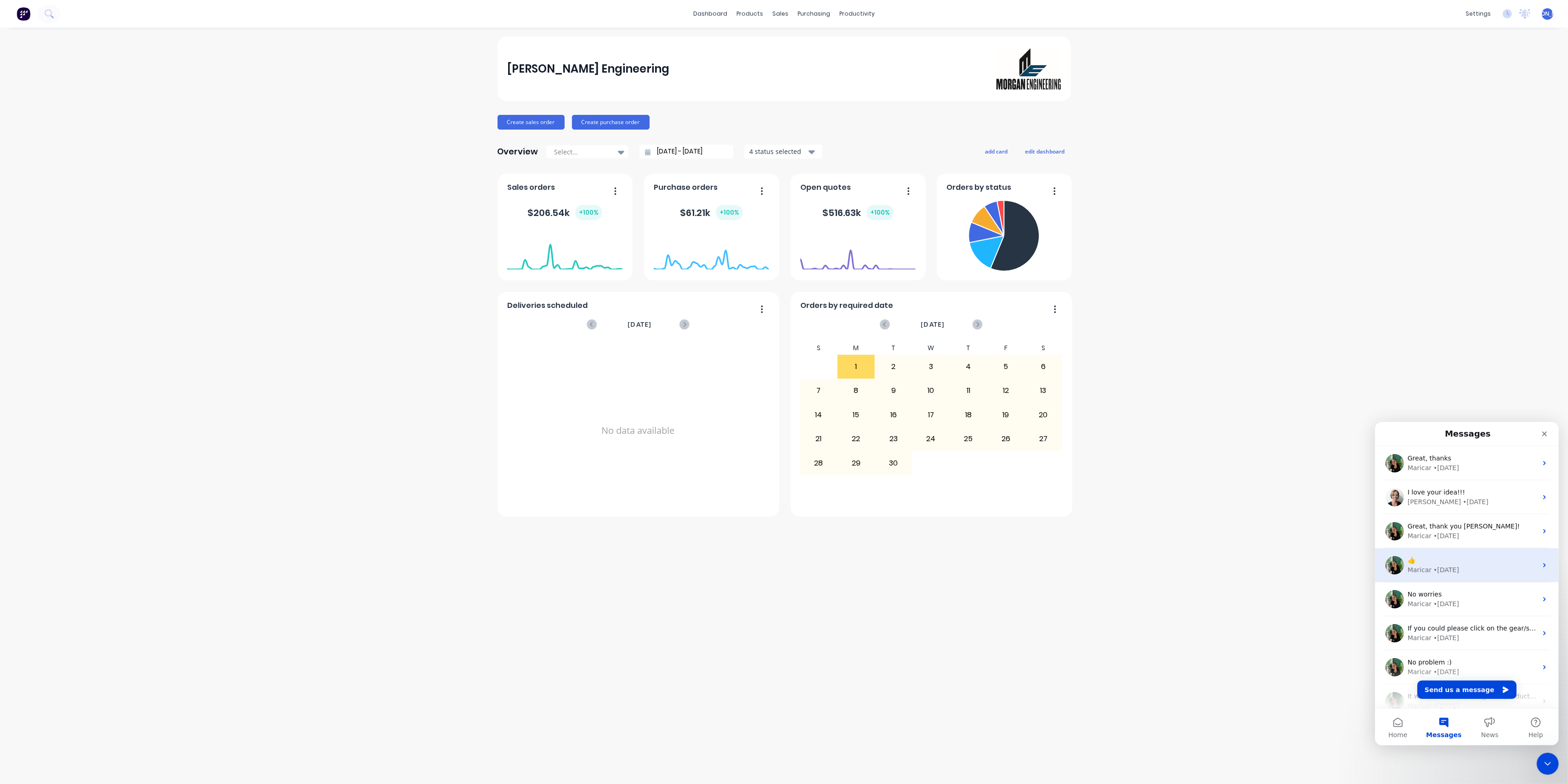
click at [1479, 561] on div "👍" at bounding box center [1472, 560] width 130 height 10
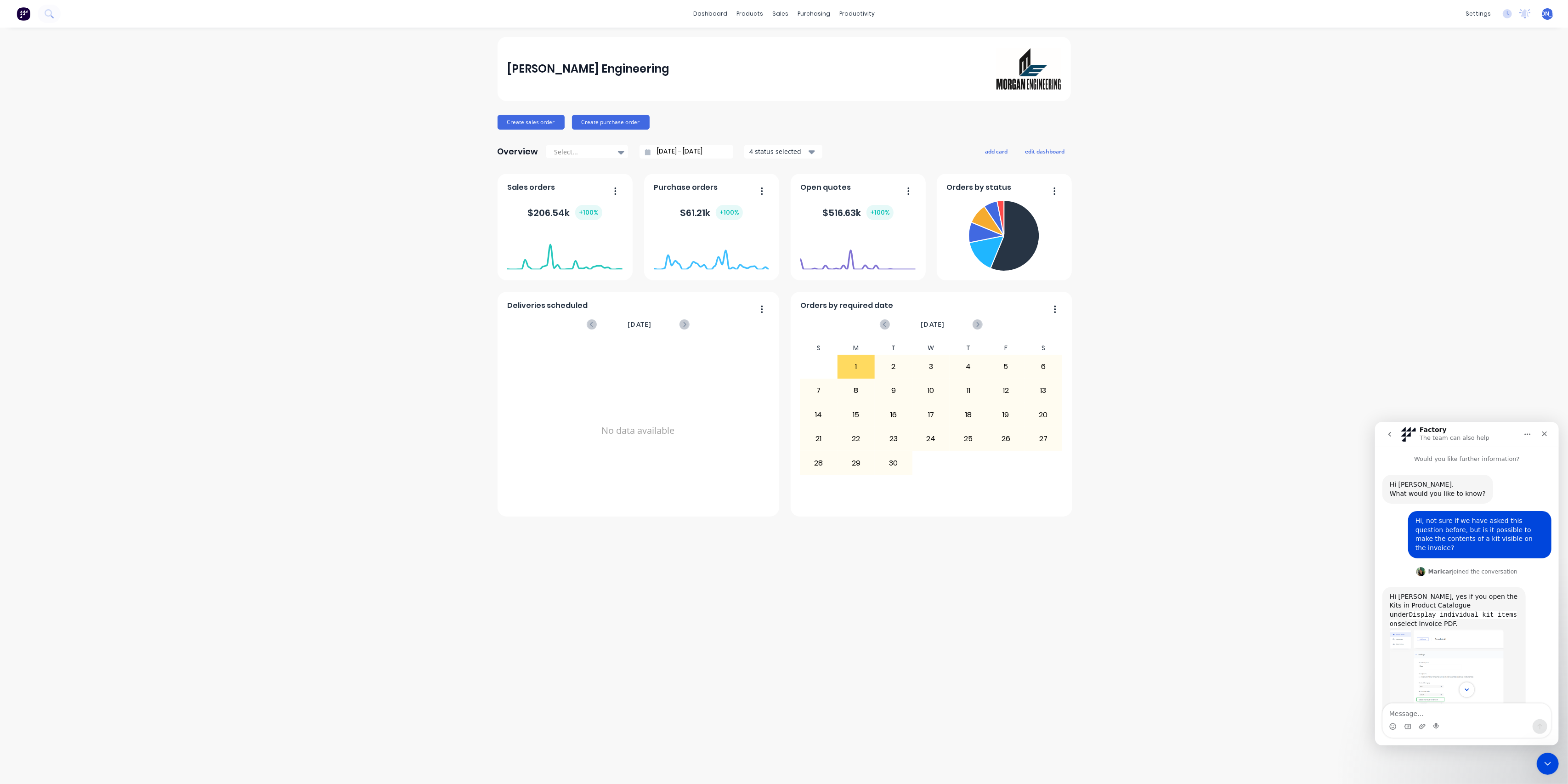
click at [1389, 432] on icon "go back" at bounding box center [1389, 434] width 3 height 5
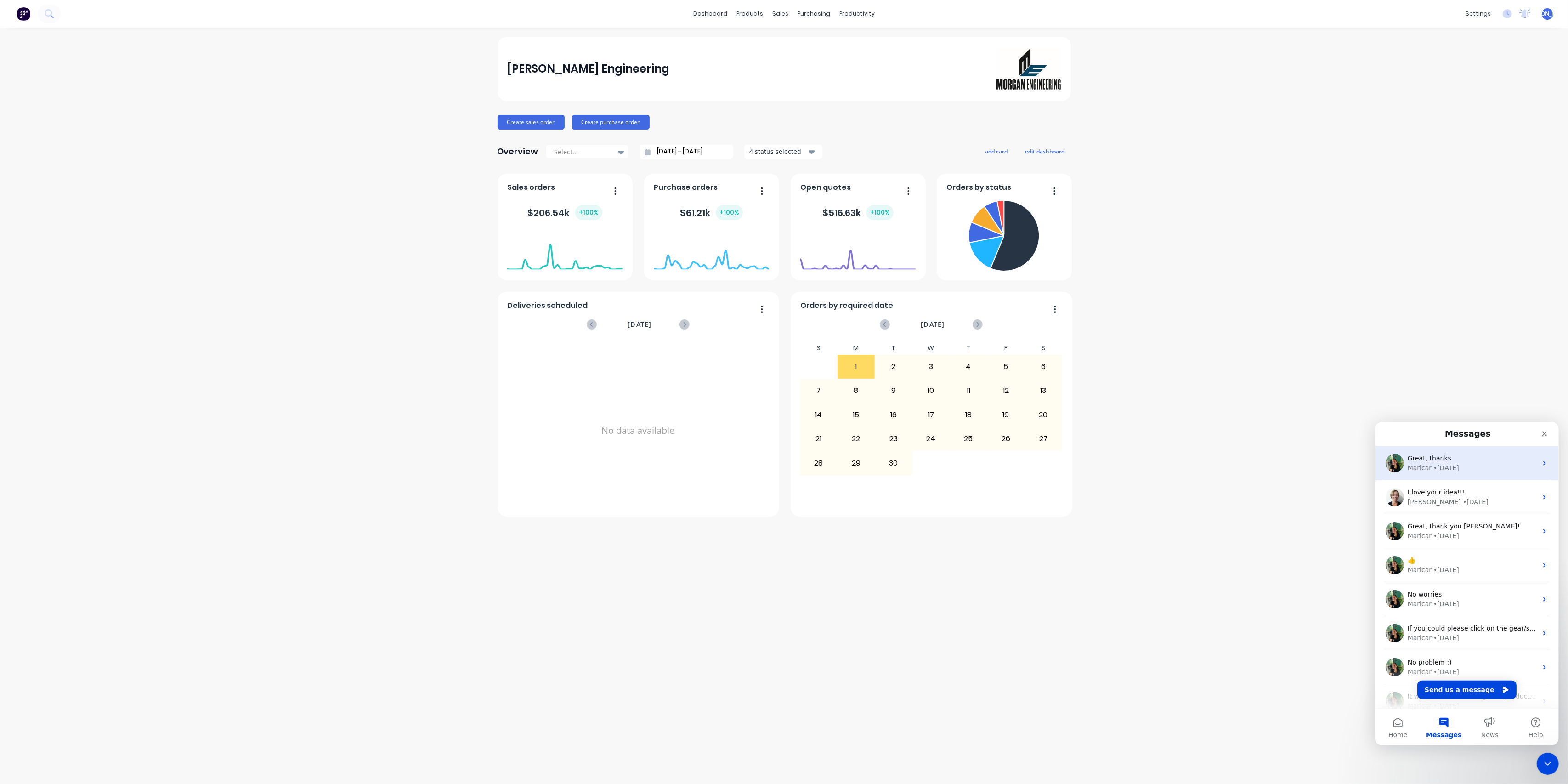
click at [1455, 456] on div "Great, thanks" at bounding box center [1472, 458] width 130 height 10
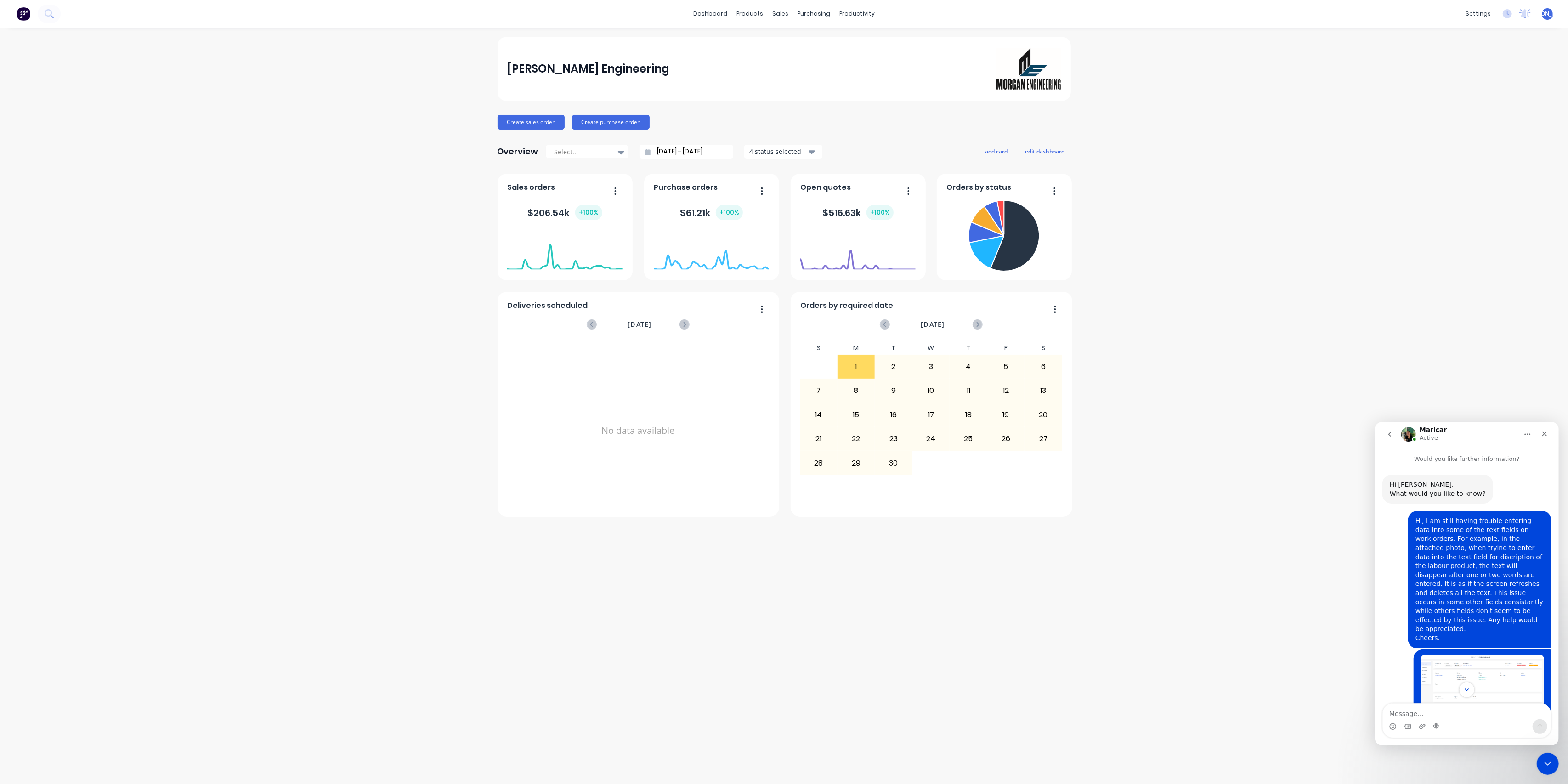
click at [1390, 428] on button "go back" at bounding box center [1389, 433] width 18 height 18
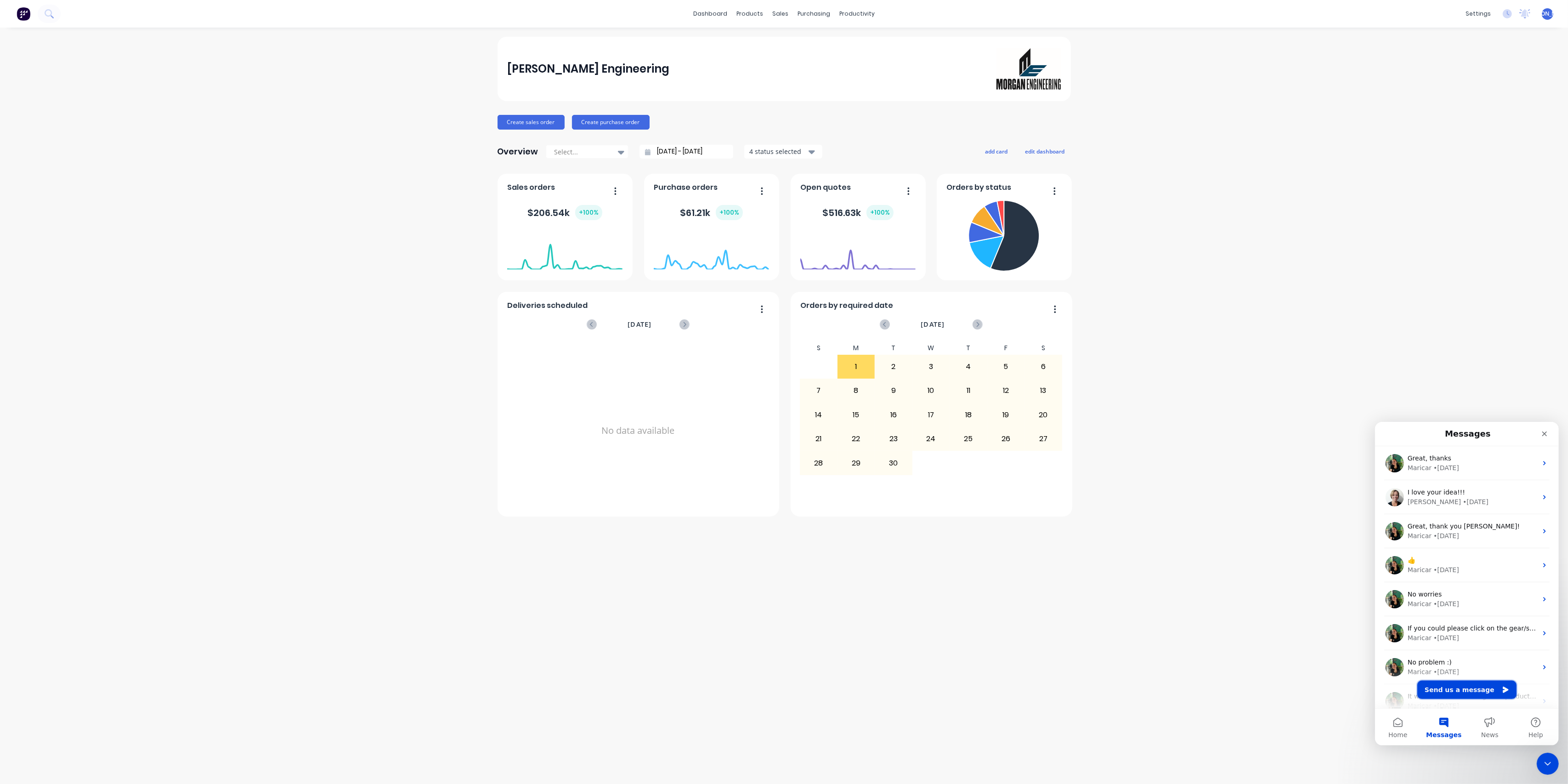
click at [1468, 686] on button "Send us a message" at bounding box center [1466, 689] width 99 height 18
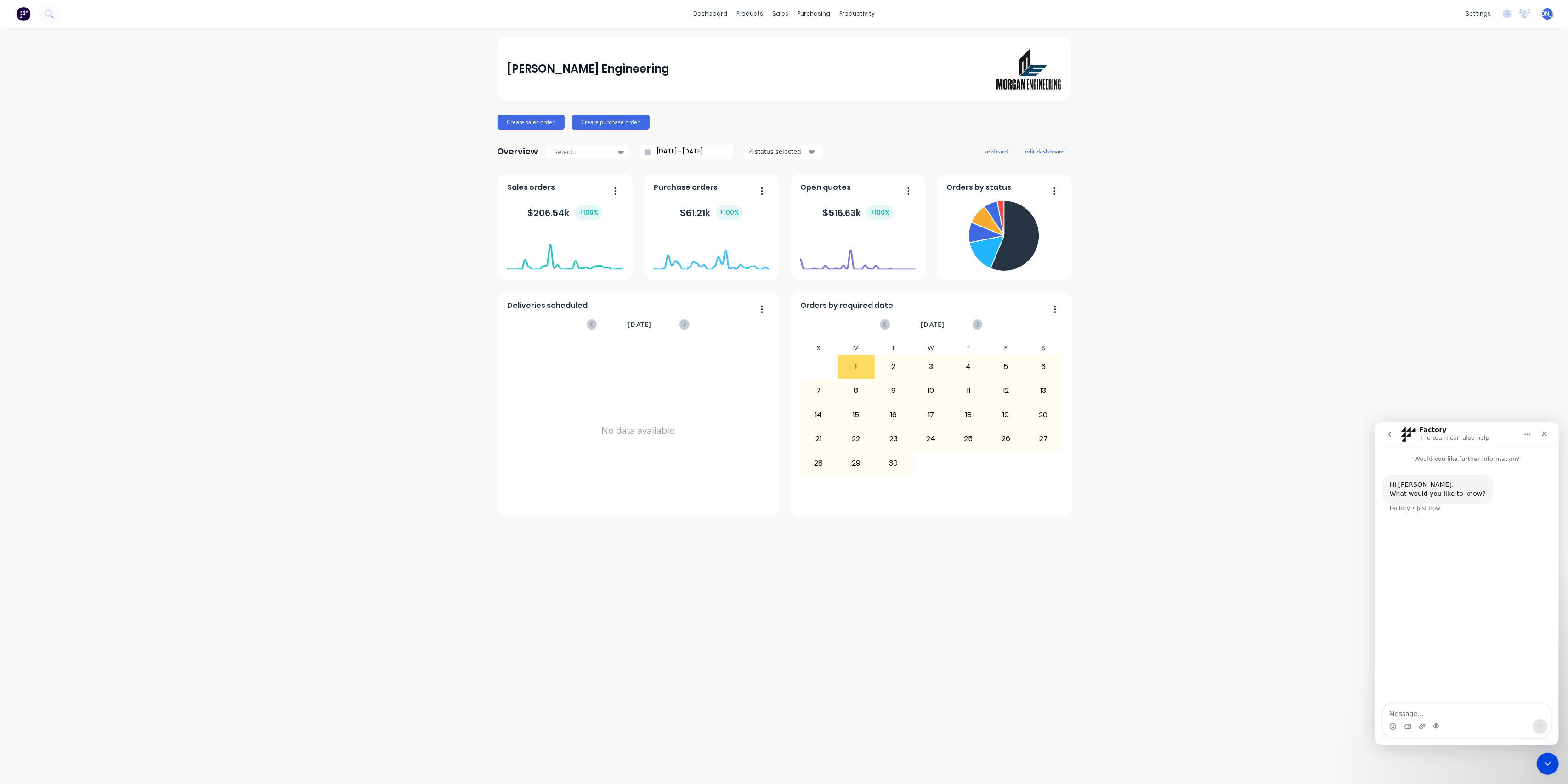
click at [1457, 720] on div "Intercom messenger" at bounding box center [1466, 726] width 168 height 15
click at [1457, 713] on textarea "Message…" at bounding box center [1466, 711] width 168 height 16
click at [1537, 705] on textarea "Hi, I think leonie or christen has raised the issue of active tracking on the a…" at bounding box center [1466, 696] width 168 height 43
click at [1527, 711] on textarea "Hi, I think leonie or christen has raised the issue of active tracking on the a…" at bounding box center [1466, 692] width 168 height 52
type textarea "Hi, I think leonie or christen has raised the issue of active tracking on the a…"
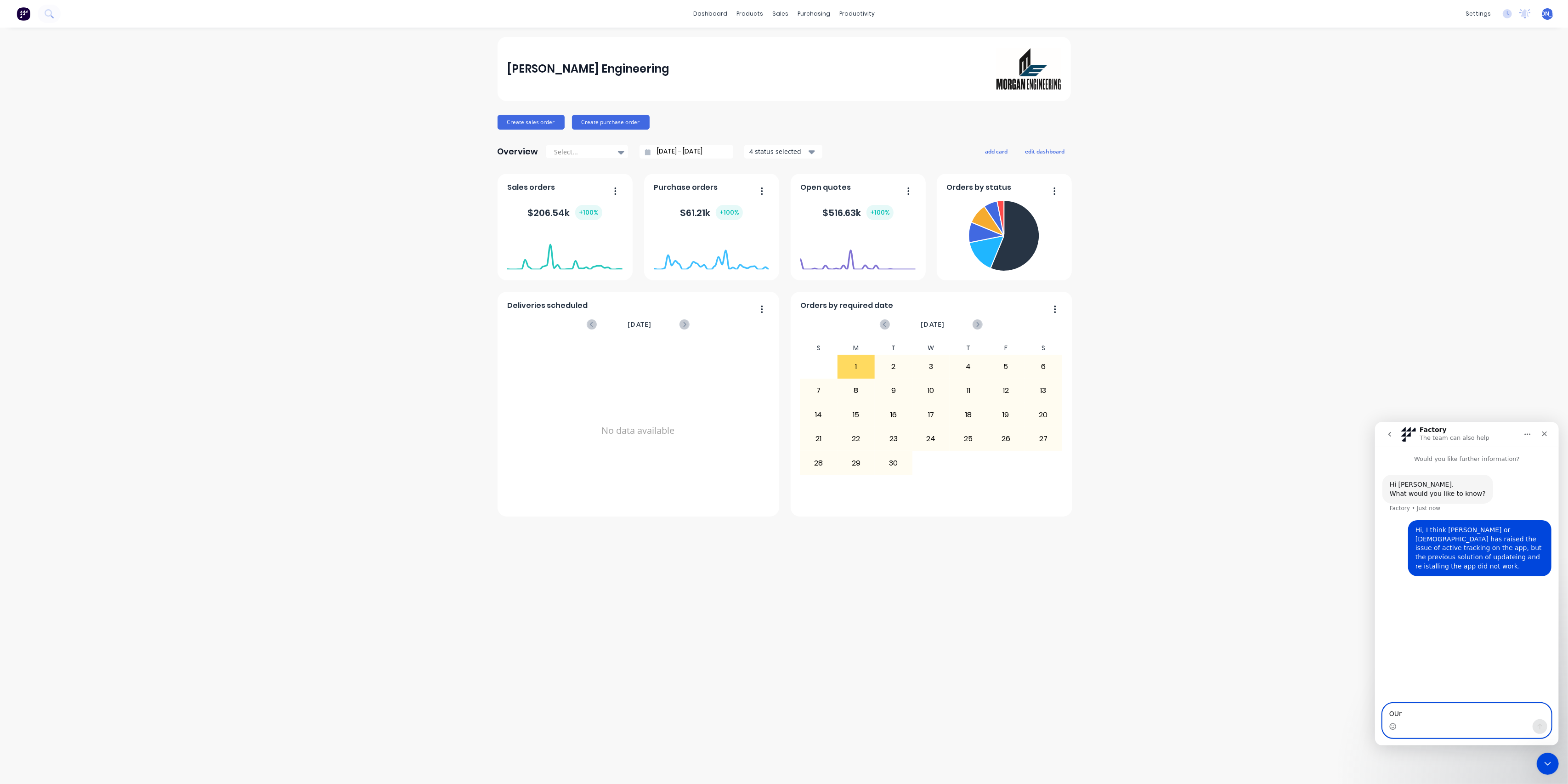
type textarea "OUr"
type textarea "O"
type textarea "Our guys on the floor still cannot access the active tracking tab on their app.…"
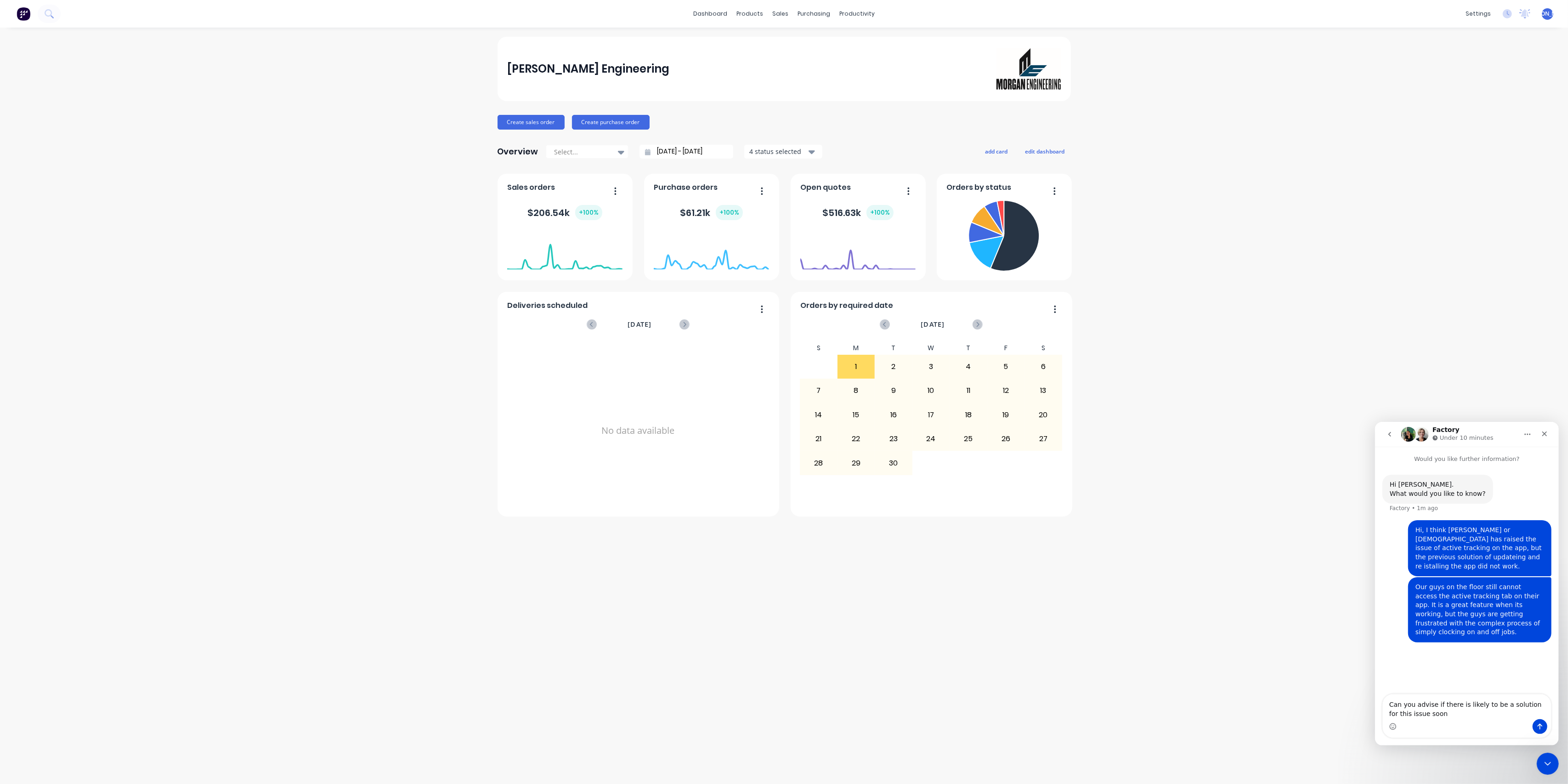
type textarea "Can you advise if there is likely to be a solution for this issue soon?"
type textarea "T"
type textarea "Cheers"
click at [829, 43] on div "Purchase Orders" at bounding box center [844, 44] width 49 height 9
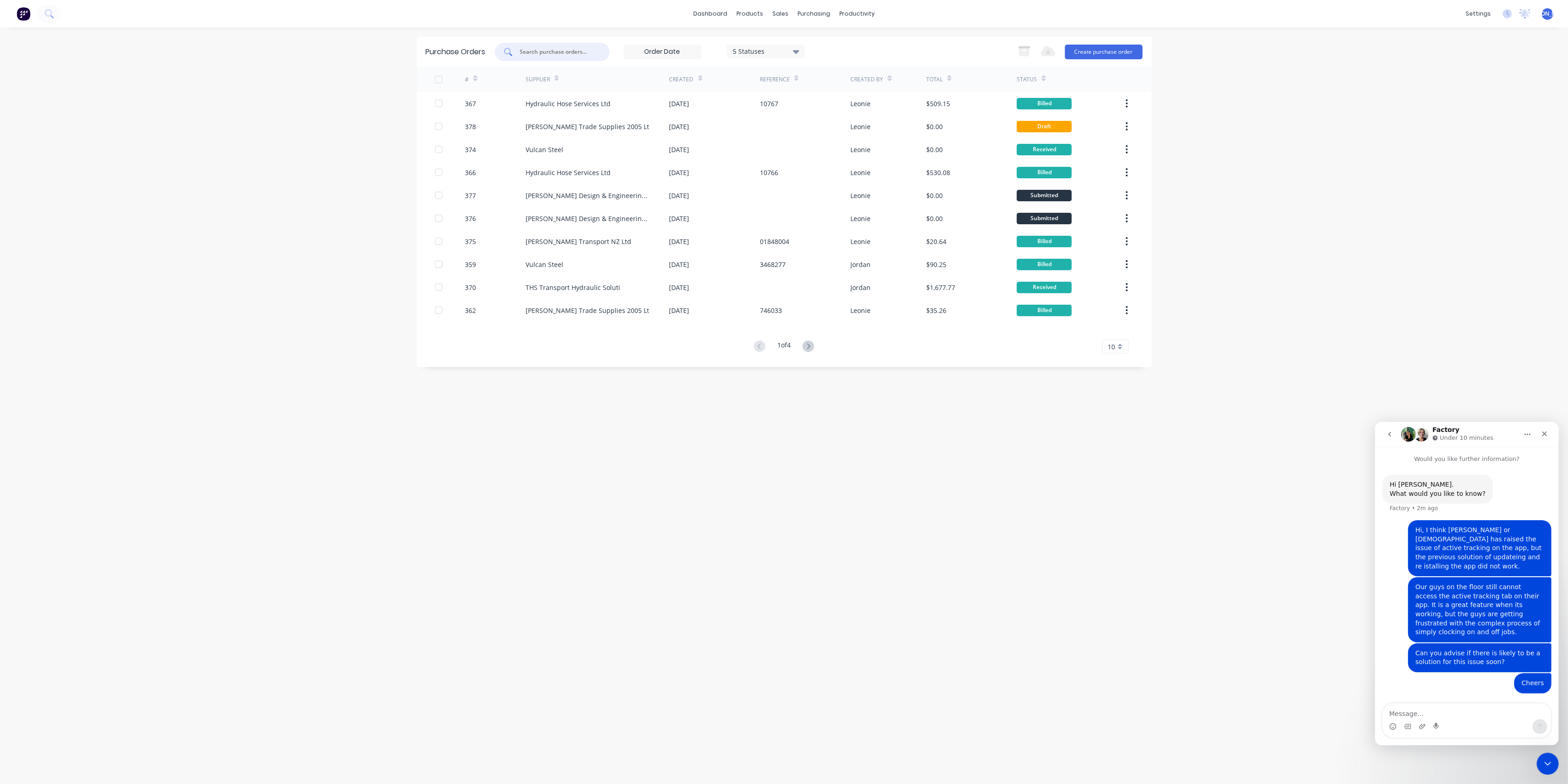
click at [576, 48] on input "text" at bounding box center [557, 52] width 76 height 9
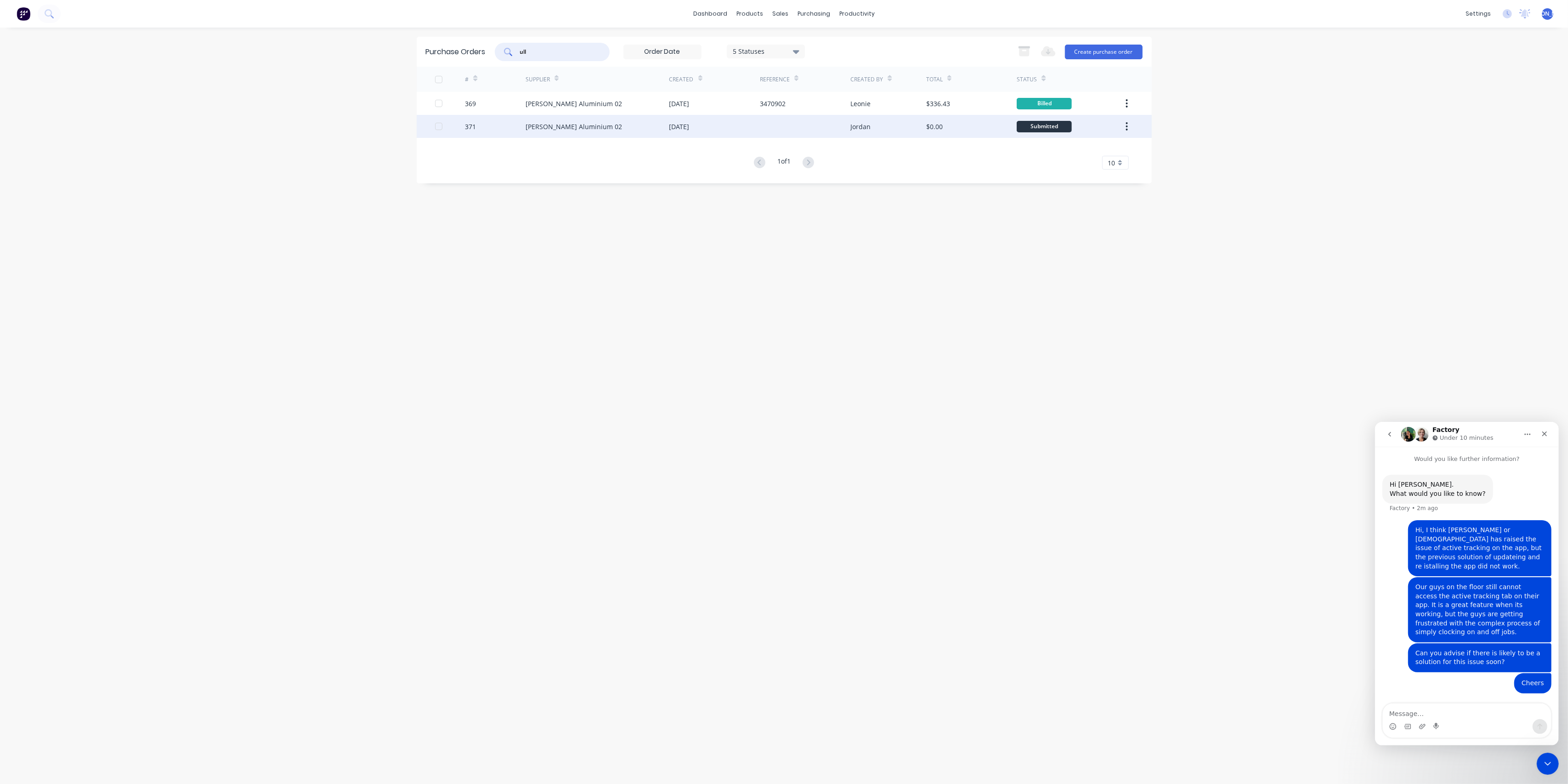
type input "ull"
click at [625, 127] on div "Ullrich Aluminium 02" at bounding box center [597, 127] width 144 height 23
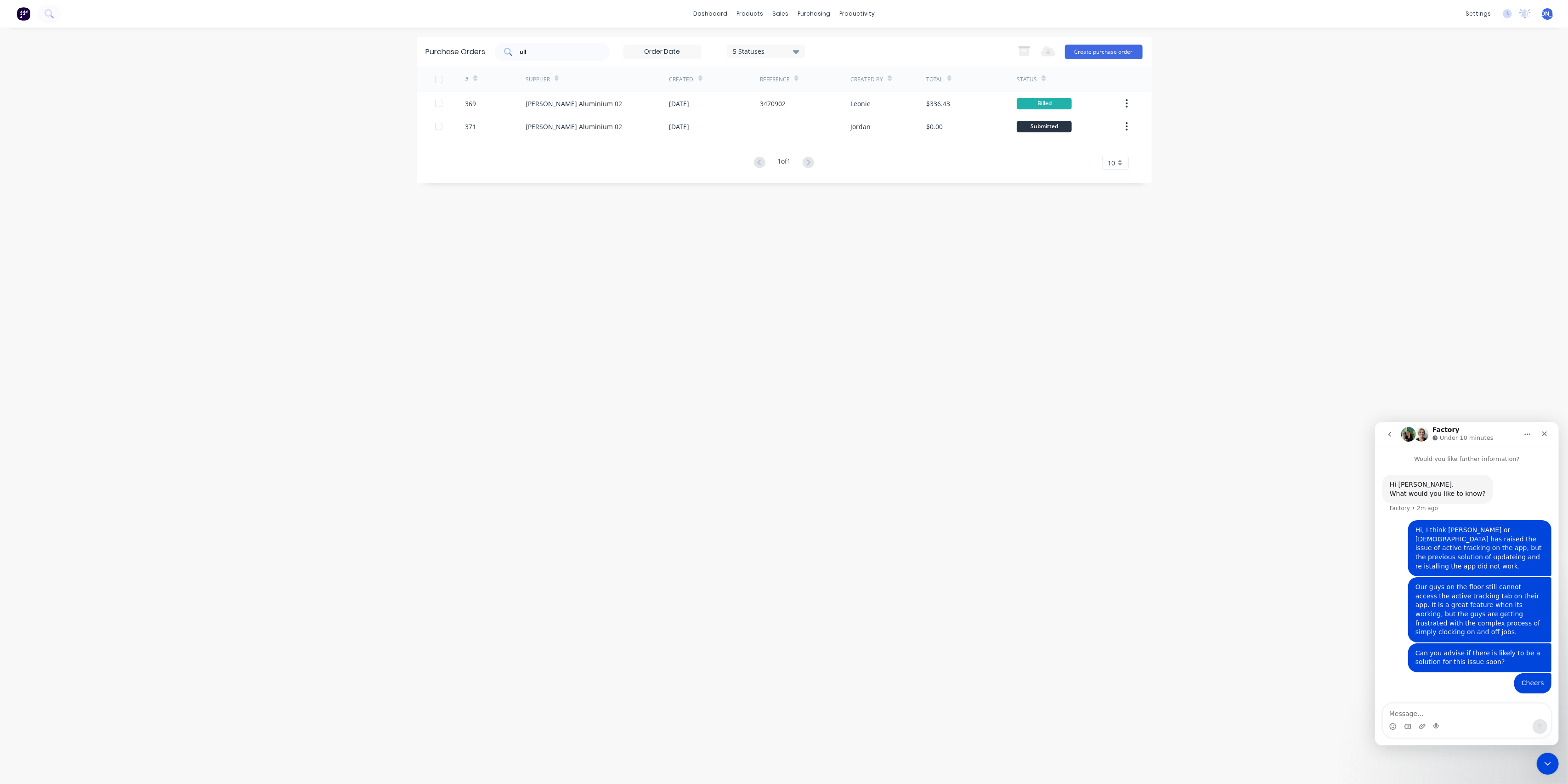
click at [545, 47] on input "ull" at bounding box center [557, 52] width 76 height 9
type input "u"
type input "r"
type input "ullrich"
click at [587, 107] on div "Ullrich Aluminium 02" at bounding box center [573, 103] width 96 height 10
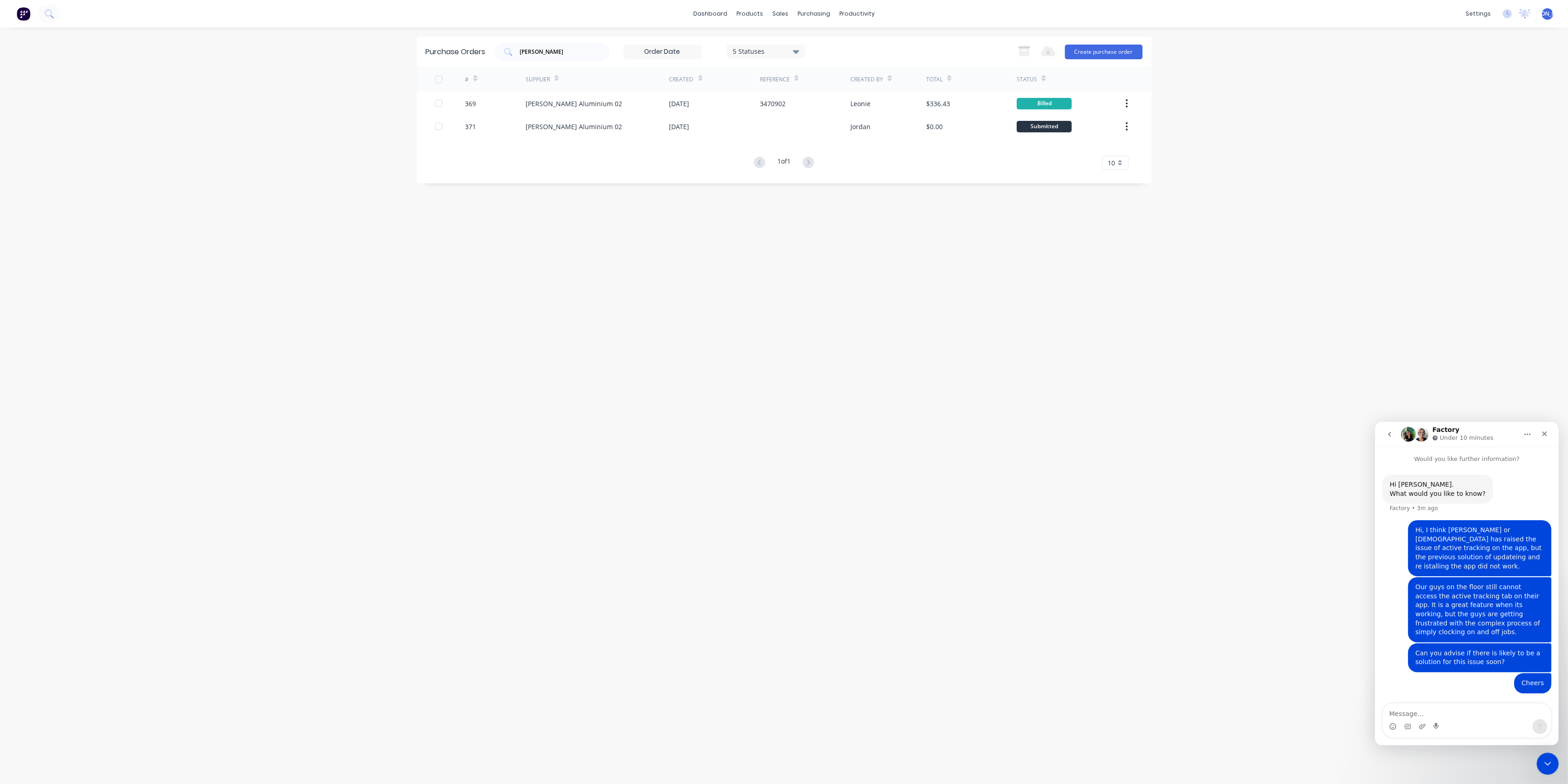
click at [763, 48] on div "5 Statuses" at bounding box center [766, 51] width 66 height 10
click at [826, 94] on div at bounding box center [827, 93] width 18 height 18
click at [737, 300] on div "Purchase Orders ullrich 7 Statuses 7 Statuses Export to Excel (XLSX) Create pur…" at bounding box center [785, 405] width 735 height 738
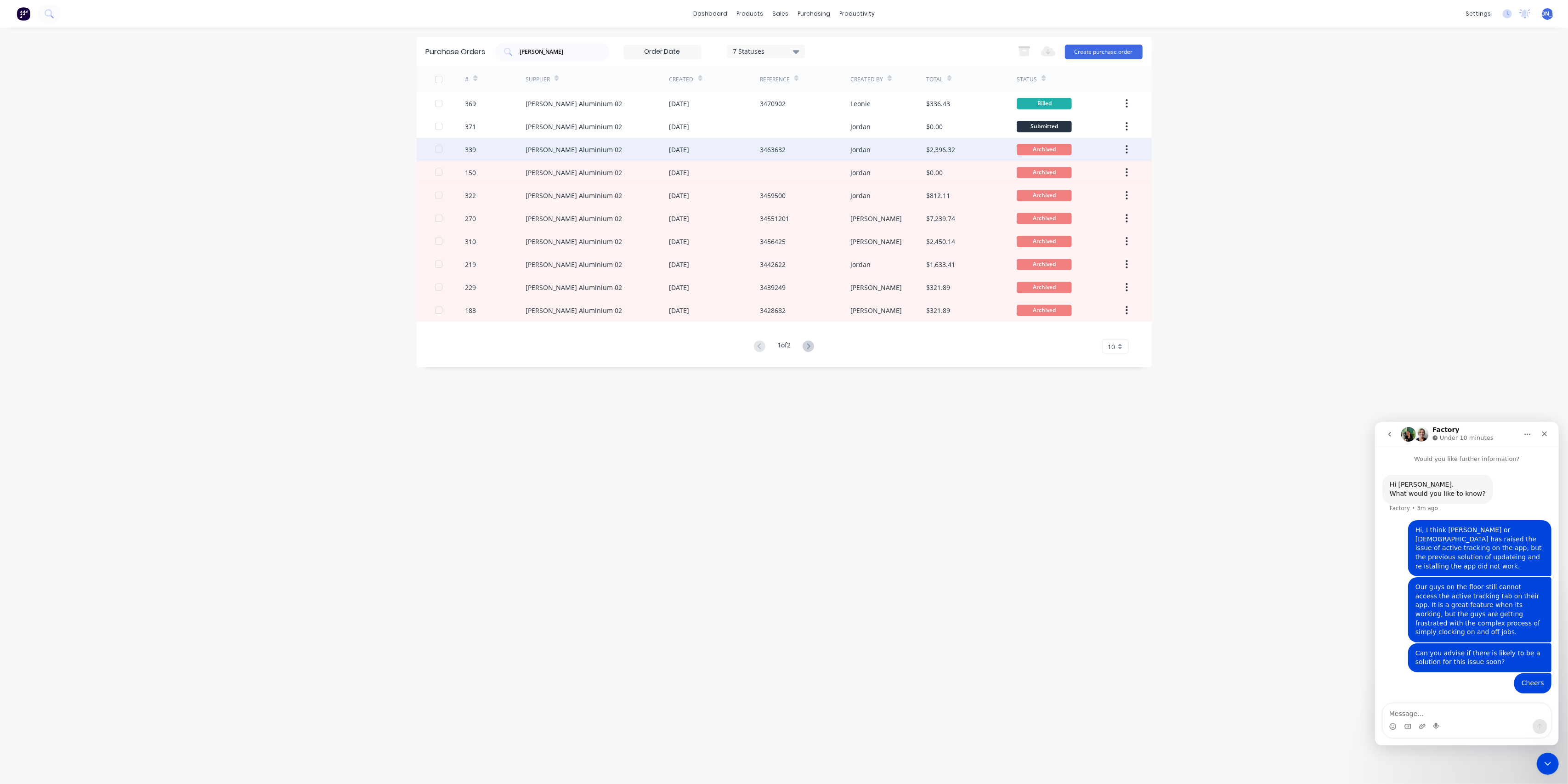
click at [735, 149] on div "19 Aug 2025" at bounding box center [715, 149] width 91 height 23
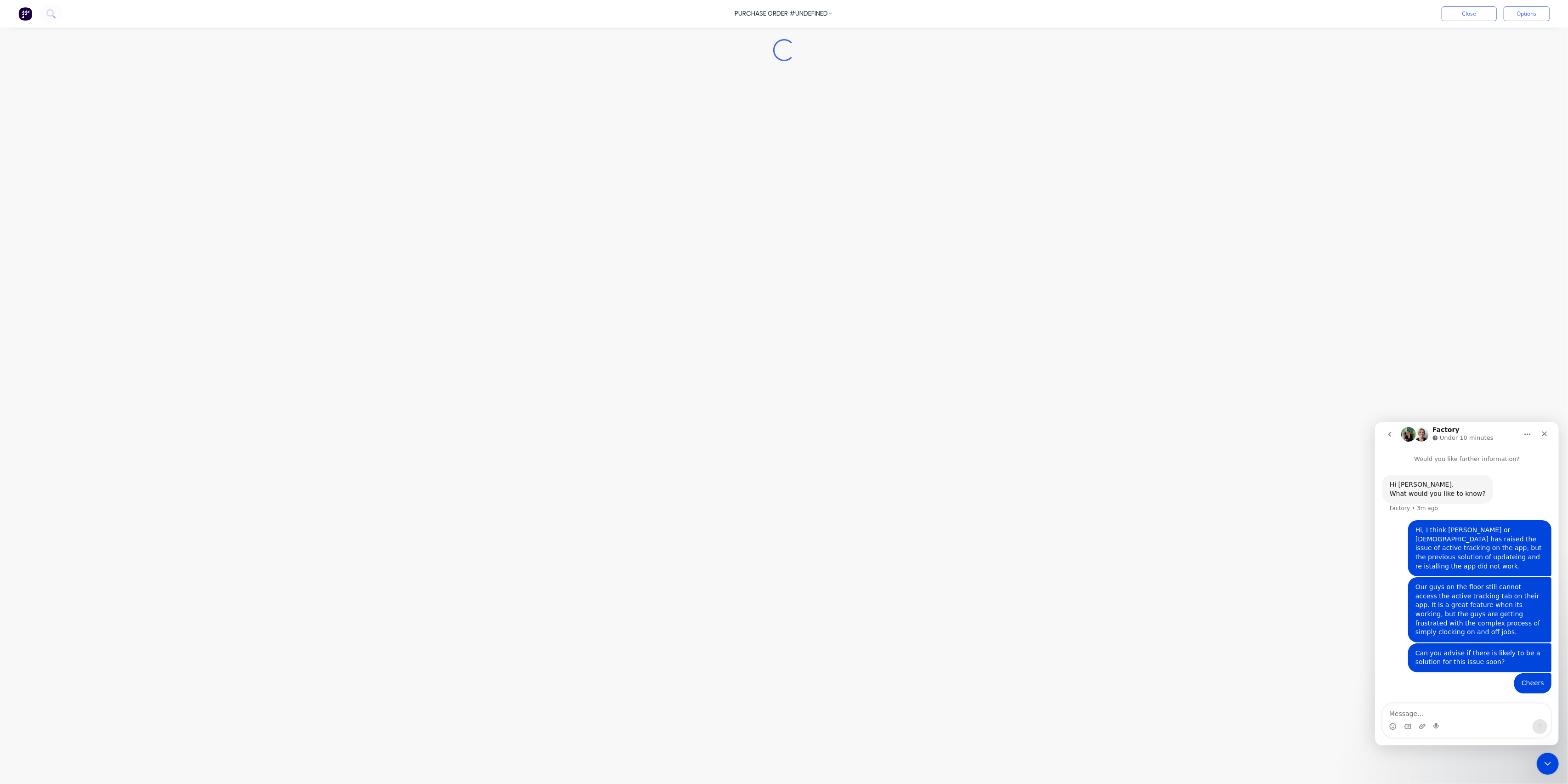
type textarea "x"
drag, startPoint x: 903, startPoint y: 494, endPoint x: 877, endPoint y: 477, distance: 31.1
click at [902, 494] on div "Created by Jordan Created 19/08/25 Required 19/08/25 Xero PO # PO-0290 Status A…" at bounding box center [784, 403] width 817 height 729
drag, startPoint x: 714, startPoint y: 454, endPoint x: 716, endPoint y: 447, distance: 7.3
click at [714, 453] on div "Created by Jordan Created 19/08/25 Required 19/08/25 Xero PO # PO-0290 Status A…" at bounding box center [784, 403] width 817 height 729
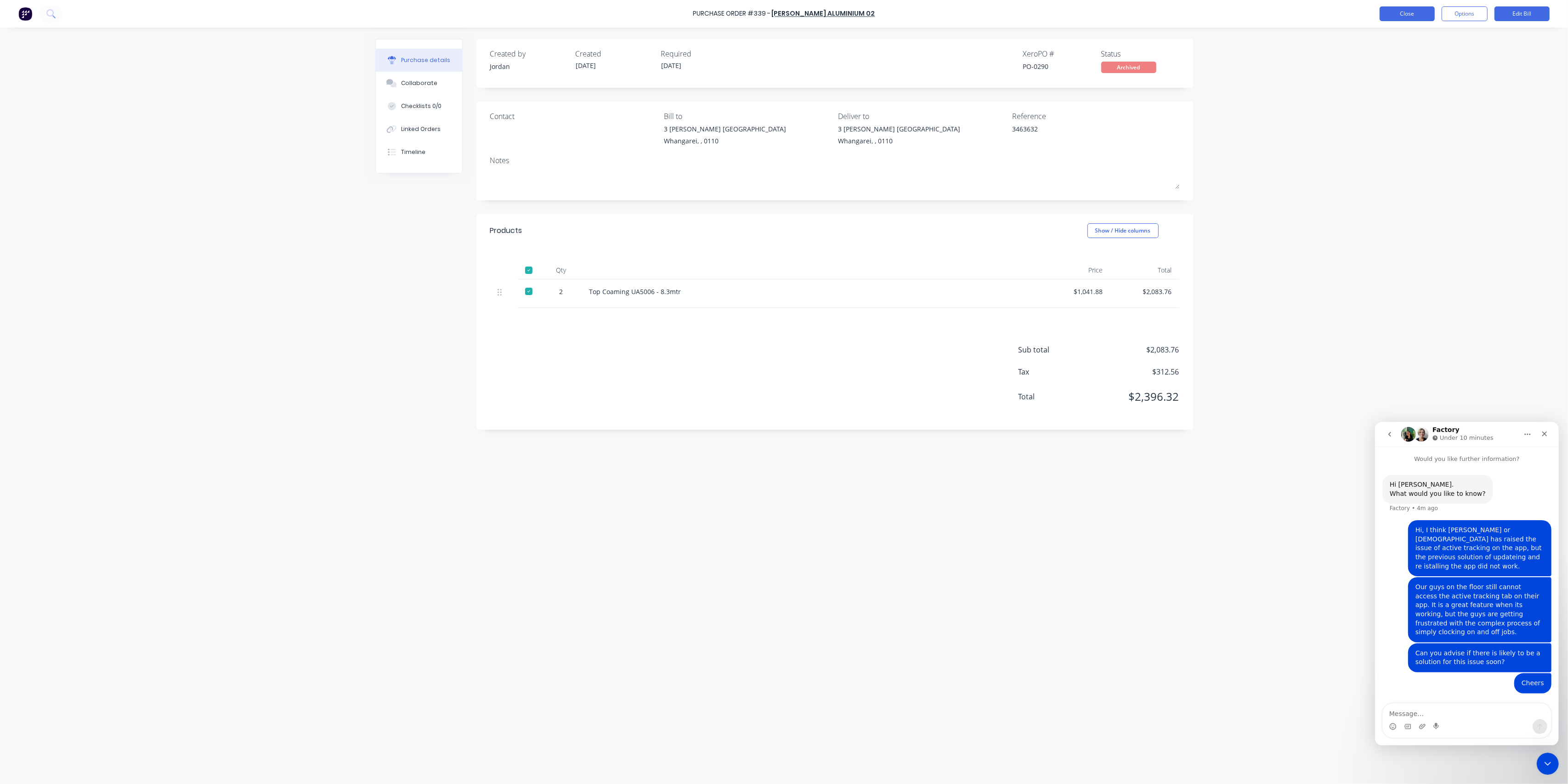
click at [1413, 21] on button "Close" at bounding box center [1407, 14] width 55 height 15
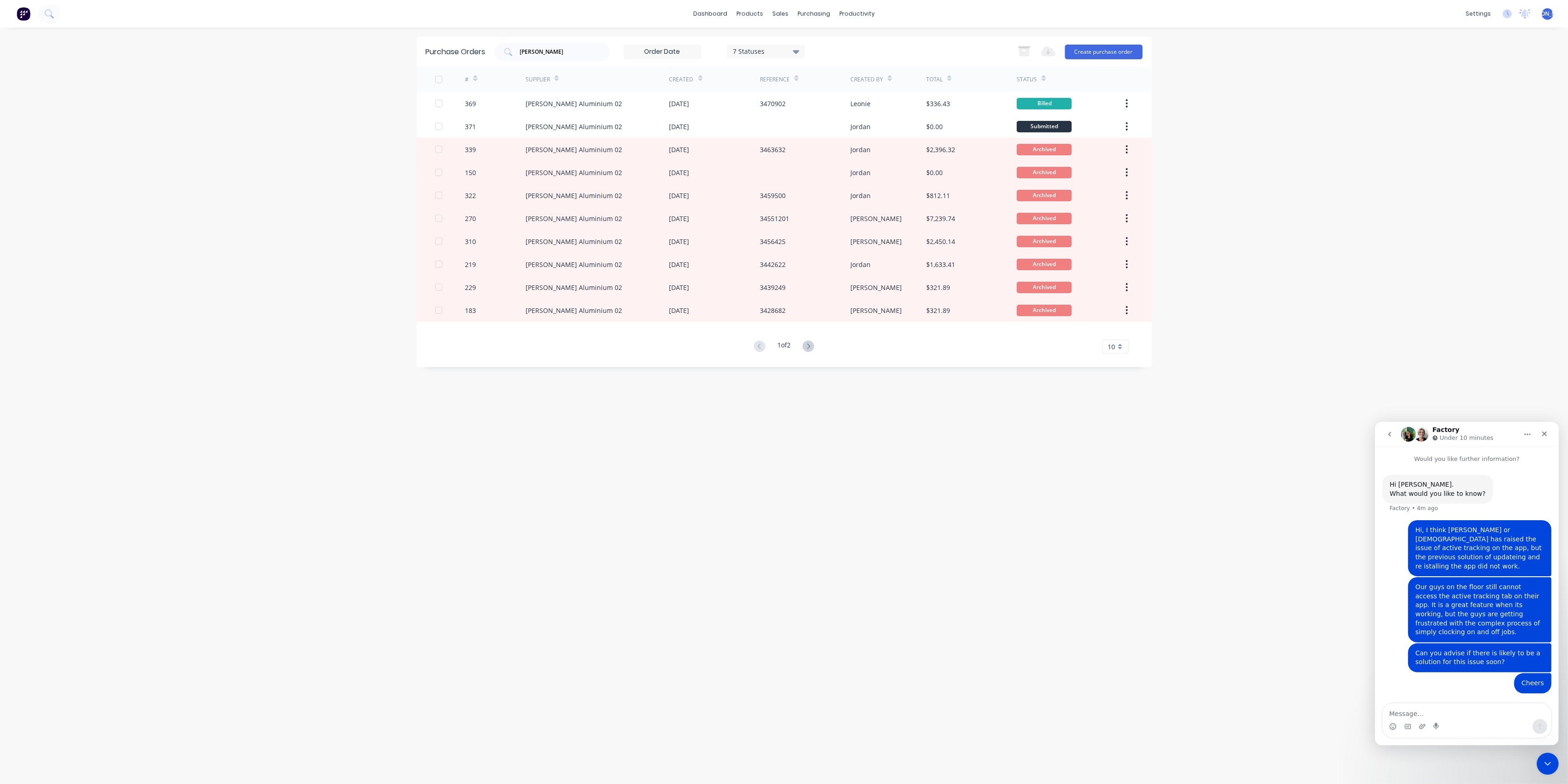
click at [797, 50] on icon at bounding box center [796, 51] width 7 height 10
click at [825, 92] on div at bounding box center [827, 93] width 18 height 18
click at [808, 461] on div "Purchase Orders ullrich 5 Statuses 5 Statuses Export to Excel (XLSX) Create pur…" at bounding box center [785, 405] width 735 height 738
